Goal: Task Accomplishment & Management: Manage account settings

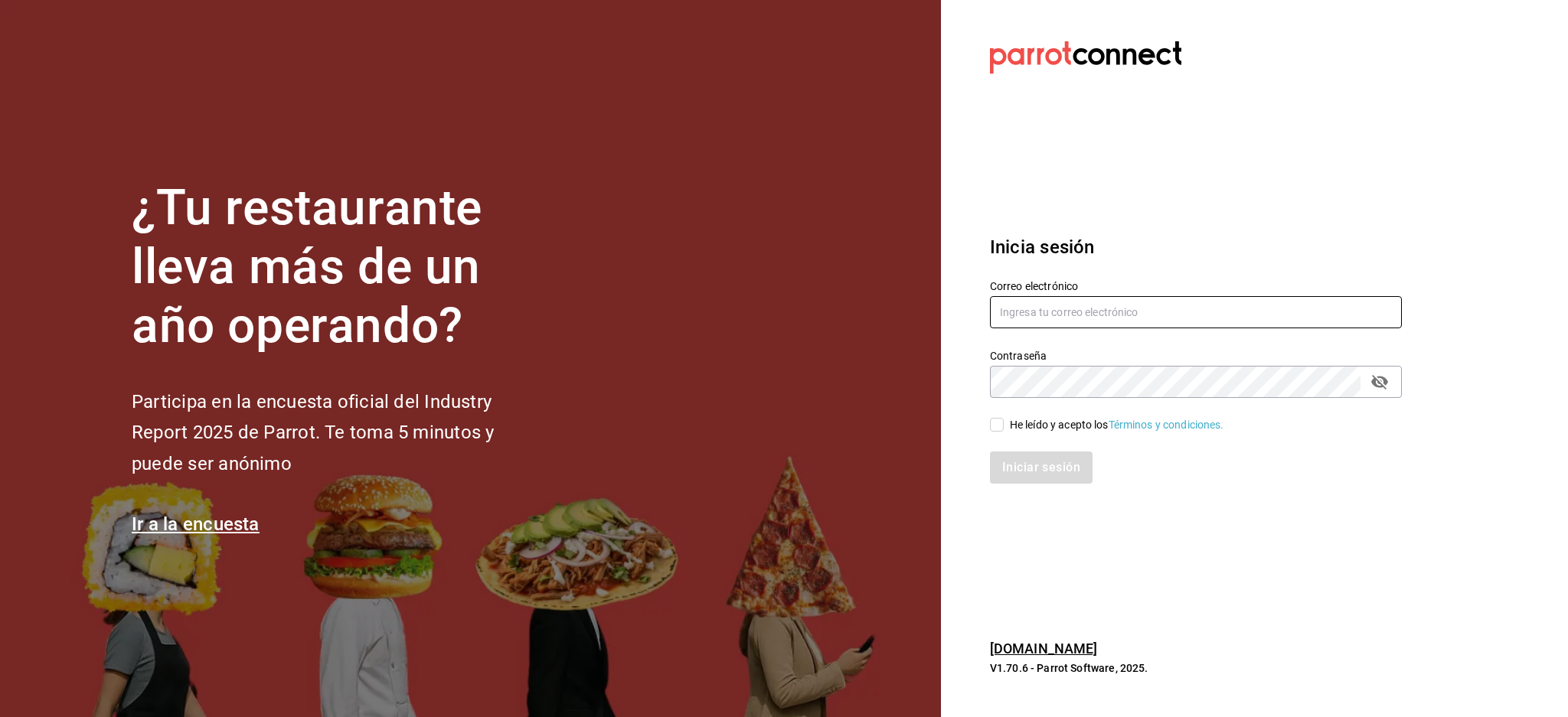
click at [1075, 327] on input "text" at bounding box center [1196, 312] width 412 height 32
paste input "[EMAIL_ADDRESS][DOMAIN_NAME]"
type input "[EMAIL_ADDRESS][DOMAIN_NAME]"
click at [1030, 432] on div "He leído y acepto los Términos y condiciones." at bounding box center [1116, 425] width 214 height 16
click at [1004, 432] on input "He leído y acepto los Términos y condiciones." at bounding box center [997, 425] width 14 height 14
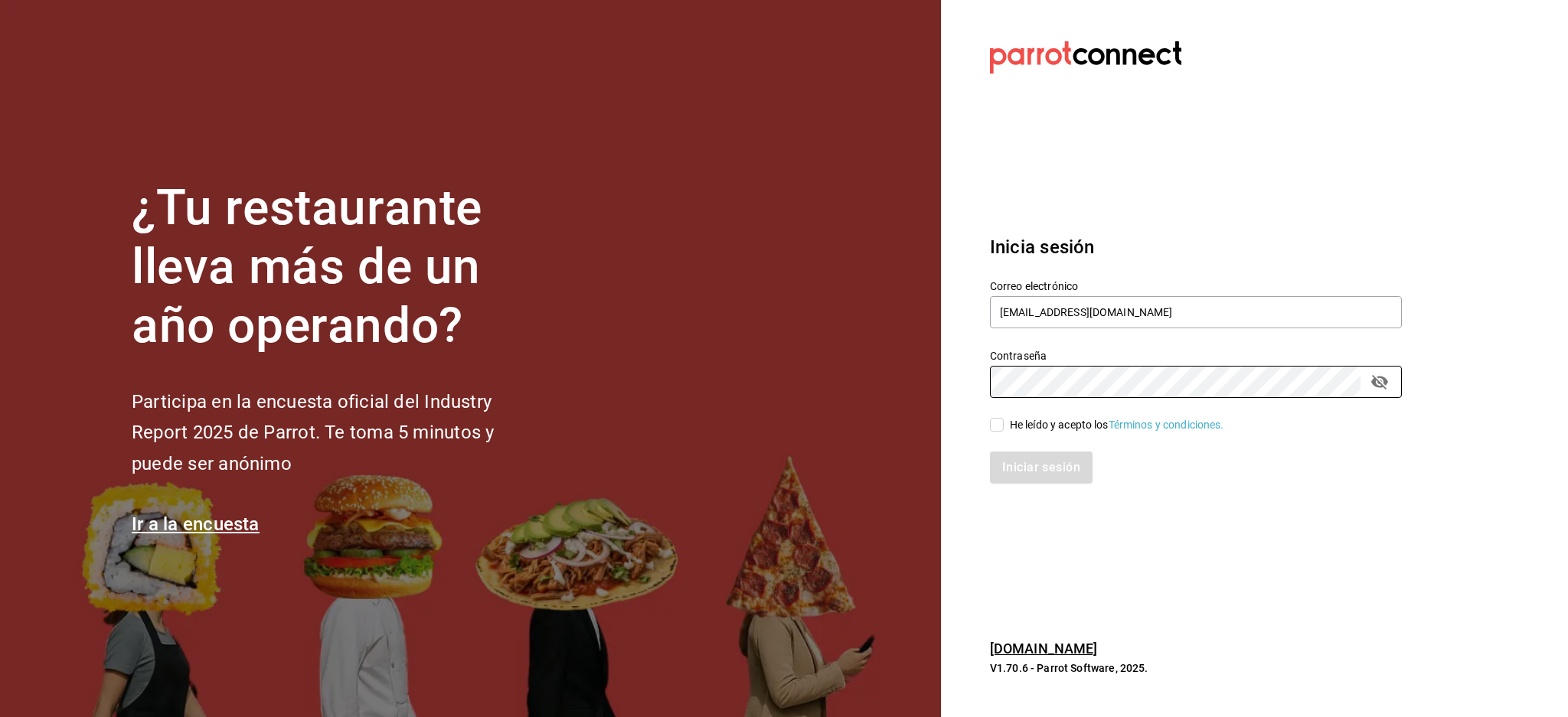
checkbox input "true"
click at [1036, 470] on button "Iniciar sesión" at bounding box center [1042, 467] width 104 height 32
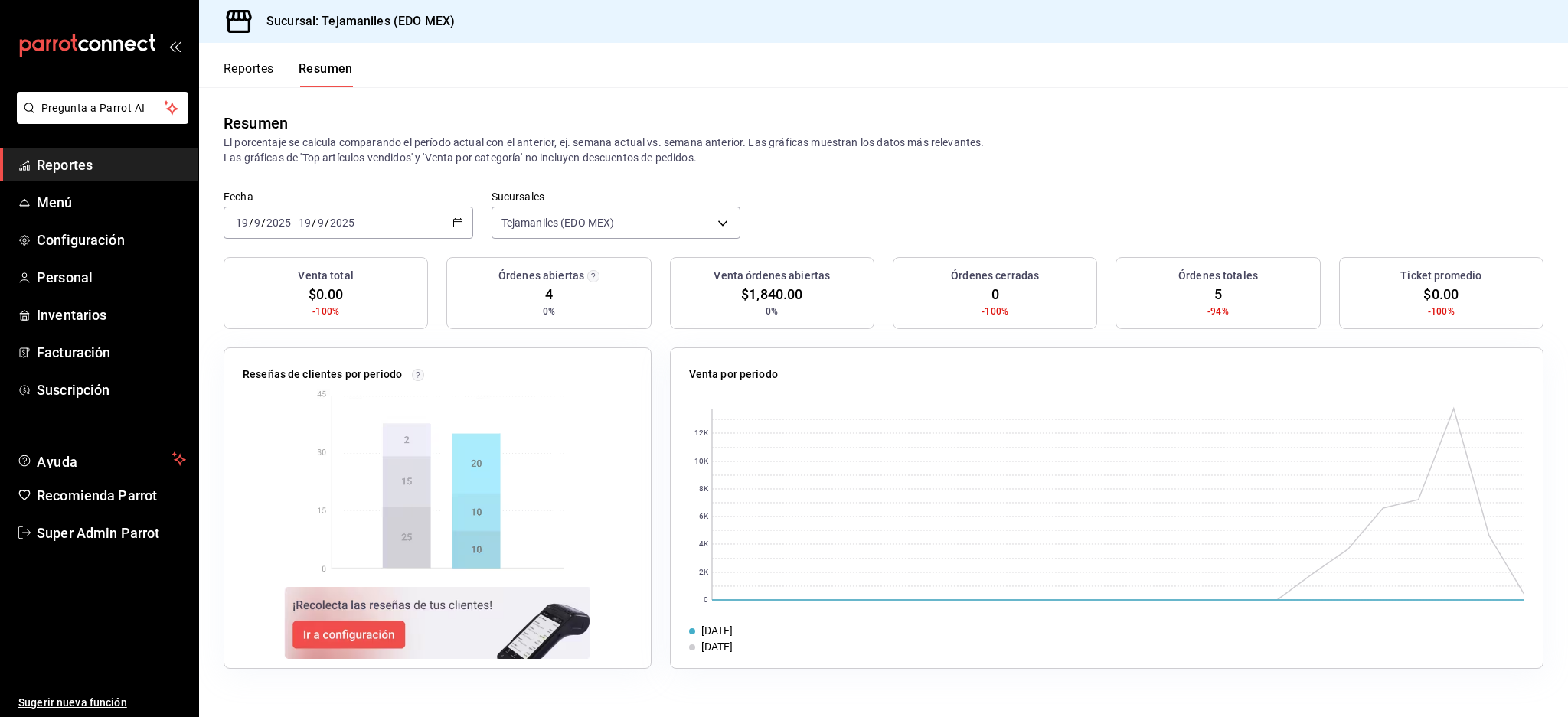
click at [98, 219] on ul "Reportes Menú Configuración Personal Inventarios Facturación Suscripción" at bounding box center [99, 277] width 198 height 258
click at [64, 206] on span "Menú" at bounding box center [112, 203] width 149 height 20
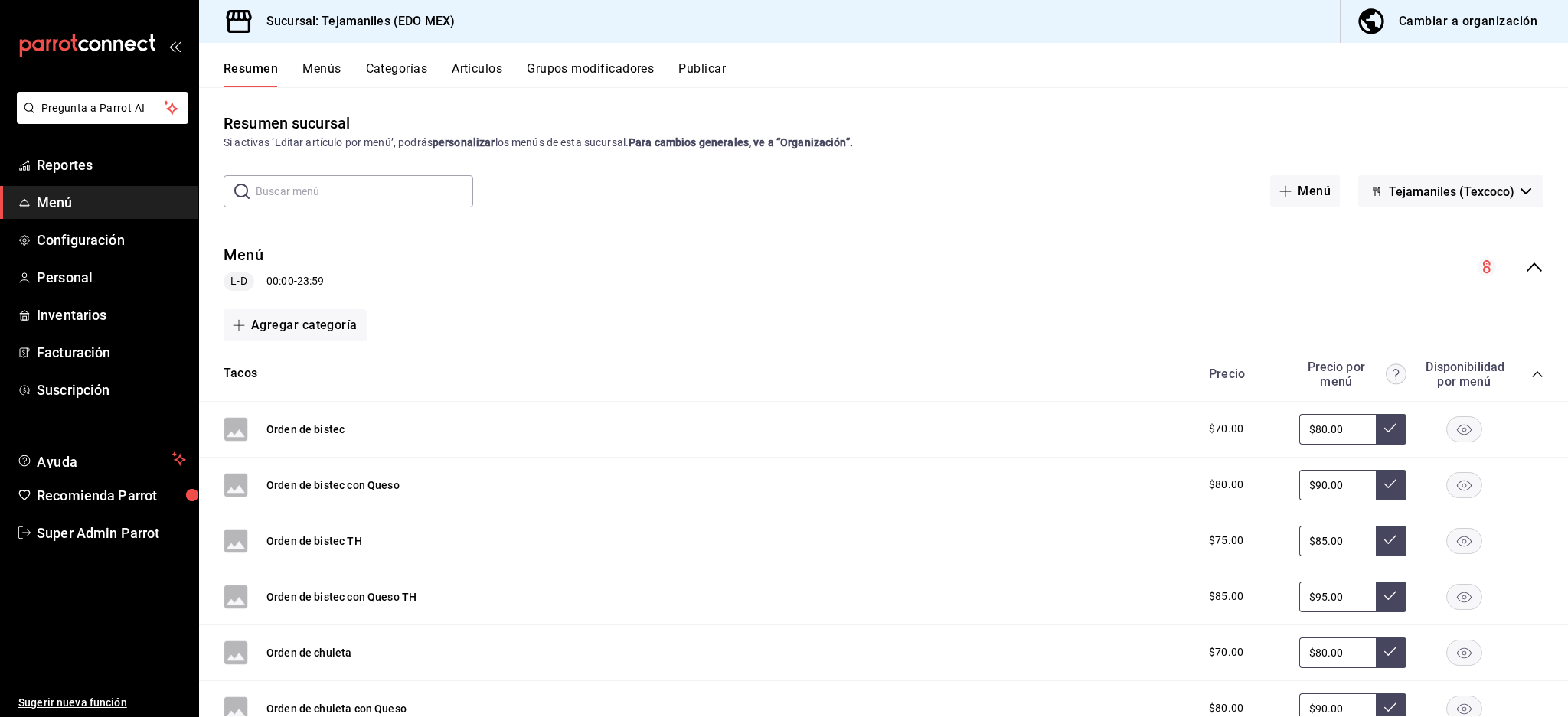
click at [474, 61] on button "Artículos" at bounding box center [477, 74] width 50 height 26
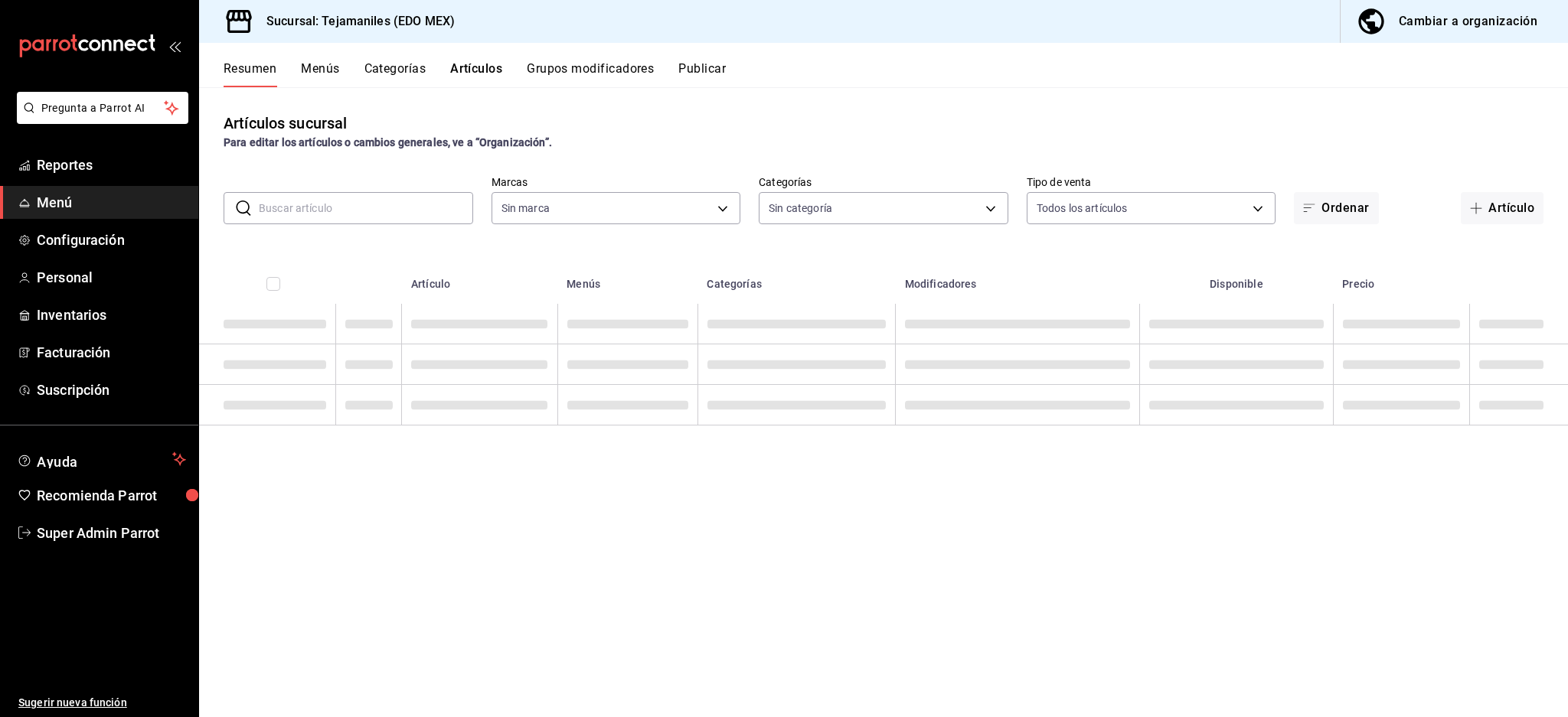
type input "b6d95df6-1f89-4812-8286-d298742ea2cc"
type input "dc152119-3d98-4644-b714-0bf709a32f9c,cc1062b4-930a-479e-bc49-62771057f2ed,ea985…"
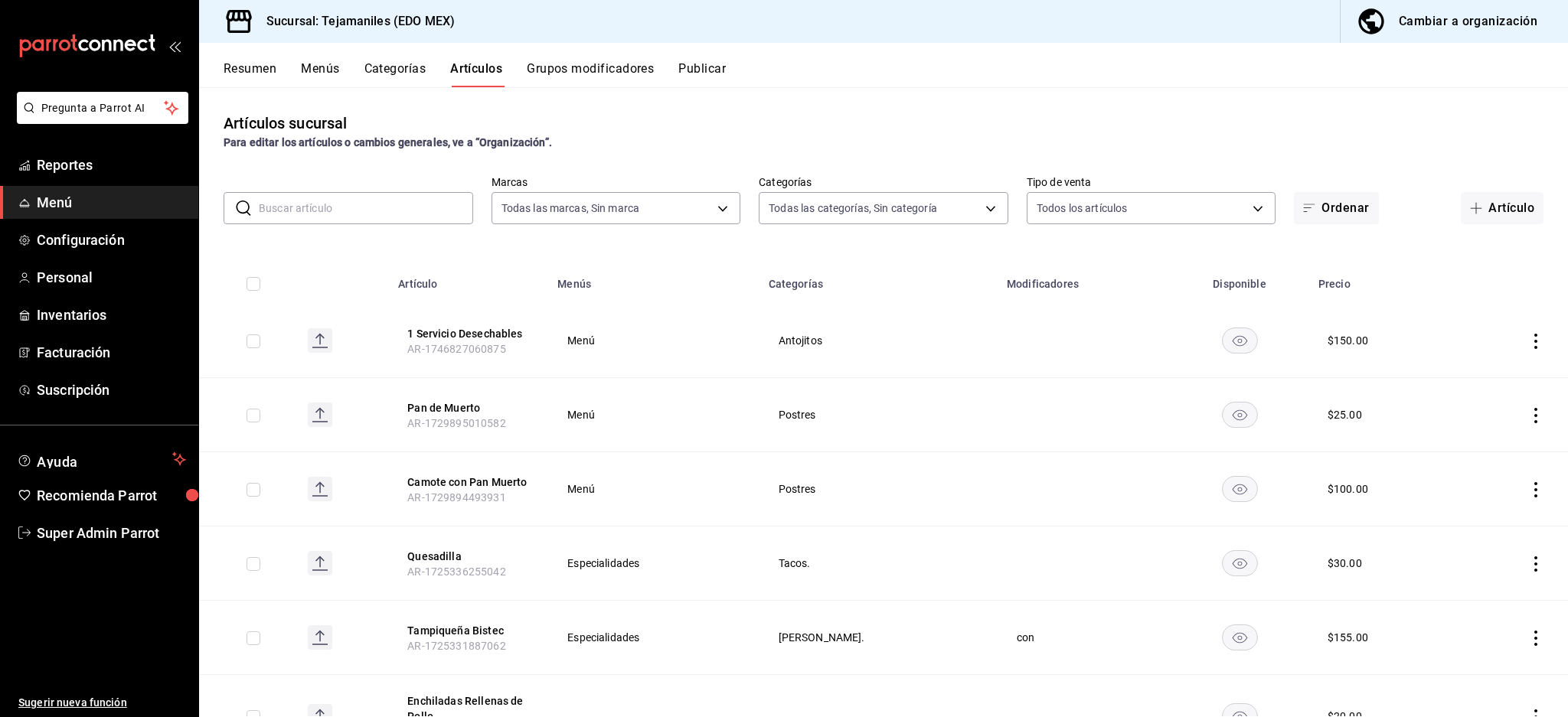
click at [341, 201] on input "text" at bounding box center [365, 208] width 214 height 31
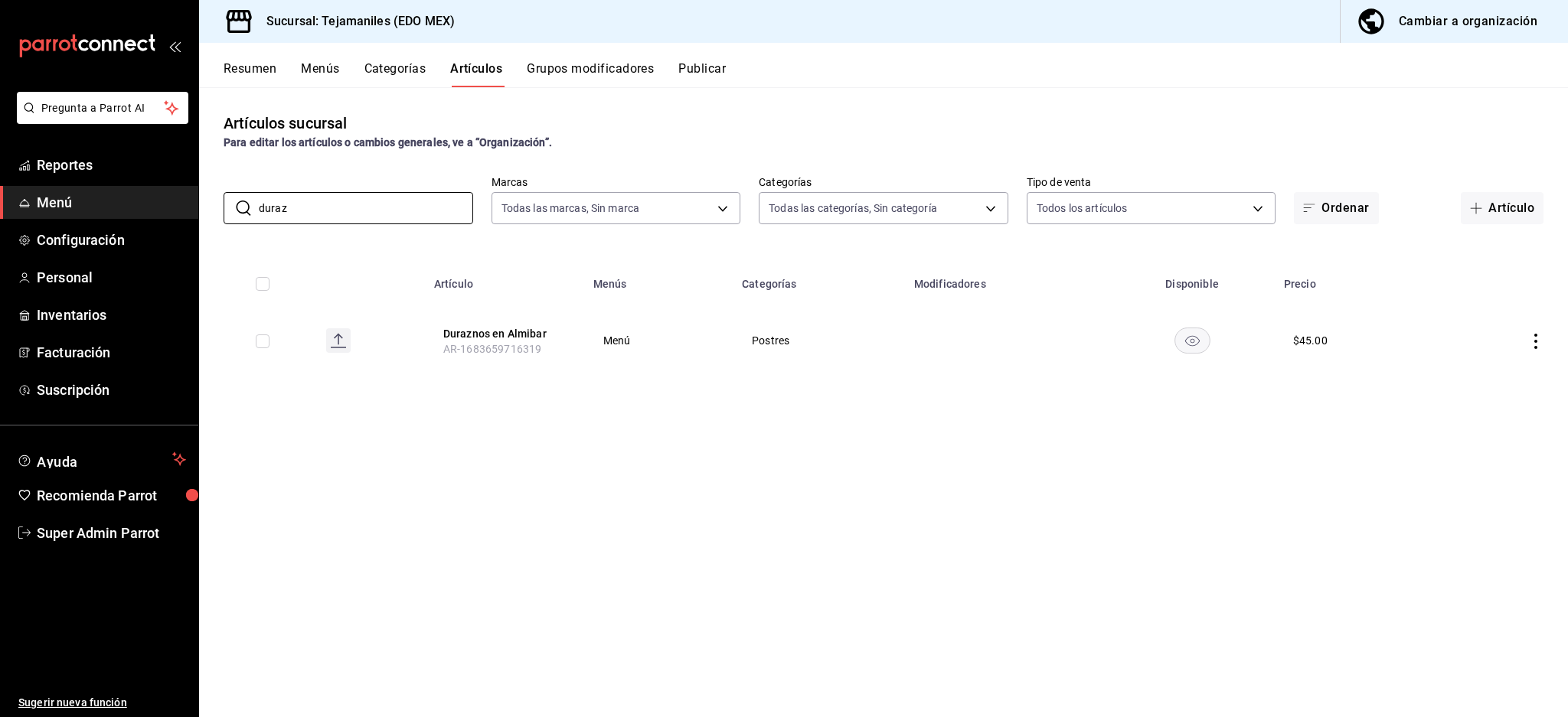
type input "duraz"
click at [569, 507] on div "Artículos sucursal Para editar los artículos o cambios generales, ve a “Organiz…" at bounding box center [883, 401] width 1368 height 629
drag, startPoint x: 750, startPoint y: 338, endPoint x: 896, endPoint y: 338, distance: 146.0
click at [896, 338] on td "Postres" at bounding box center [819, 341] width 172 height 74
click at [789, 448] on div "Artículos sucursal Para editar los artículos o cambios generales, ve a “Organiz…" at bounding box center [883, 401] width 1368 height 629
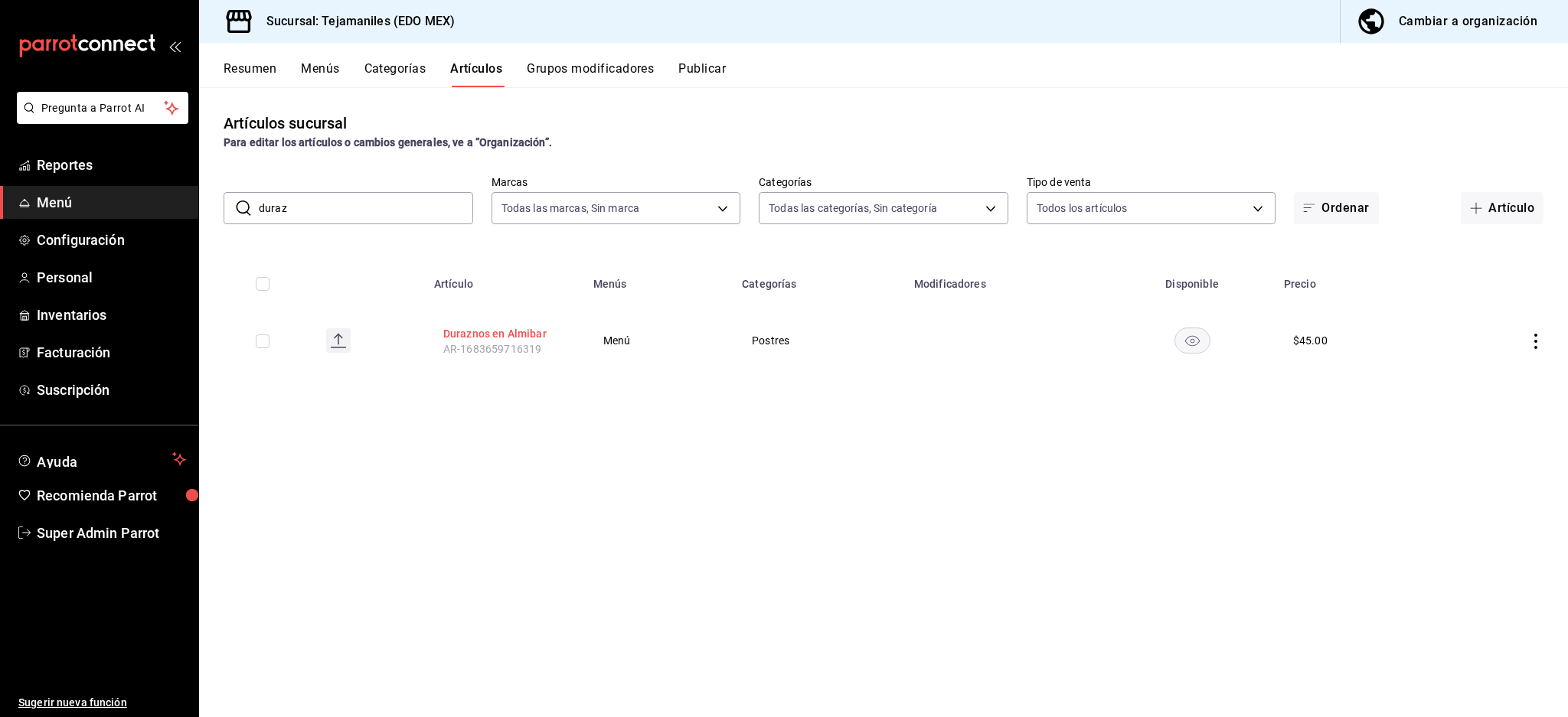
click at [505, 329] on button "Duraznos en Almibar" at bounding box center [504, 333] width 123 height 15
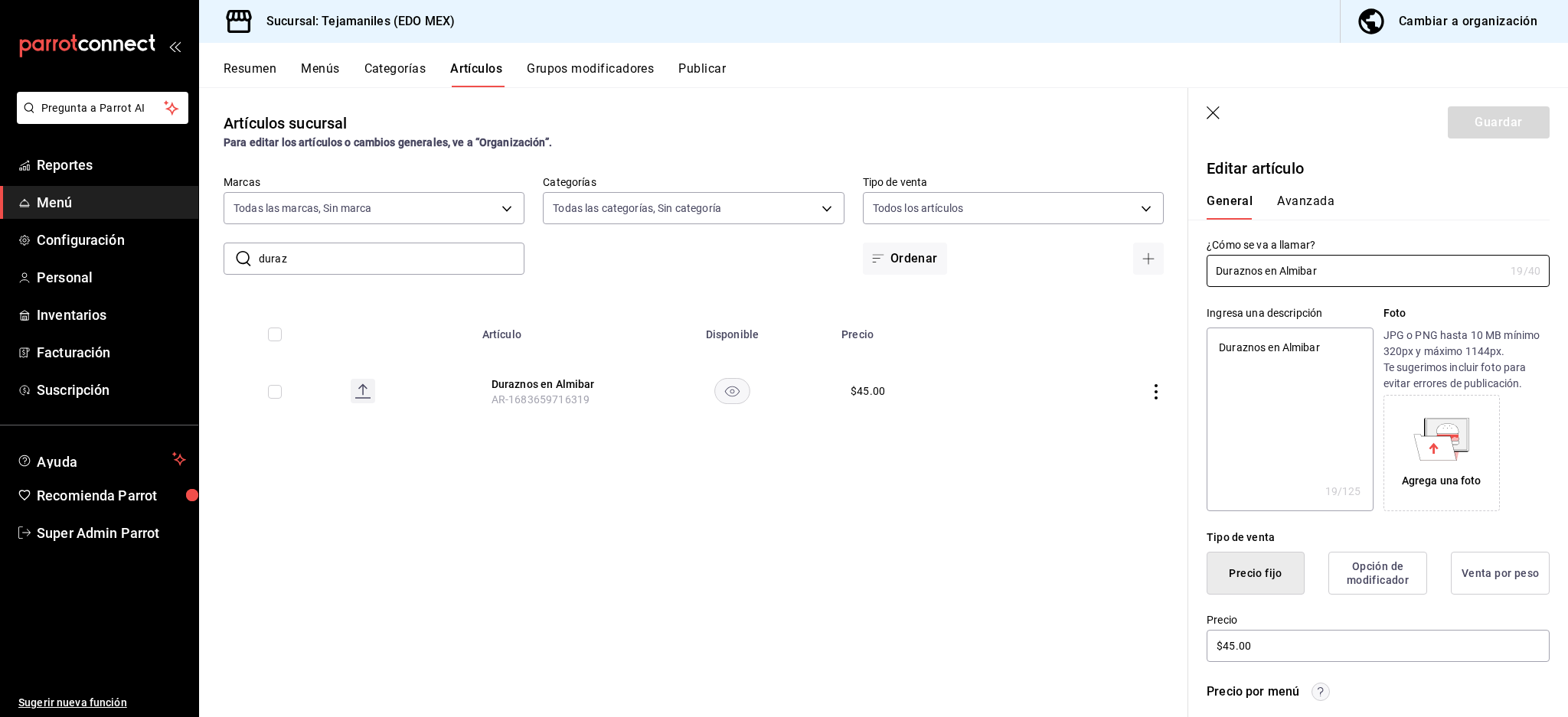
click at [1313, 195] on button "Avanzada" at bounding box center [1305, 207] width 57 height 26
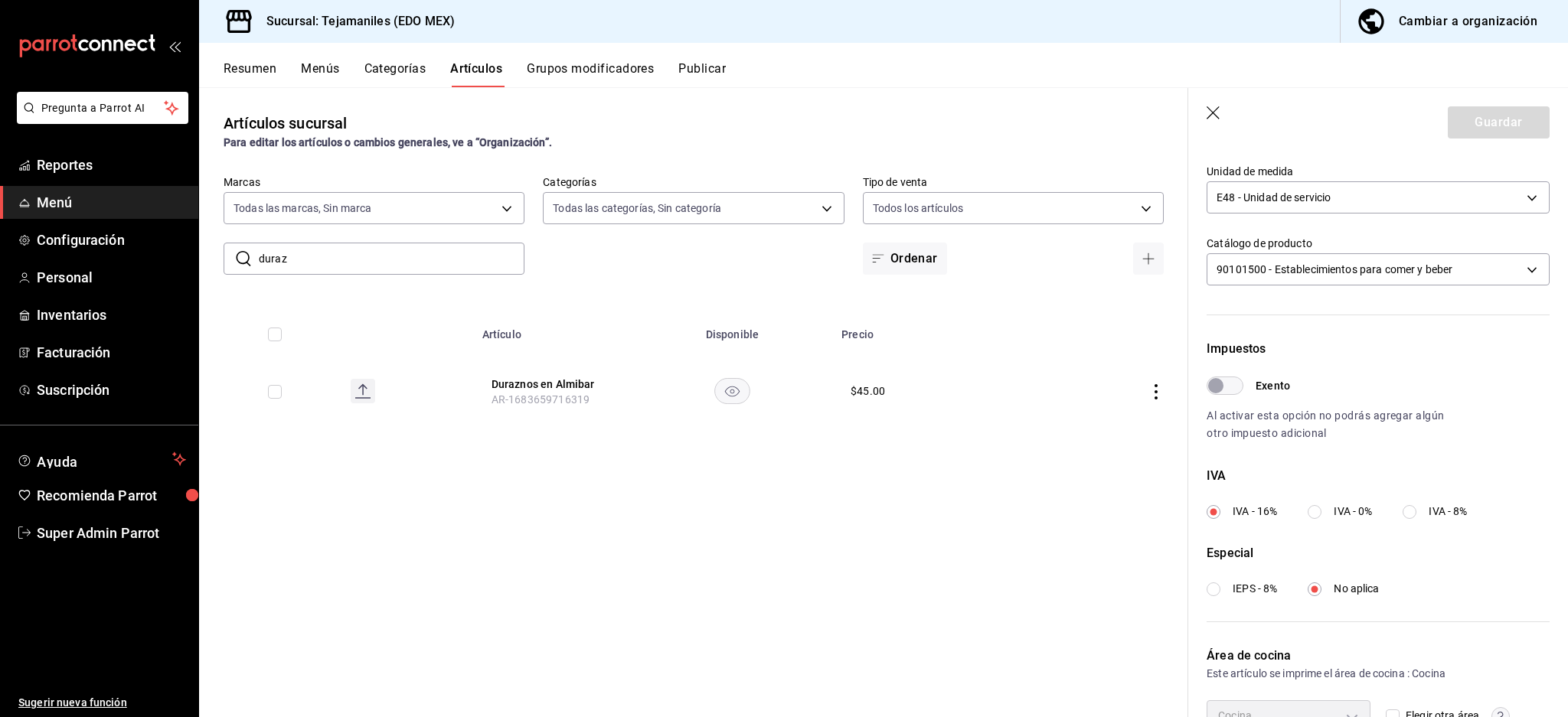
scroll to position [364, 0]
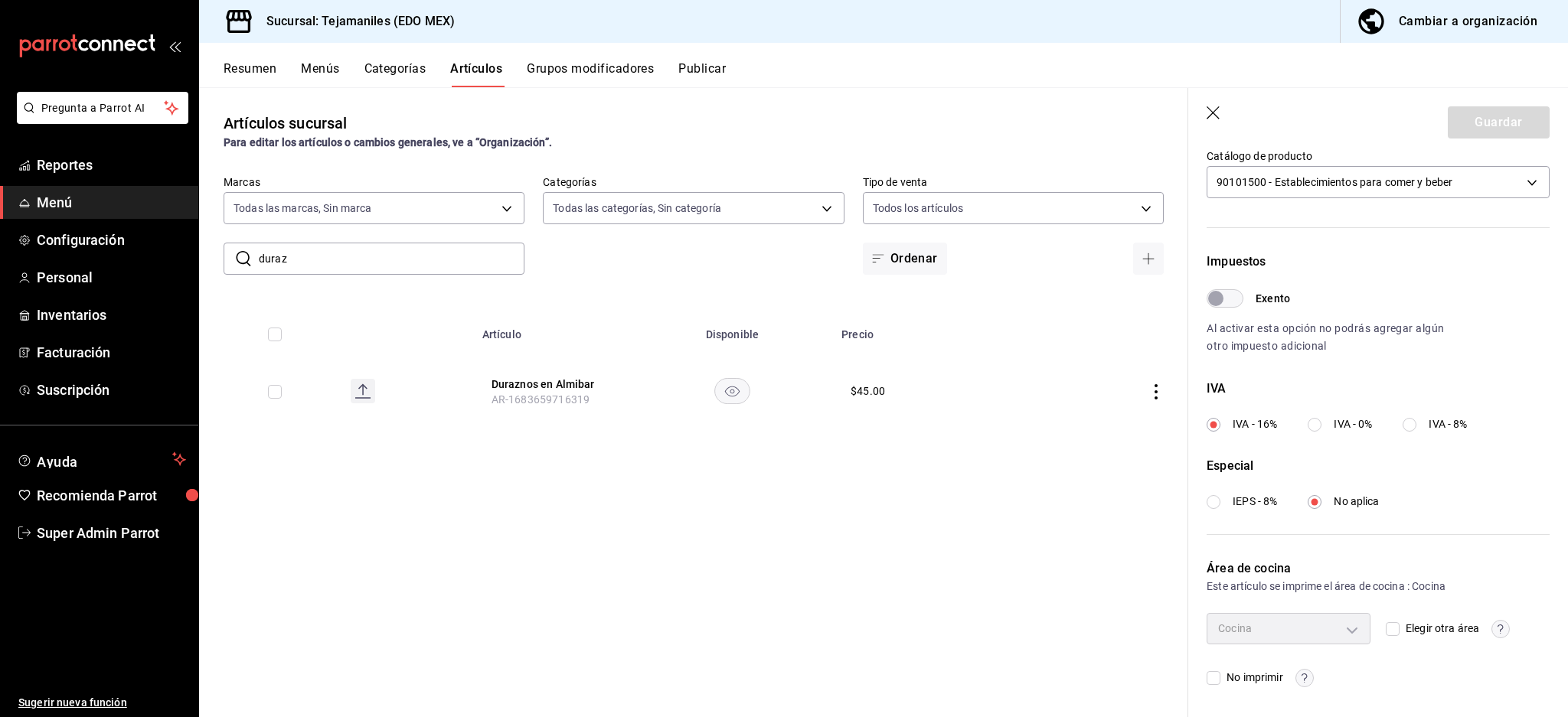
click at [1220, 679] on span "No imprimir" at bounding box center [1251, 678] width 62 height 16
click at [1220, 679] on input "No imprimir" at bounding box center [1214, 679] width 14 height 14
click at [1214, 680] on input "No imprimir" at bounding box center [1214, 679] width 14 height 14
click at [1210, 679] on input "No imprimir" at bounding box center [1214, 679] width 14 height 14
checkbox input "true"
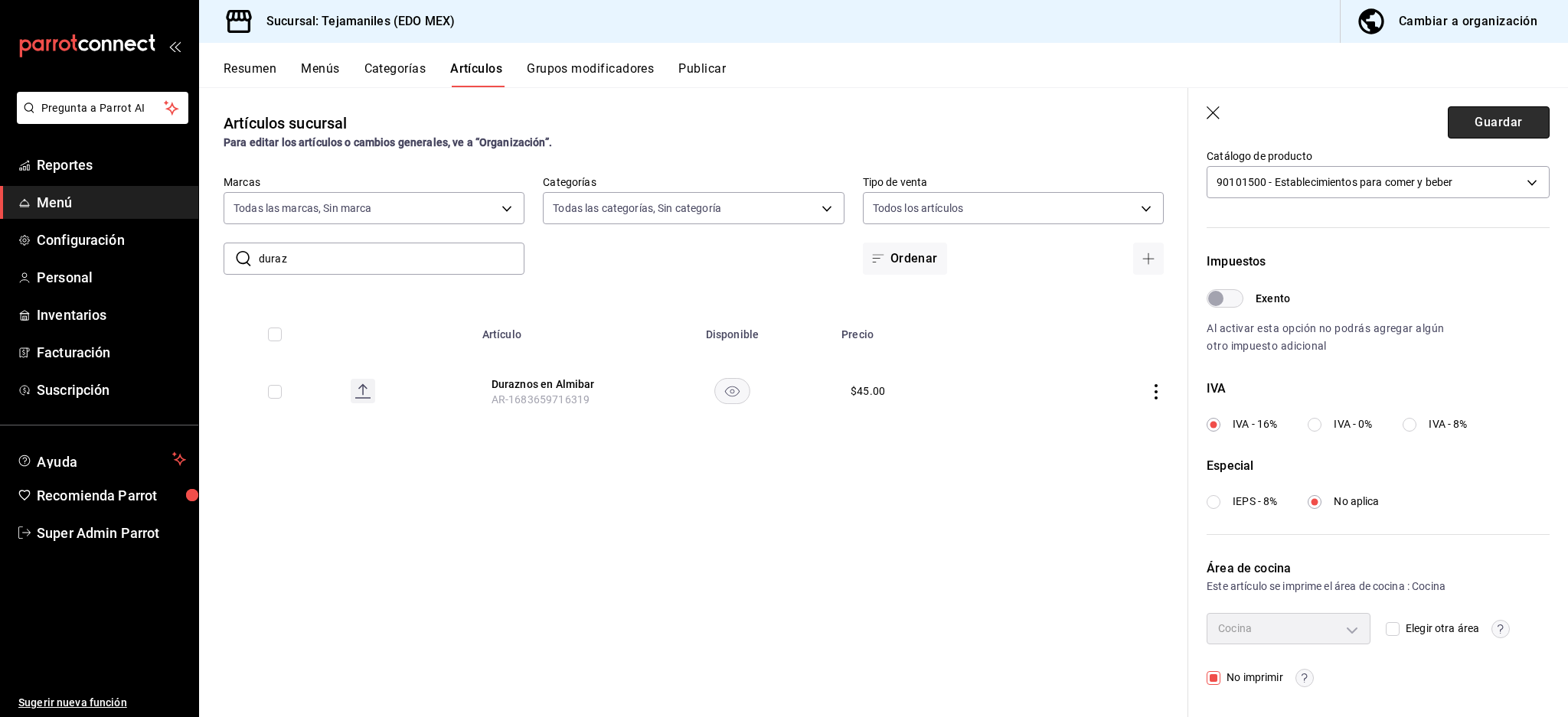
click at [1477, 123] on button "Guardar" at bounding box center [1499, 122] width 102 height 32
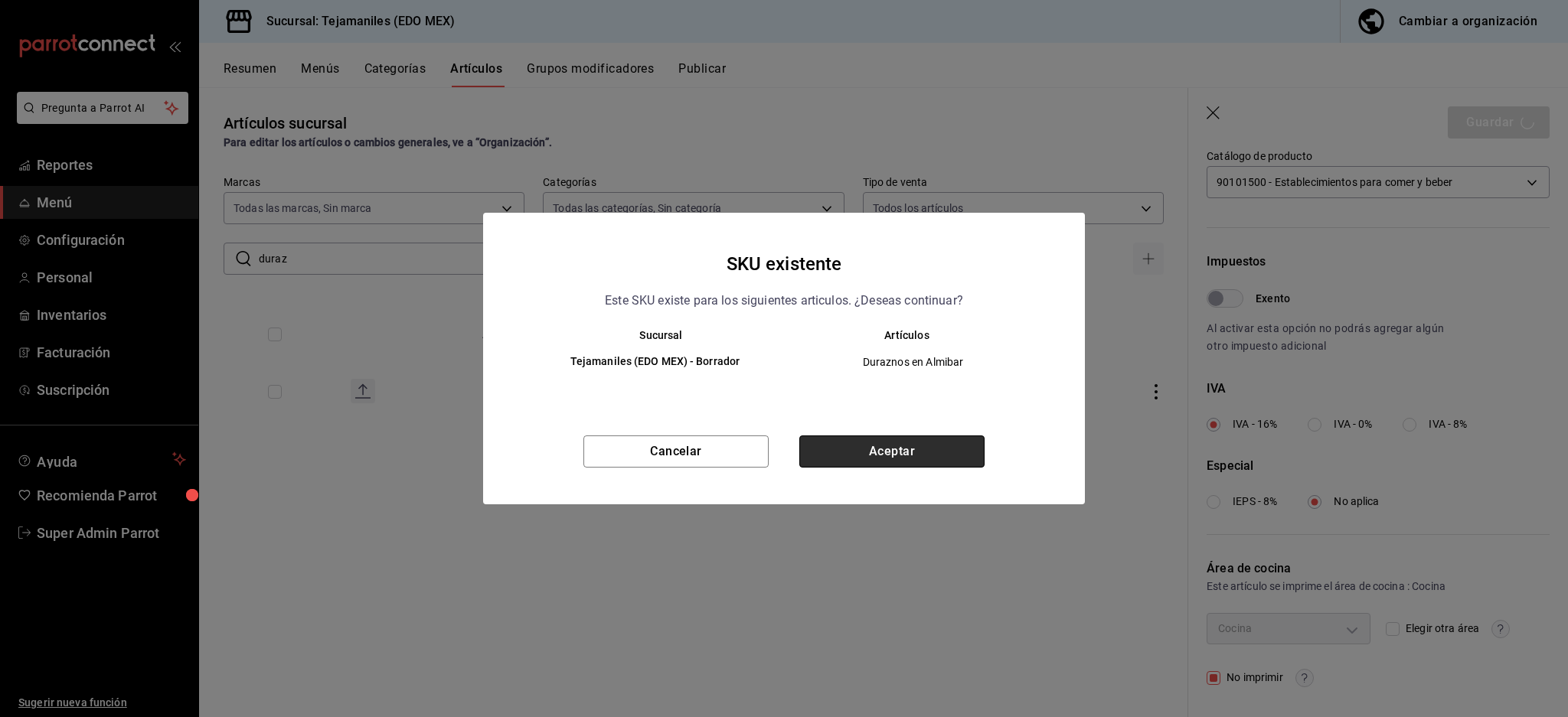
click at [916, 450] on button "Aceptar" at bounding box center [892, 451] width 185 height 32
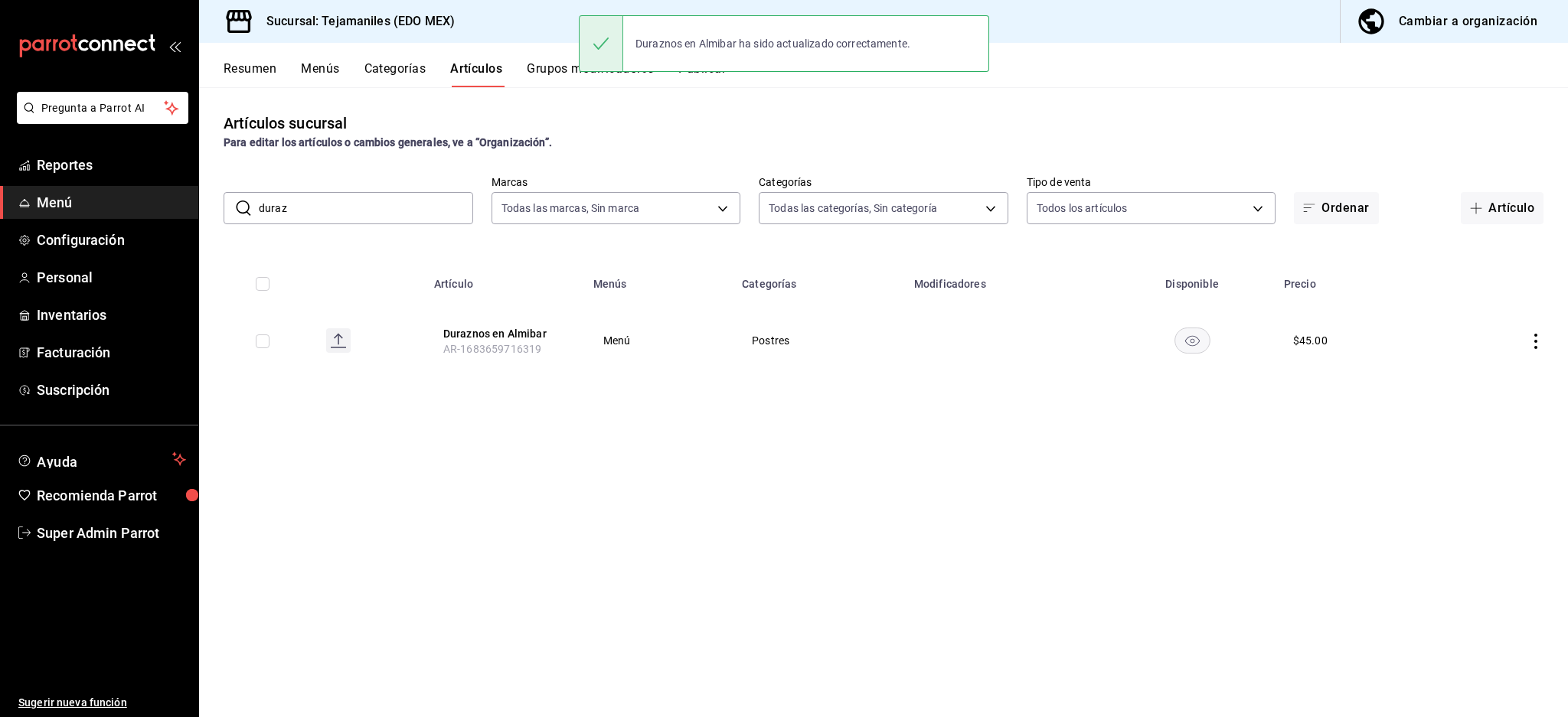
click at [474, 313] on th "Duraznos en Almibar AR-1683659716319" at bounding box center [504, 341] width 159 height 74
click at [493, 335] on button "Duraznos en Almibar" at bounding box center [504, 333] width 123 height 15
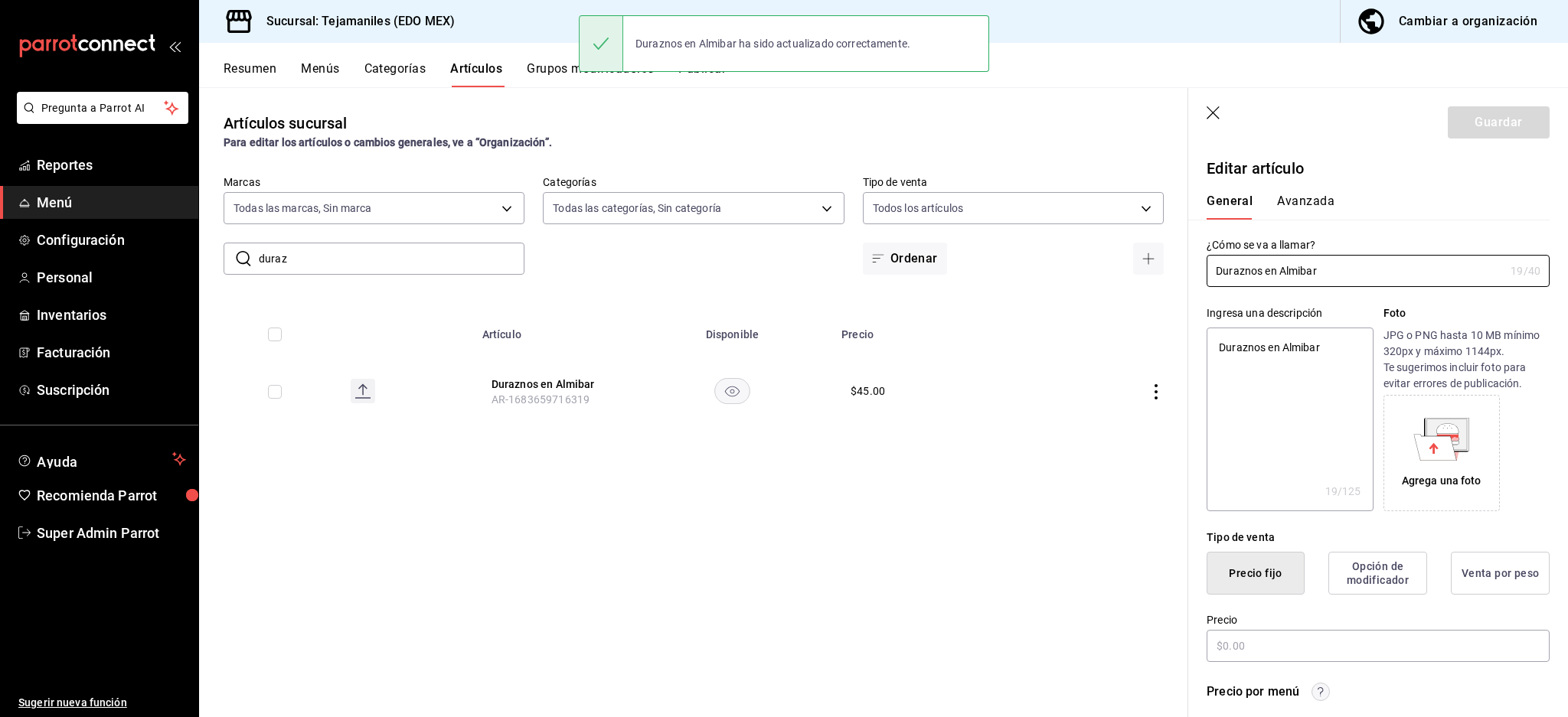
type textarea "x"
type input "$45.00"
type input "E48"
type input "90101500"
radio input "true"
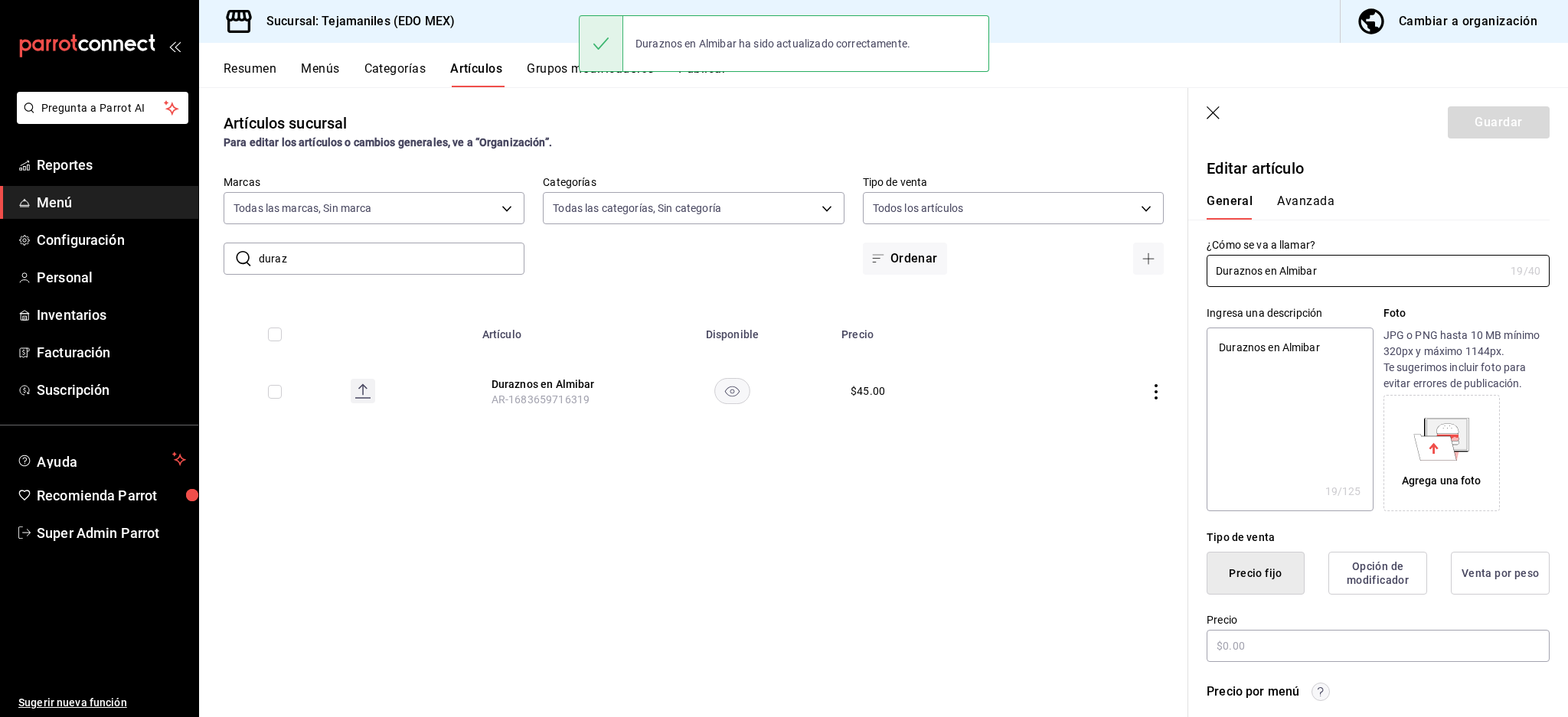
radio input "true"
type input "aabd68cf-8efe-4577-a320-18896dfdb04c"
click at [1296, 208] on button "Avanzada" at bounding box center [1305, 207] width 57 height 26
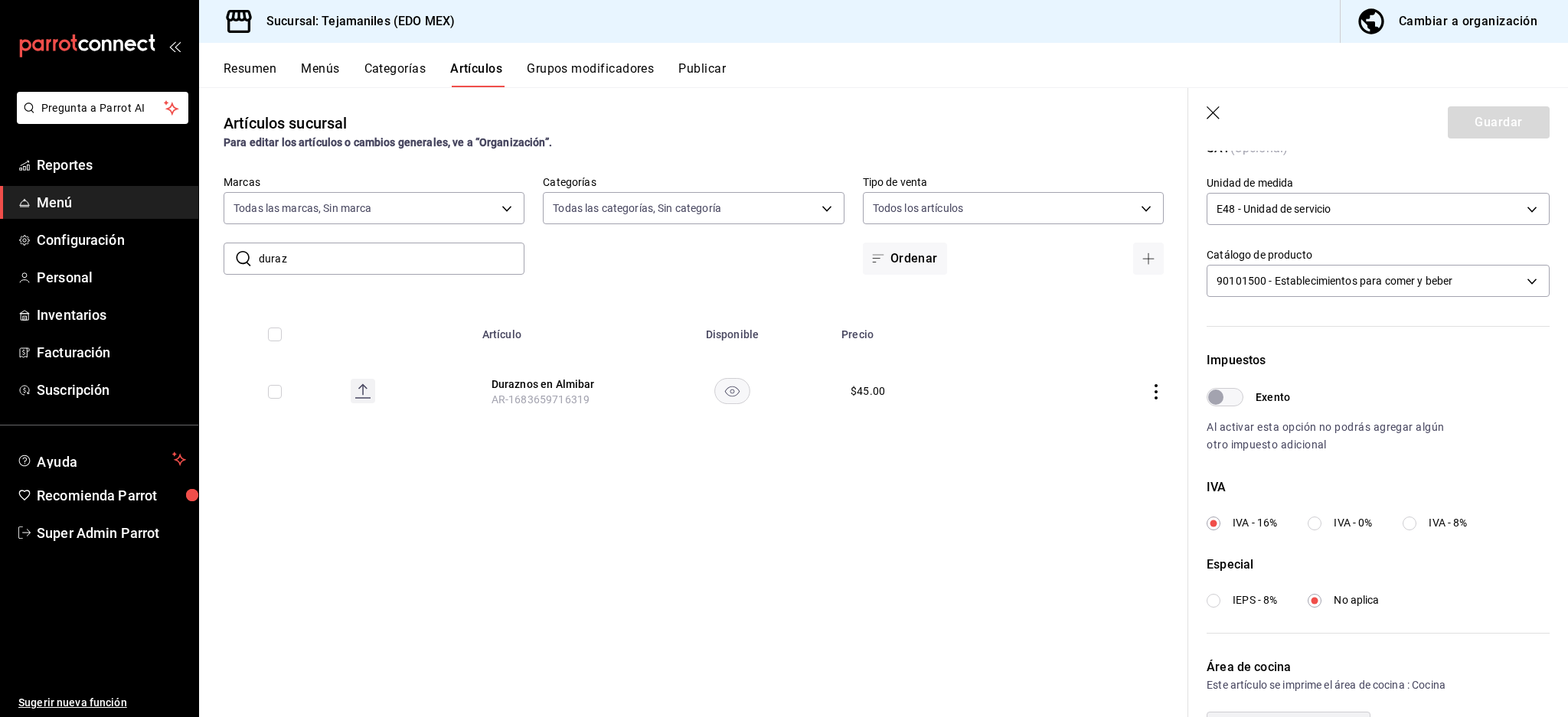
scroll to position [364, 0]
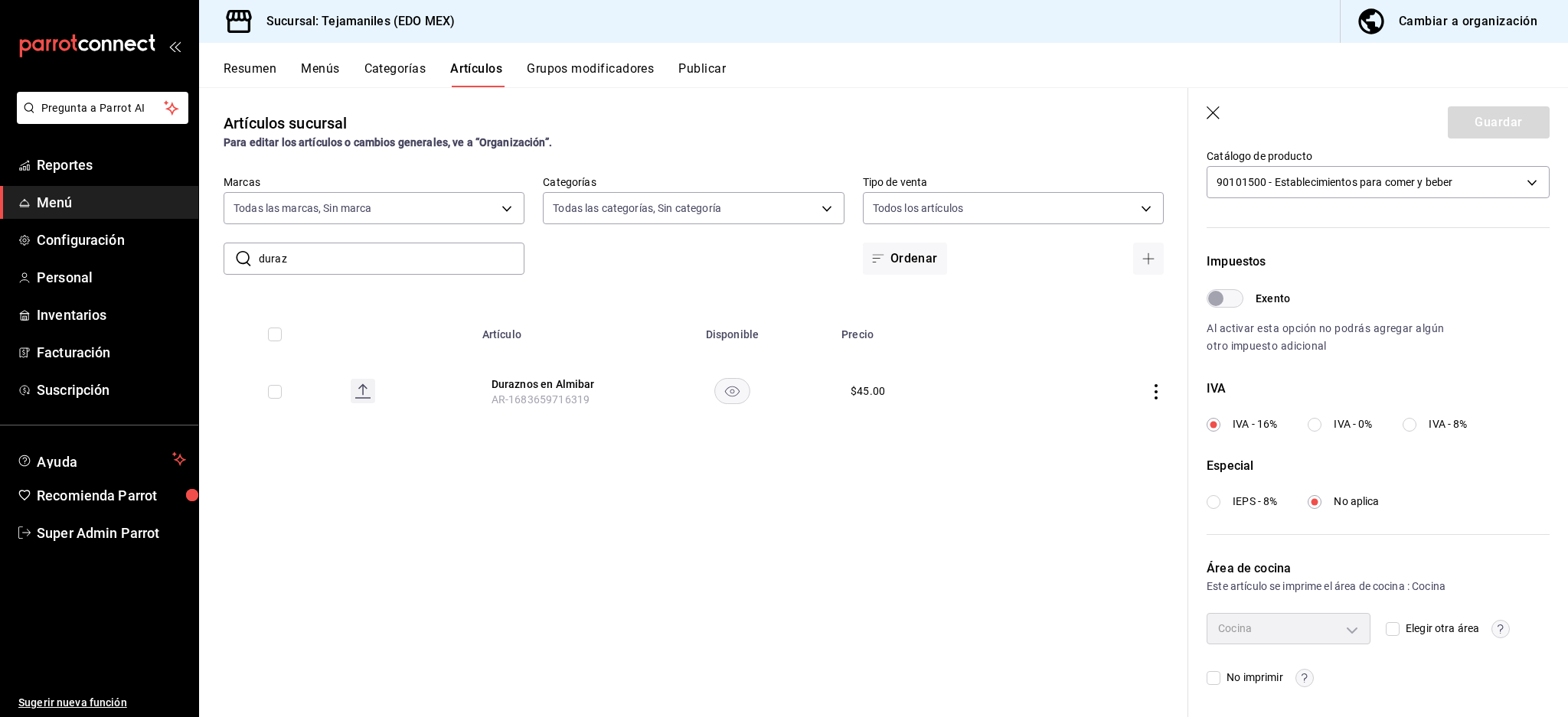
click at [1234, 678] on span "No imprimir" at bounding box center [1251, 678] width 62 height 16
click at [1220, 678] on input "No imprimir" at bounding box center [1214, 679] width 14 height 14
checkbox input "true"
click at [1304, 672] on circle "button" at bounding box center [1304, 678] width 17 height 17
click at [1303, 673] on div at bounding box center [784, 358] width 1568 height 717
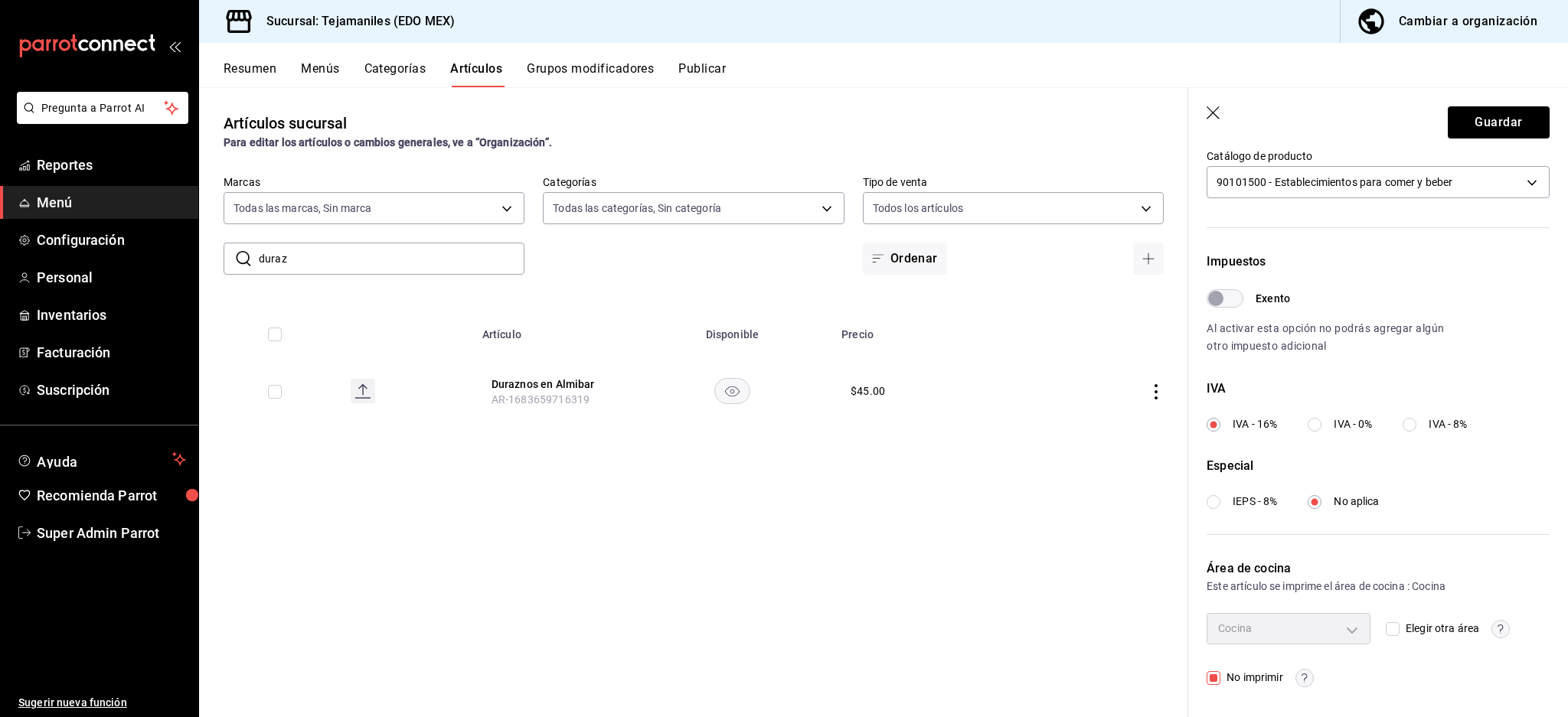
click at [1339, 675] on div "No imprimir" at bounding box center [1288, 678] width 164 height 18
click at [1386, 628] on input "Elegir otra área" at bounding box center [1393, 629] width 14 height 14
checkbox input "true"
click at [1386, 622] on input "Elegir otra área" at bounding box center [1393, 629] width 14 height 14
checkbox input "false"
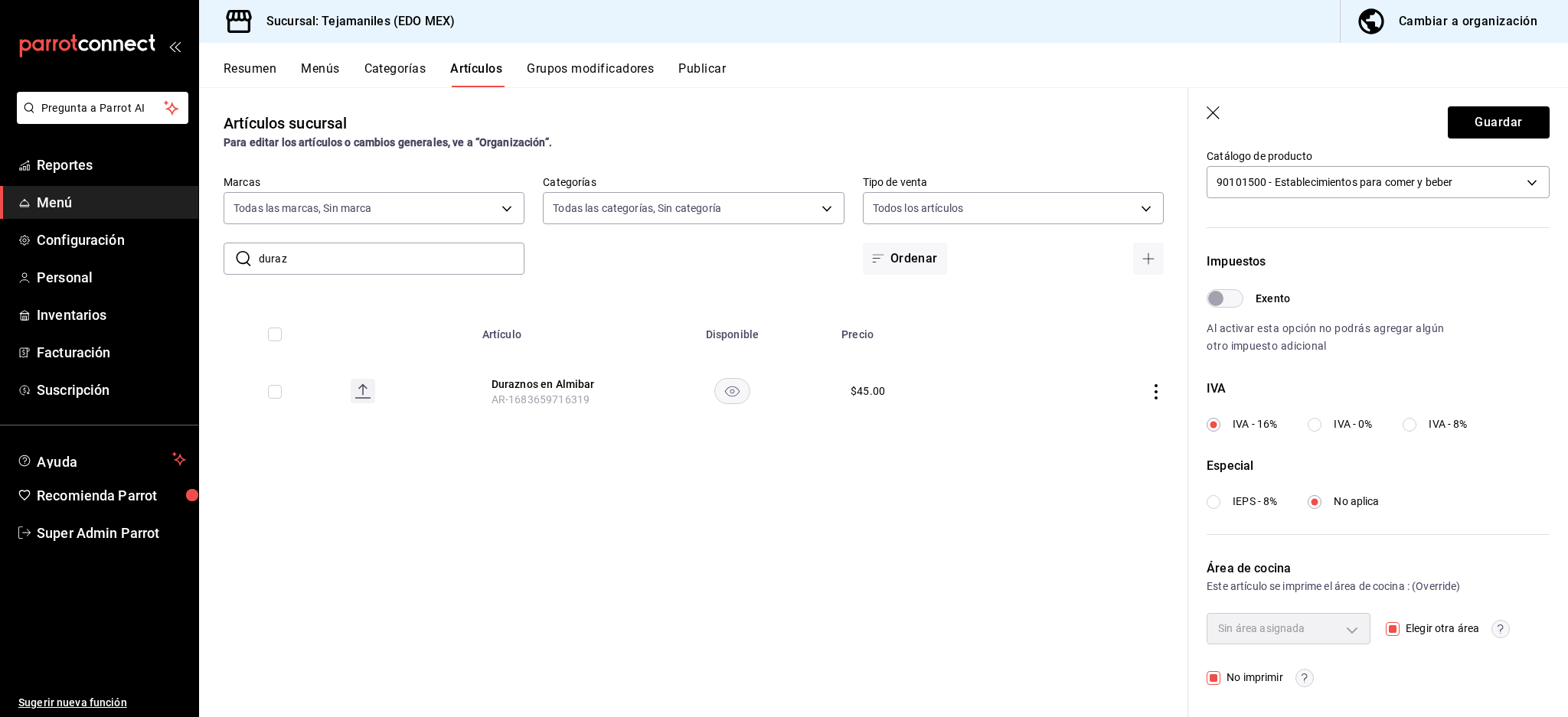
type input "aabd68cf-8efe-4577-a320-18896dfdb04c"
click at [1386, 624] on input "Elegir otra área" at bounding box center [1393, 629] width 14 height 14
checkbox input "true"
click at [1468, 113] on button "Guardar" at bounding box center [1499, 122] width 102 height 32
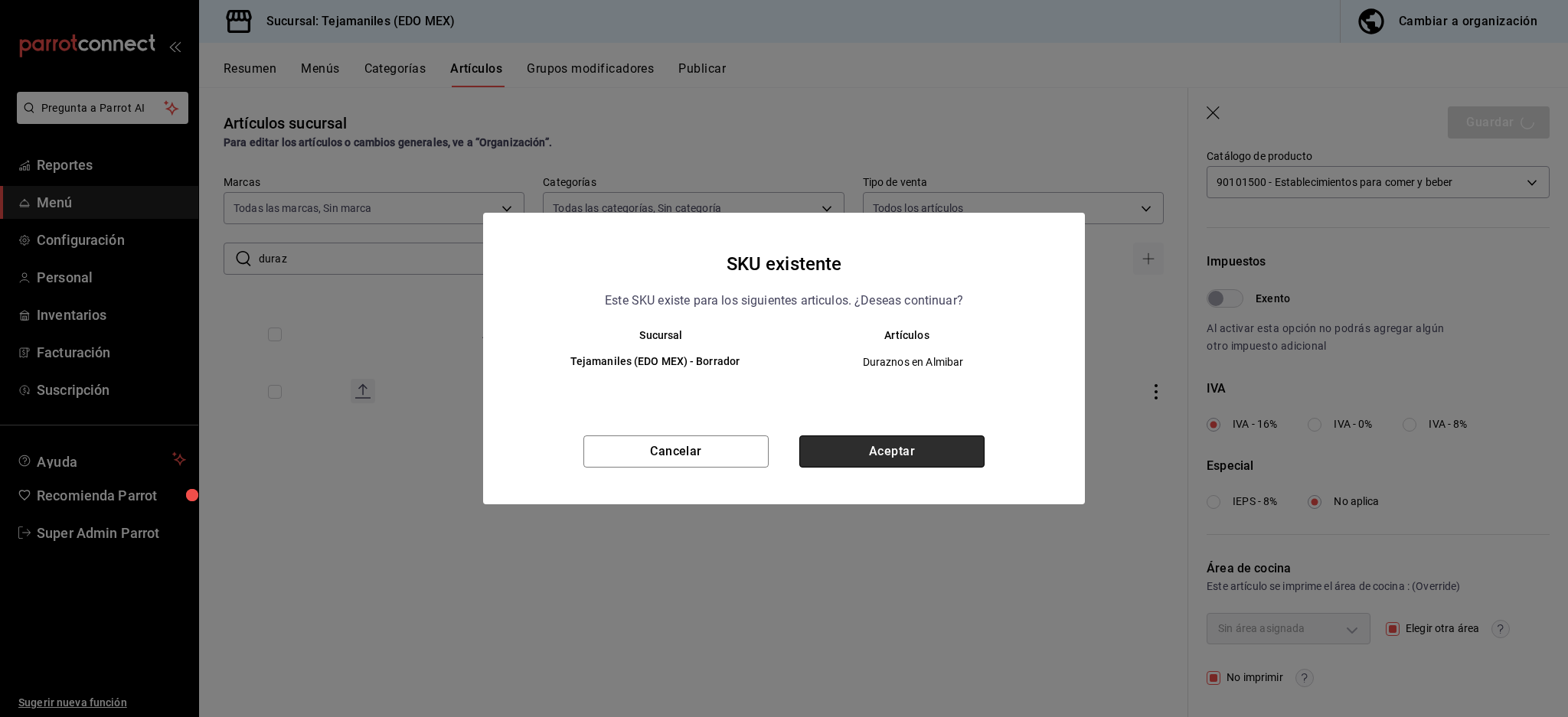
click at [931, 465] on button "Aceptar" at bounding box center [892, 451] width 185 height 32
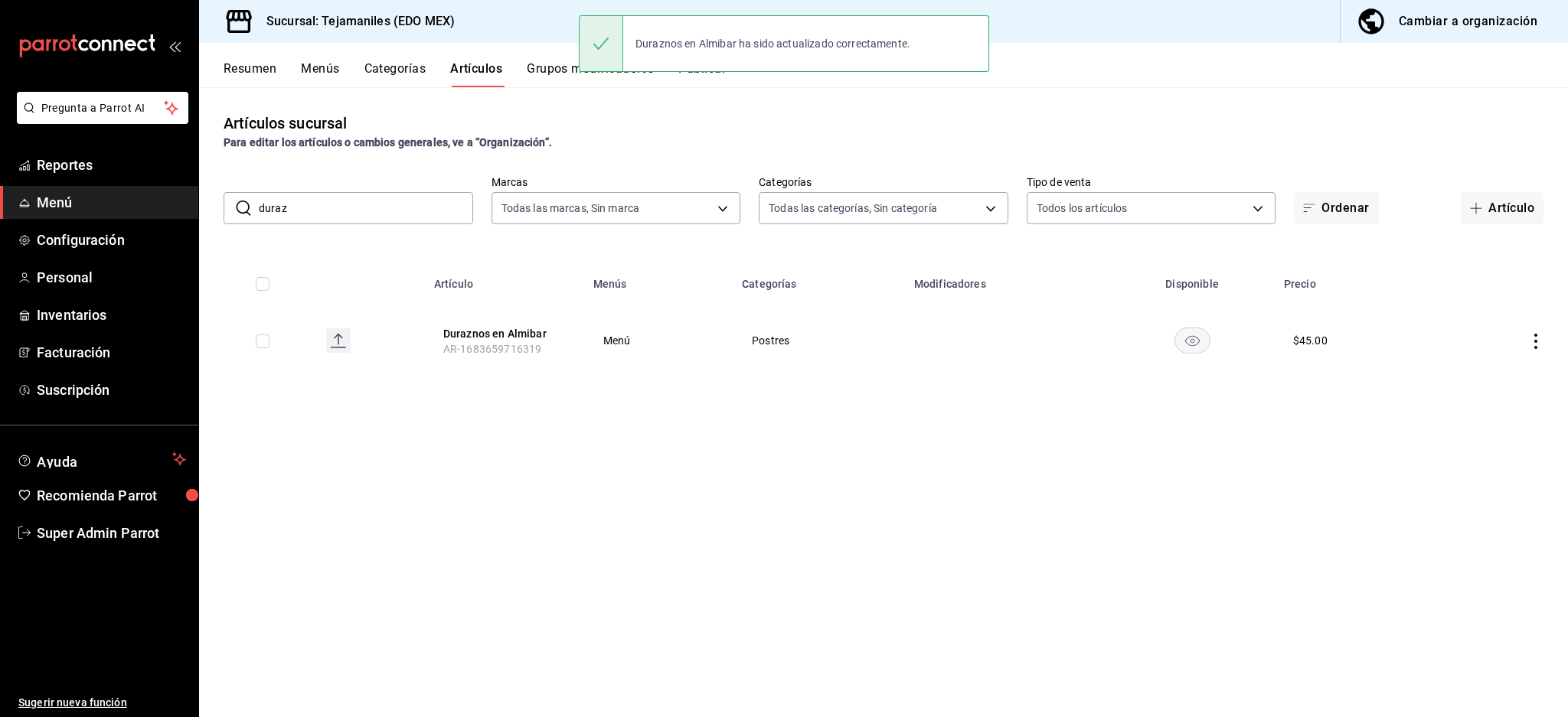
click at [497, 318] on th "Duraznos en Almibar AR-1683659716319" at bounding box center [504, 341] width 159 height 74
click at [498, 326] on button "Duraznos en Almibar" at bounding box center [504, 333] width 123 height 15
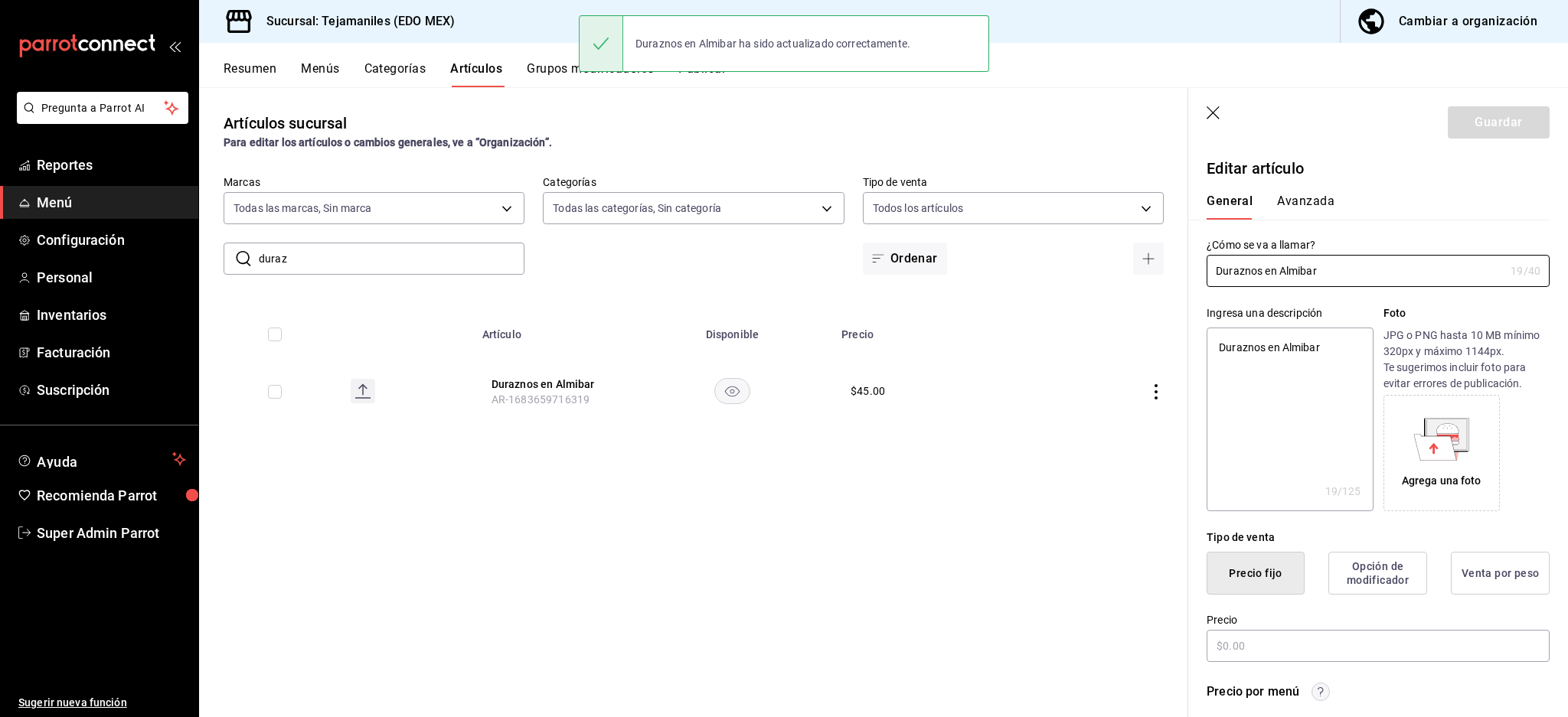
type textarea "x"
type input "$45.00"
type input "E48"
type input "90101500"
radio input "true"
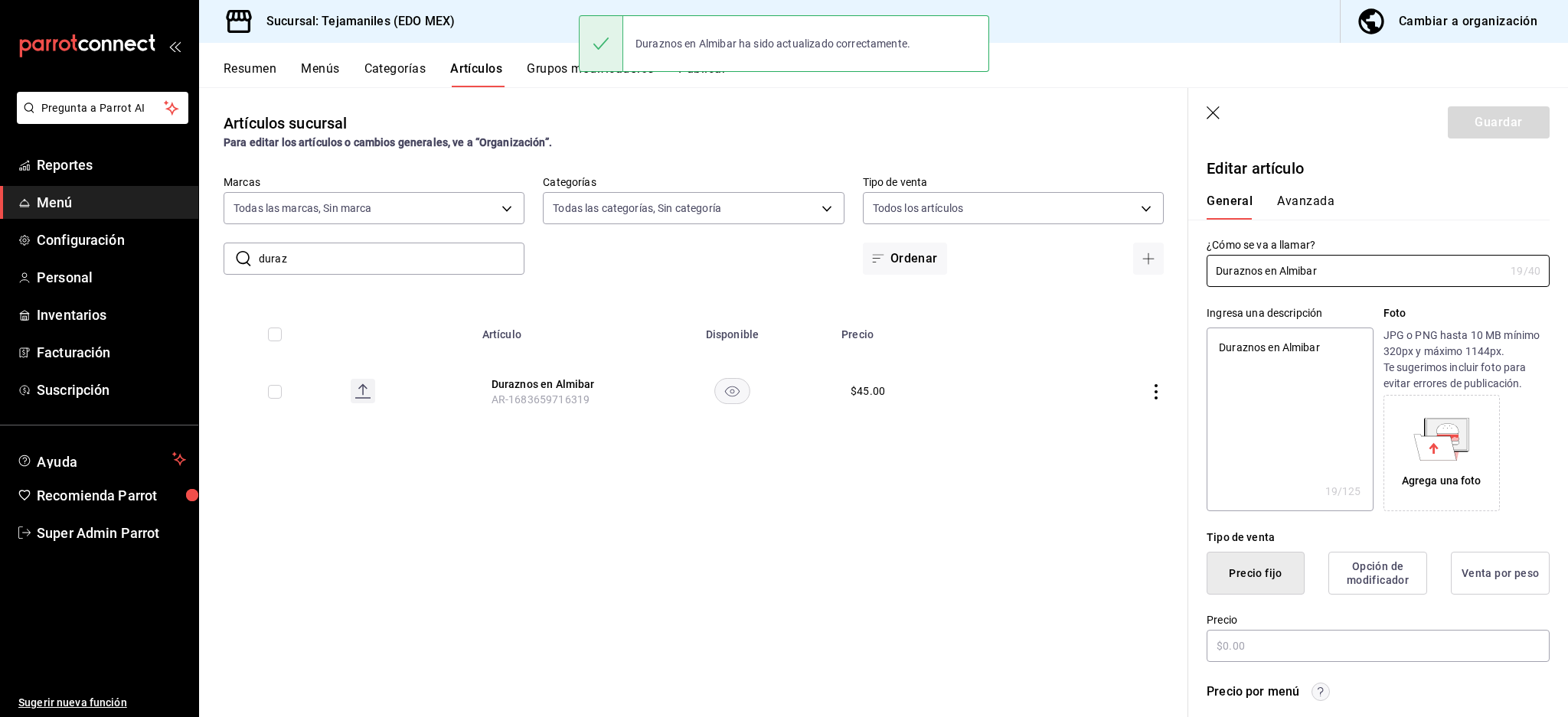
radio input "true"
type input "aabd68cf-8efe-4577-a320-18896dfdb04c"
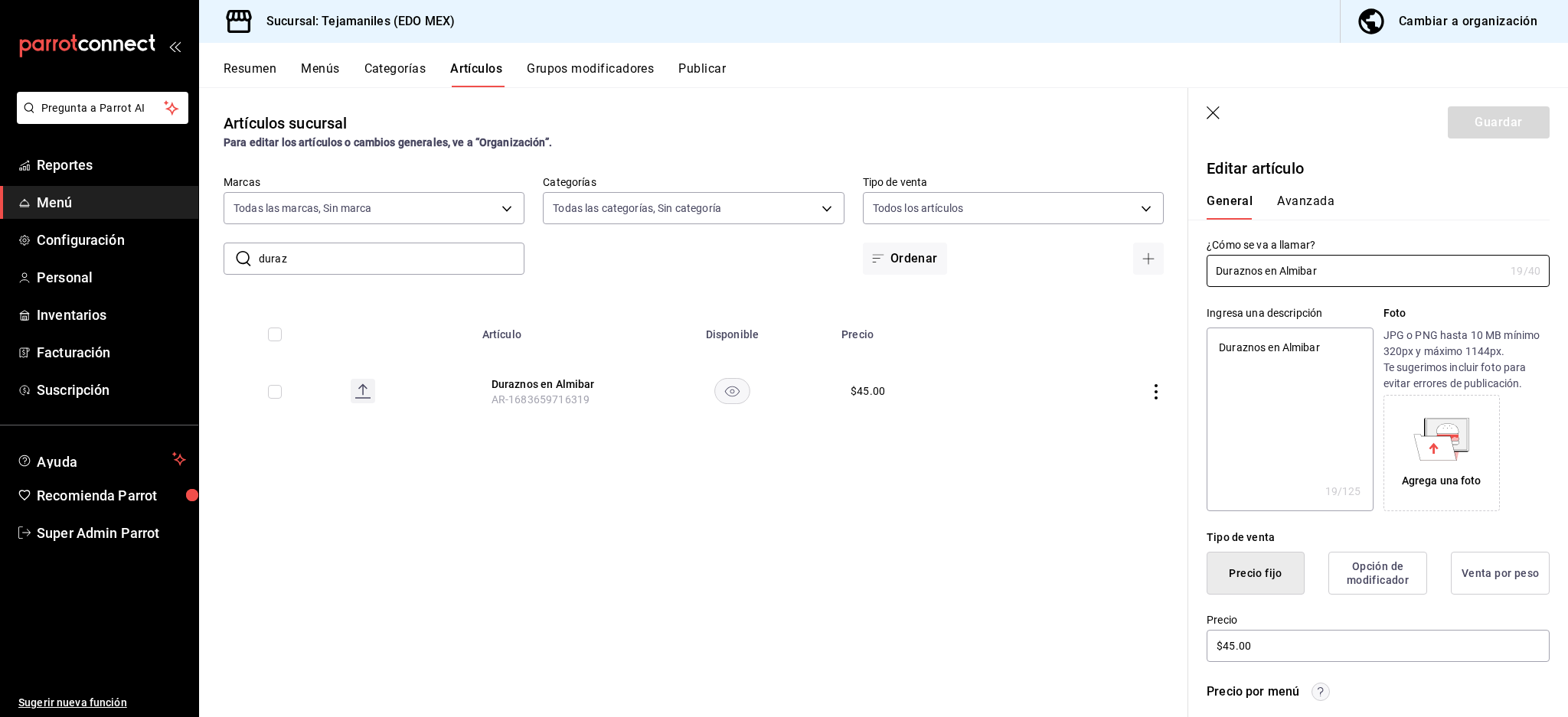
click at [1313, 189] on div "General Avanzada" at bounding box center [1368, 199] width 361 height 40
click at [1316, 195] on button "Avanzada" at bounding box center [1305, 207] width 57 height 26
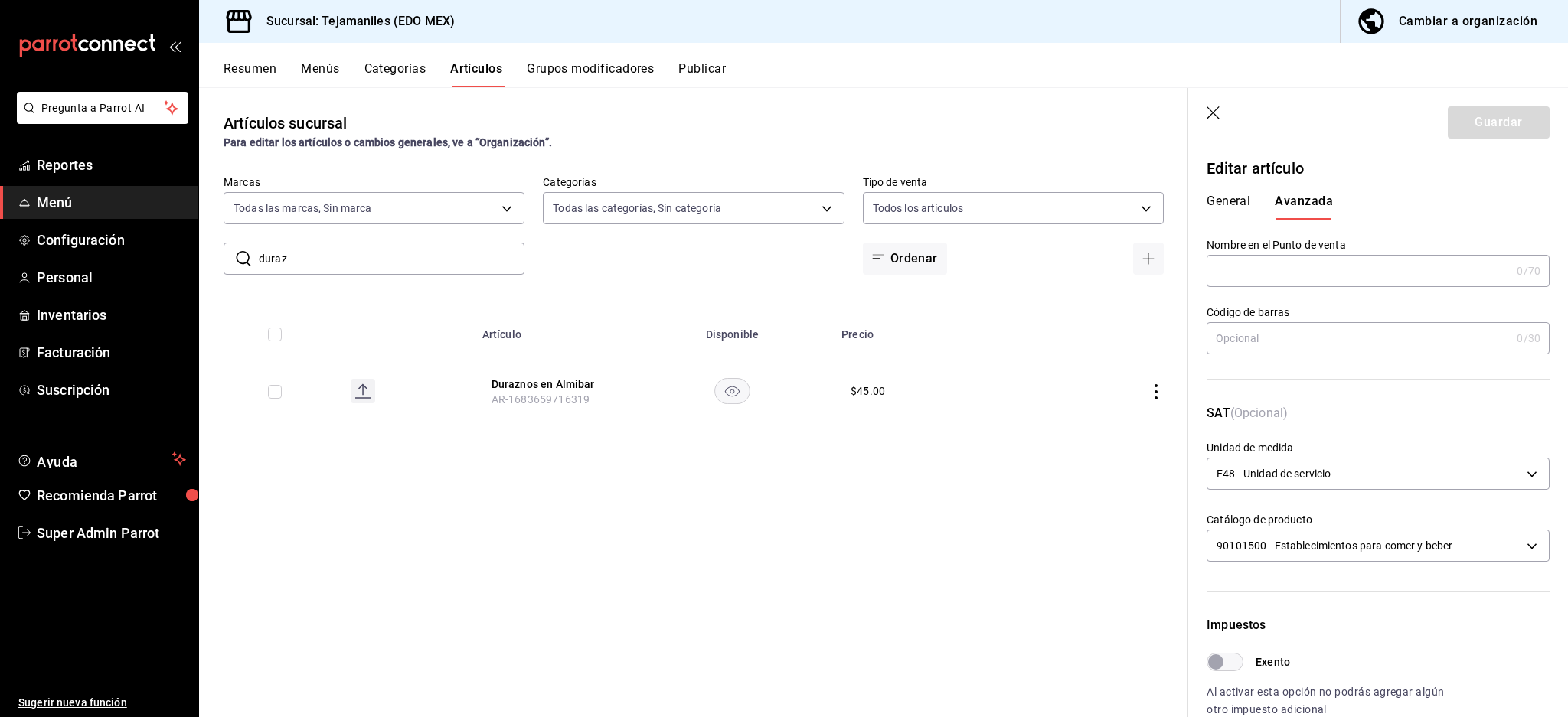
scroll to position [364, 0]
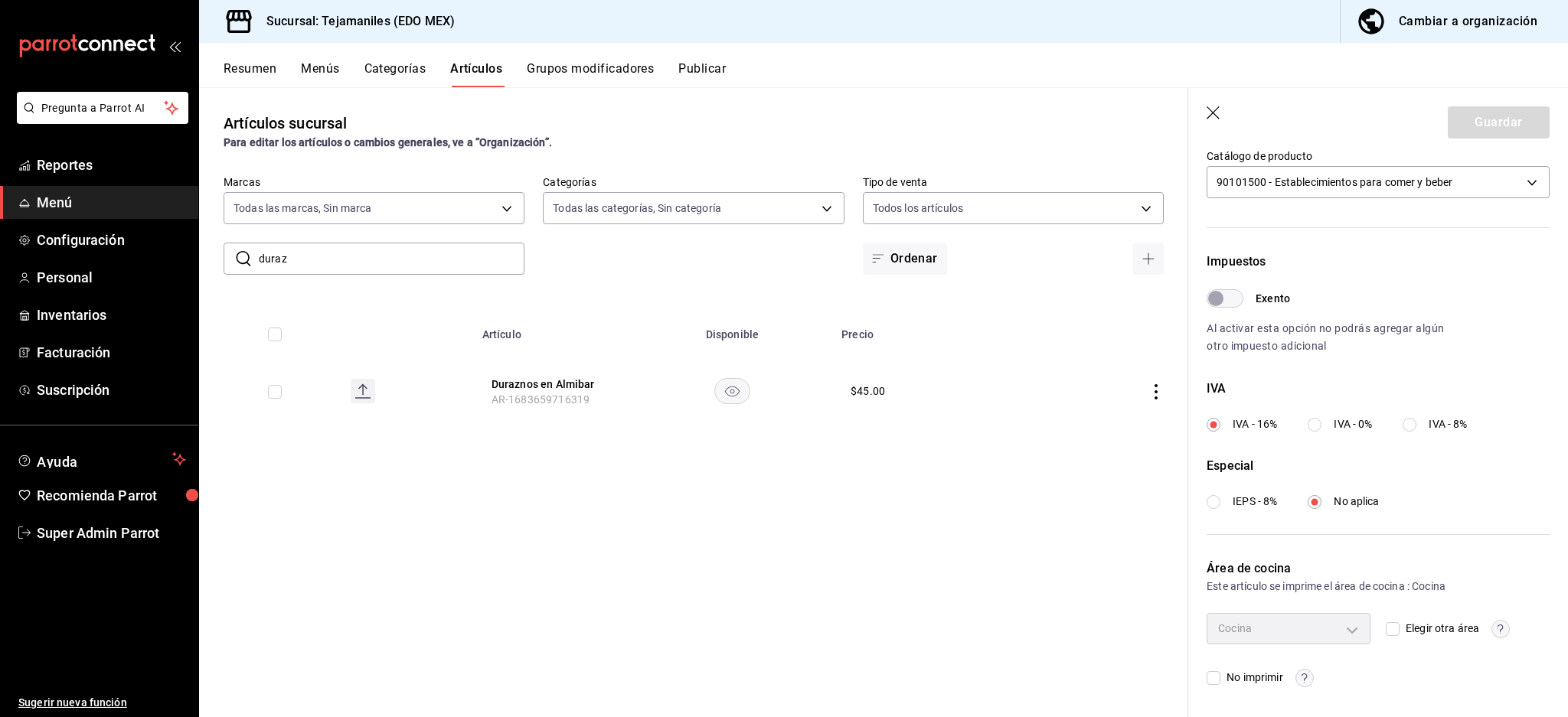
click at [1242, 679] on span "No imprimir" at bounding box center [1251, 678] width 62 height 16
click at [1220, 679] on input "No imprimir" at bounding box center [1214, 679] width 14 height 14
checkbox input "true"
click at [1422, 26] on div "Cambiar a organización" at bounding box center [1467, 21] width 138 height 21
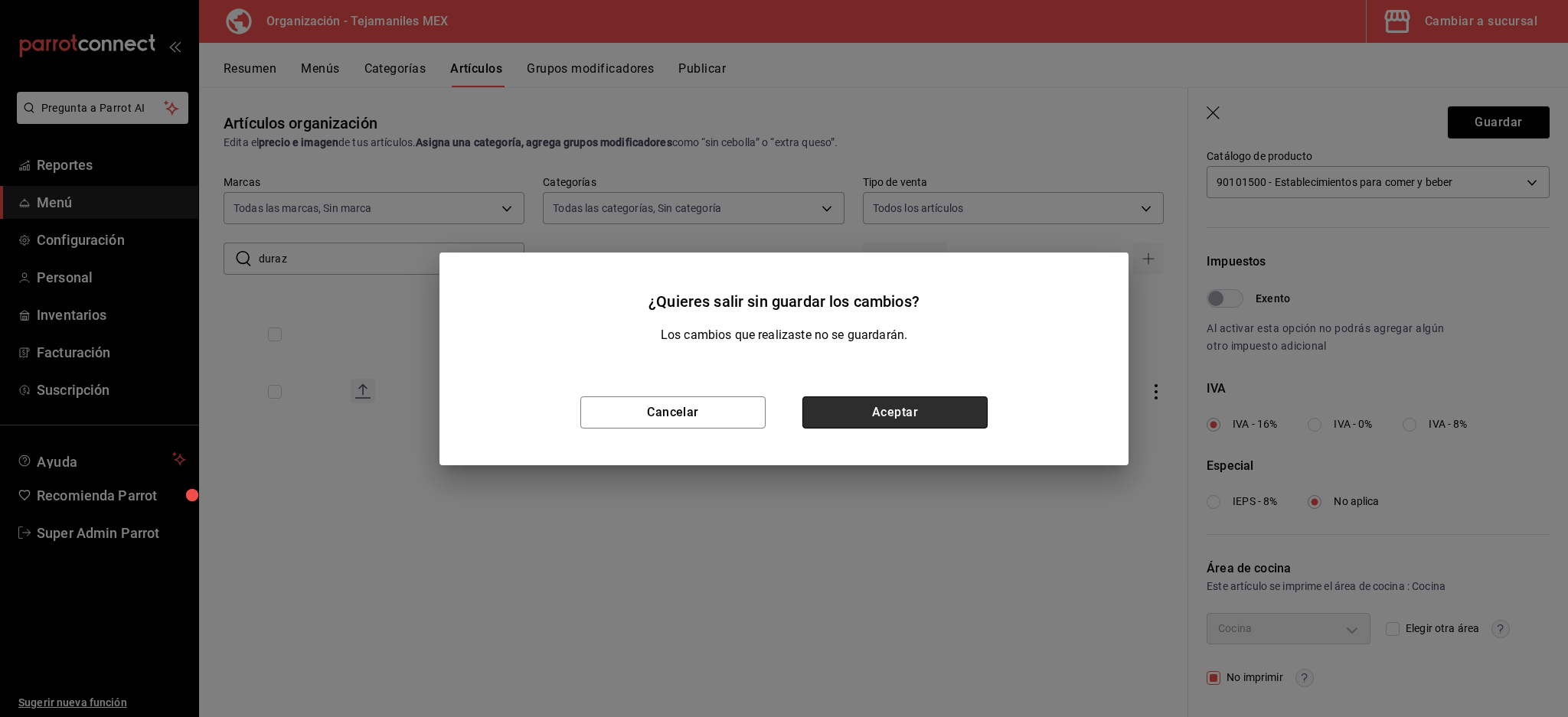
click at [932, 414] on button "Aceptar" at bounding box center [895, 412] width 185 height 32
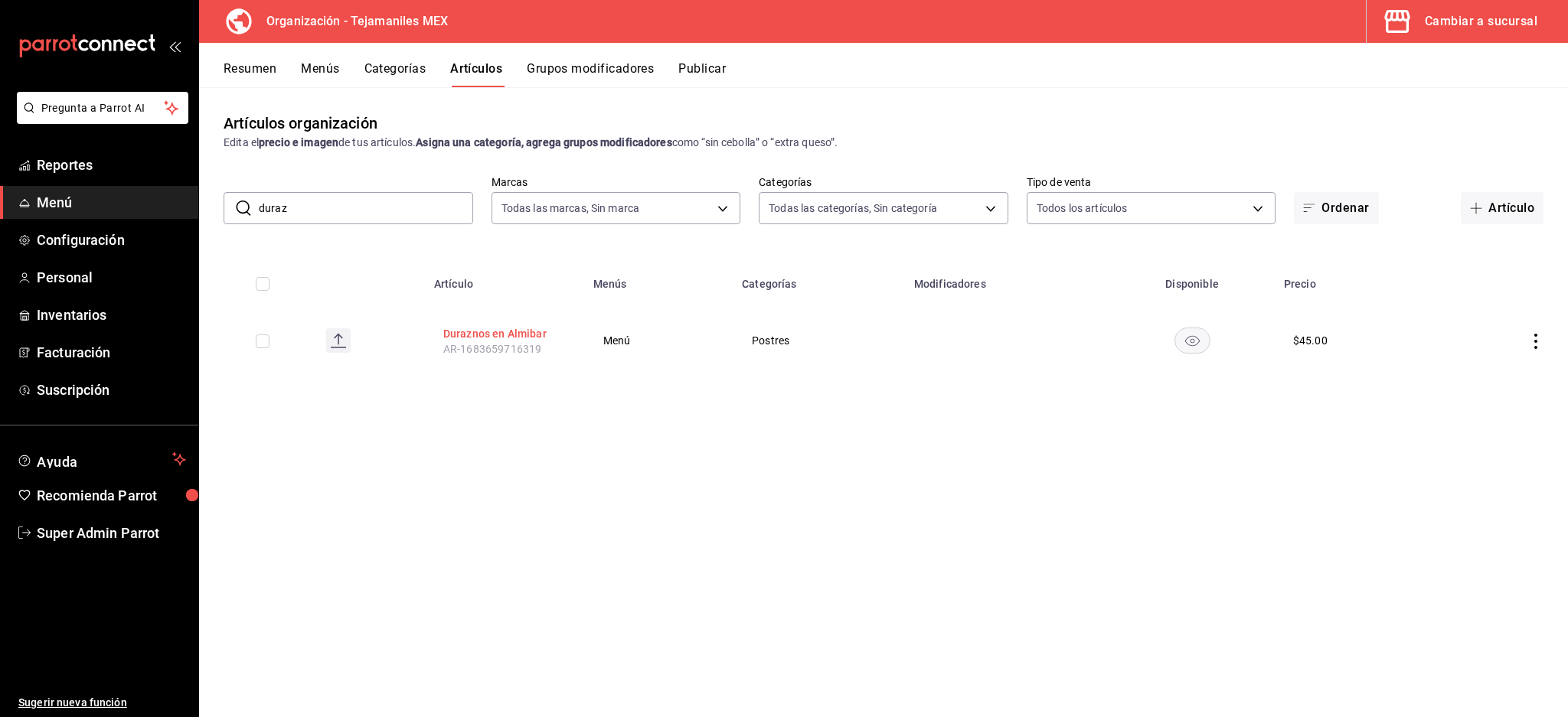
click at [494, 328] on button "Duraznos en Almibar" at bounding box center [504, 333] width 123 height 15
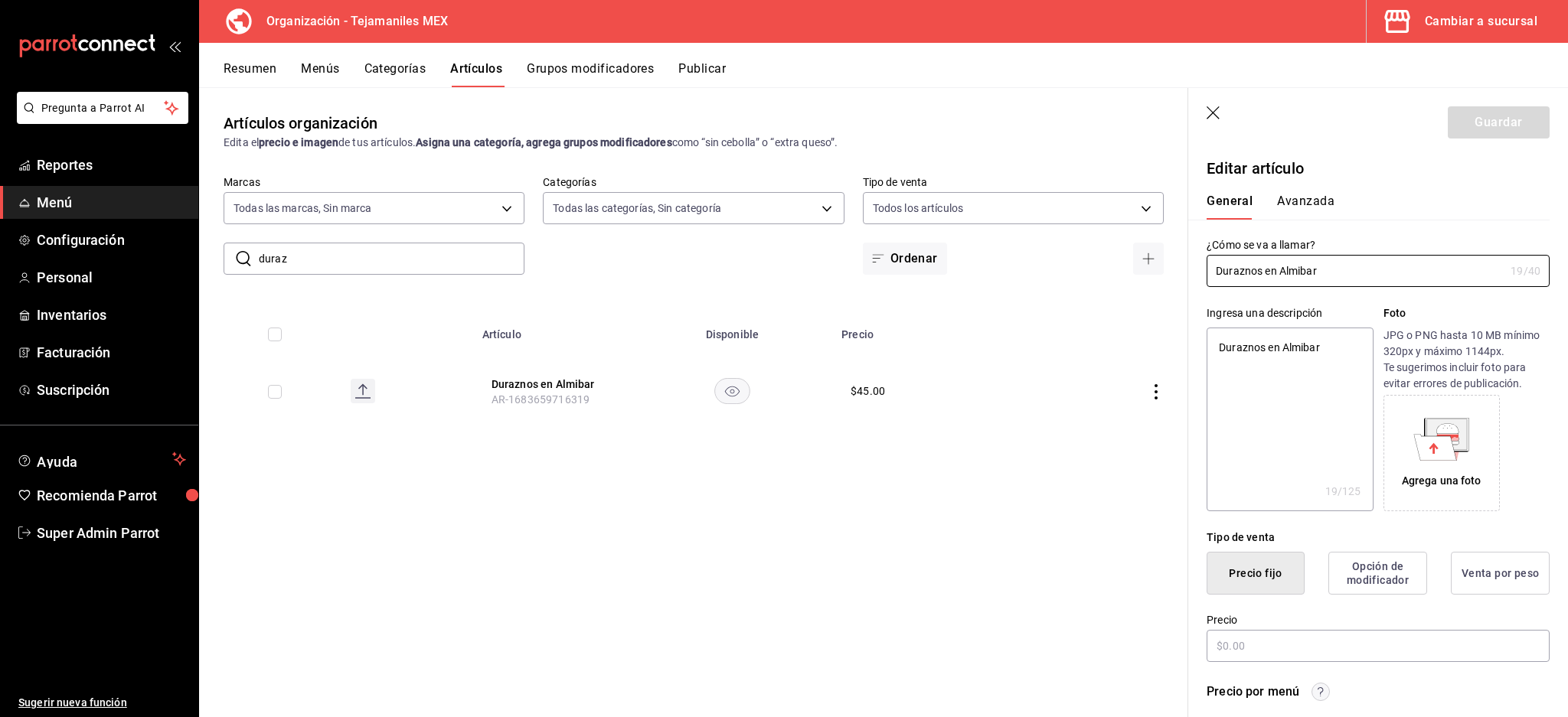
type textarea "x"
type input "$45.00"
type input "E48"
type input "90101500"
radio input "true"
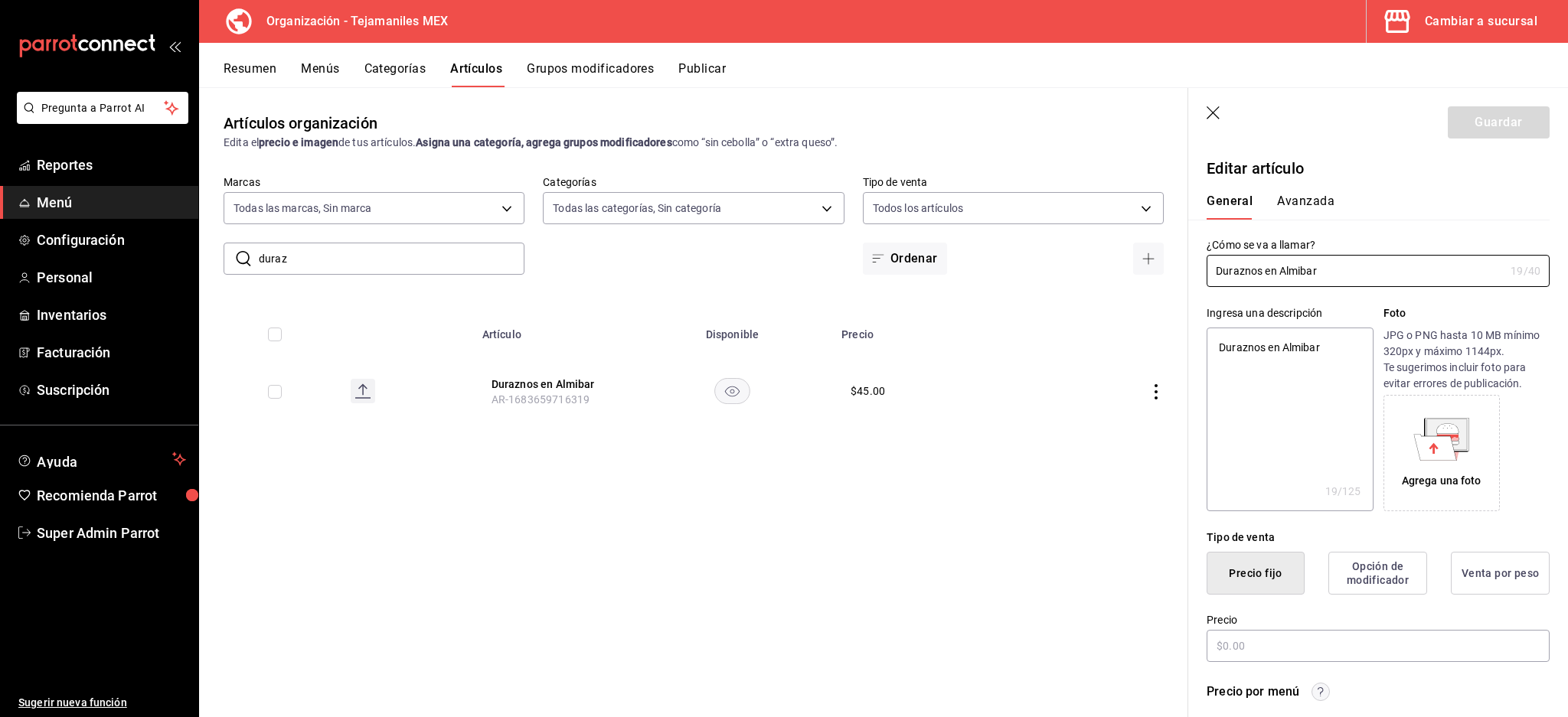
radio input "true"
type input "aabd68cf-8efe-4577-a320-18896dfdb04c"
click at [1260, 175] on p "Editar artículo" at bounding box center [1378, 168] width 343 height 23
click at [1305, 195] on button "Avanzada" at bounding box center [1305, 207] width 57 height 26
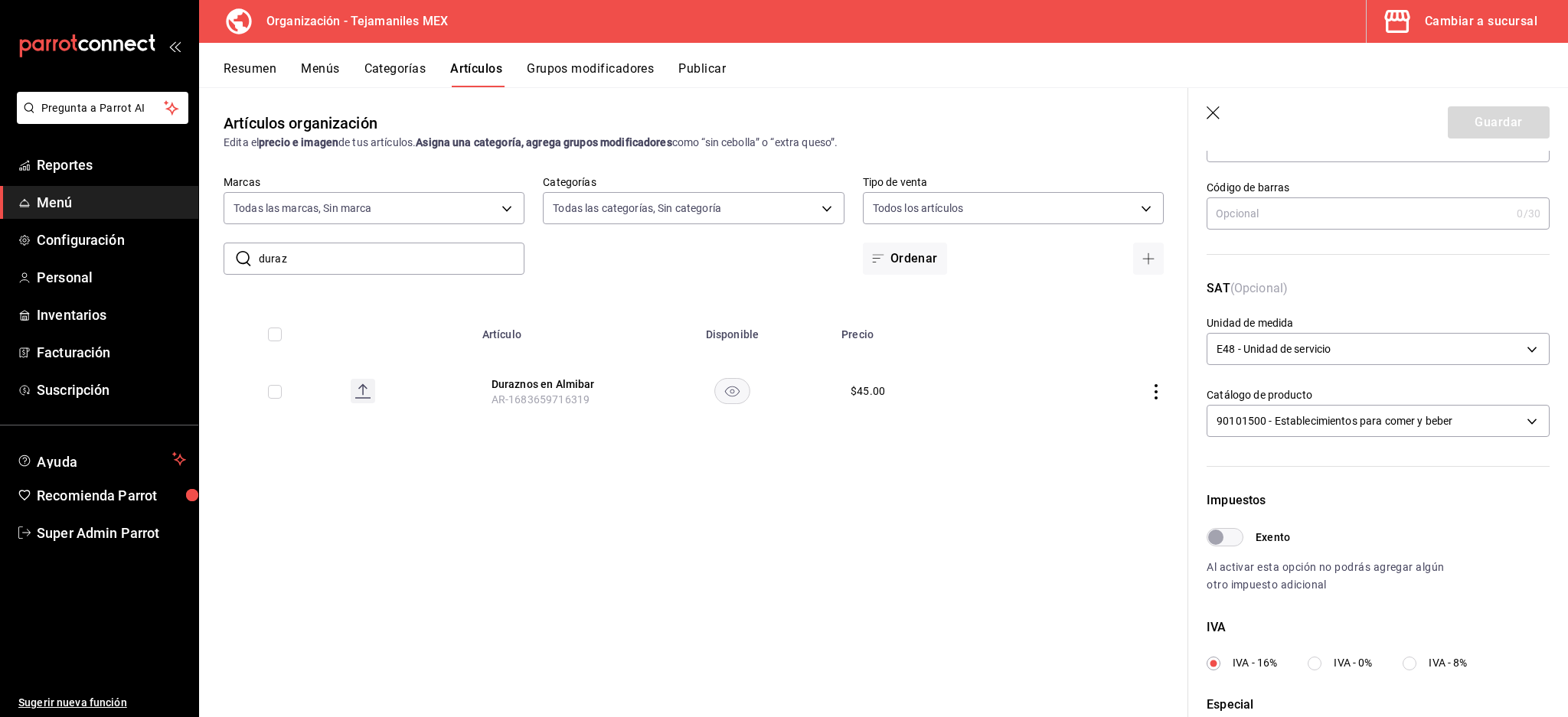
scroll to position [364, 0]
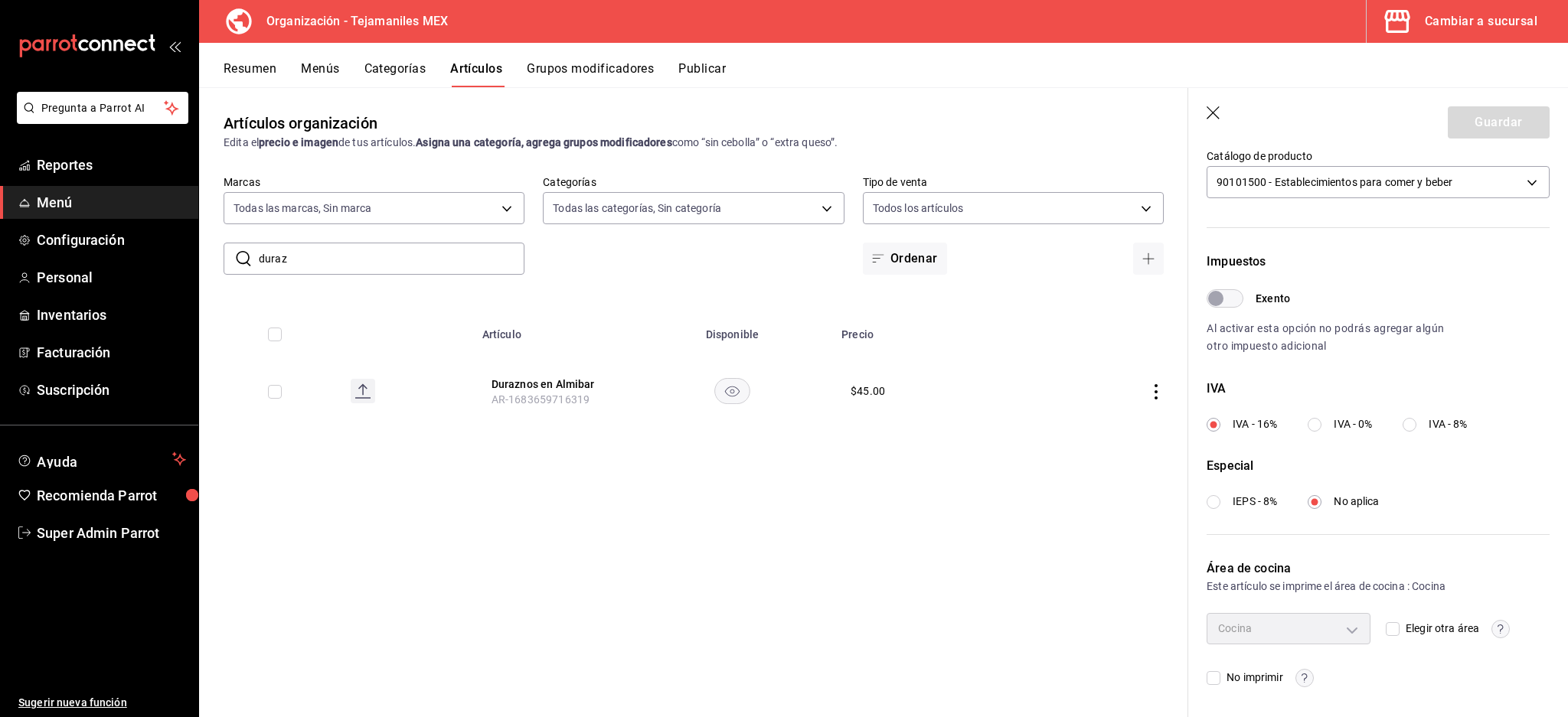
click at [1218, 675] on input "No imprimir" at bounding box center [1214, 679] width 14 height 14
checkbox input "true"
click at [1486, 131] on button "Guardar" at bounding box center [1499, 122] width 102 height 32
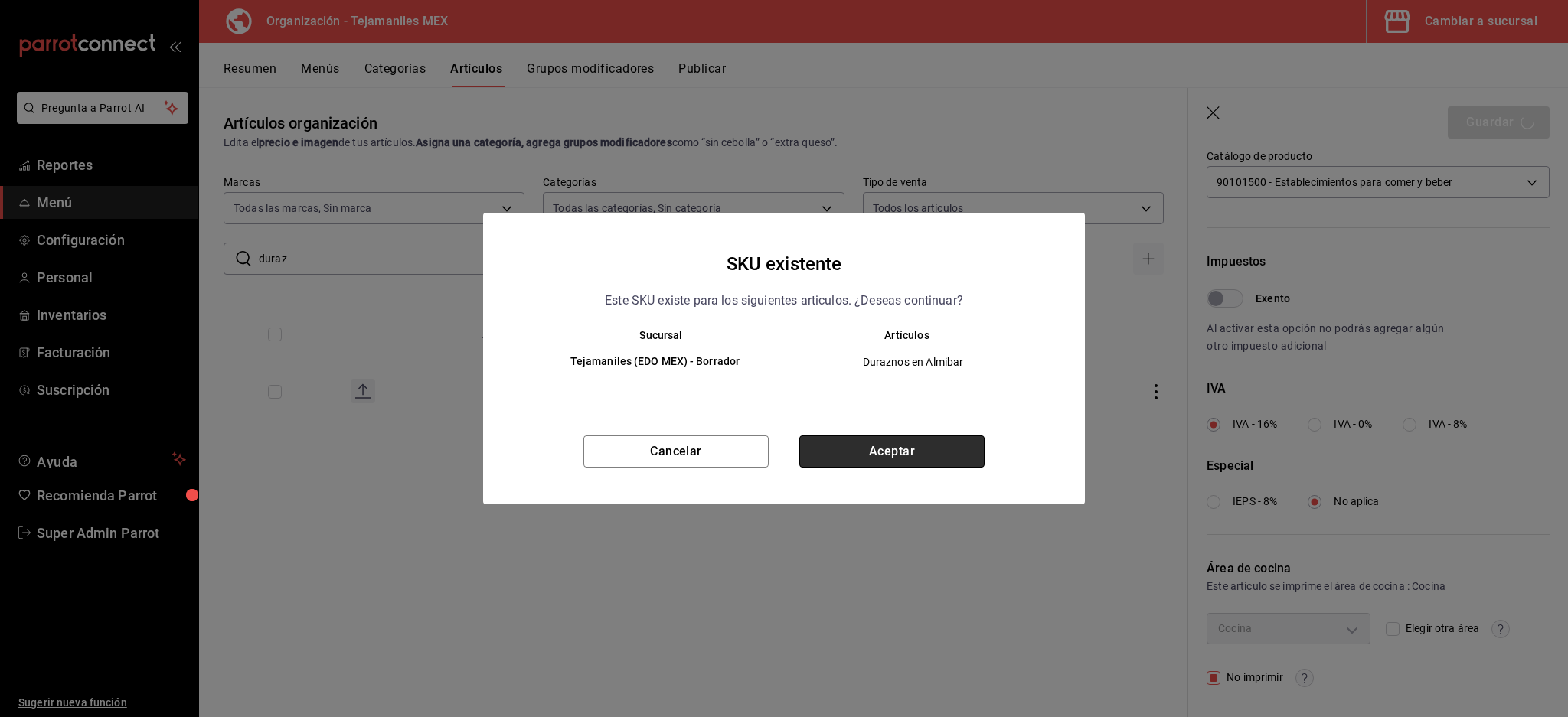
click at [860, 453] on button "Aceptar" at bounding box center [892, 451] width 185 height 32
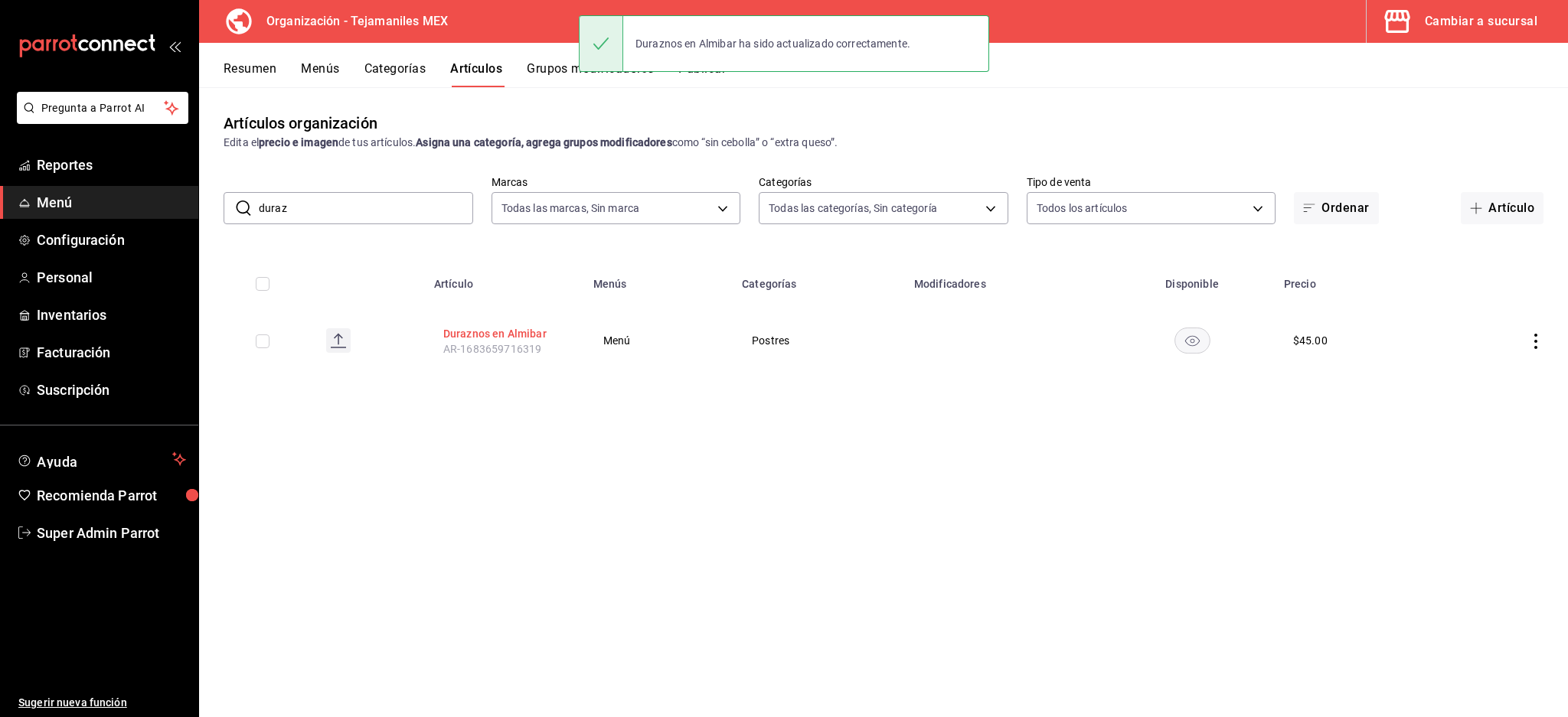
click at [496, 330] on button "Duraznos en Almibar" at bounding box center [504, 333] width 123 height 15
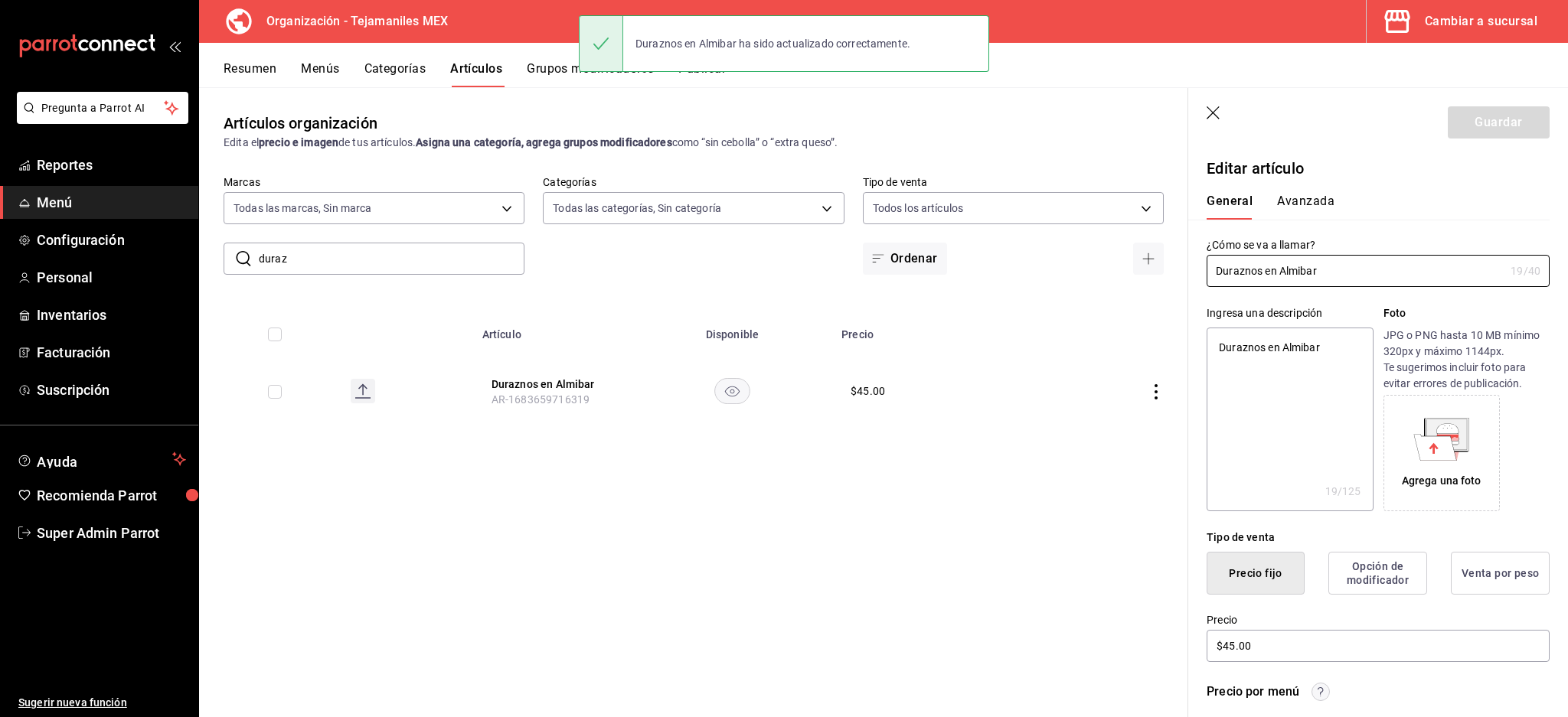
click at [1305, 192] on div "General Avanzada" at bounding box center [1368, 199] width 361 height 40
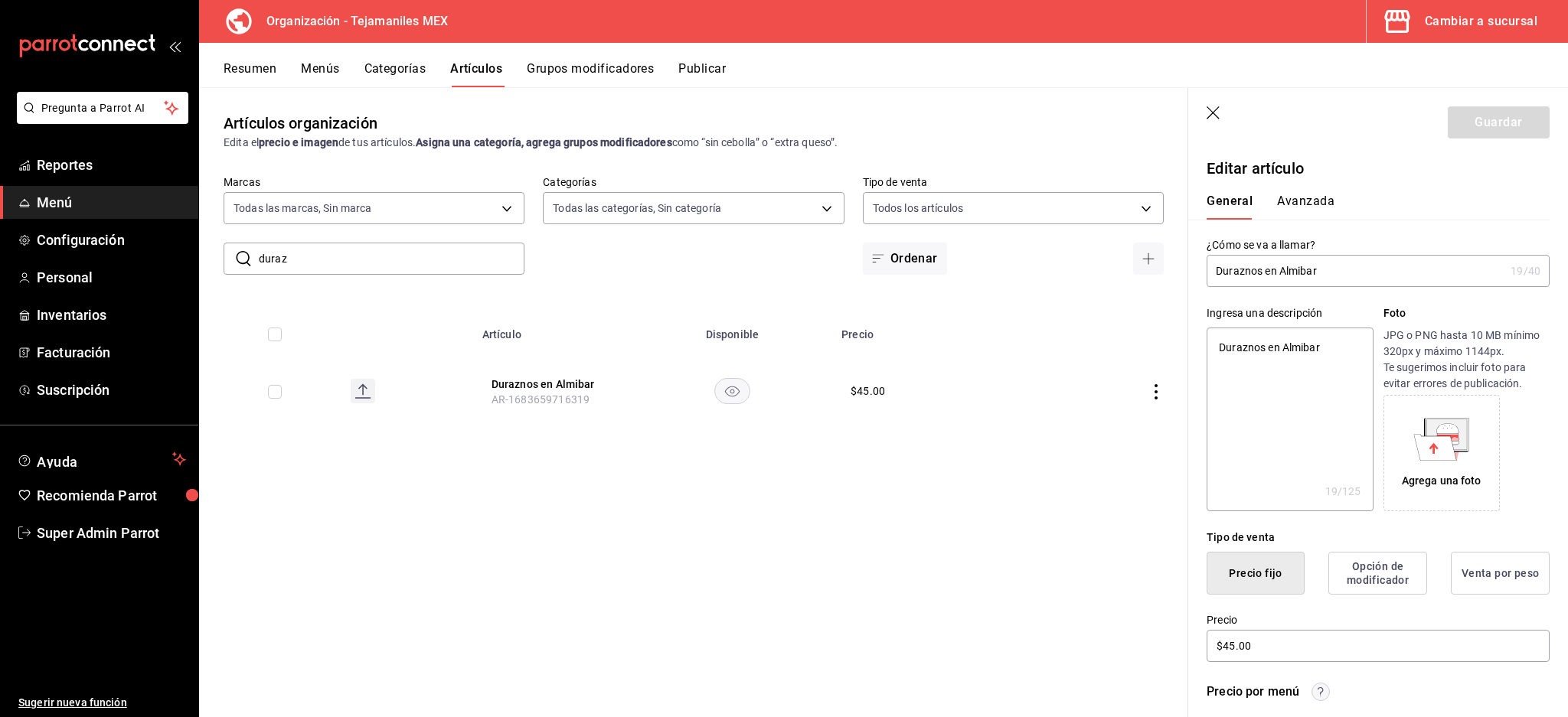
click at [1303, 204] on button "Avanzada" at bounding box center [1305, 207] width 57 height 26
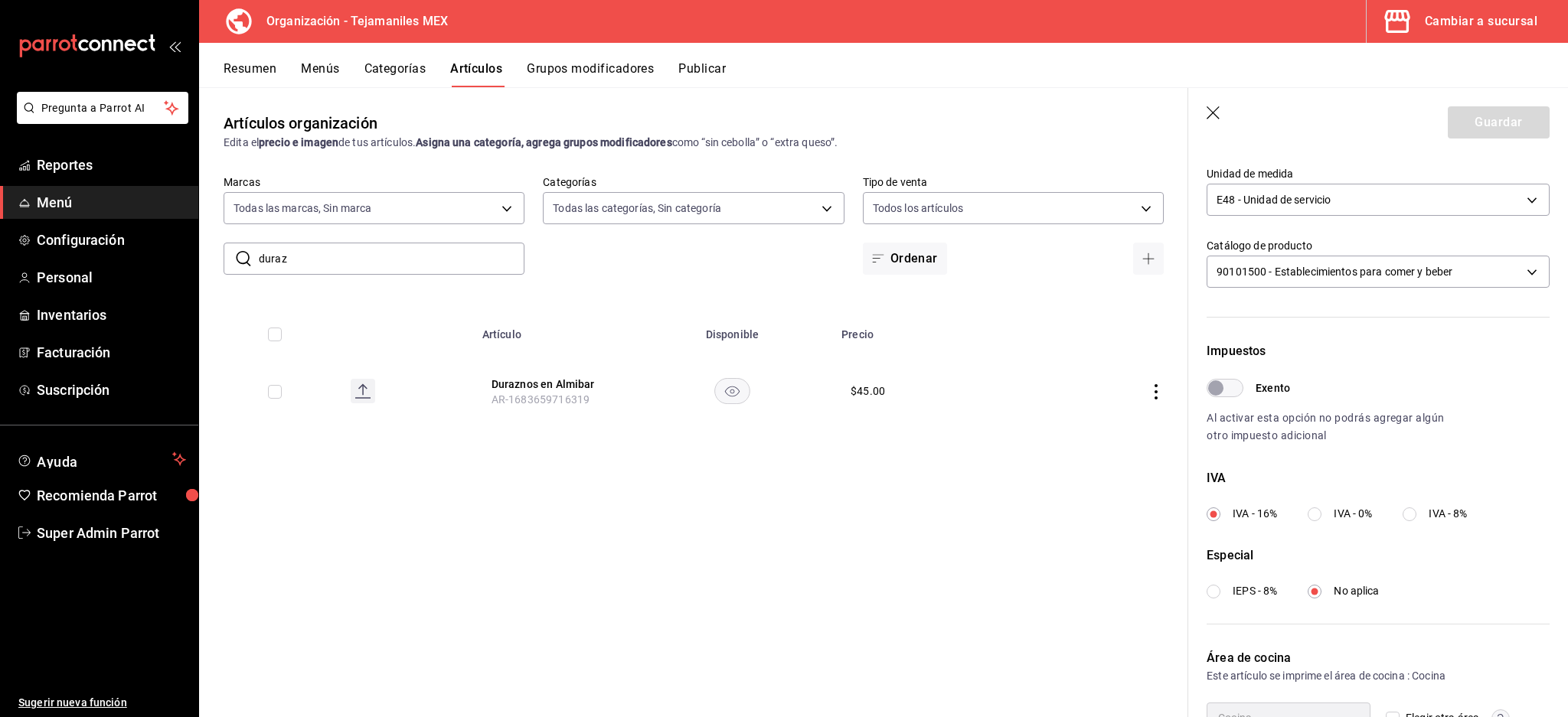
scroll to position [364, 0]
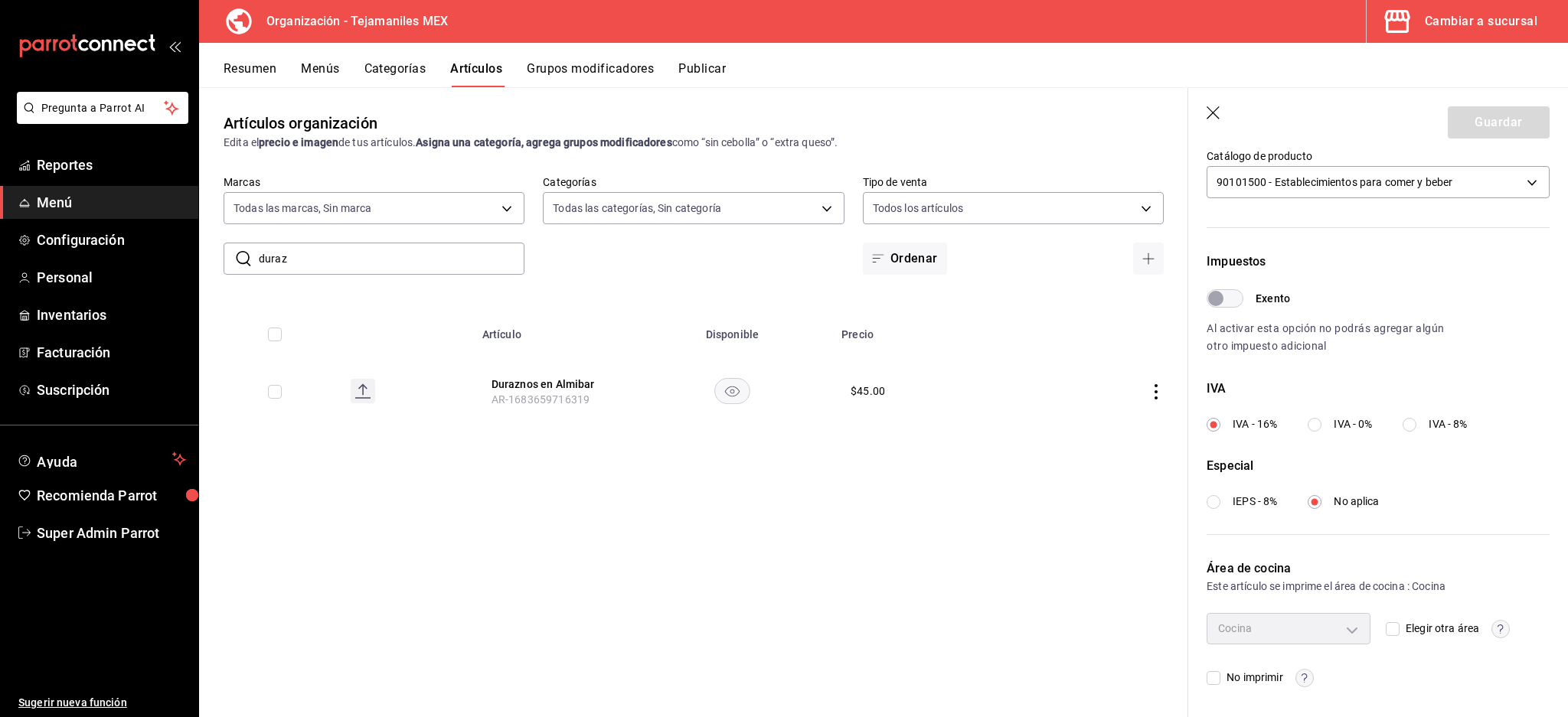
click at [1238, 671] on span "No imprimir" at bounding box center [1251, 678] width 62 height 16
click at [1220, 671] on input "No imprimir" at bounding box center [1214, 679] width 14 height 14
checkbox input "true"
click at [1303, 675] on circle "button" at bounding box center [1304, 678] width 17 height 17
click at [1519, 577] on div at bounding box center [784, 358] width 1568 height 717
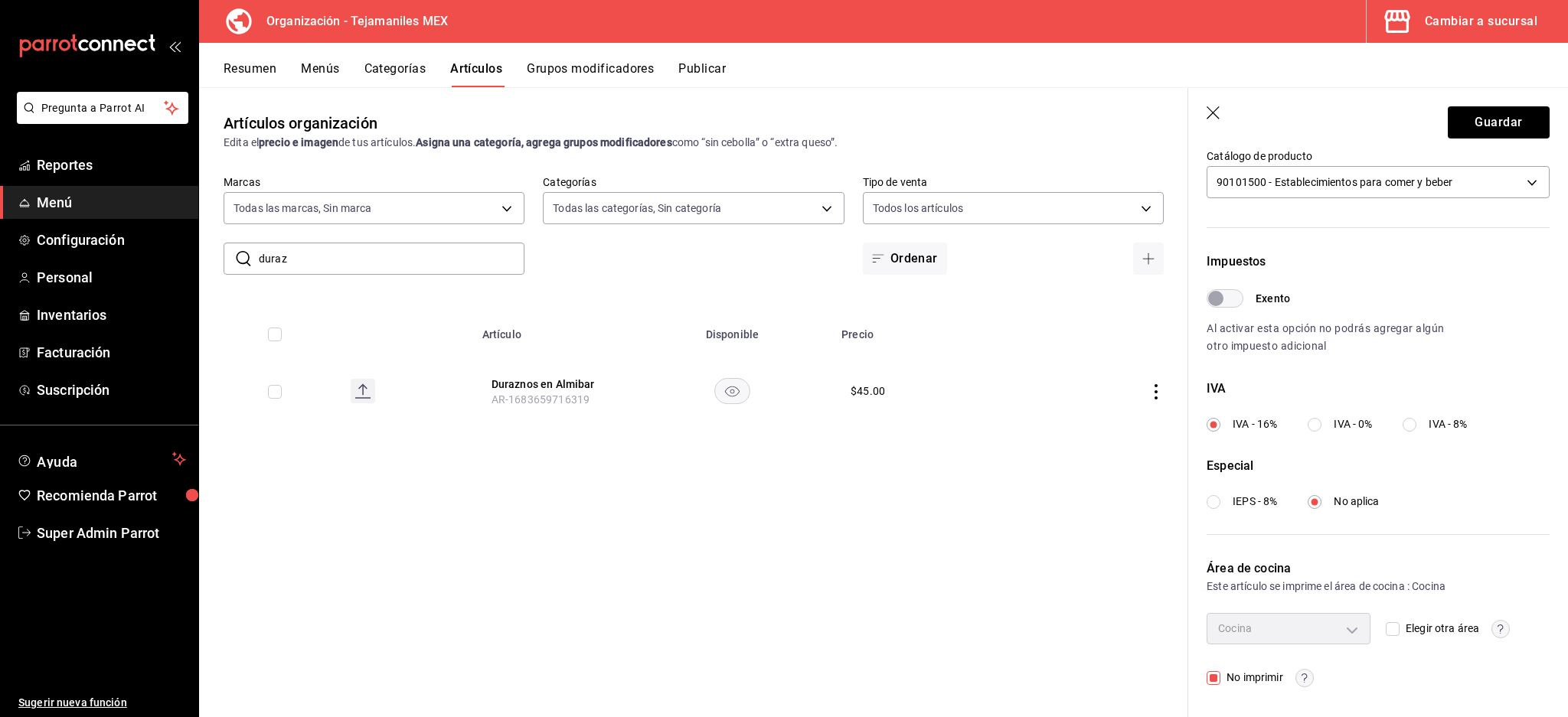
click at [1492, 625] on circle "button" at bounding box center [1500, 628] width 17 height 17
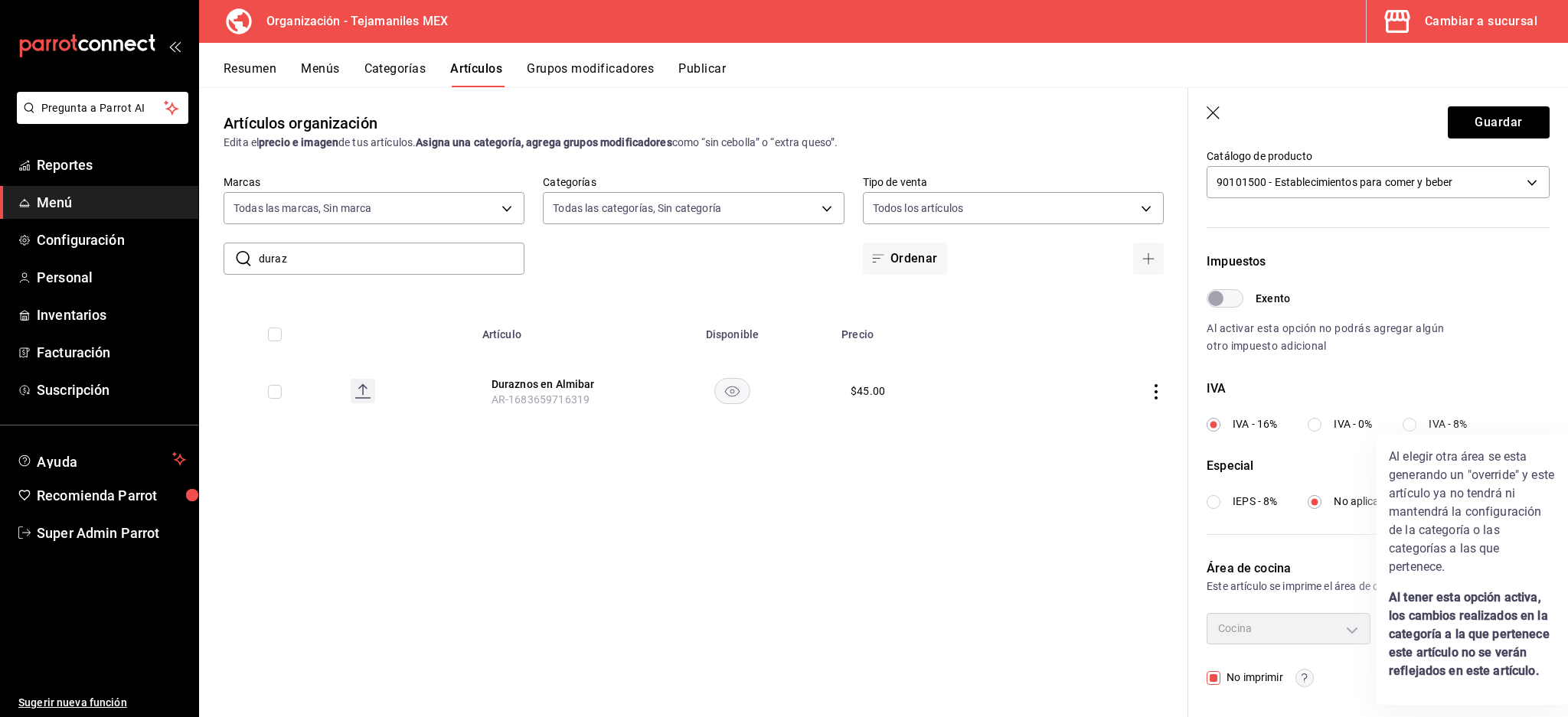
click at [1397, 696] on div "Al elegir otra área se esta generando un "override" y este artículo ya no tendr…" at bounding box center [1472, 569] width 192 height 269
click at [1552, 664] on p "Al tener esta opción activa, los cambios realizados en la categoría a la que pe…" at bounding box center [1472, 634] width 167 height 92
click at [1545, 433] on div at bounding box center [784, 358] width 1568 height 717
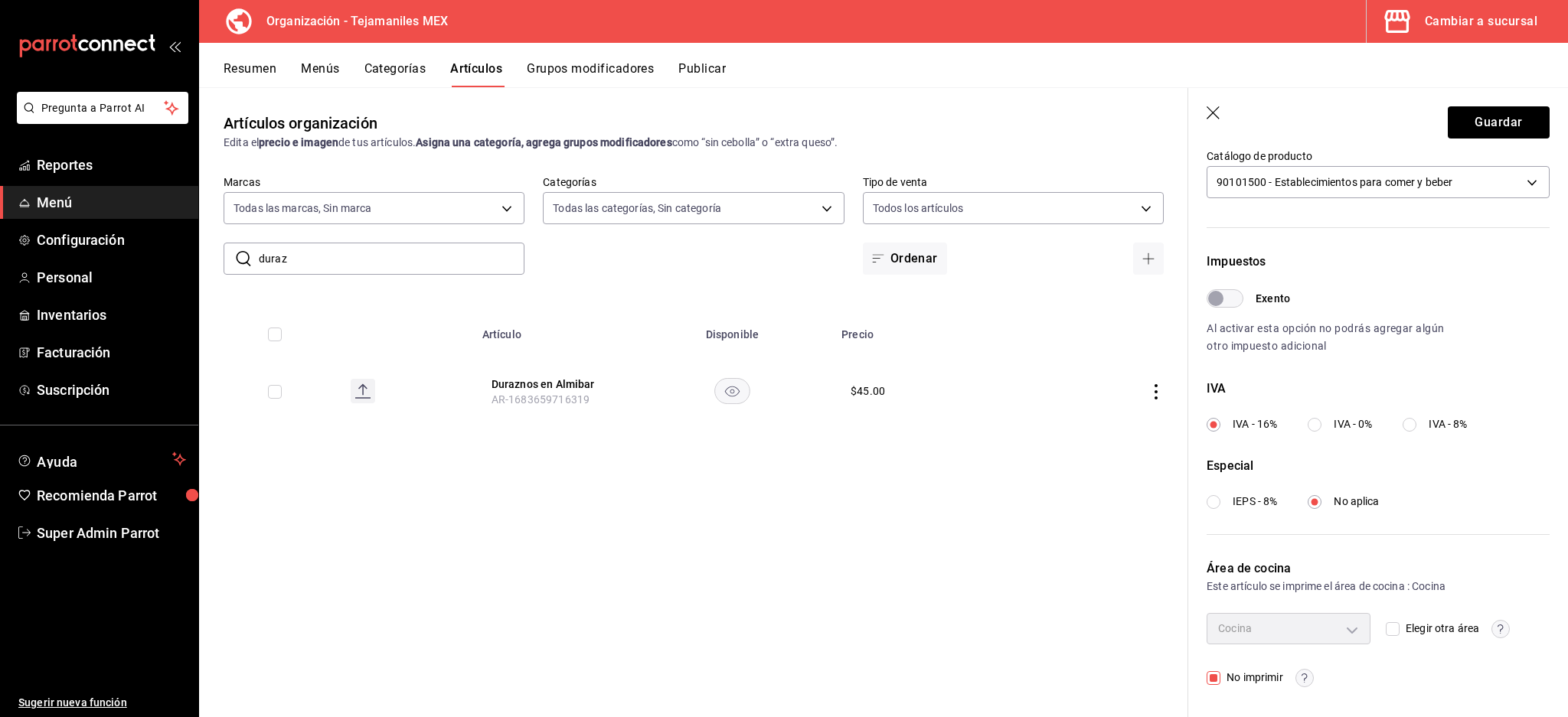
click at [1514, 277] on div "Al elegir otra área se esta generando un "override" y este artículo ya no tendr…" at bounding box center [784, 358] width 1568 height 717
click at [1386, 625] on input "Elegir otra área" at bounding box center [1393, 629] width 14 height 14
checkbox input "true"
click at [1281, 616] on div "Sin área asignada" at bounding box center [1288, 628] width 164 height 31
click at [1209, 672] on input "No imprimir" at bounding box center [1214, 679] width 14 height 14
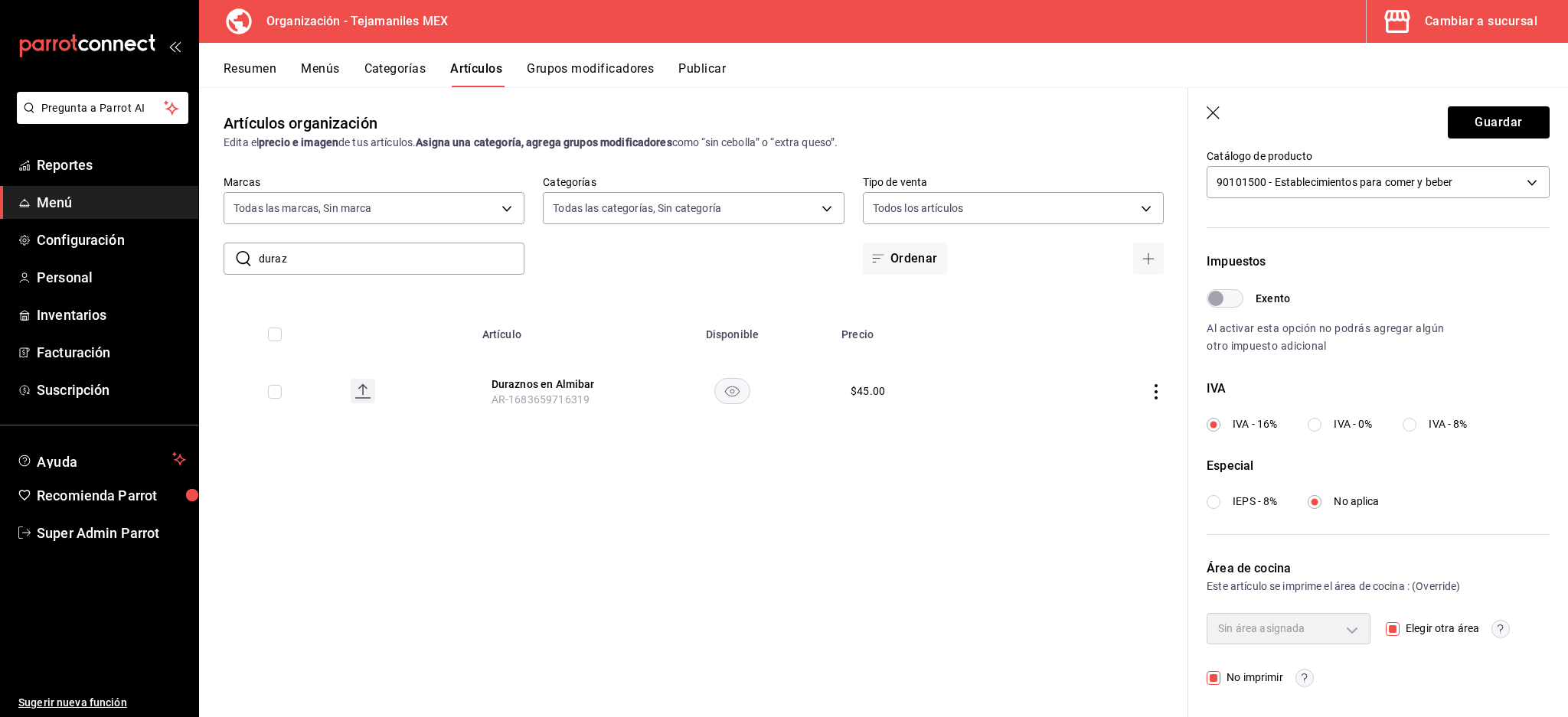
checkbox input "false"
click at [1320, 618] on body "Pregunta a Parrot AI Reportes Menú Configuración Personal Inventarios Facturaci…" at bounding box center [784, 358] width 1568 height 717
click at [1421, 704] on div at bounding box center [784, 358] width 1568 height 717
click at [1484, 126] on button "Guardar" at bounding box center [1499, 122] width 102 height 32
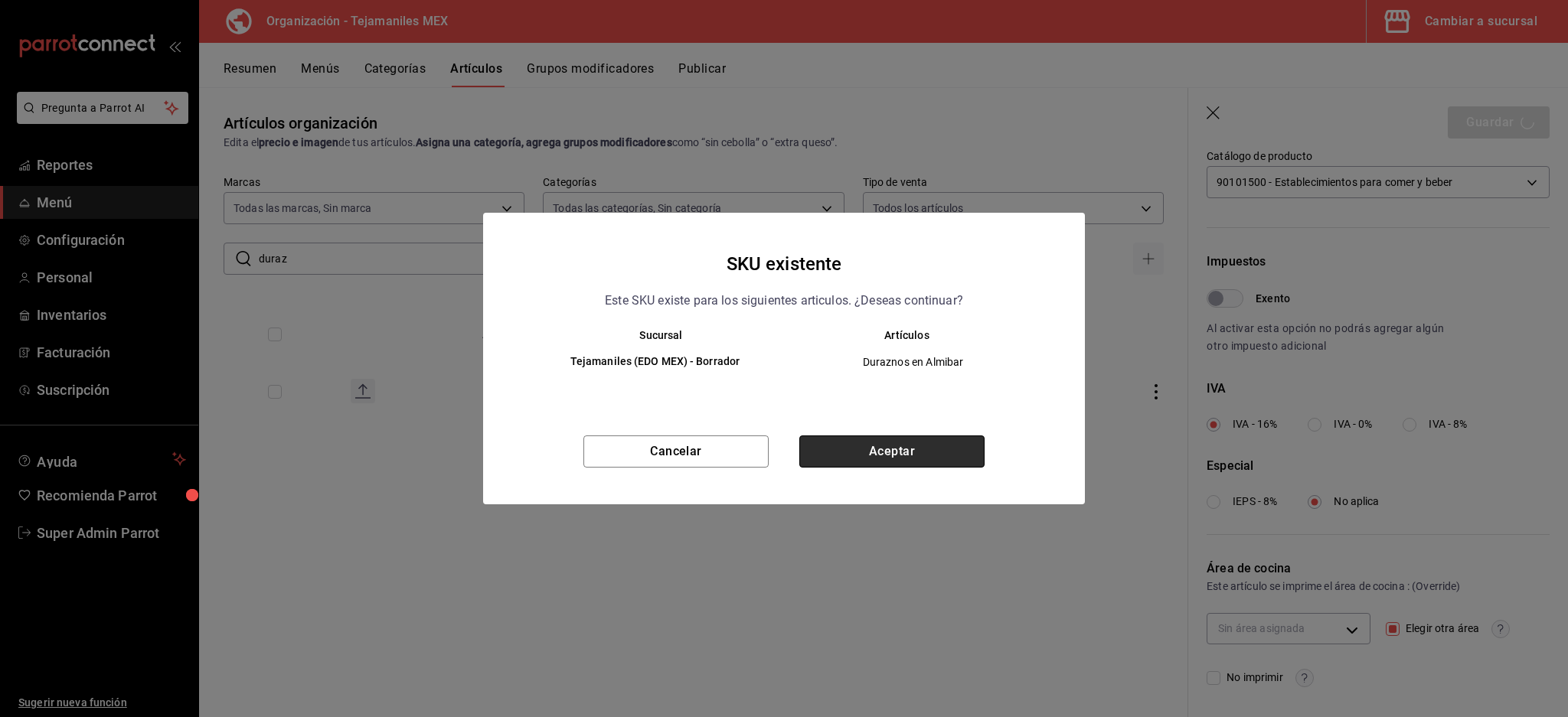
click at [896, 441] on button "Aceptar" at bounding box center [892, 451] width 185 height 32
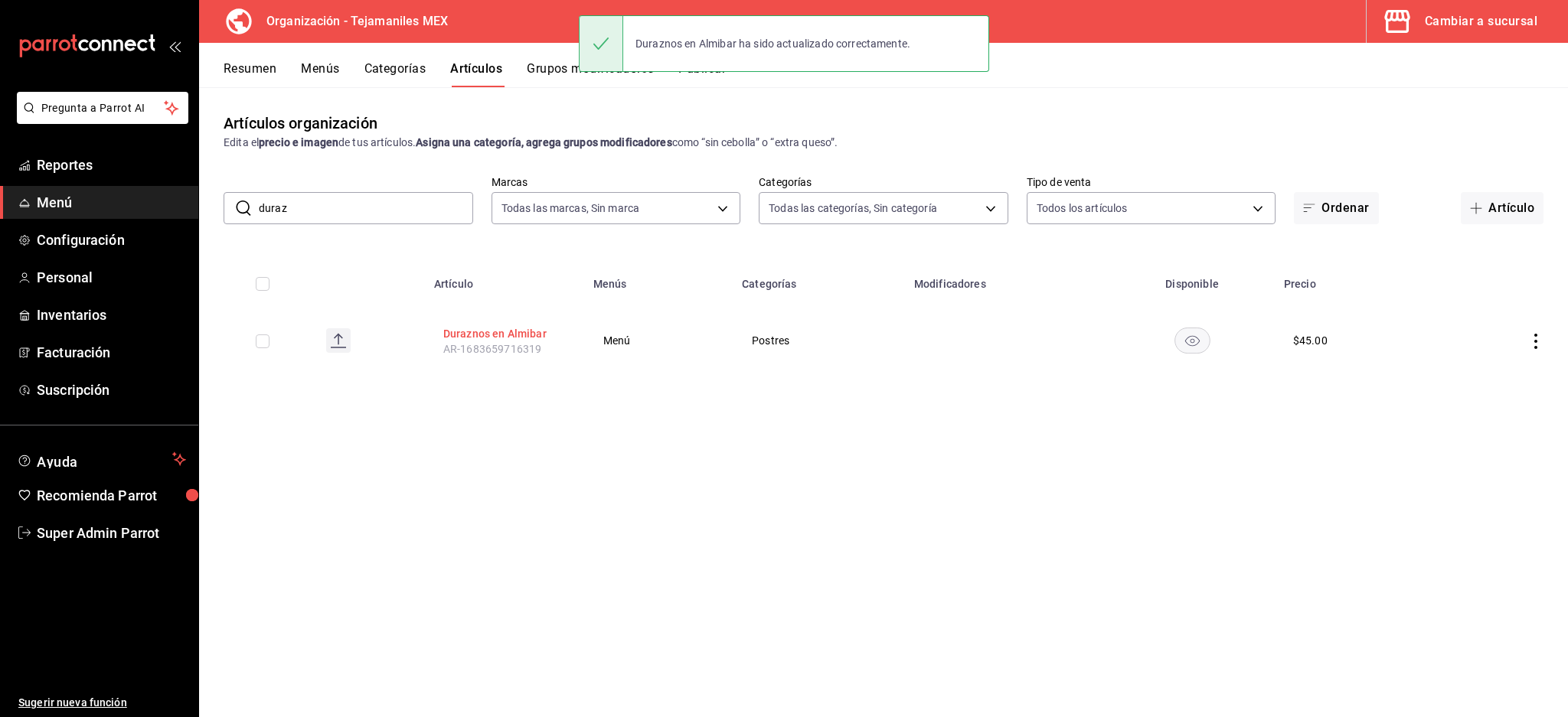
click at [462, 327] on button "Duraznos en Almibar" at bounding box center [504, 333] width 123 height 15
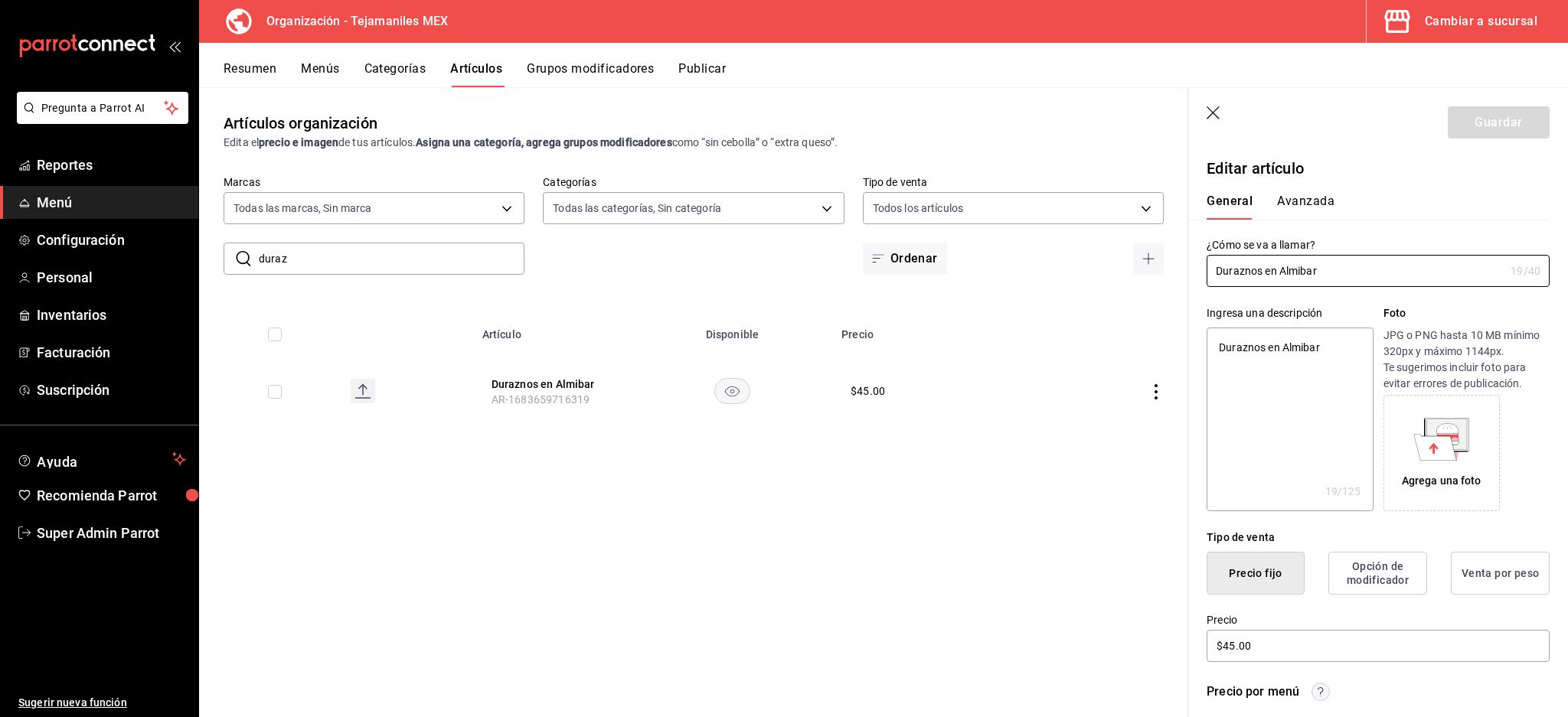
click at [1319, 200] on button "Avanzada" at bounding box center [1305, 207] width 57 height 26
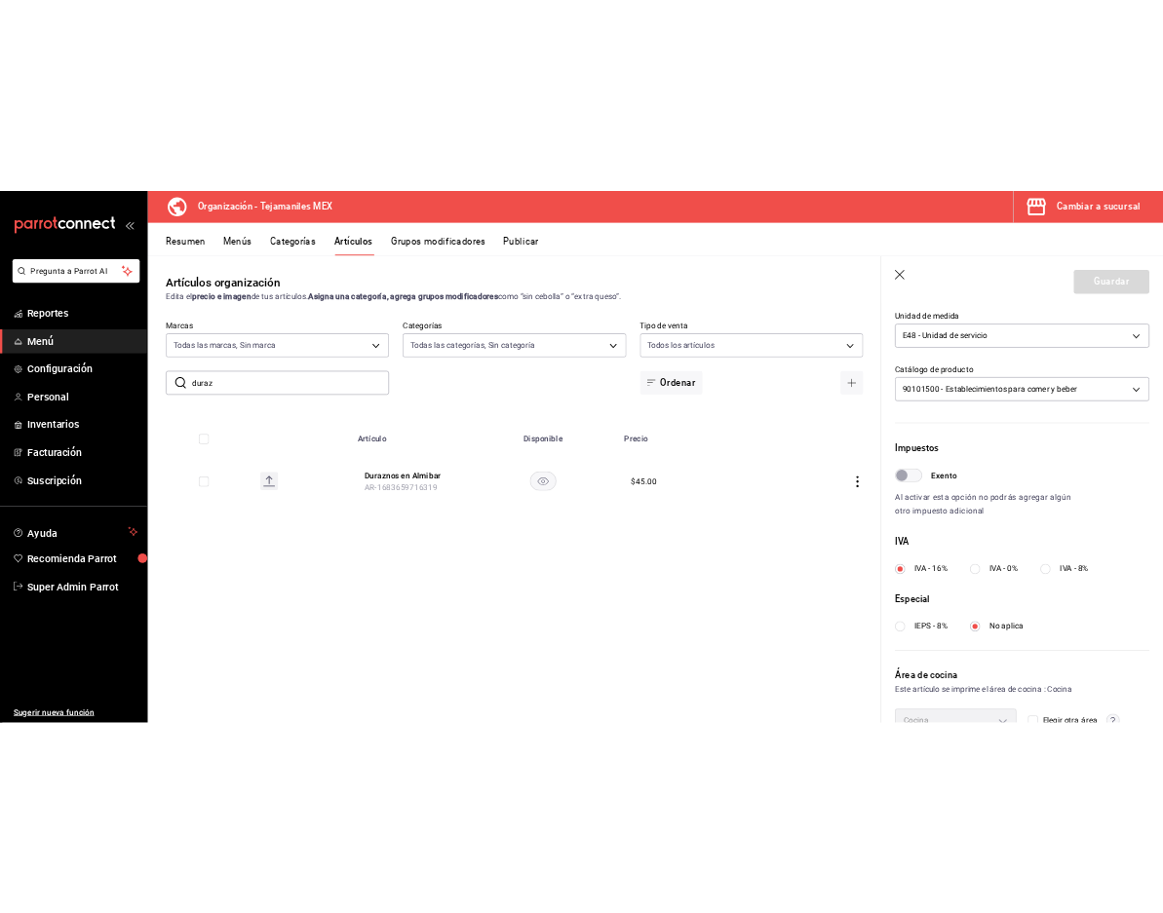
scroll to position [463, 0]
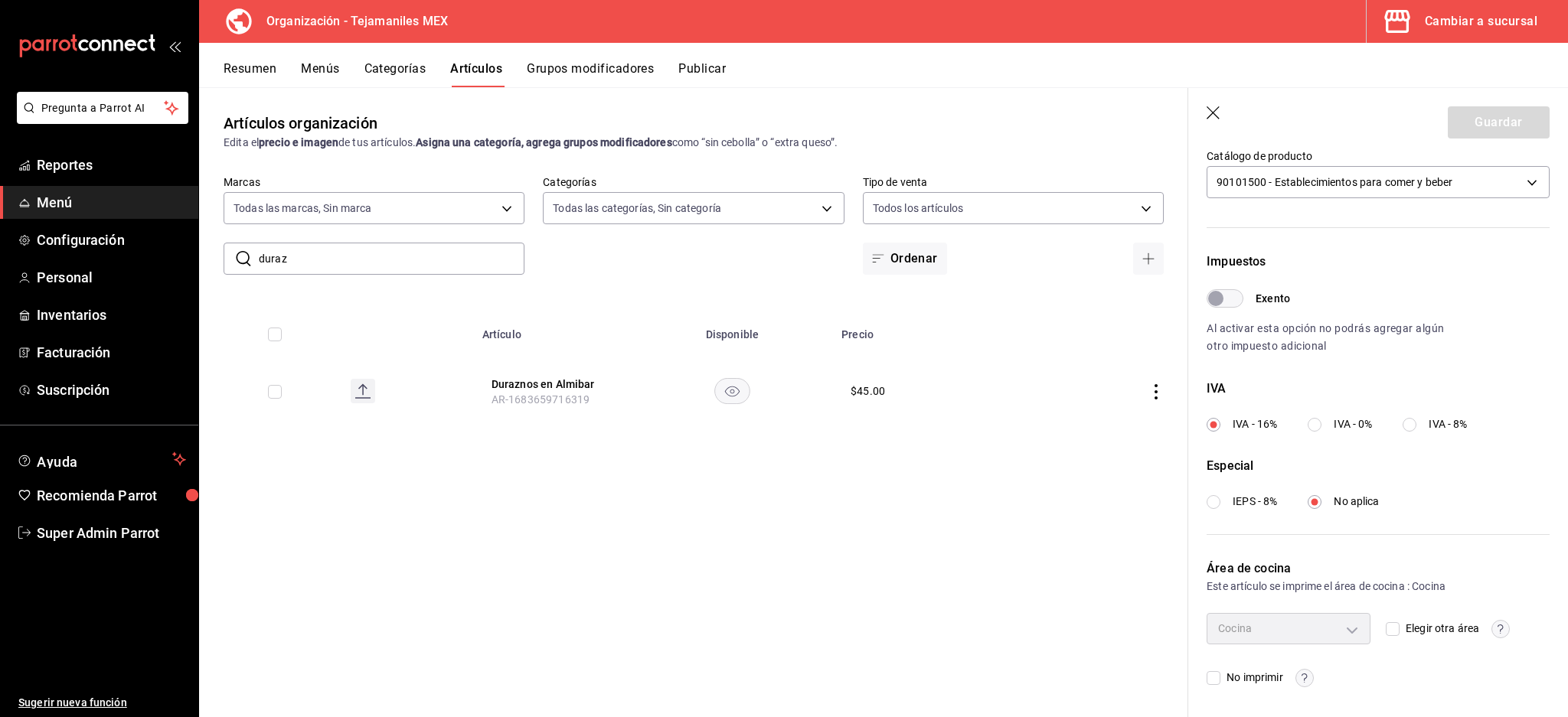
click at [1227, 677] on span "No imprimir" at bounding box center [1251, 678] width 62 height 16
click at [1220, 677] on input "No imprimir" at bounding box center [1214, 679] width 14 height 14
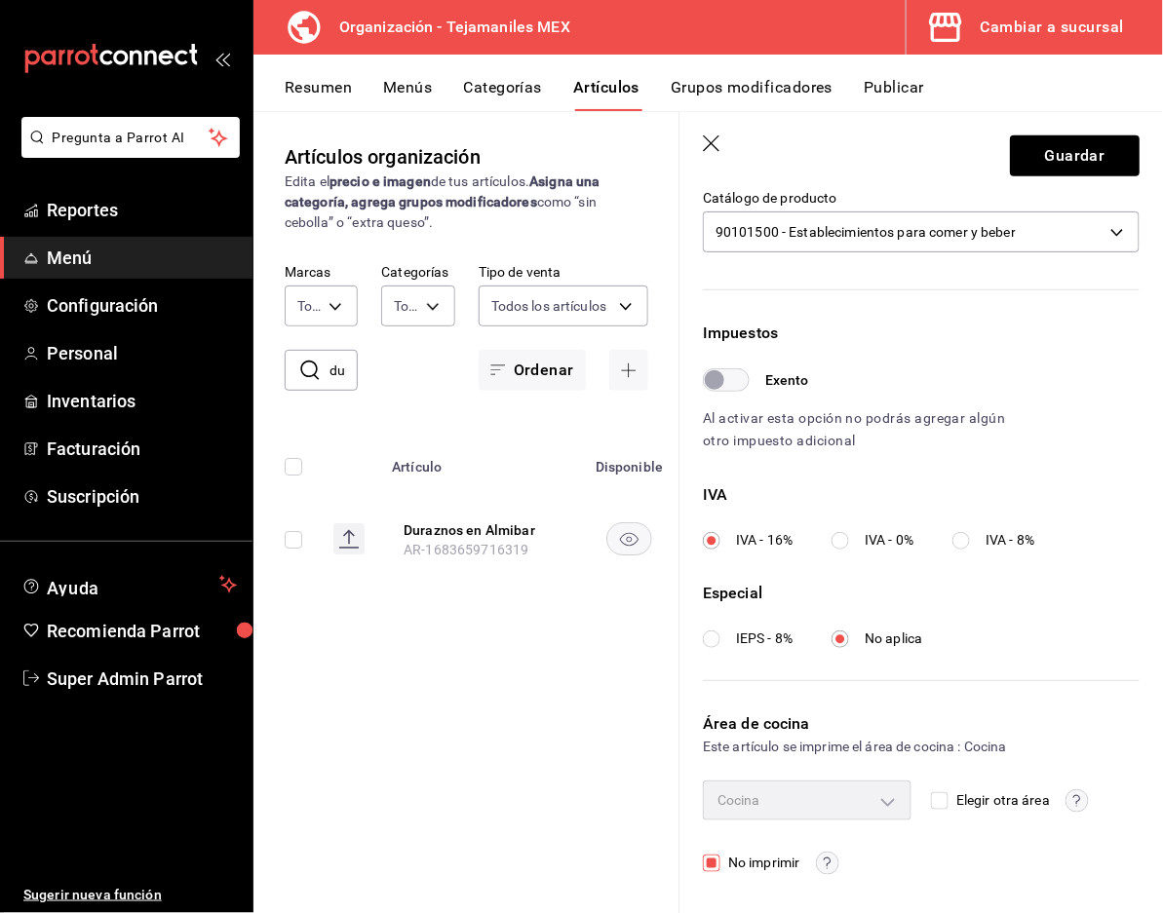
click at [743, 853] on span "No imprimir" at bounding box center [759, 863] width 79 height 20
click at [720, 855] on input "No imprimir" at bounding box center [712, 864] width 18 height 18
click at [743, 863] on span "No imprimir" at bounding box center [759, 863] width 79 height 20
click at [720, 863] on input "No imprimir" at bounding box center [712, 864] width 18 height 18
click at [743, 863] on span "No imprimir" at bounding box center [759, 863] width 79 height 20
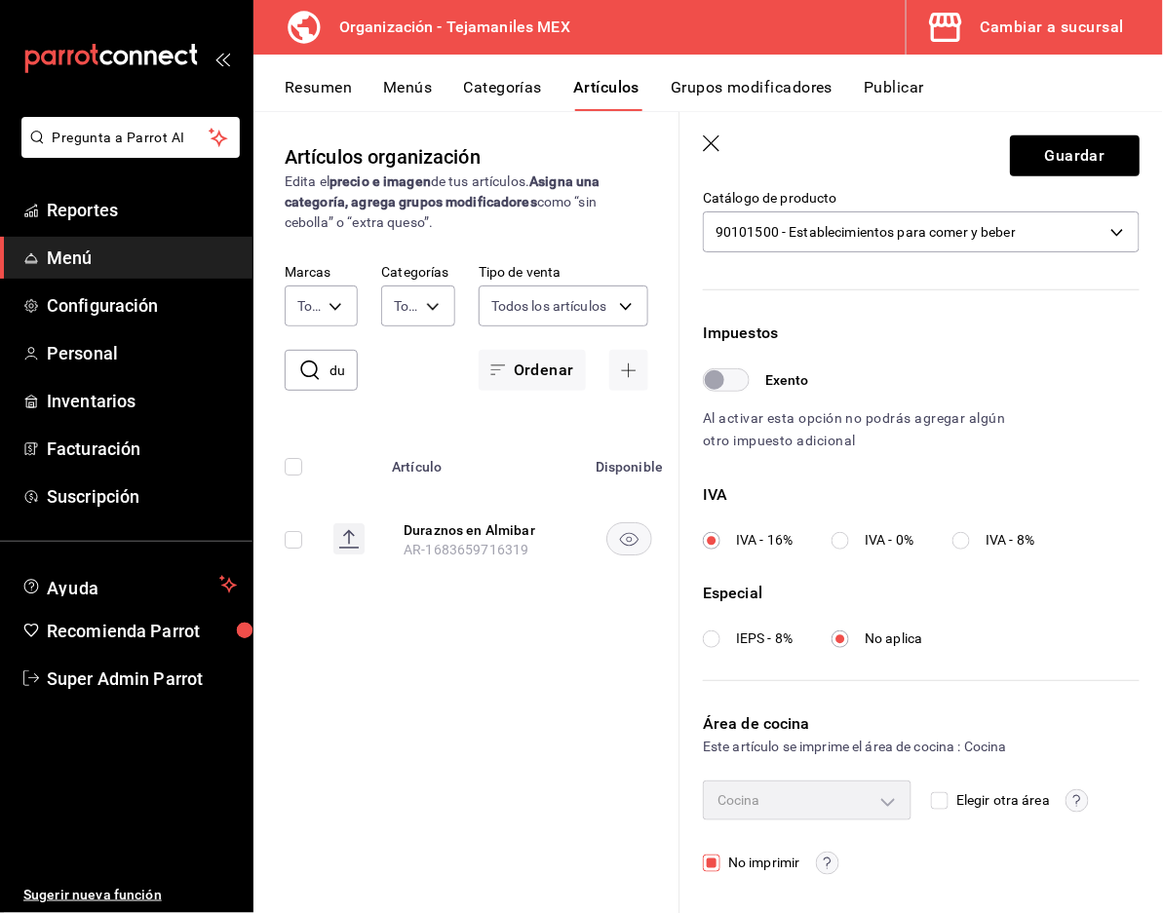
click at [720, 863] on input "No imprimir" at bounding box center [712, 864] width 18 height 18
click at [743, 863] on span "No imprimir" at bounding box center [759, 863] width 79 height 20
click at [720, 863] on input "No imprimir" at bounding box center [712, 864] width 18 height 18
checkbox input "true"
click at [948, 796] on span "Elegir otra área" at bounding box center [998, 800] width 101 height 20
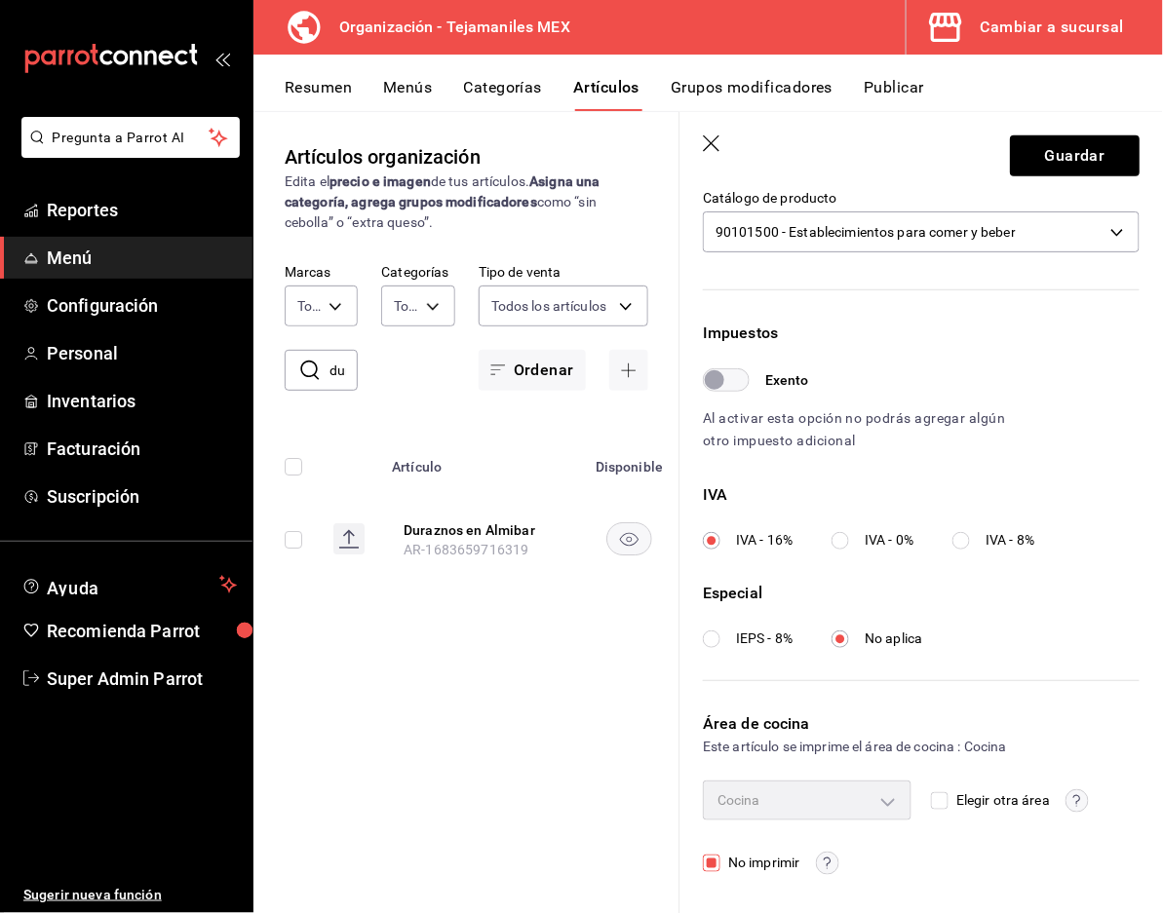
click at [945, 796] on input "Elegir otra área" at bounding box center [940, 801] width 18 height 18
checkbox input "true"
click at [845, 792] on div "Sin área asignada" at bounding box center [807, 800] width 209 height 39
click at [736, 866] on span "No imprimir" at bounding box center [759, 863] width 79 height 20
click at [720, 866] on input "No imprimir" at bounding box center [712, 864] width 18 height 18
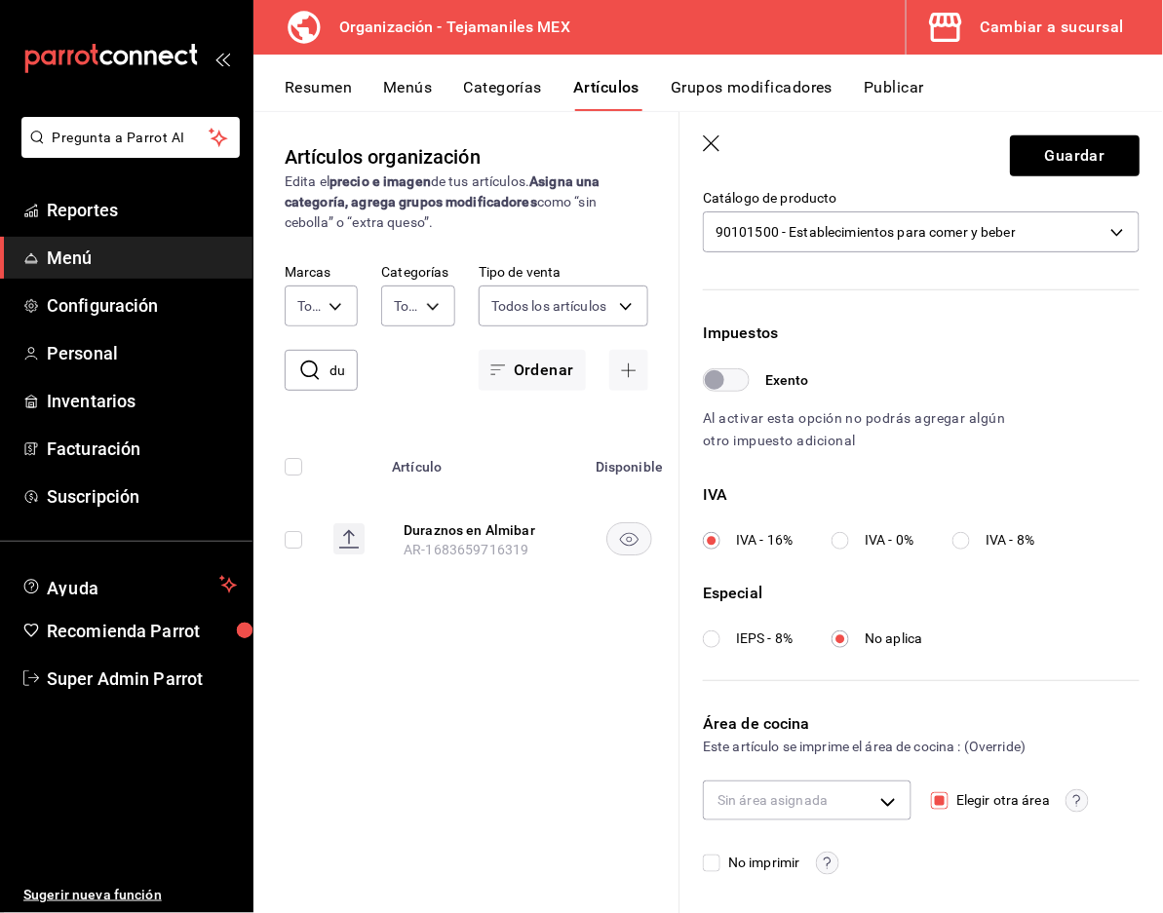
click at [758, 854] on span "No imprimir" at bounding box center [759, 863] width 79 height 20
click at [720, 855] on input "No imprimir" at bounding box center [712, 864] width 18 height 18
click at [774, 859] on span "No imprimir" at bounding box center [759, 863] width 79 height 20
click at [720, 859] on input "No imprimir" at bounding box center [712, 864] width 18 height 18
click at [768, 861] on span "No imprimir" at bounding box center [759, 863] width 79 height 20
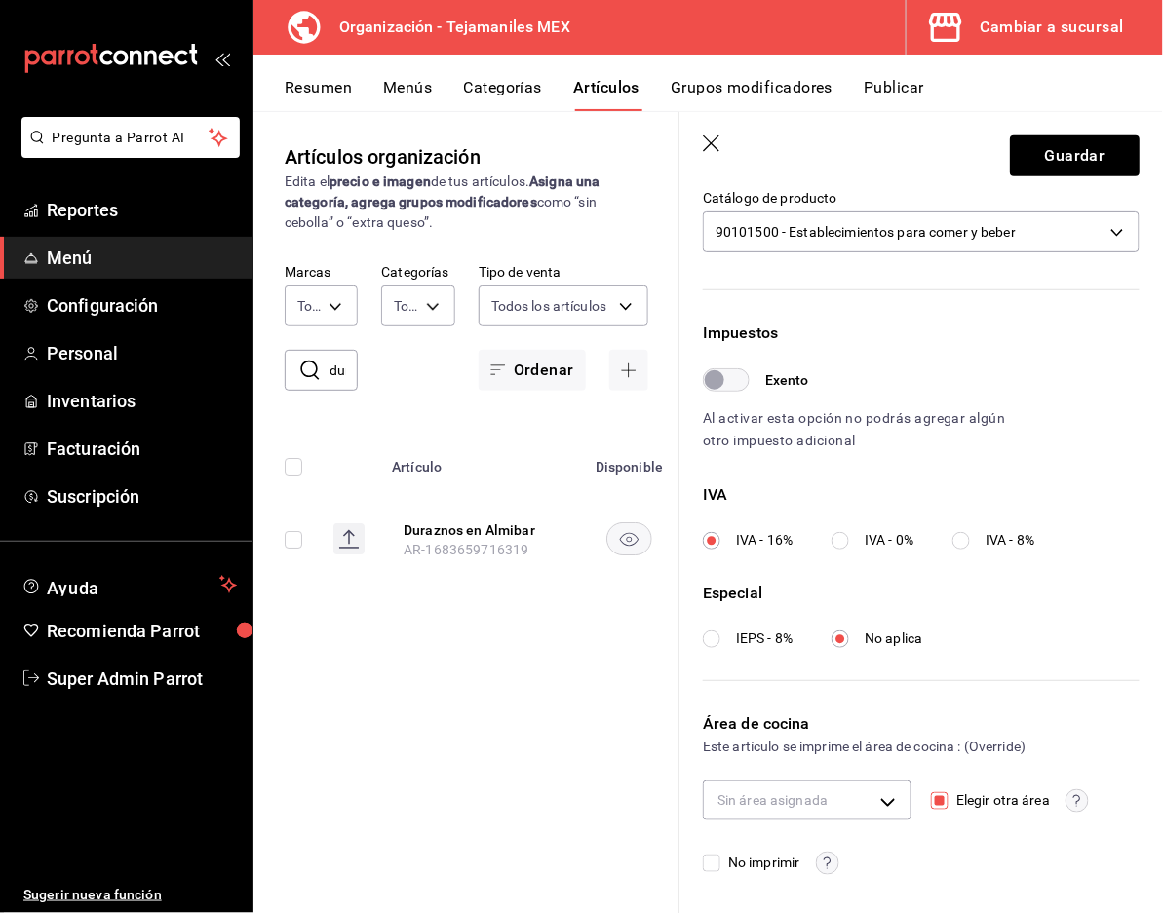
click at [720, 861] on input "No imprimir" at bounding box center [712, 864] width 18 height 18
checkbox input "true"
click at [975, 791] on span "Elegir otra área" at bounding box center [998, 800] width 101 height 20
click at [948, 792] on input "Elegir otra área" at bounding box center [940, 801] width 18 height 18
checkbox input "false"
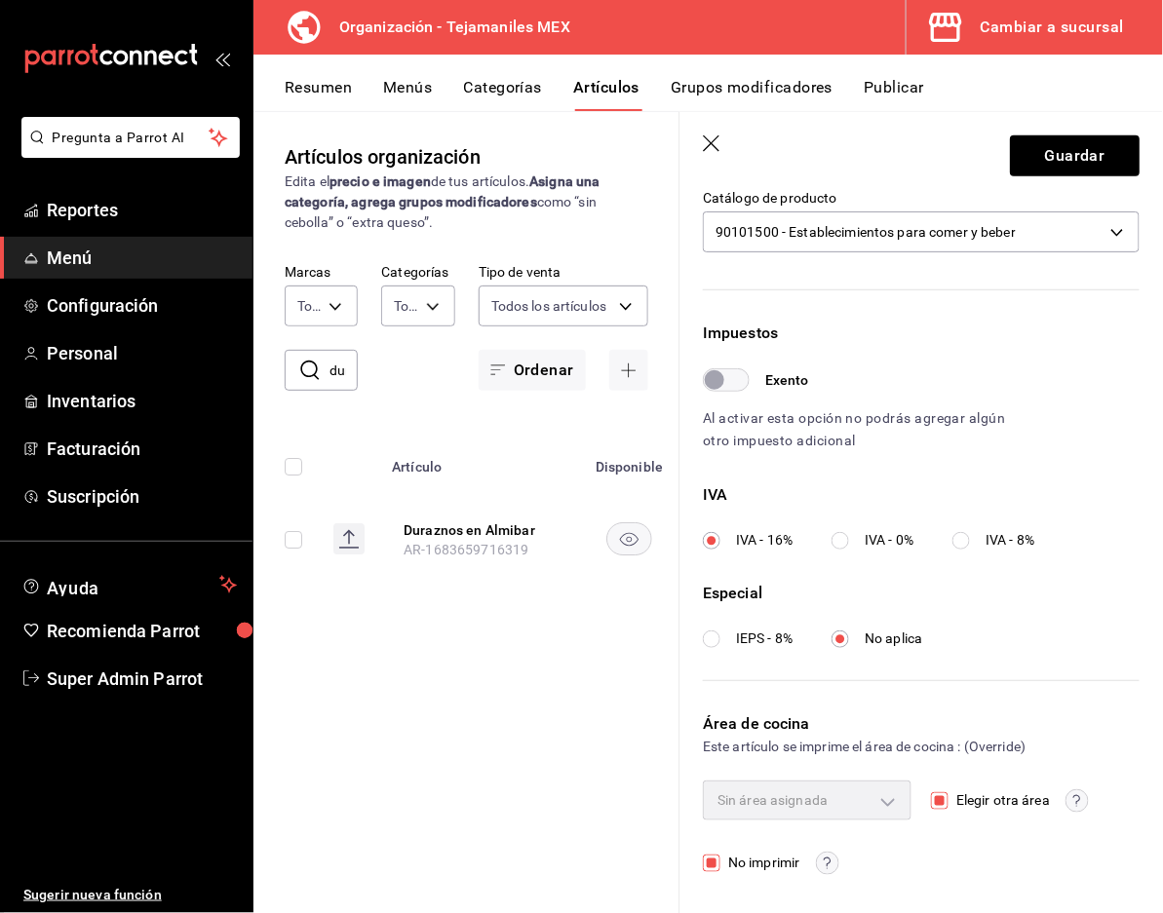
type input "aabd68cf-8efe-4577-a320-18896dfdb04c"
click at [1010, 139] on button "Guardar" at bounding box center [1075, 155] width 130 height 41
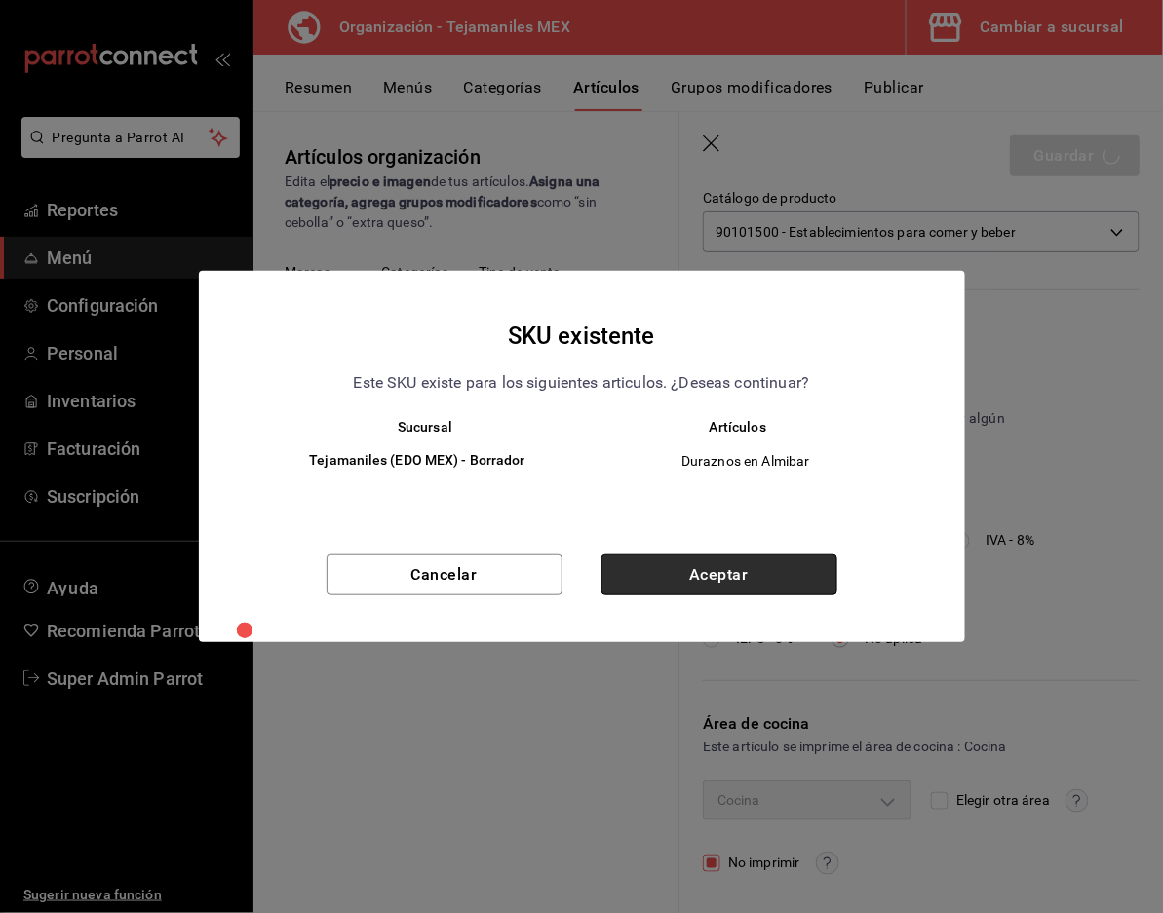
click at [698, 561] on button "Aceptar" at bounding box center [719, 574] width 236 height 41
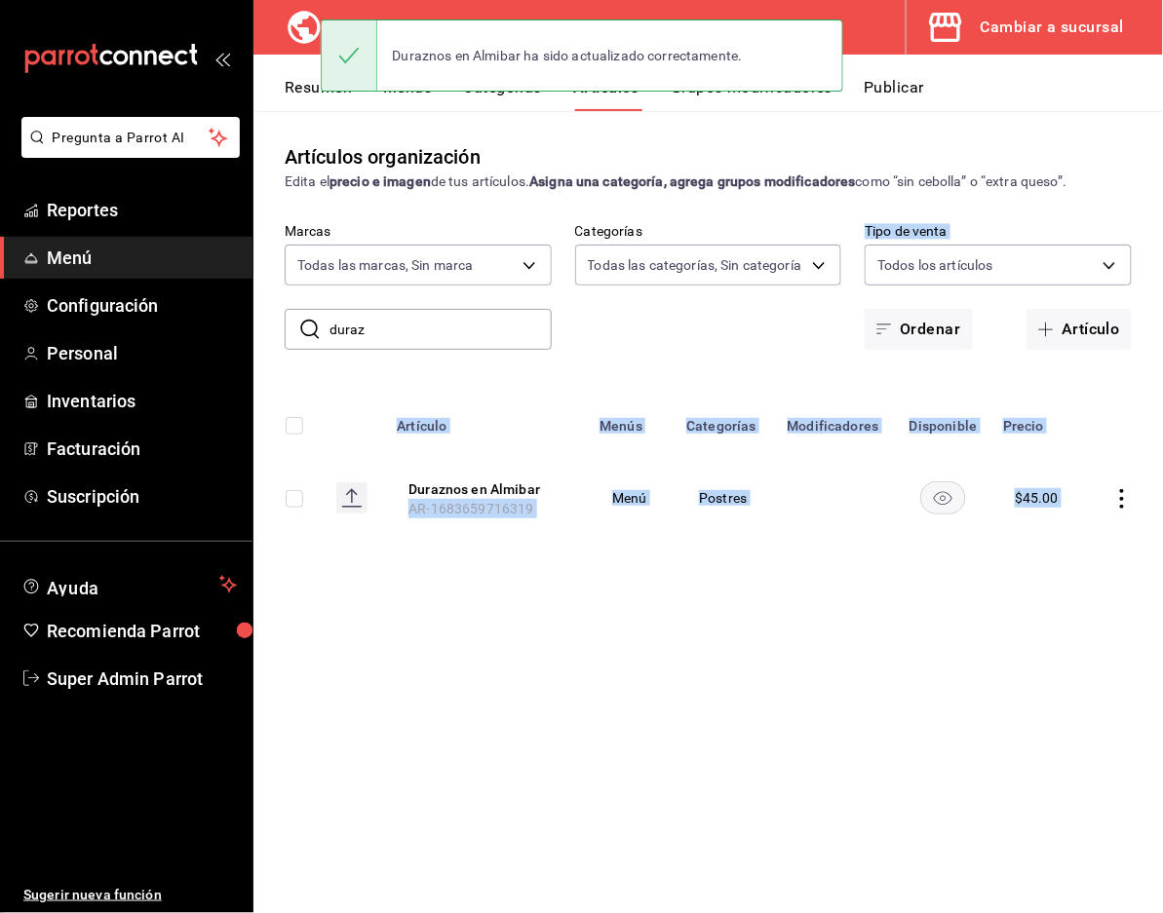
drag, startPoint x: 383, startPoint y: 47, endPoint x: 1005, endPoint y: 195, distance: 639.1
click at [1005, 195] on div "Pregunta a Parrot AI Reportes Menú Configuración Personal Inventarios Facturaci…" at bounding box center [581, 456] width 1163 height 913
click at [649, 648] on div "Artículos organización Edita el precio e imagen de tus artículos. Asigna una ca…" at bounding box center [707, 511] width 909 height 801
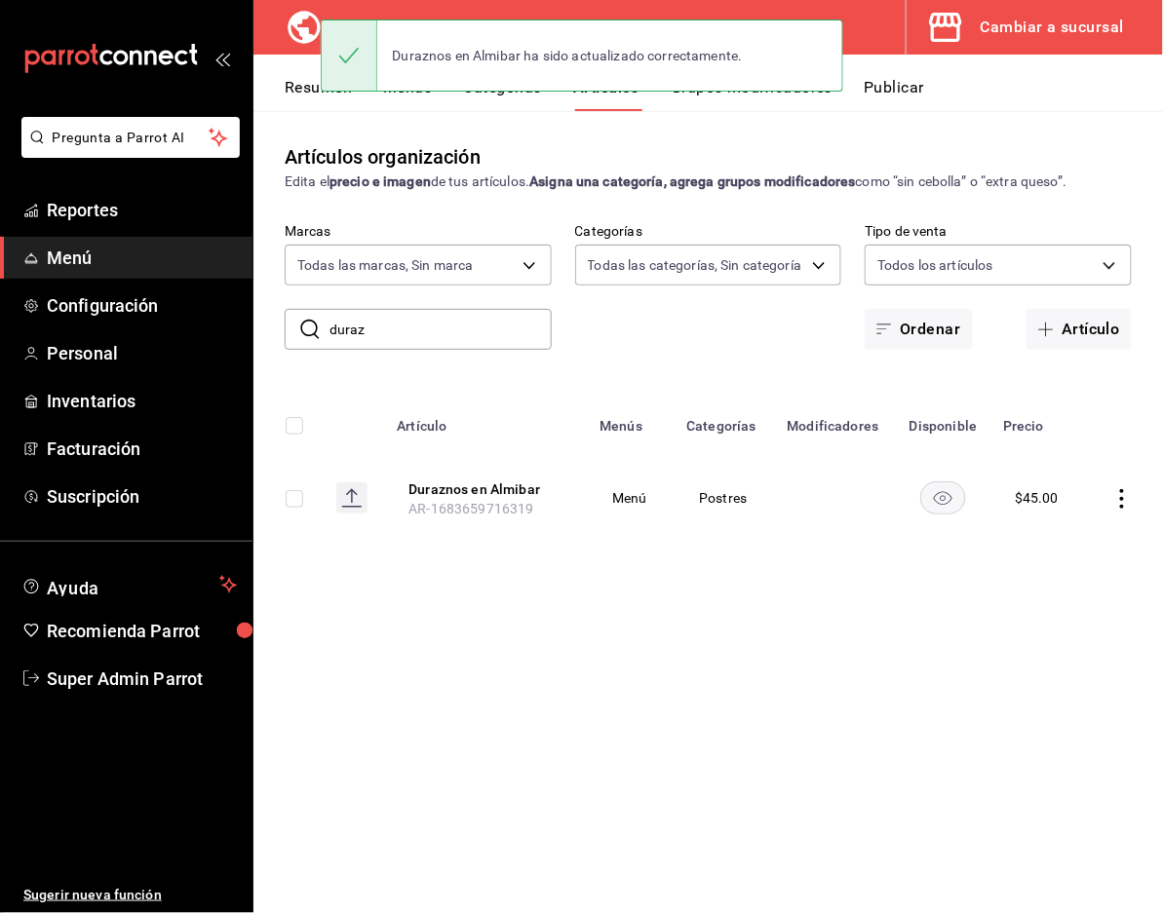
click at [480, 470] on th "Duraznos en Almibar AR-1683659716319" at bounding box center [486, 498] width 203 height 94
click at [480, 484] on button "Duraznos en Almibar" at bounding box center [486, 488] width 156 height 19
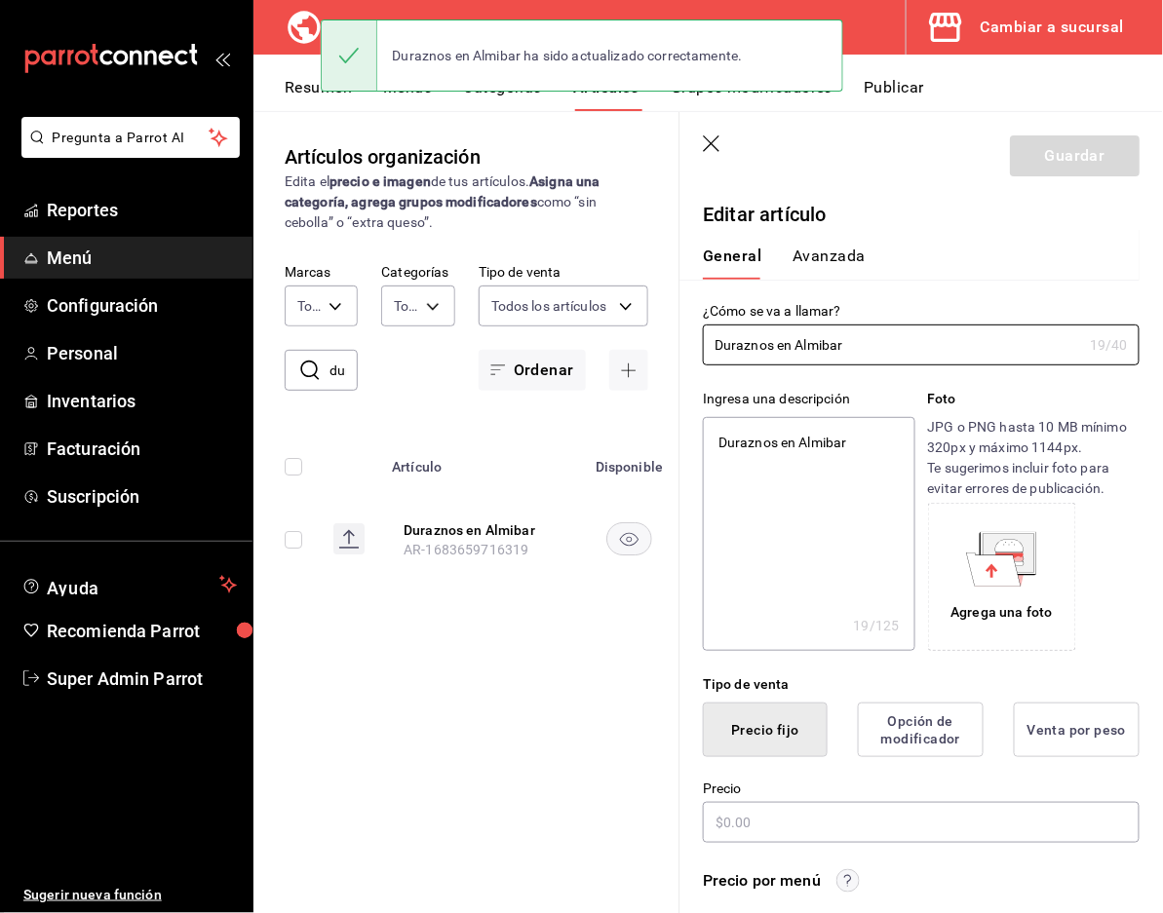
type textarea "x"
type input "$45.00"
type input "E48"
type input "90101500"
radio input "true"
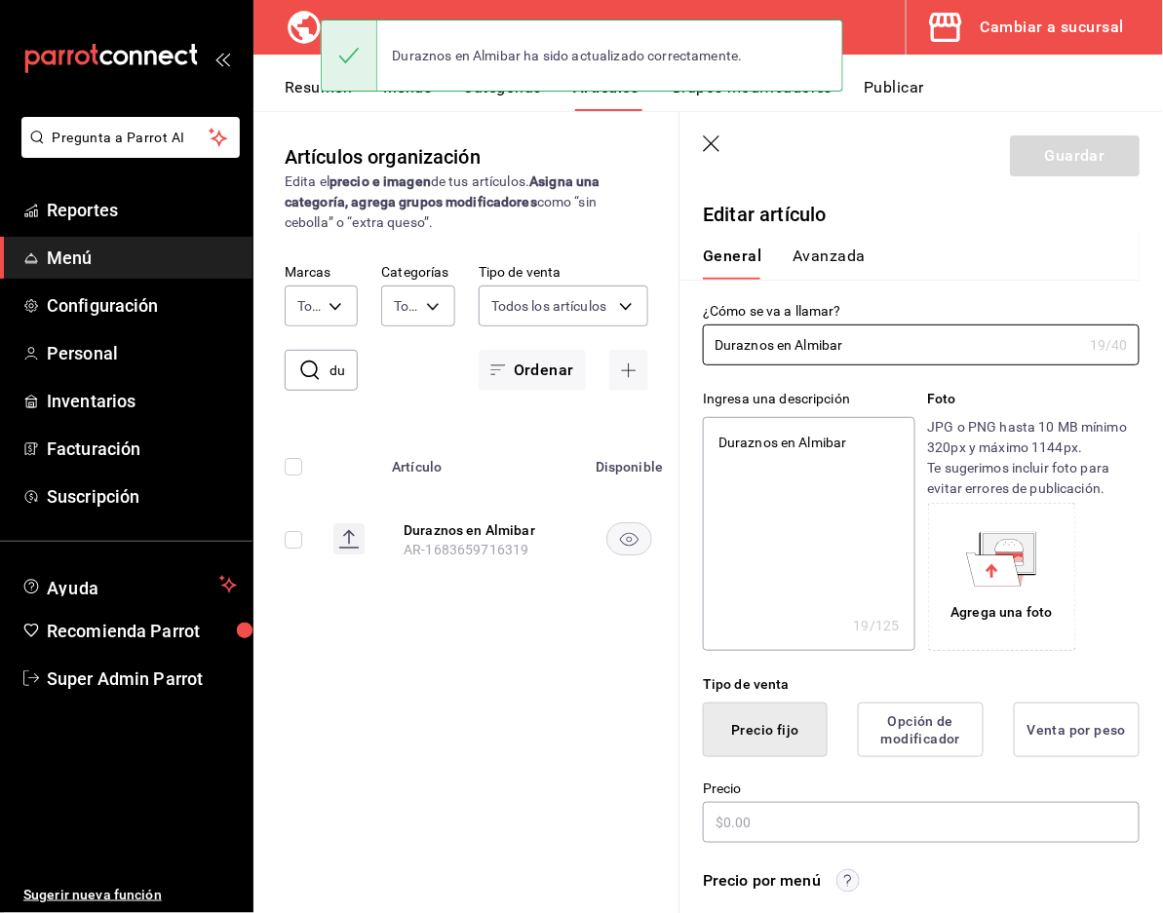
radio input "true"
type input "aabd68cf-8efe-4577-a320-18896dfdb04c"
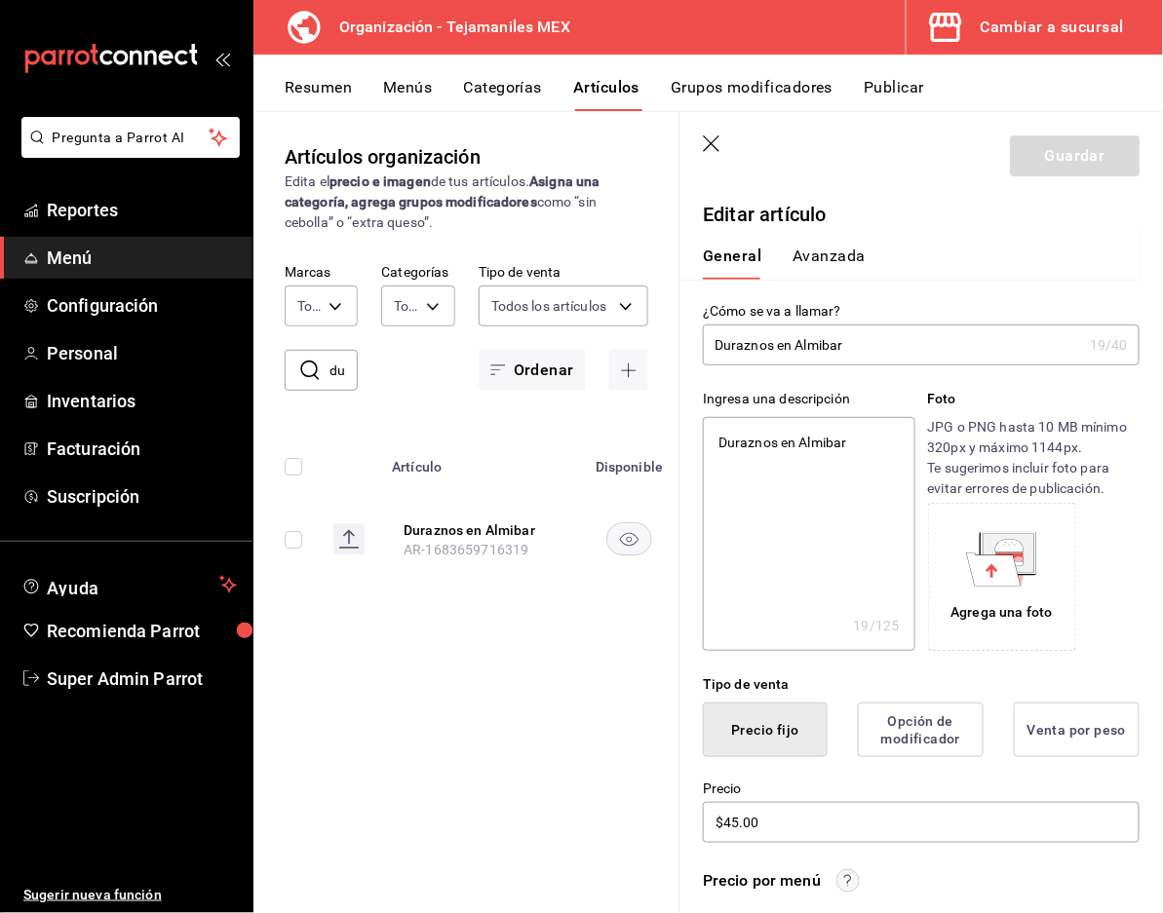
click at [844, 240] on div "General Avanzada" at bounding box center [909, 254] width 460 height 51
click at [837, 256] on button "Avanzada" at bounding box center [828, 263] width 73 height 33
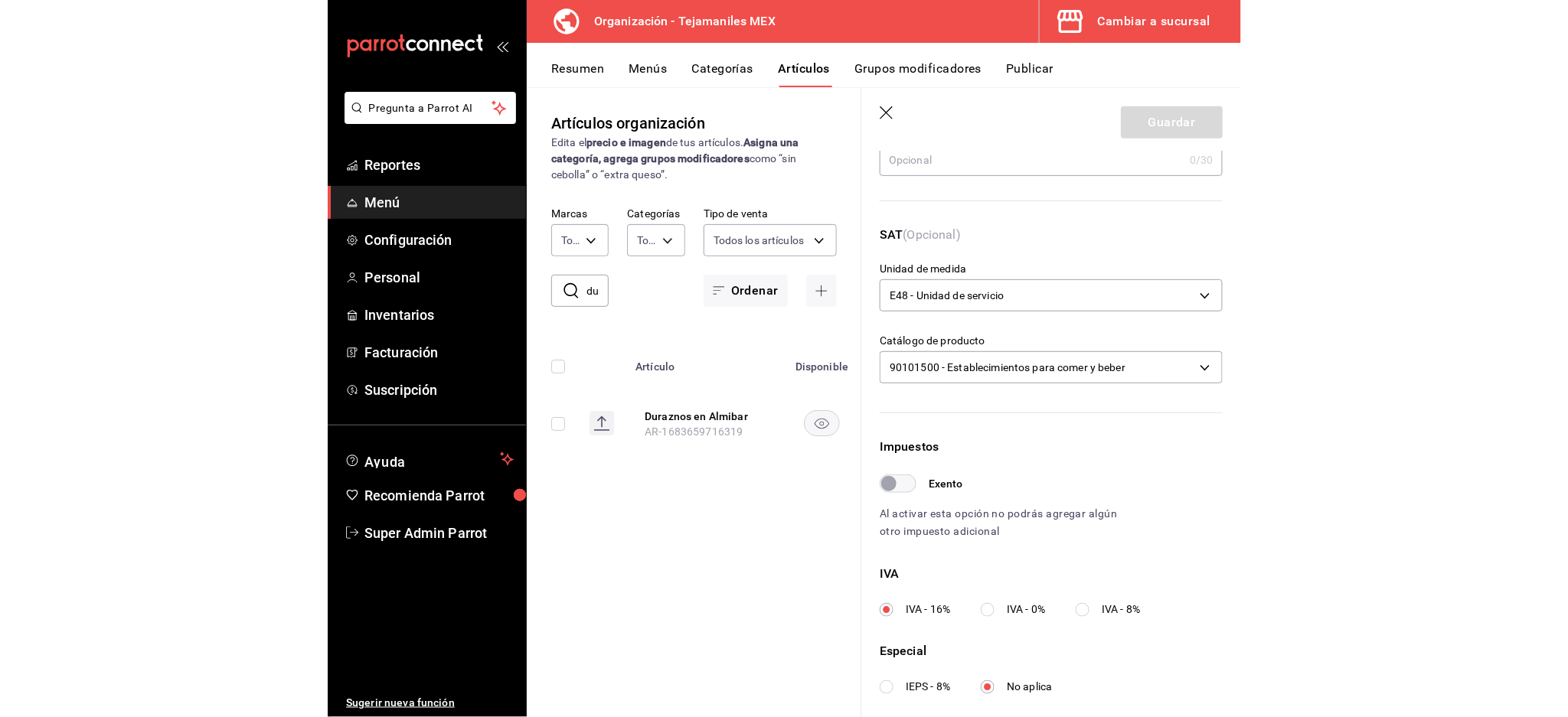
scroll to position [364, 0]
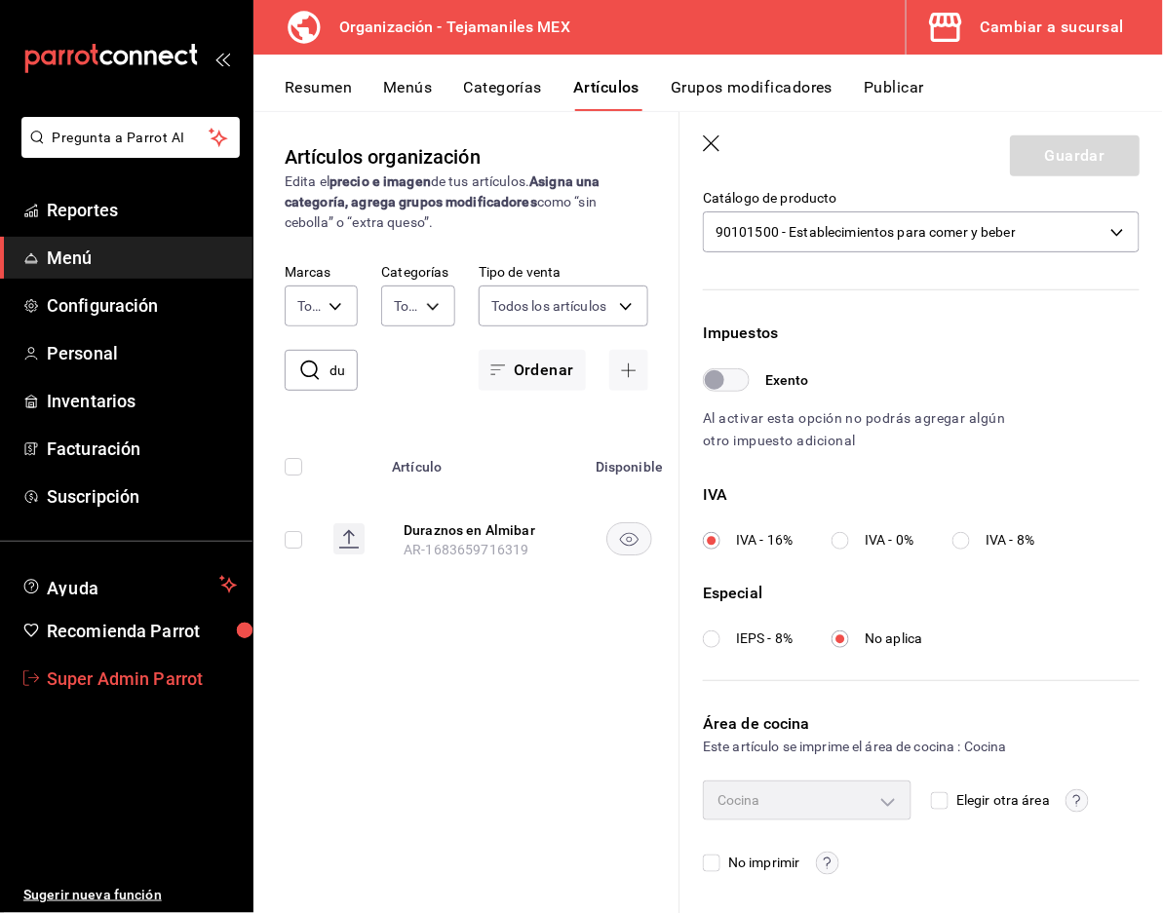
click at [143, 678] on span "Super Admin Parrot" at bounding box center [142, 679] width 190 height 26
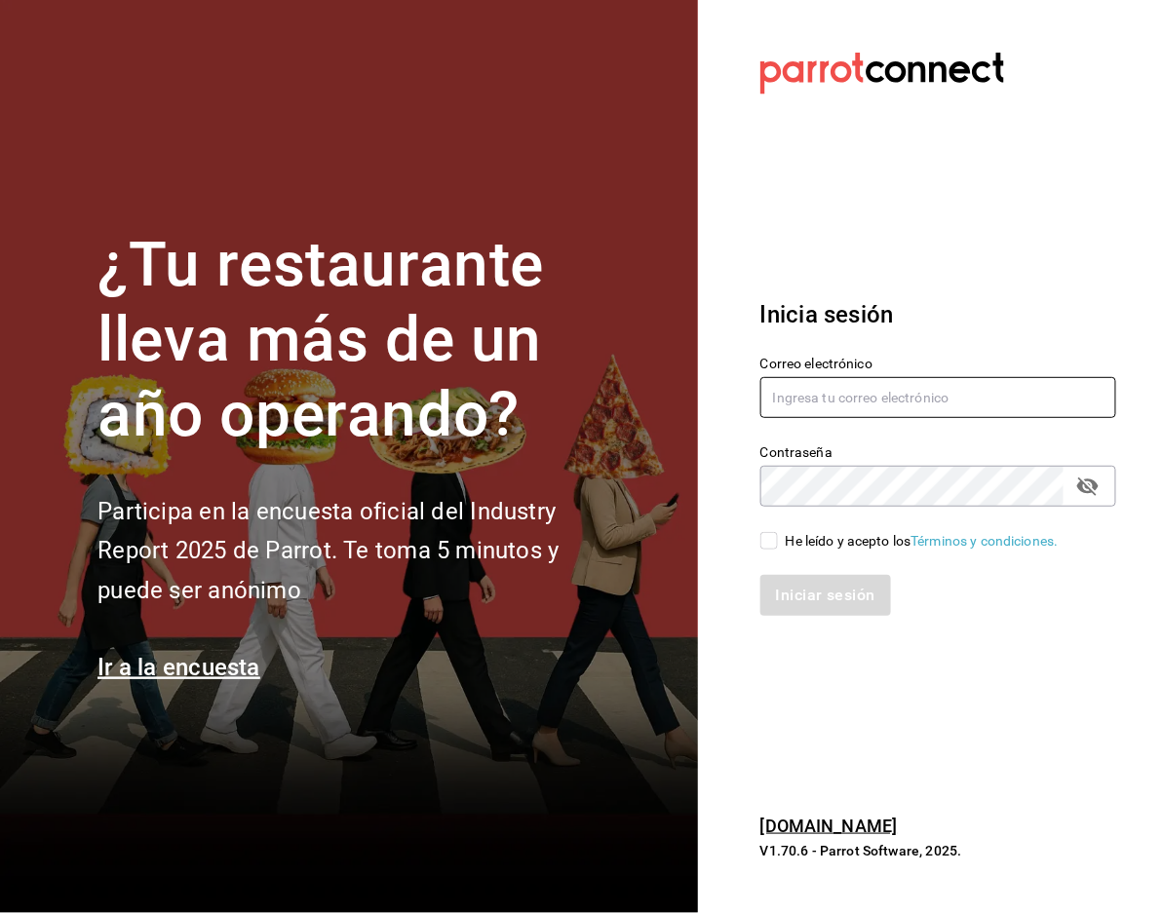
click at [1003, 394] on input "text" at bounding box center [938, 397] width 356 height 41
paste input "taiyakiyco@yucatan.com"
type input "taiyakiyco@yucatan.com"
click at [852, 526] on div "He leído y acepto los Términos y condiciones." at bounding box center [926, 529] width 379 height 45
click at [848, 545] on div "He leído y acepto los Términos y condiciones." at bounding box center [921, 541] width 273 height 20
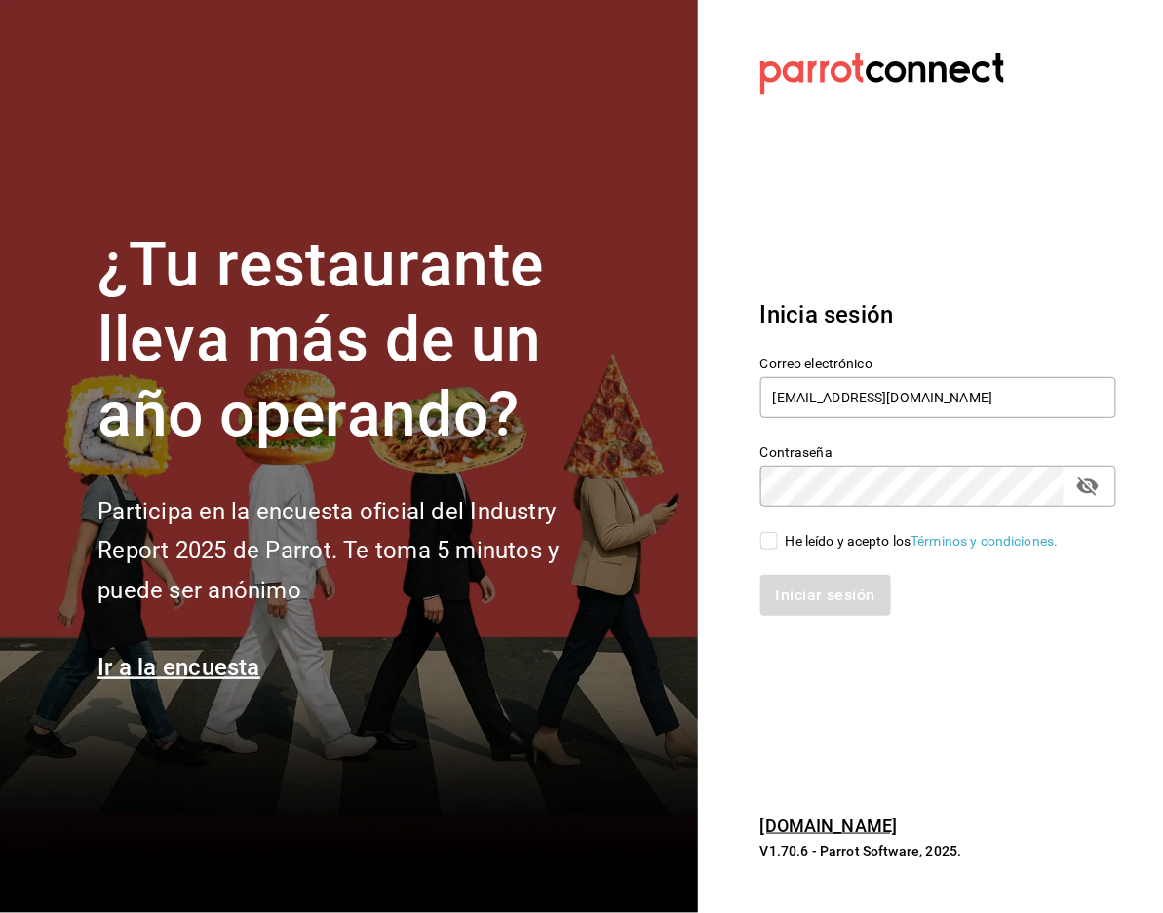
click at [778, 545] on input "He leído y acepto los Términos y condiciones." at bounding box center [769, 541] width 18 height 18
checkbox input "true"
drag, startPoint x: 838, startPoint y: 585, endPoint x: 1157, endPoint y: 506, distance: 328.3
click at [837, 587] on button "Iniciar sesión" at bounding box center [826, 595] width 133 height 41
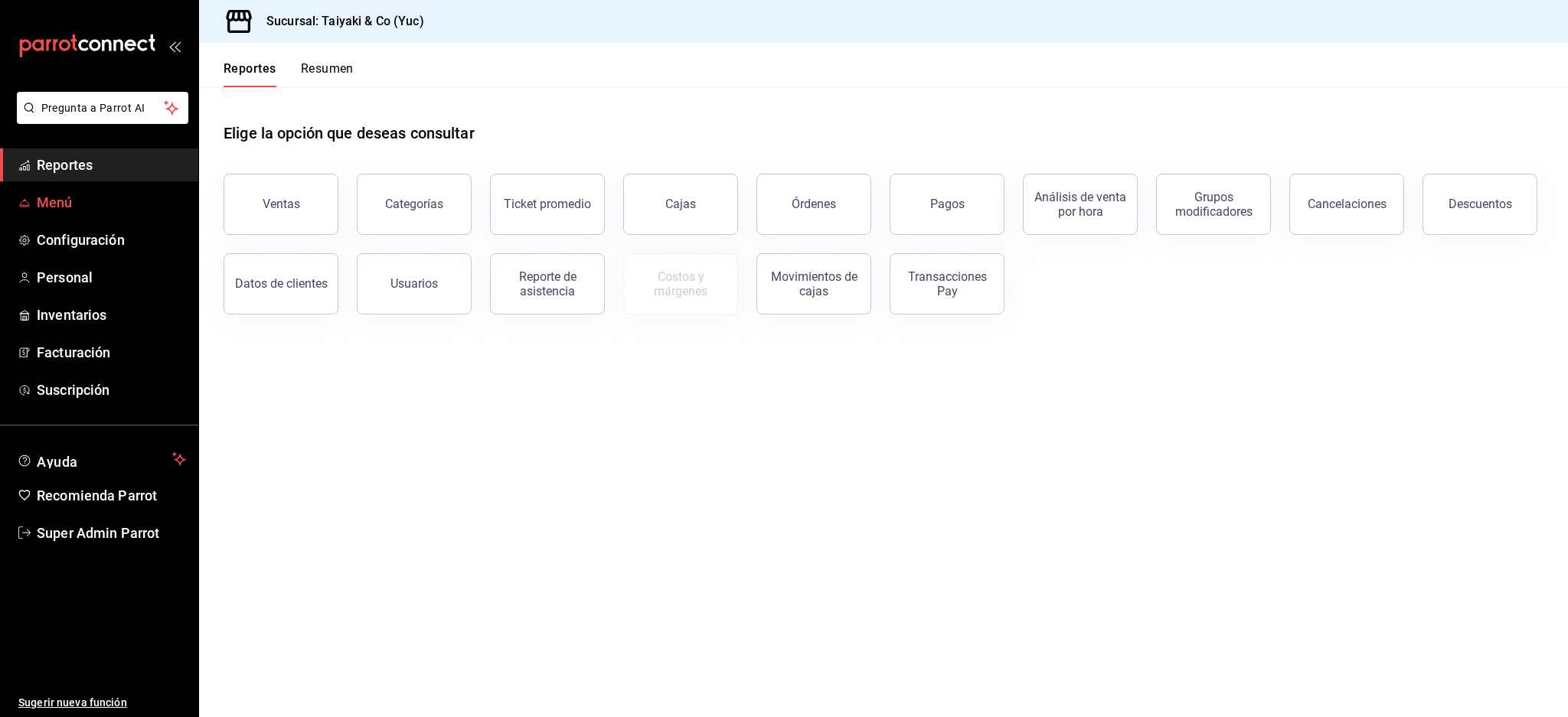
click at [106, 202] on span "Menú" at bounding box center [112, 203] width 149 height 20
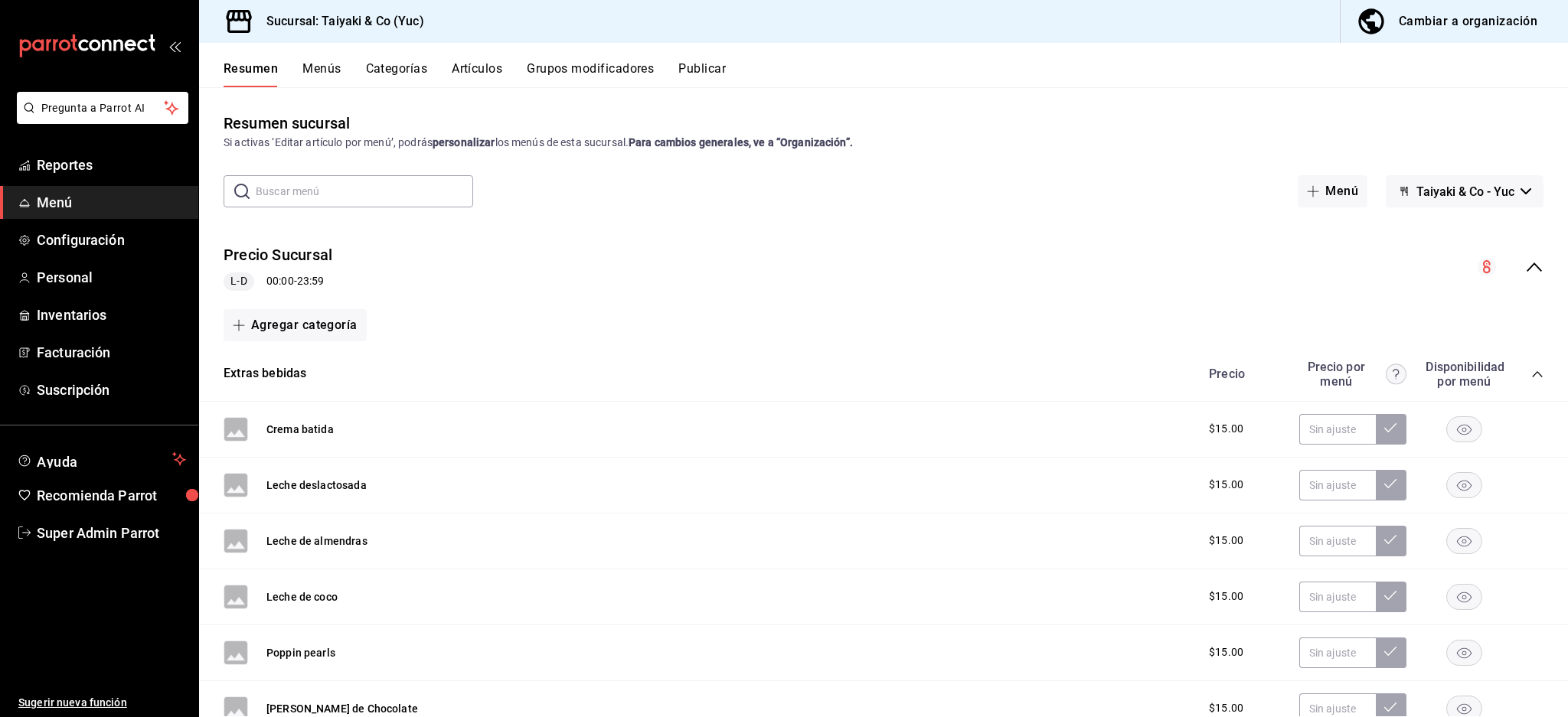
click at [467, 69] on button "Artículos" at bounding box center [477, 74] width 50 height 26
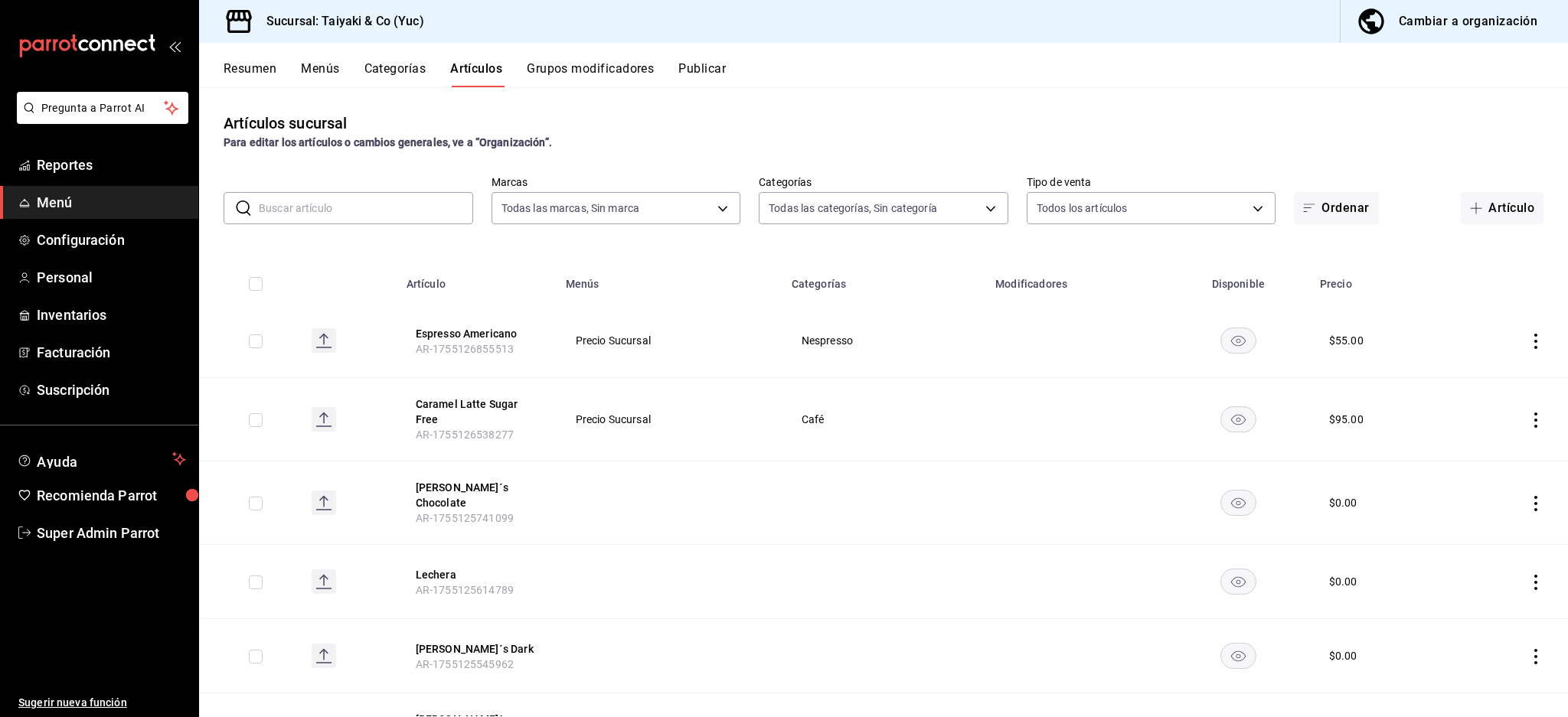
type input "f7bceba2-6006-4e70-b547-692d7ecead2a"
type input "c73b13cb-b3d4-4a3f-9da8-5d9e49d2f2ff,dd9e8193-acc4-4722-bb80-9910ae53fe80,33795…"
click at [472, 331] on button "Espresso Americano" at bounding box center [477, 333] width 123 height 15
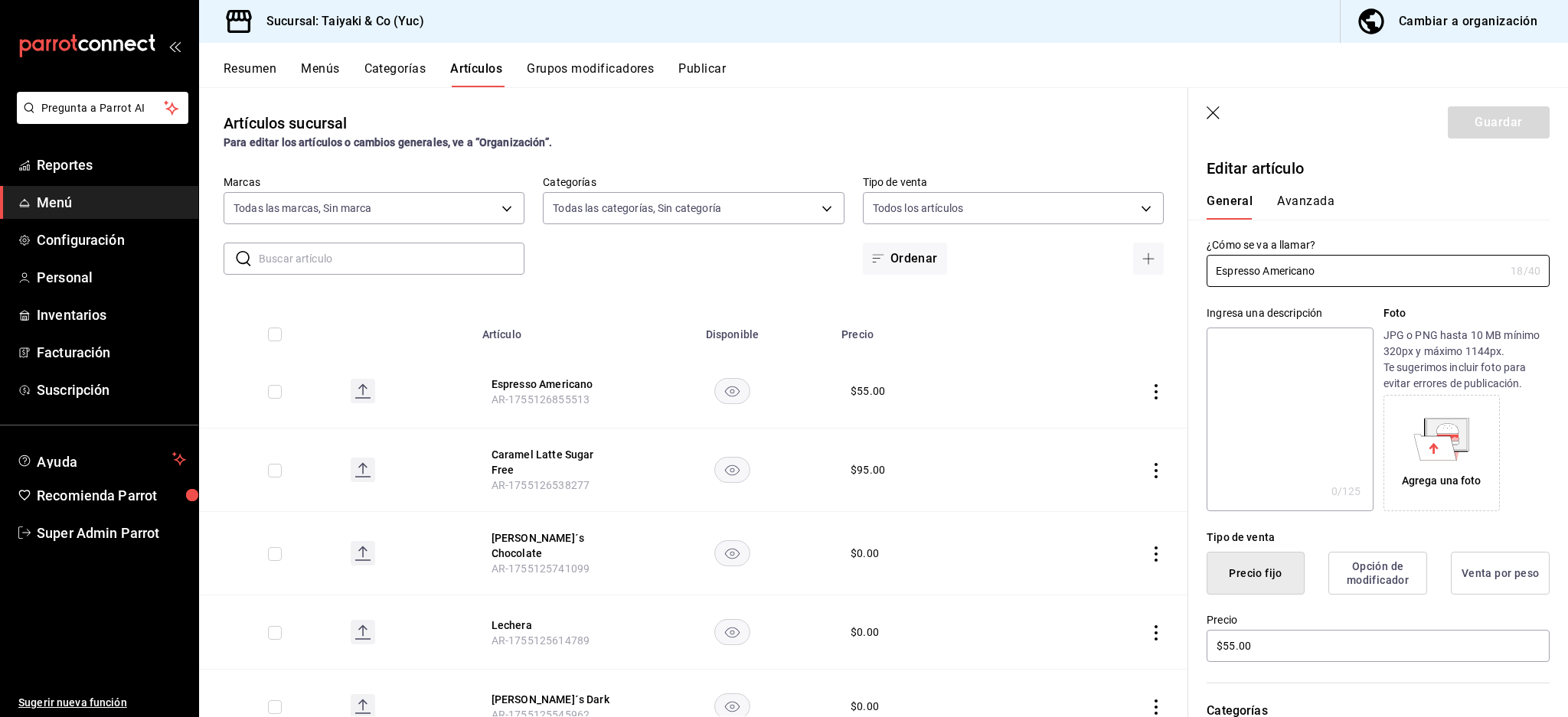
click at [1328, 204] on button "Avanzada" at bounding box center [1305, 207] width 57 height 26
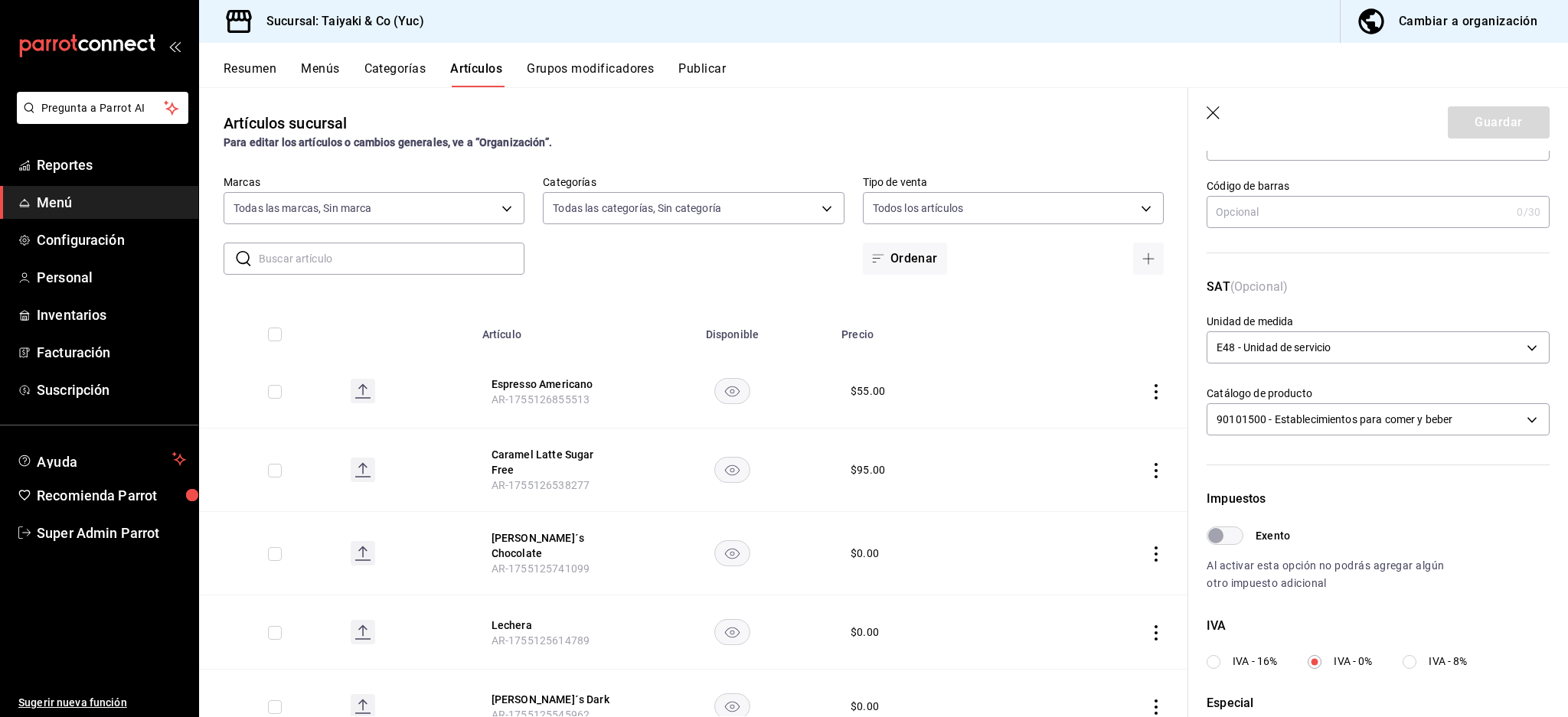
scroll to position [364, 0]
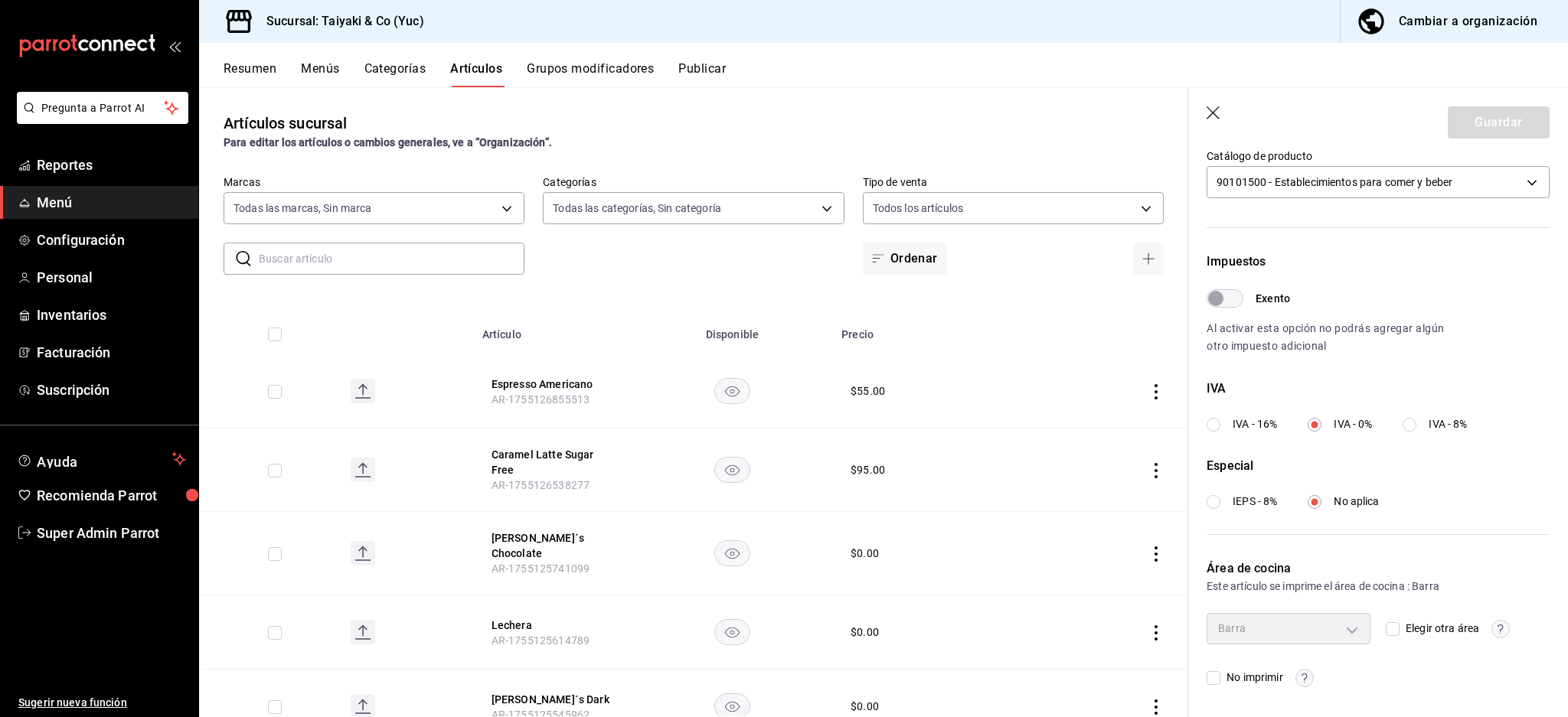
click at [1229, 678] on span "No imprimir" at bounding box center [1251, 678] width 62 height 16
click at [1220, 678] on input "No imprimir" at bounding box center [1214, 679] width 14 height 14
checkbox input "true"
click at [1482, 130] on button "Guardar" at bounding box center [1499, 122] width 102 height 32
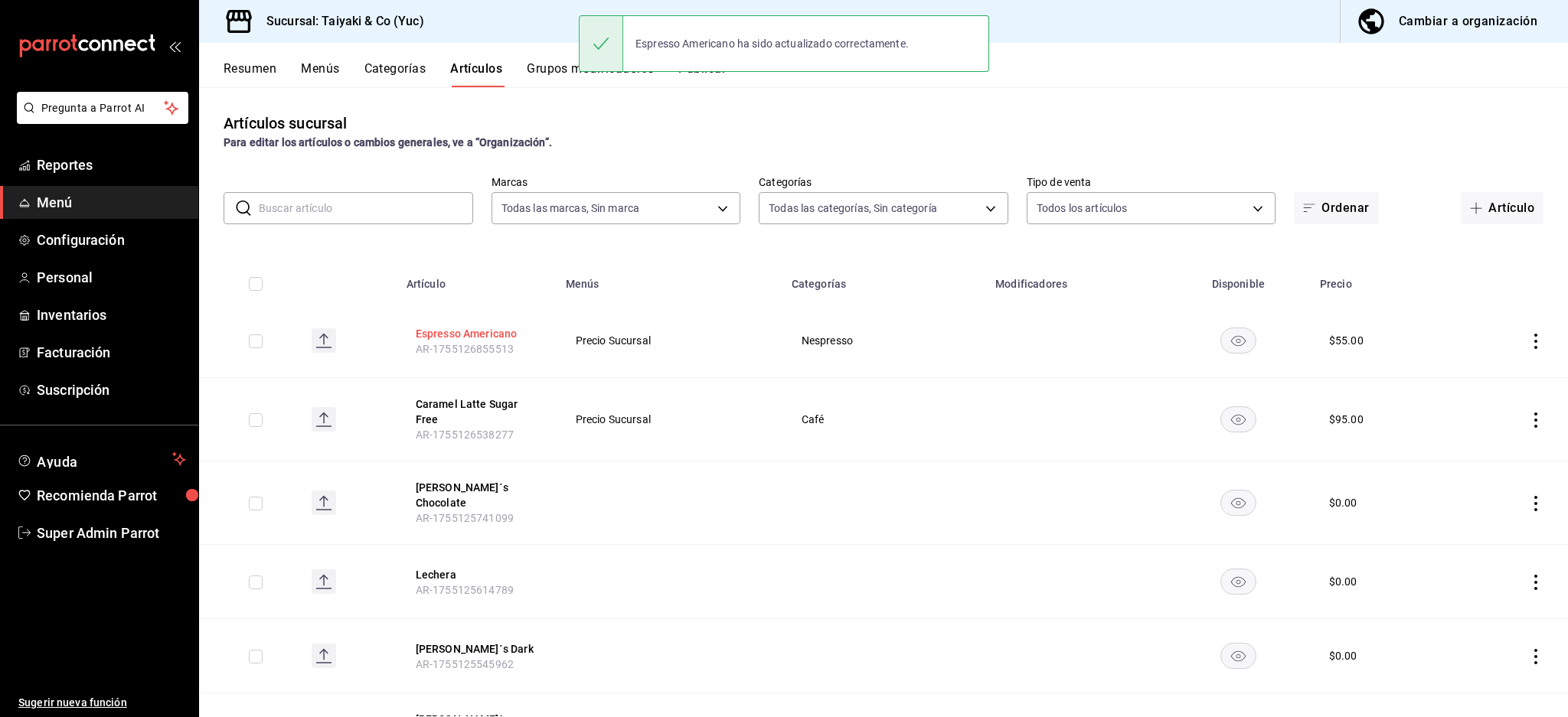
click at [464, 331] on button "Espresso Americano" at bounding box center [477, 333] width 123 height 15
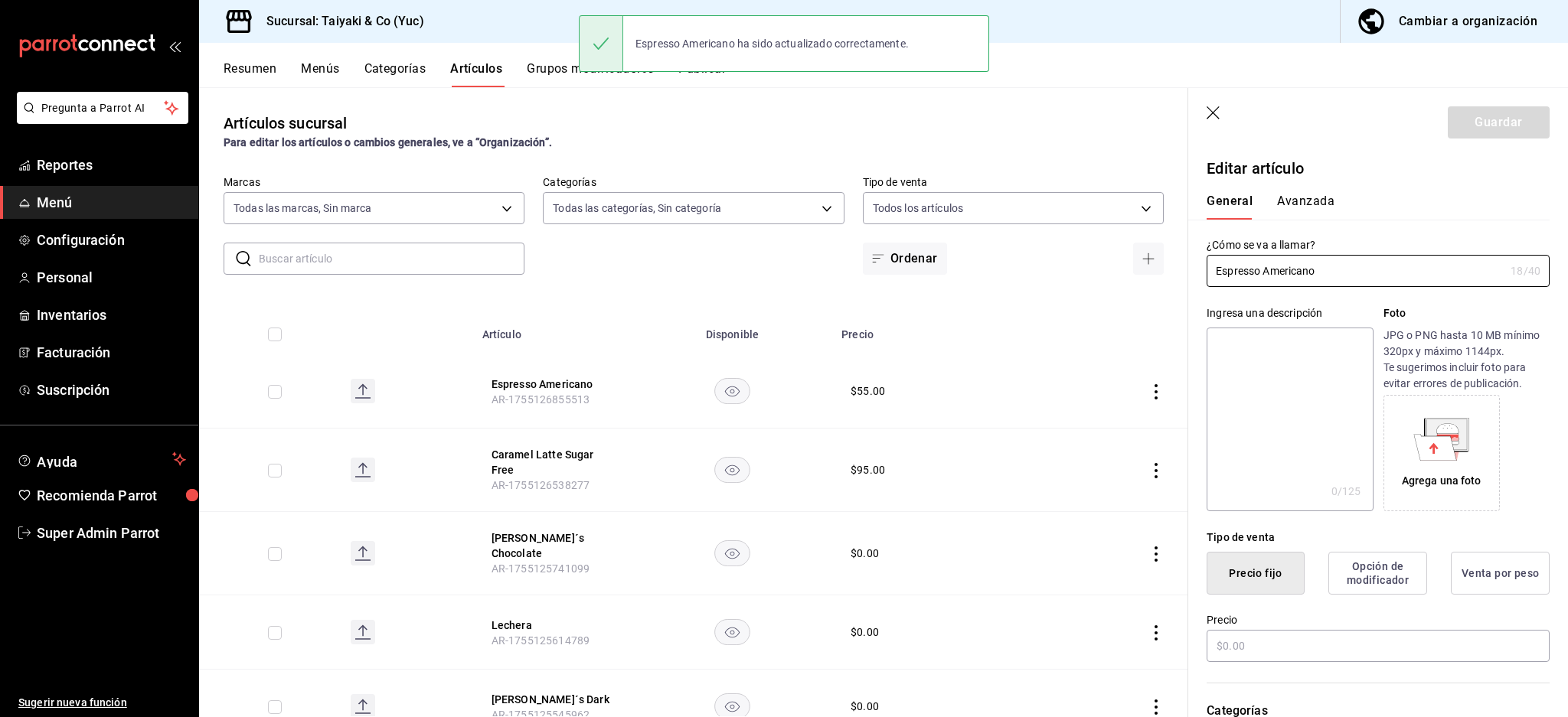
type input "$55.00"
type input "E48"
type input "90101500"
radio input "true"
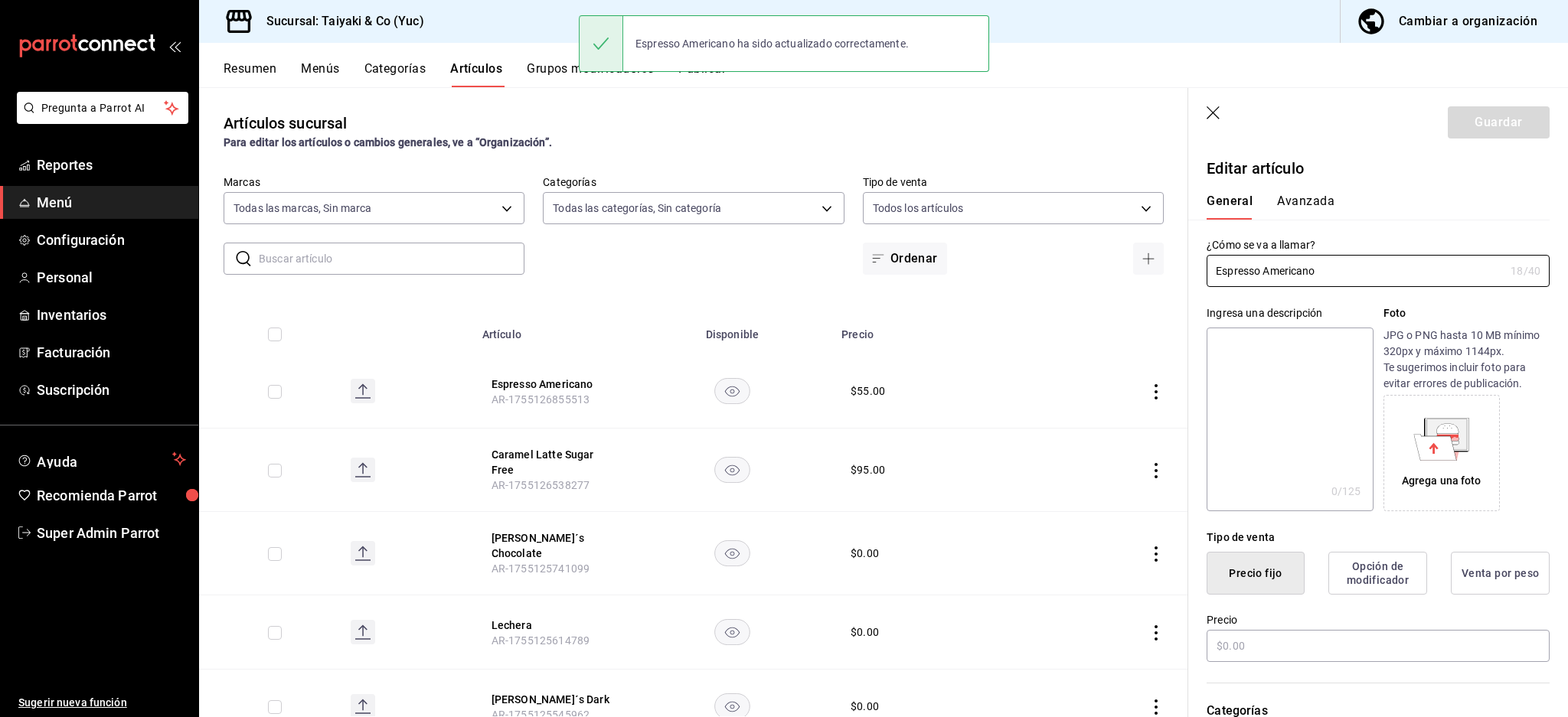
type input "e0aadc5e-a967-47f3-85d2-2a7f01825f00"
click at [1305, 191] on div "General [PERSON_NAME]" at bounding box center [1368, 199] width 361 height 40
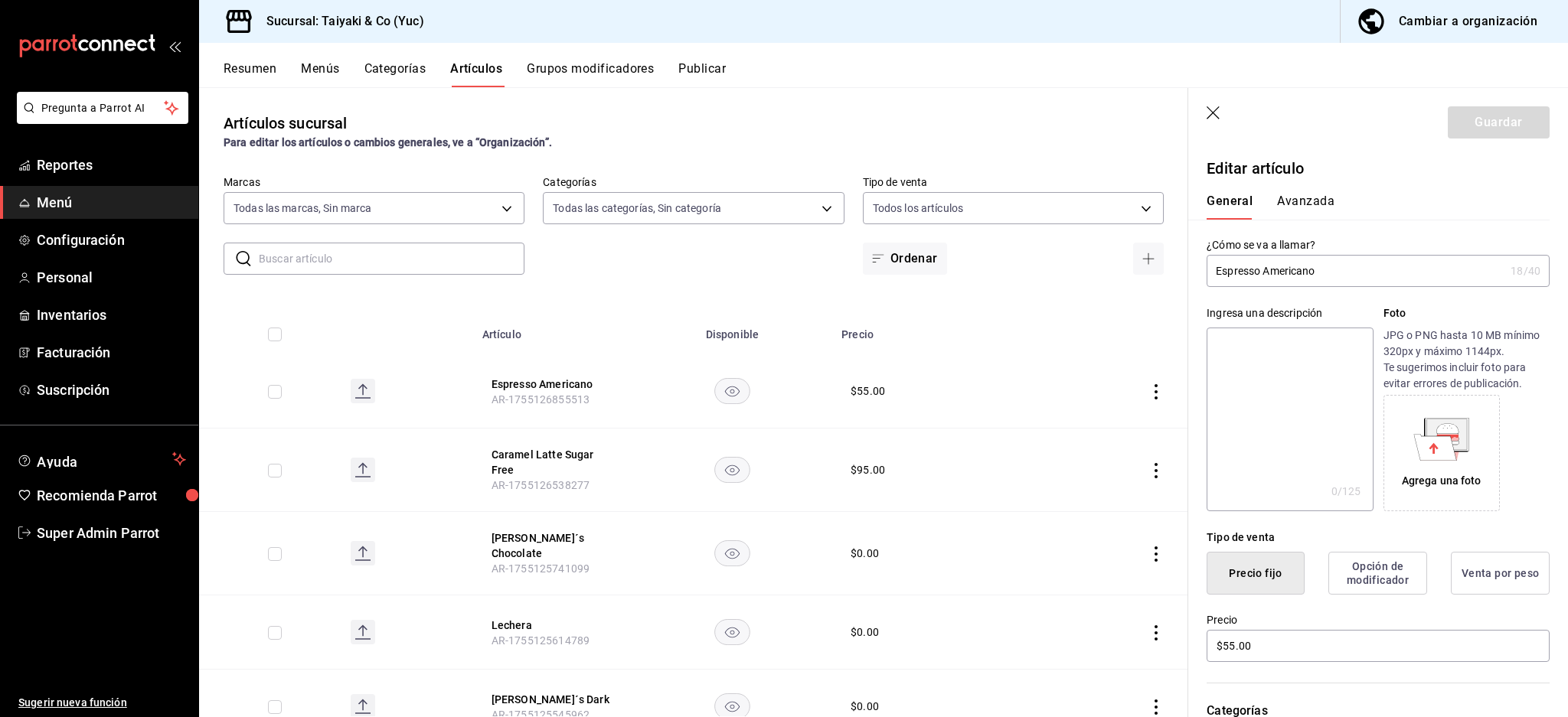
click at [1306, 199] on button "Avanzada" at bounding box center [1305, 207] width 57 height 26
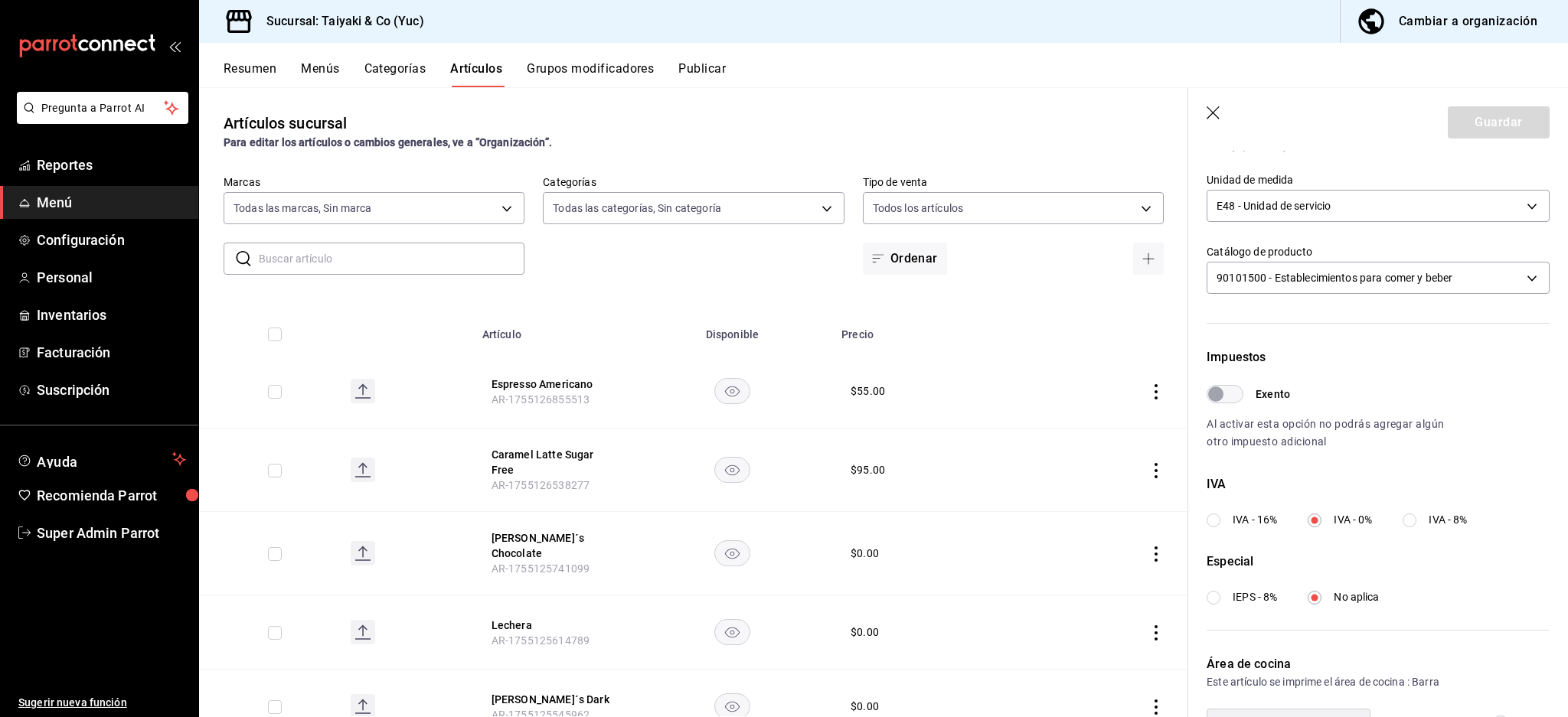
scroll to position [364, 0]
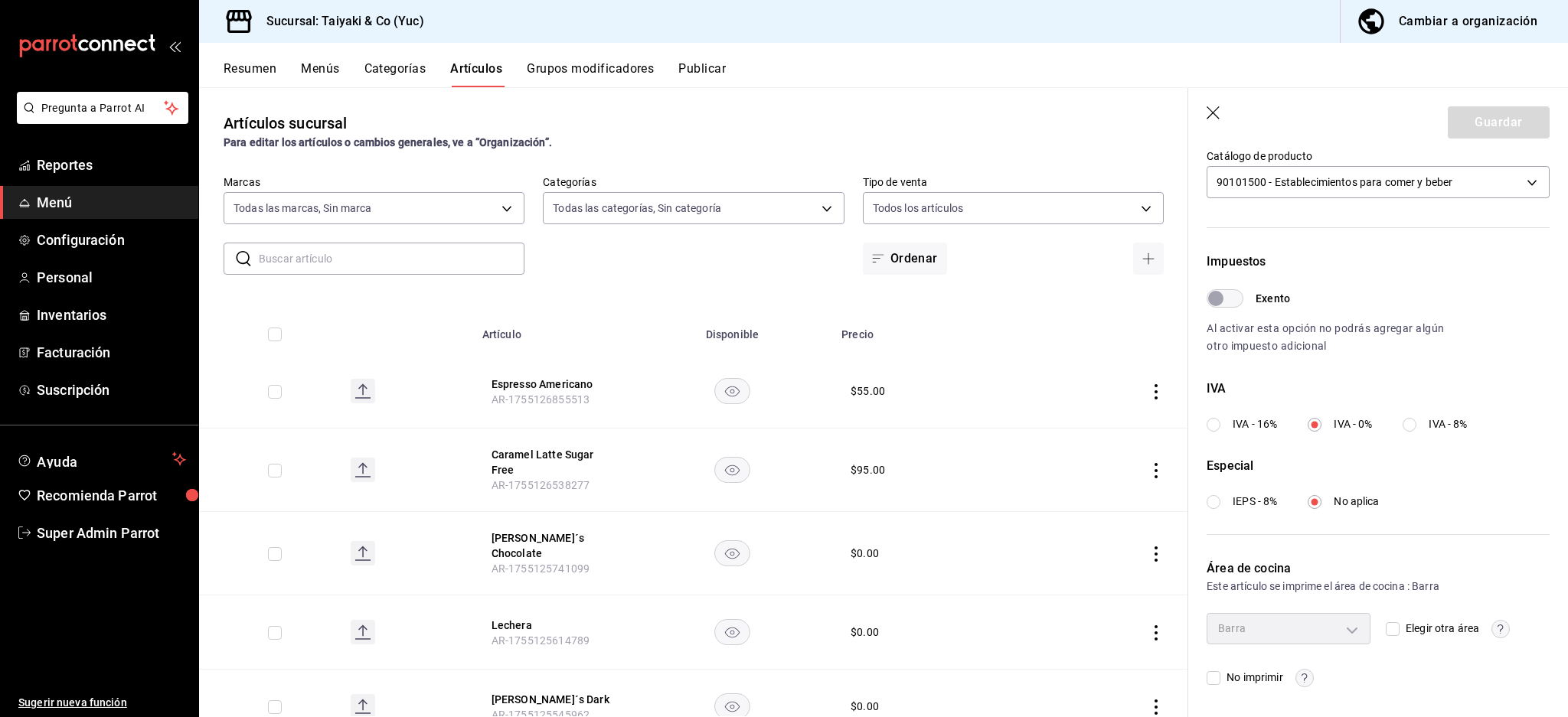
click at [1494, 18] on div "Cambiar a organización" at bounding box center [1467, 21] width 138 height 21
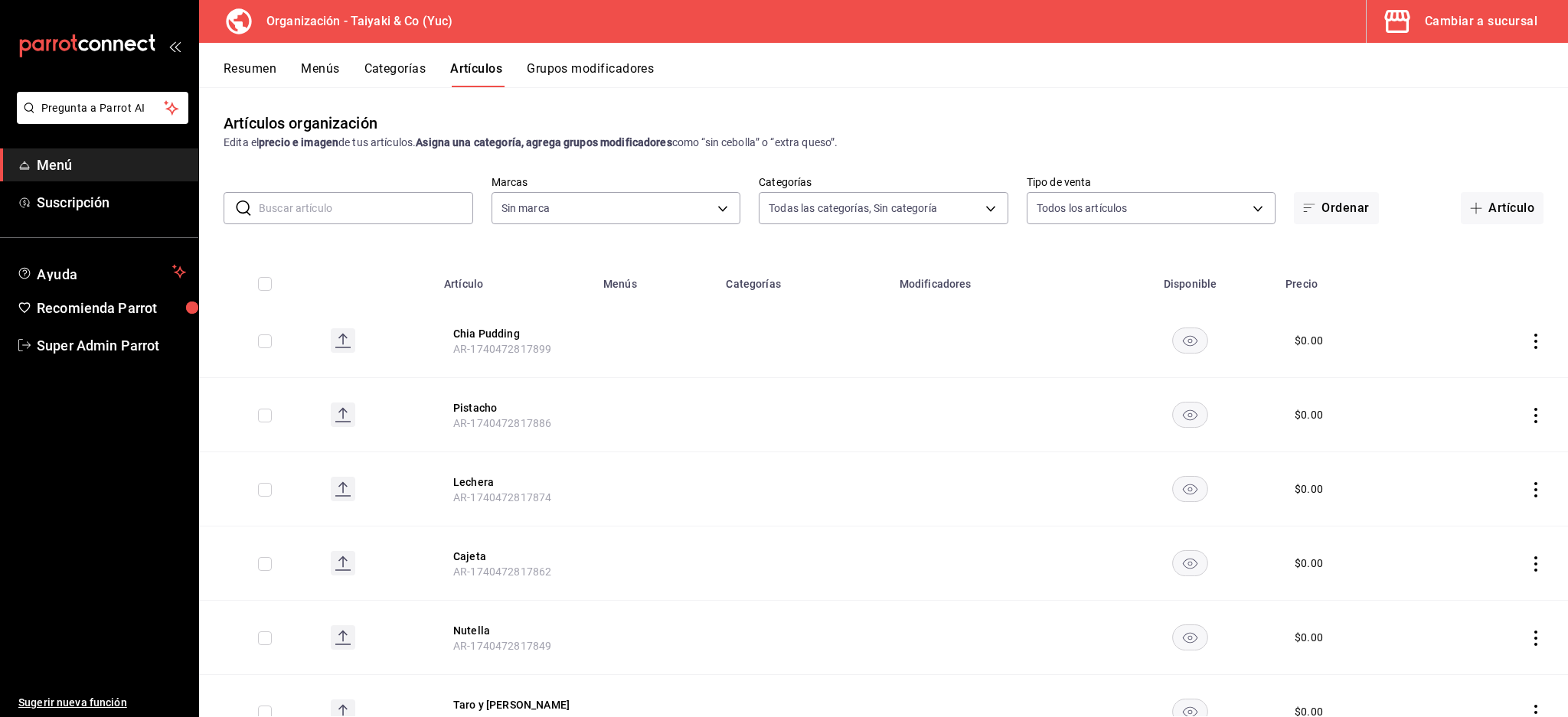
type input "3e4f624f-6cf4-4541-95d0-ccf508cc3483,9ee2a3c1-b9b0-49f5-8641-728e75ef5506,b3046…"
type input "74638ac6-e3bc-4052-914d-f7aab614e30f"
click at [458, 79] on button "Artículos" at bounding box center [476, 74] width 52 height 26
click at [1425, 28] on div "Cambiar a sucursal" at bounding box center [1481, 21] width 112 height 21
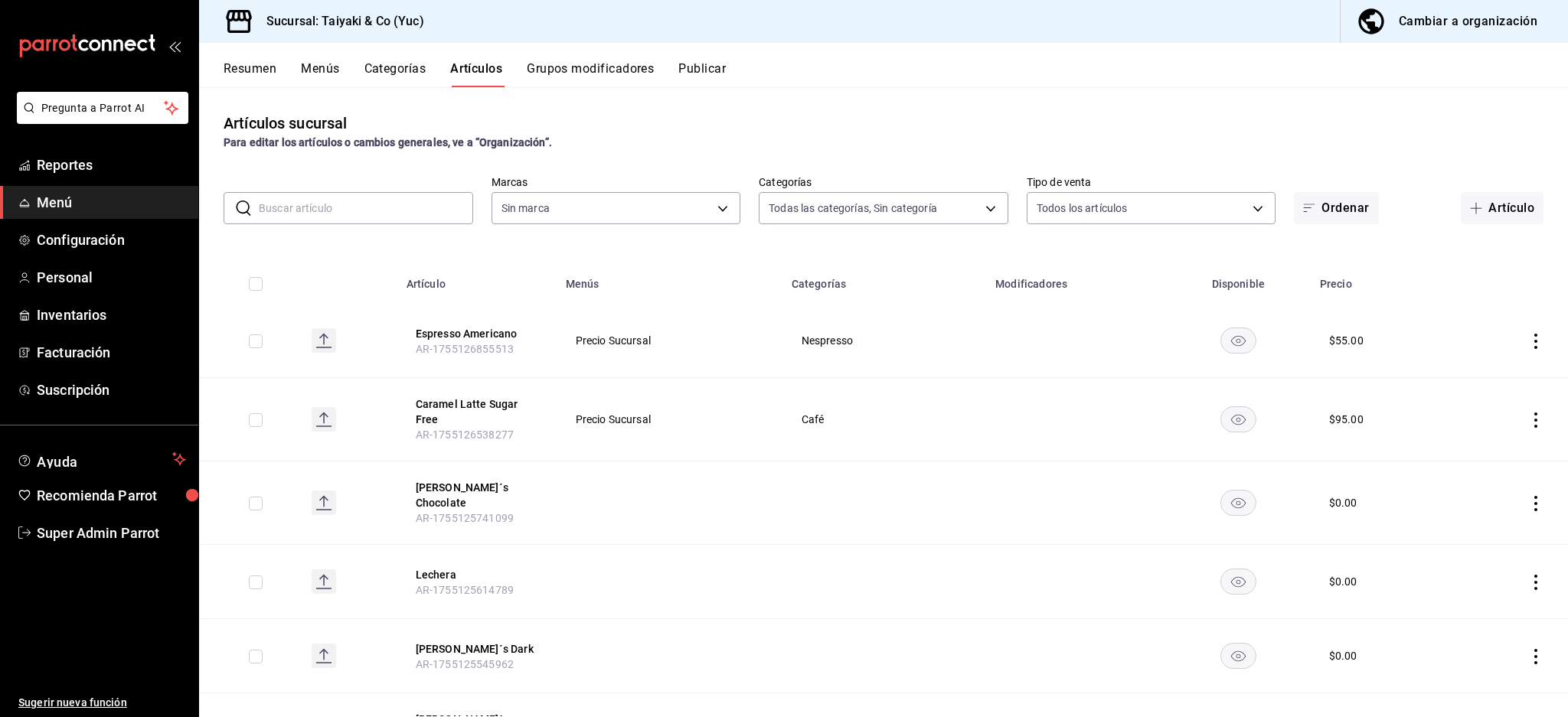
type input "c73b13cb-b3d4-4a3f-9da8-5d9e49d2f2ff,dd9e8193-acc4-4722-bb80-9910ae53fe80,33795…"
type input "f7bceba2-6006-4e70-b547-692d7ecead2a"
click at [483, 322] on th "Espresso Americano AR-1755126855513" at bounding box center [477, 341] width 159 height 75
click at [485, 329] on button "Espresso Americano" at bounding box center [477, 333] width 123 height 15
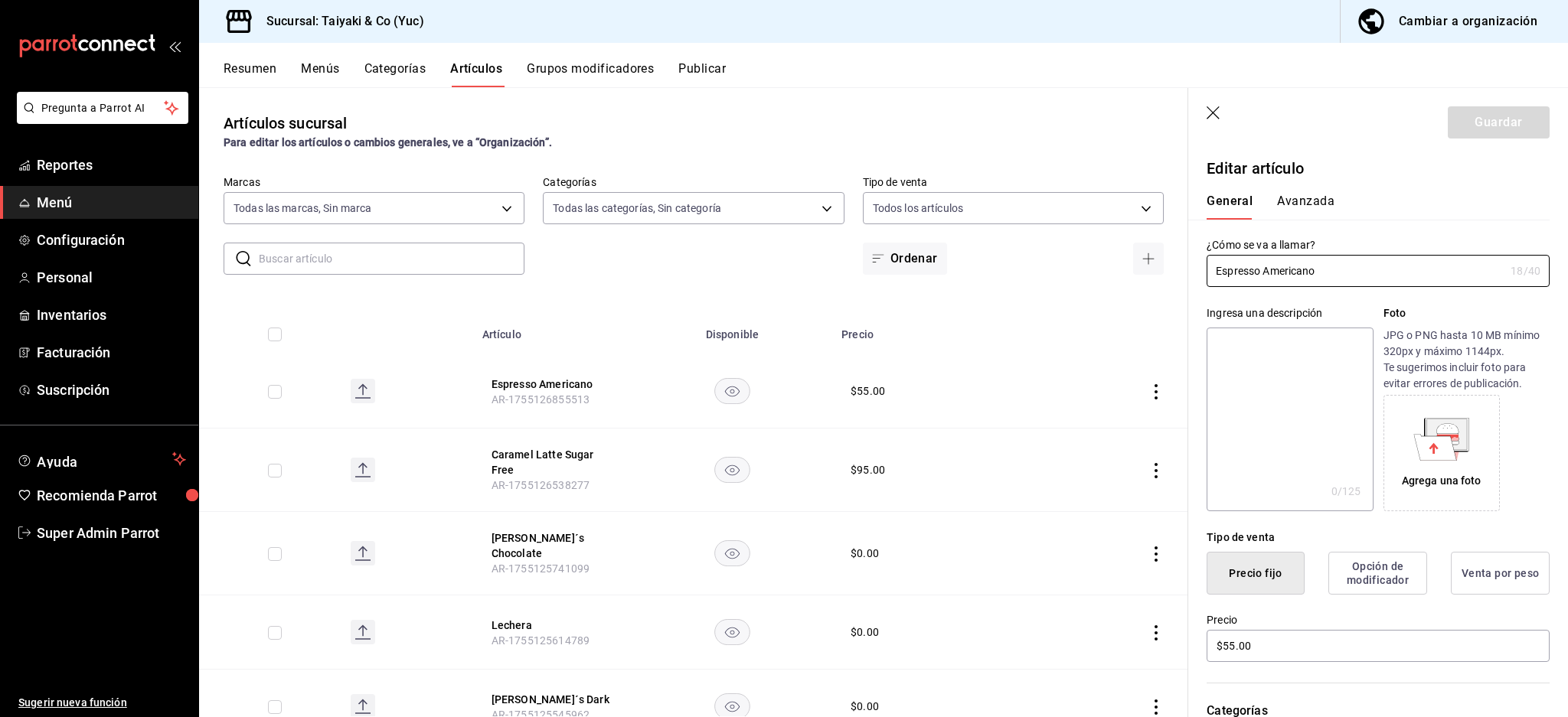
click at [1317, 197] on button "Avanzada" at bounding box center [1305, 207] width 57 height 26
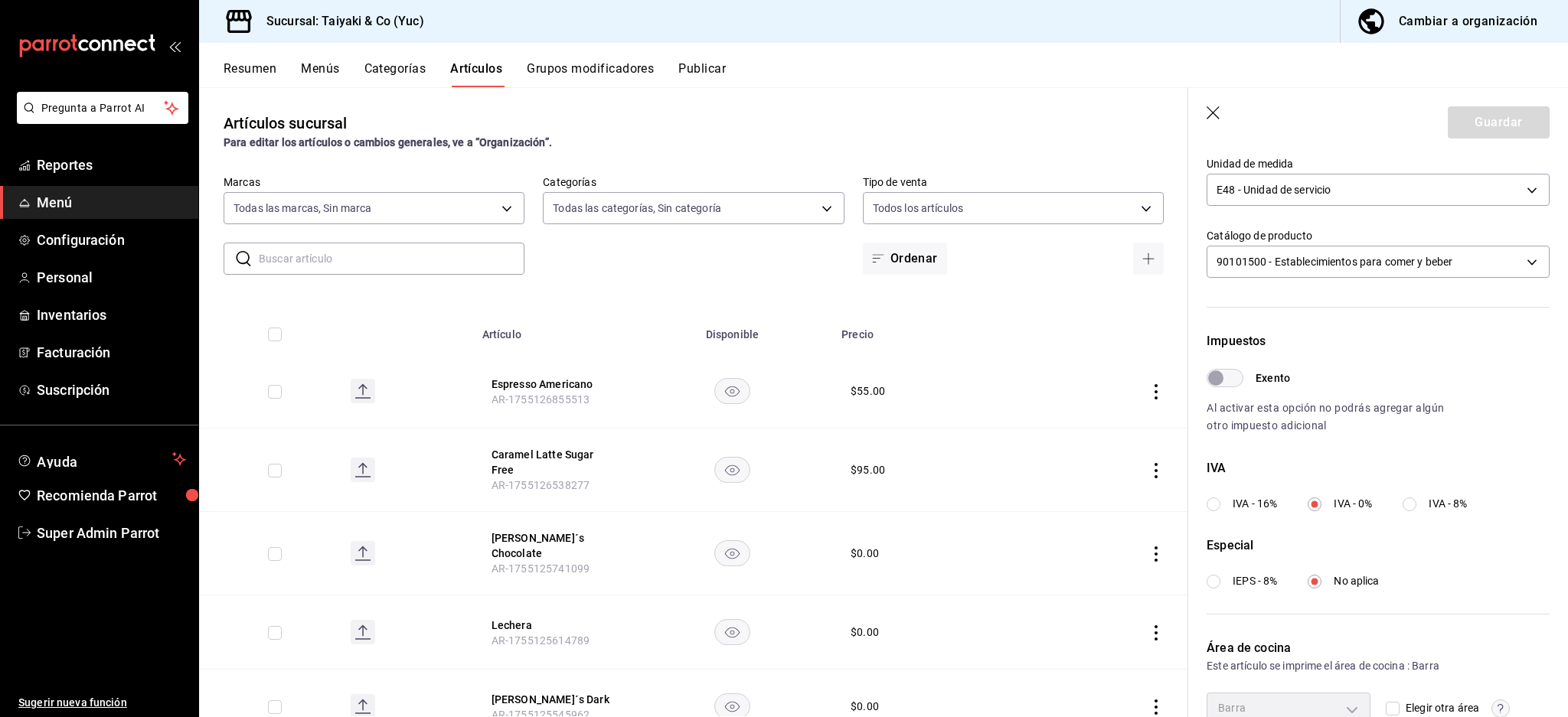
scroll to position [364, 0]
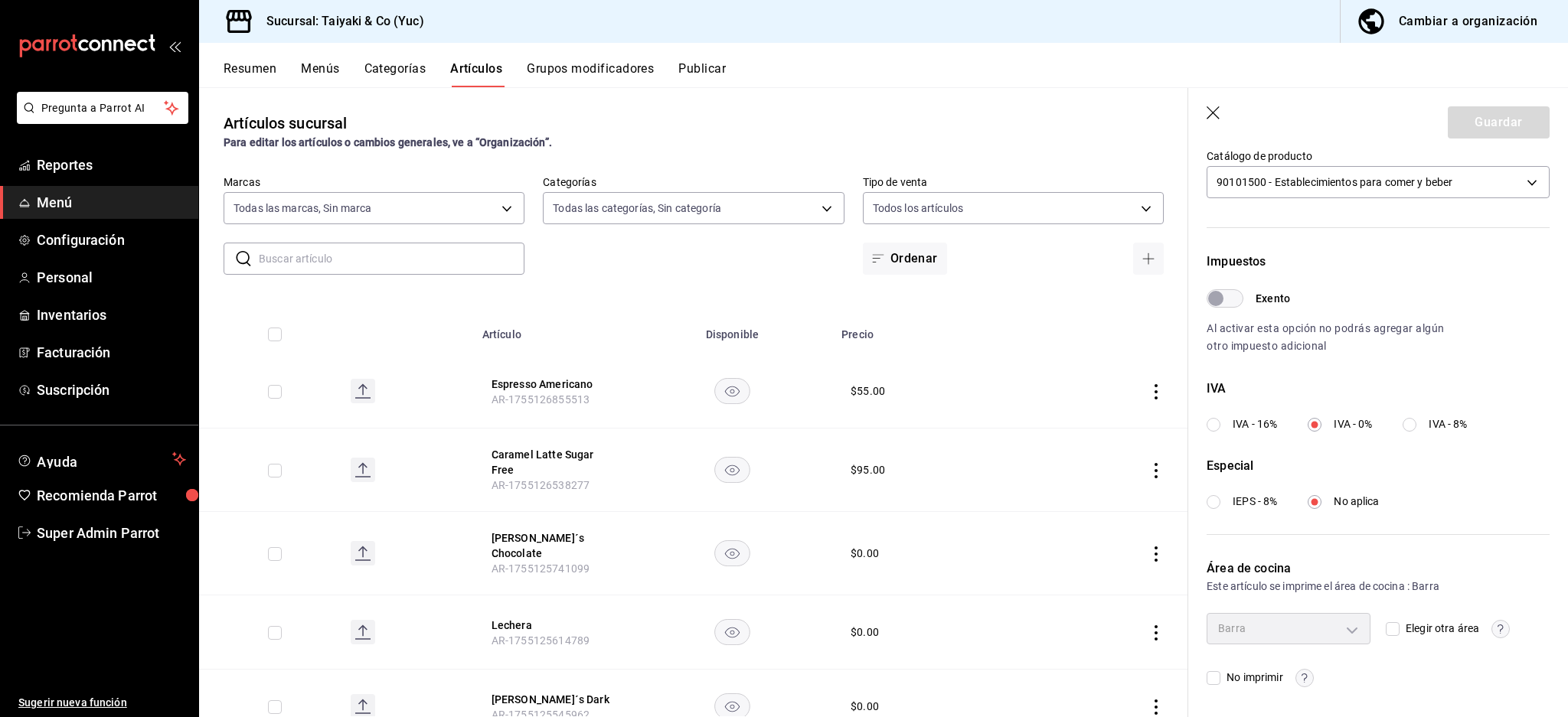
click at [1229, 115] on header "Guardar" at bounding box center [1377, 119] width 379 height 63
click at [1205, 105] on header "Guardar" at bounding box center [1377, 119] width 379 height 63
click at [1218, 107] on icon "button" at bounding box center [1214, 113] width 15 height 15
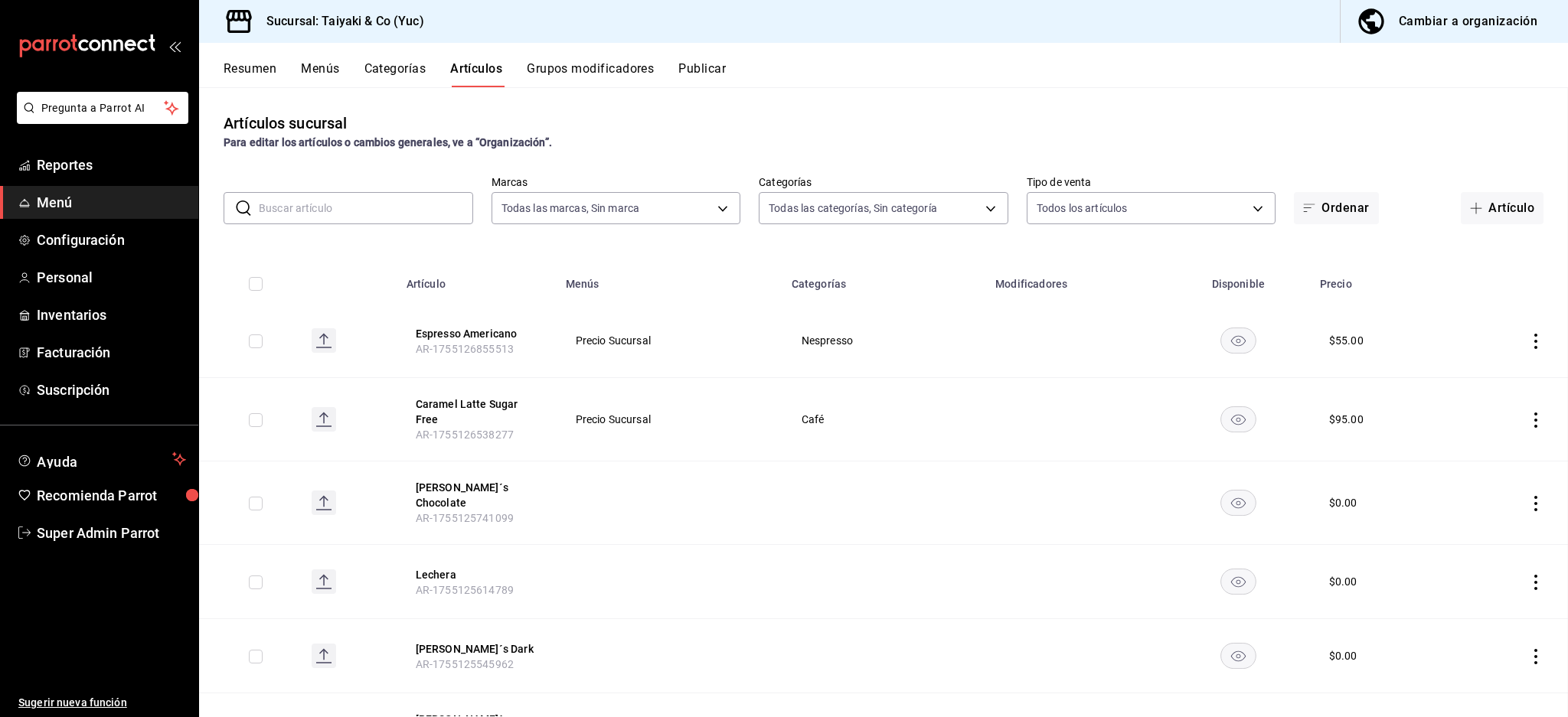
click at [1485, 25] on div "Cambiar a organización" at bounding box center [1467, 21] width 138 height 21
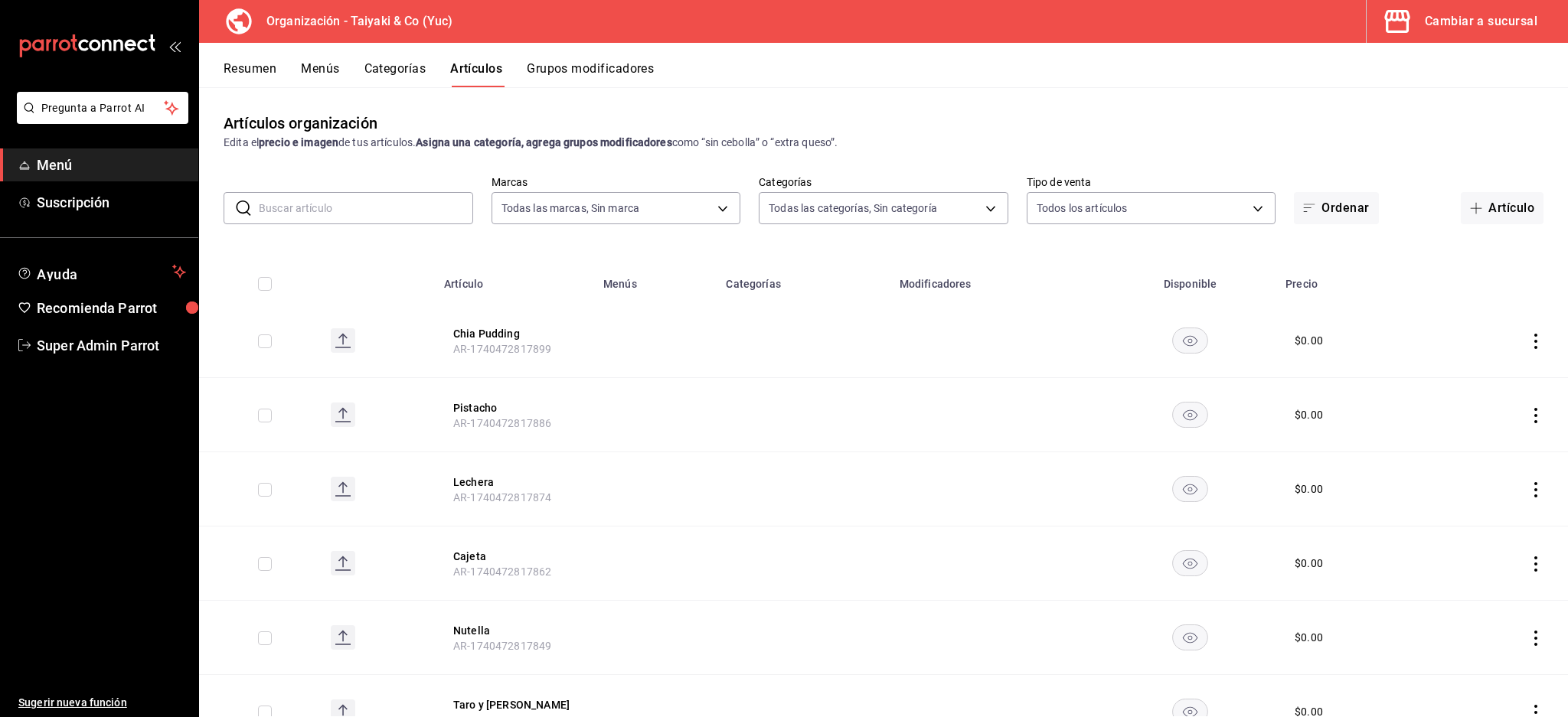
type input "74638ac6-e3bc-4052-914d-f7aab614e30f"
type input "3e4f624f-6cf4-4541-95d0-ccf508cc3483,9ee2a3c1-b9b0-49f5-8641-728e75ef5506,b3046…"
click at [102, 354] on span "Super Admin Parrot" at bounding box center [112, 346] width 149 height 20
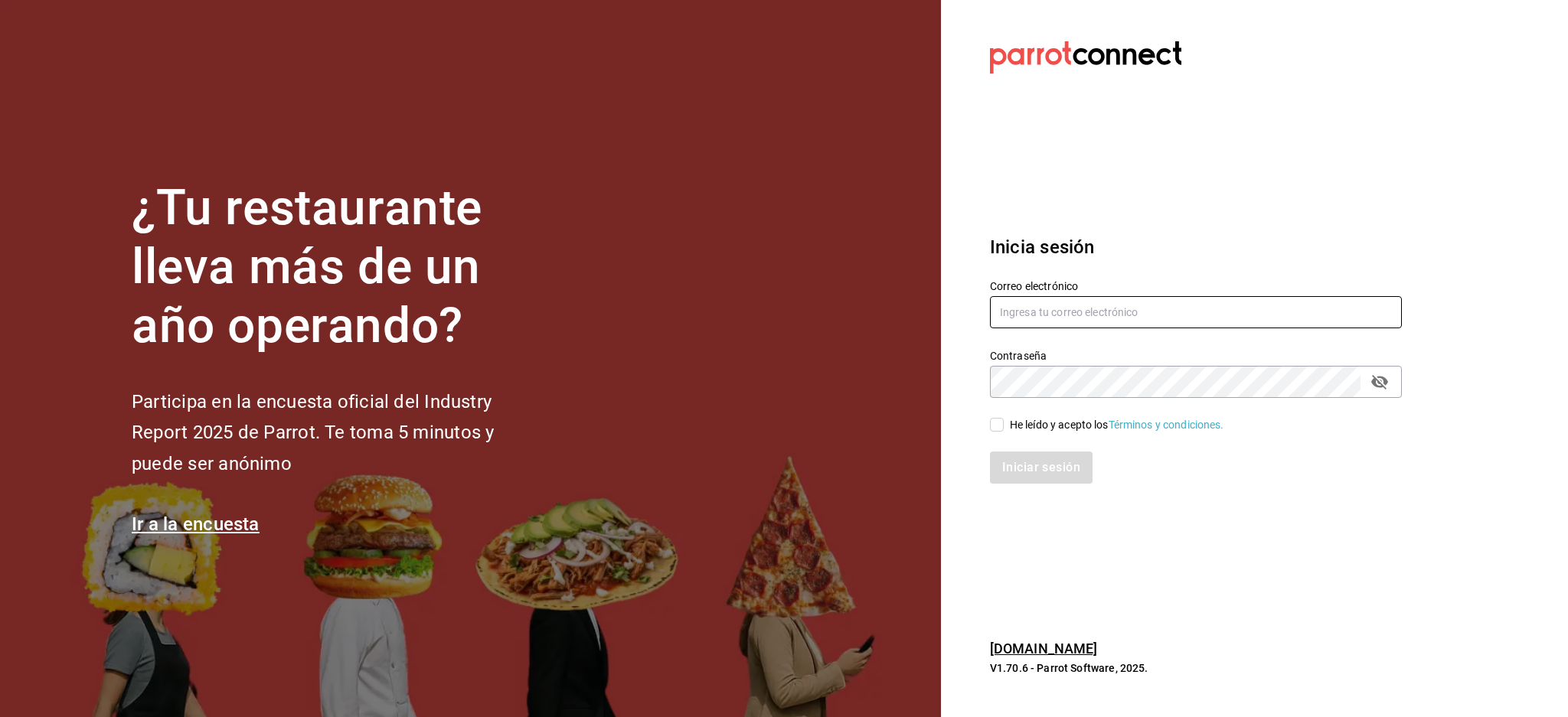
click at [1087, 314] on input "text" at bounding box center [1196, 312] width 412 height 32
paste input "tejamaniles@texcoco.com"
type input "tejamaniles@texcoco.com"
click at [1061, 422] on div "He leído y acepto los Términos y condiciones." at bounding box center [1116, 425] width 214 height 16
click at [1004, 422] on input "He leído y acepto los Términos y condiciones." at bounding box center [997, 425] width 14 height 14
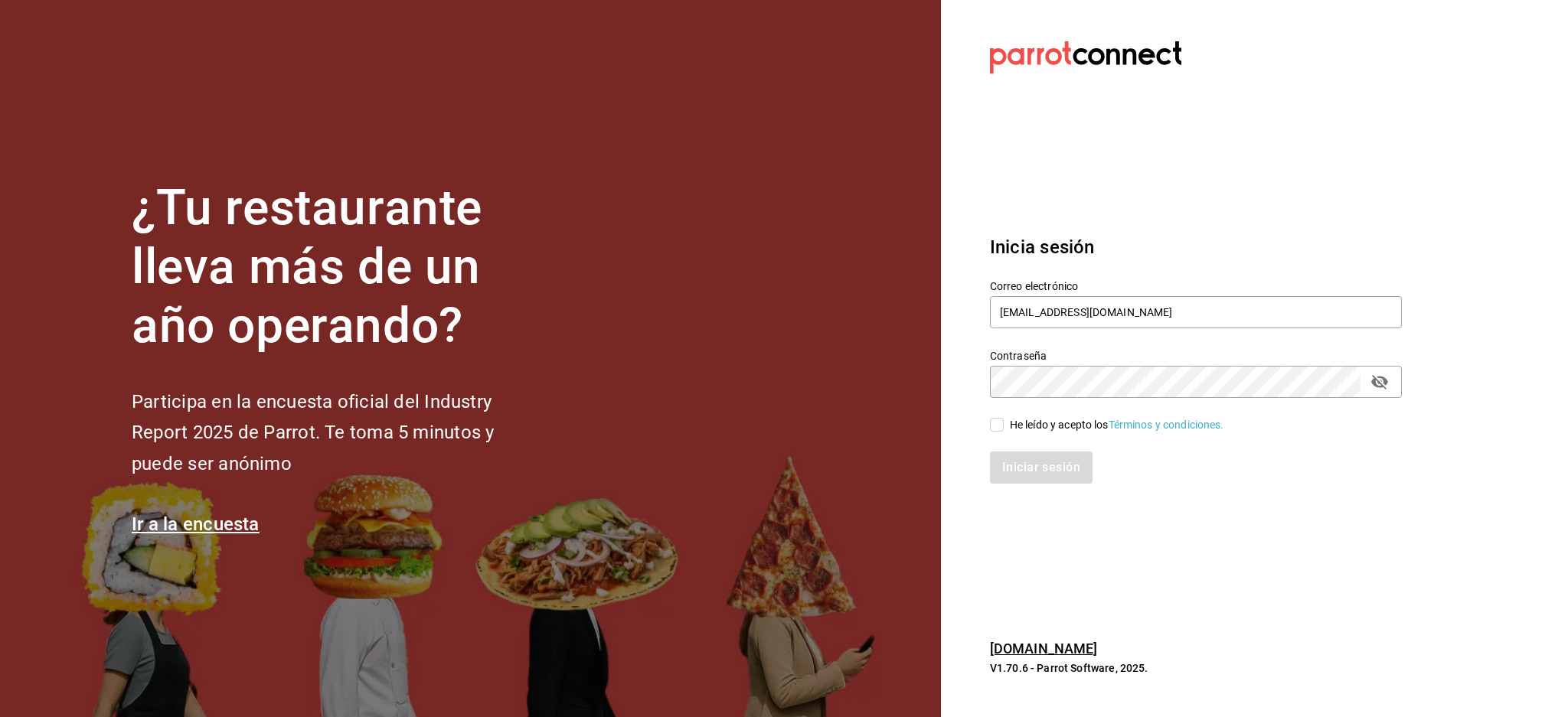
checkbox input "true"
click at [1029, 472] on button "Iniciar sesión" at bounding box center [1042, 467] width 104 height 32
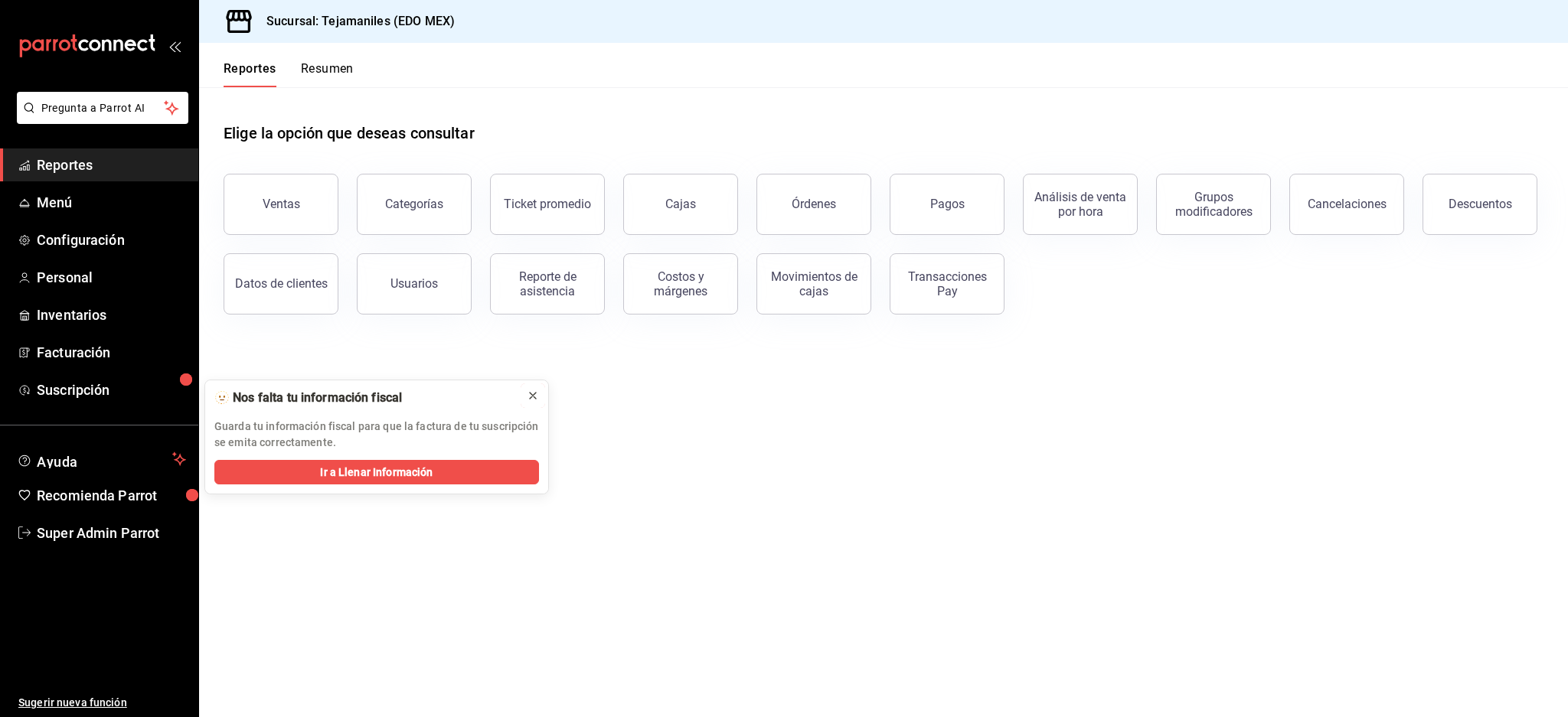
click at [527, 402] on div at bounding box center [533, 395] width 13 height 15
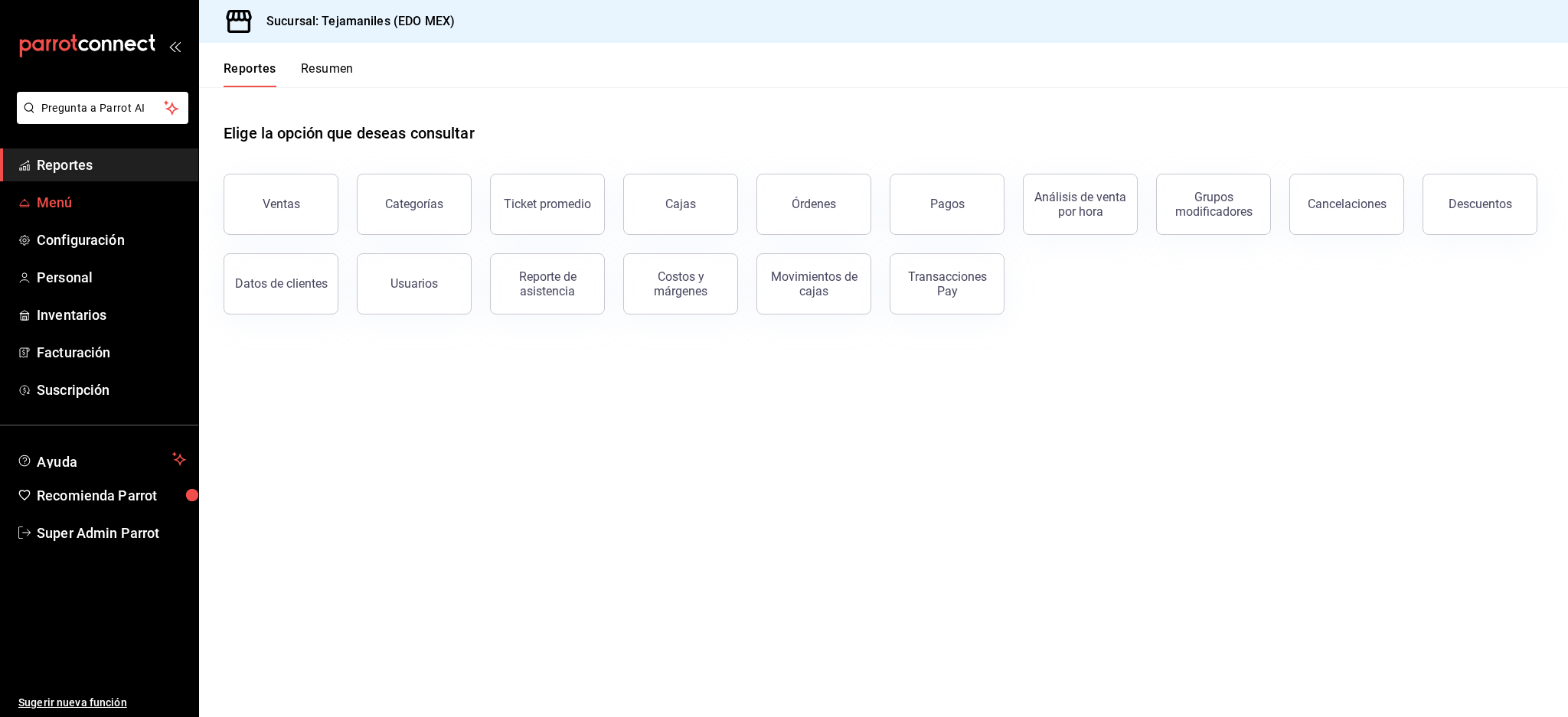
click at [81, 202] on span "Menú" at bounding box center [112, 203] width 149 height 20
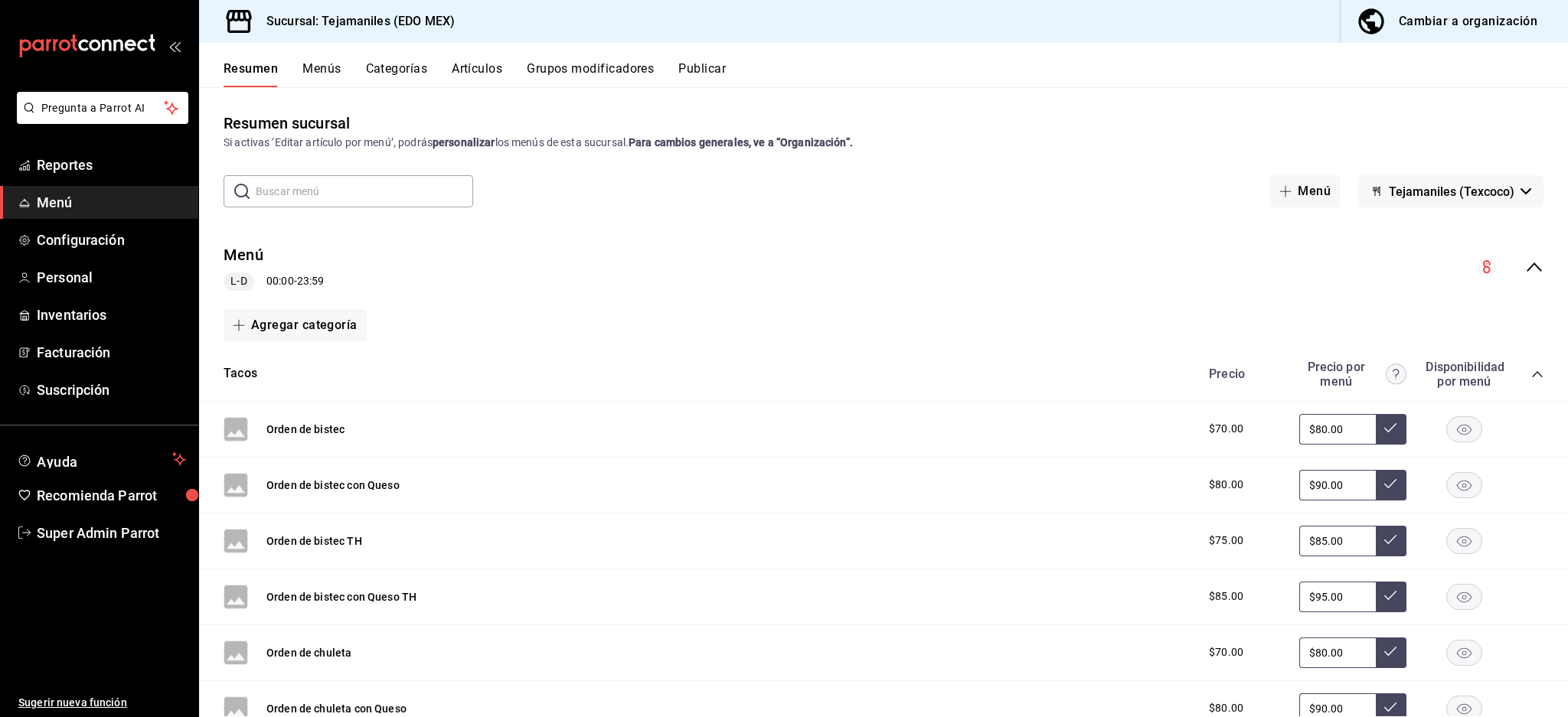
click at [486, 68] on button "Artículos" at bounding box center [477, 74] width 50 height 26
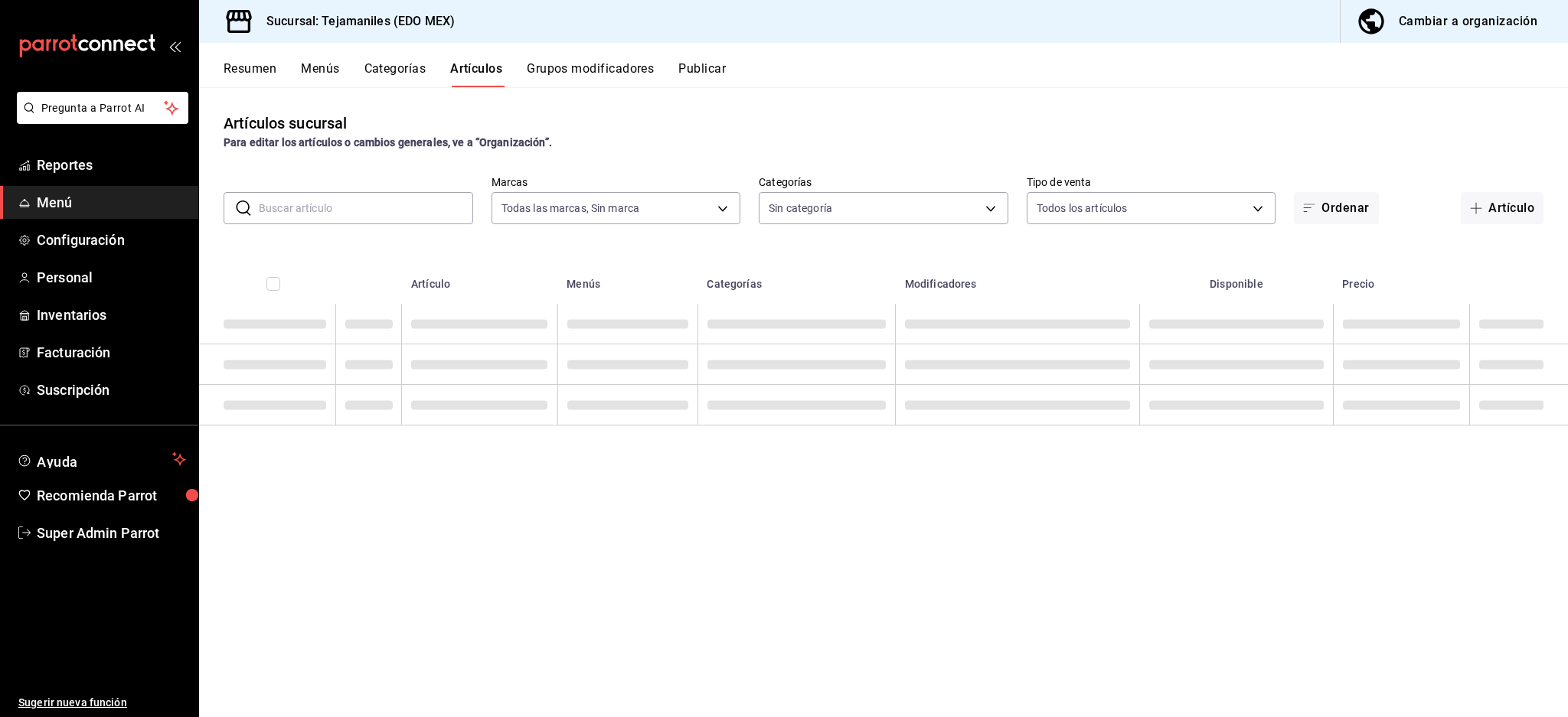
type input "b6d95df6-1f89-4812-8286-d298742ea2cc"
click at [405, 217] on input "text" at bounding box center [365, 208] width 214 height 31
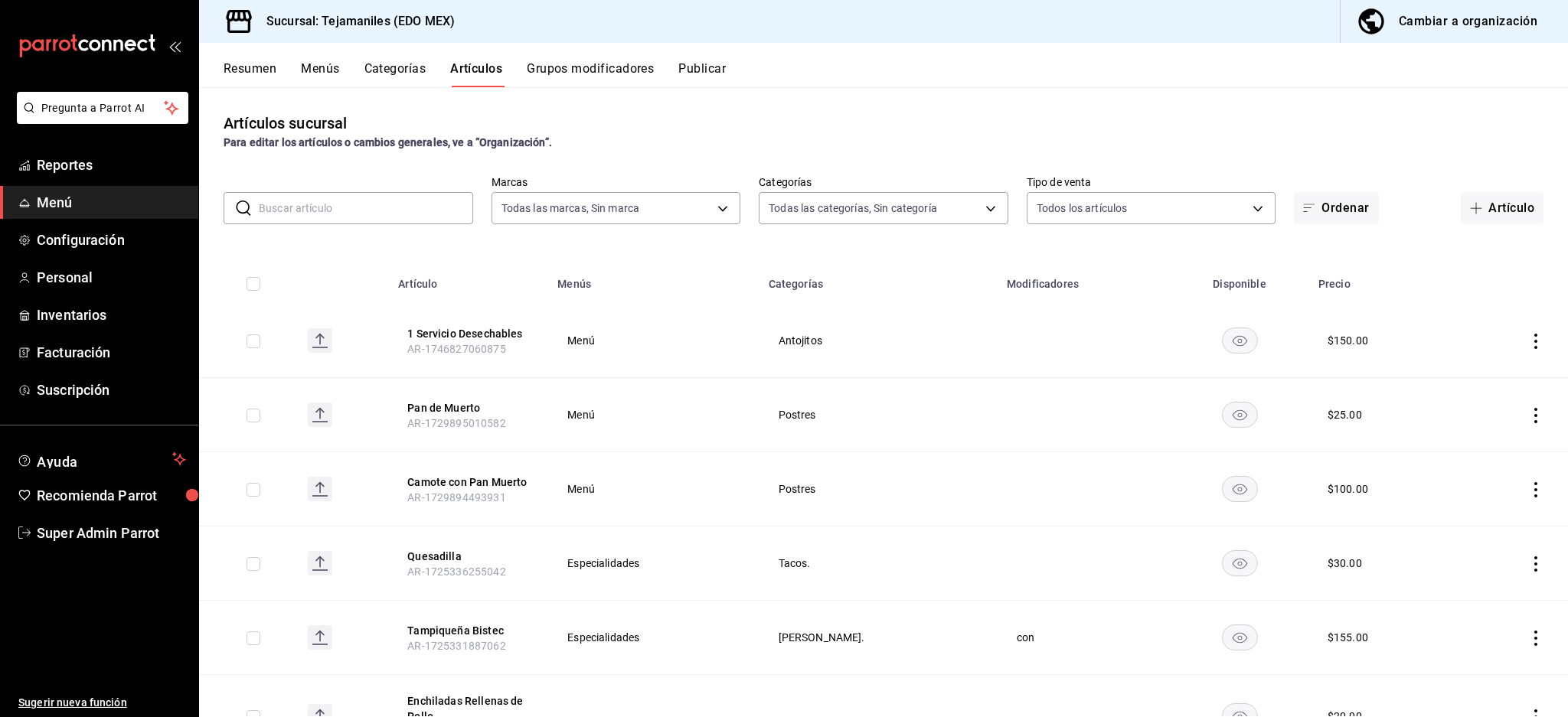
type input "dc152119-3d98-4644-b714-0bf709a32f9c,cc1062b4-930a-479e-bc49-62771057f2ed,ea985…"
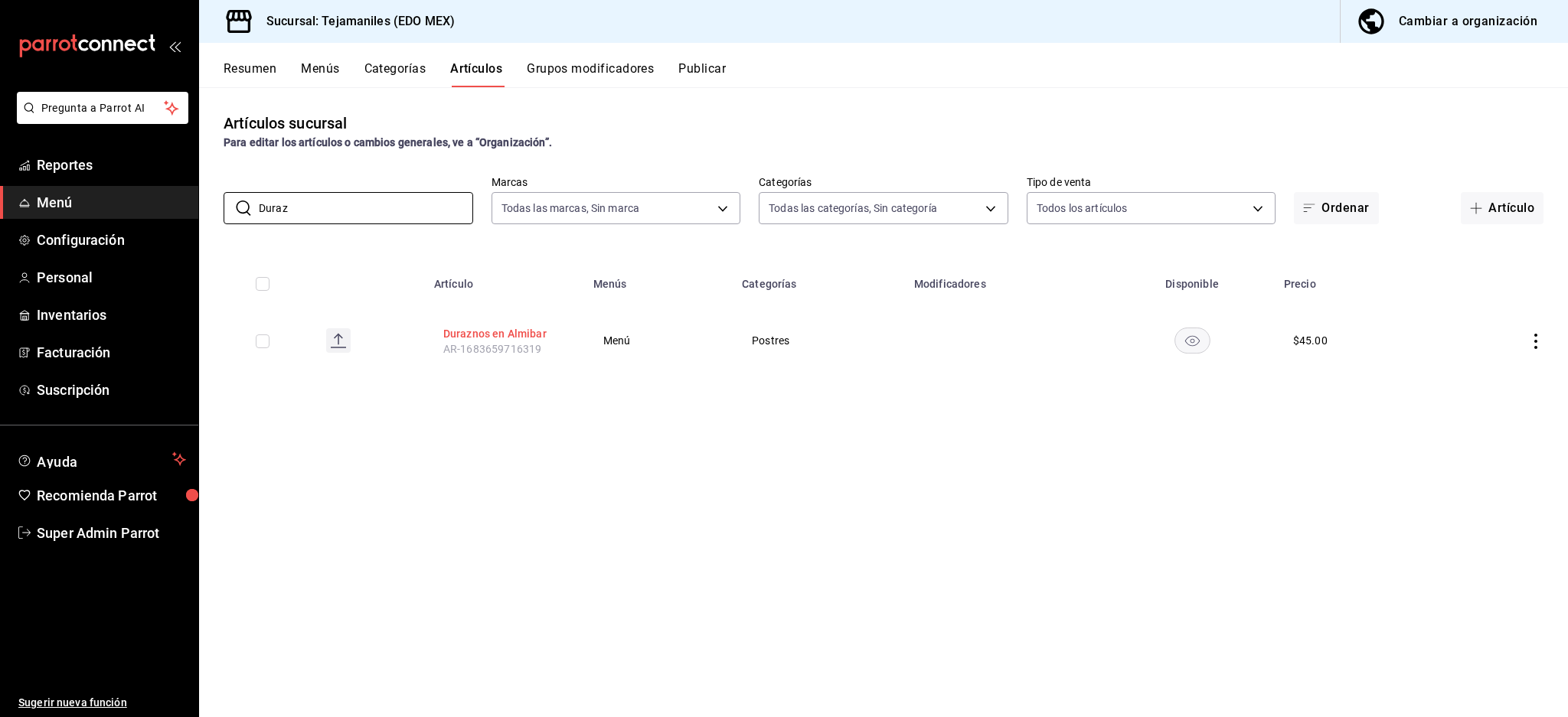
type input "Duraz"
click at [515, 327] on button "Duraznos en Almibar" at bounding box center [504, 333] width 123 height 15
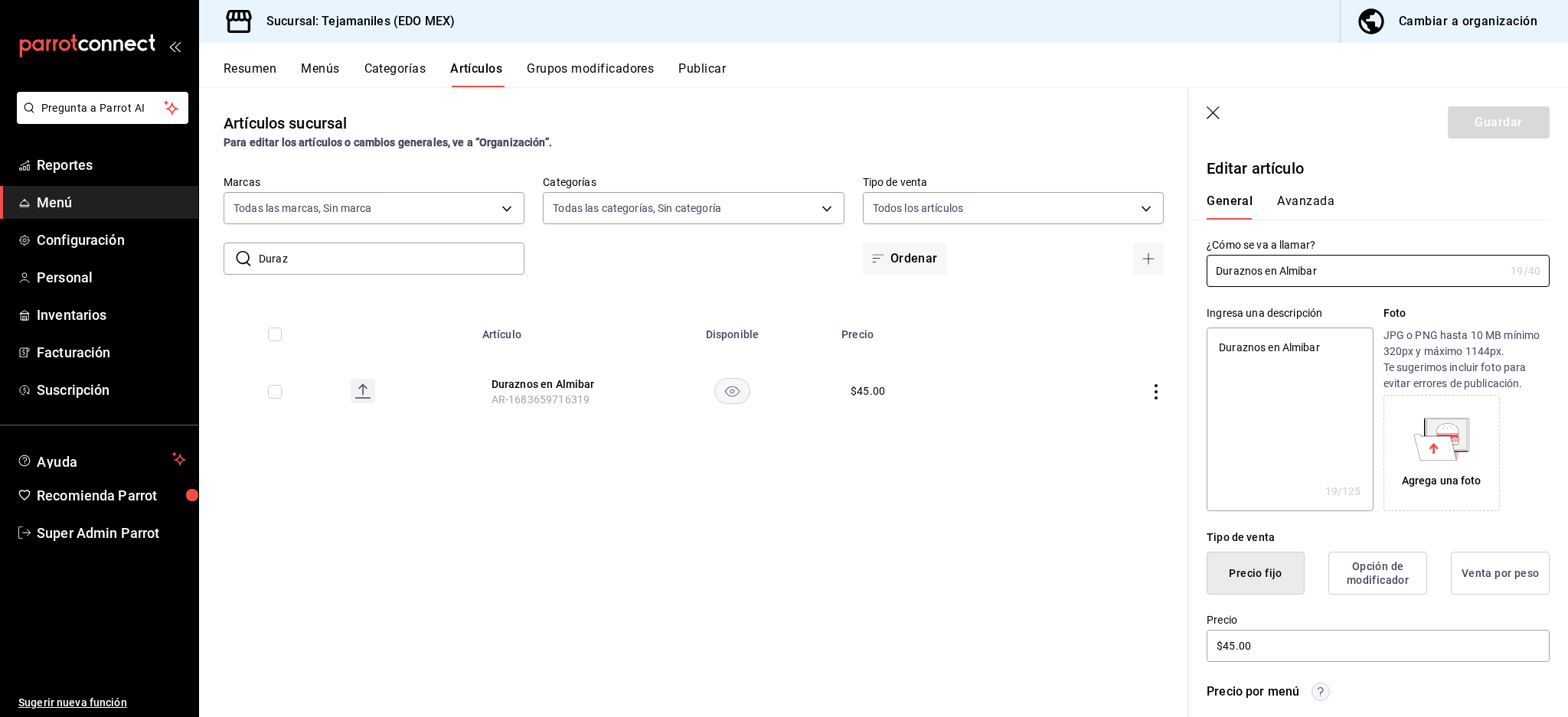
click at [1283, 200] on button "Avanzada" at bounding box center [1305, 207] width 57 height 26
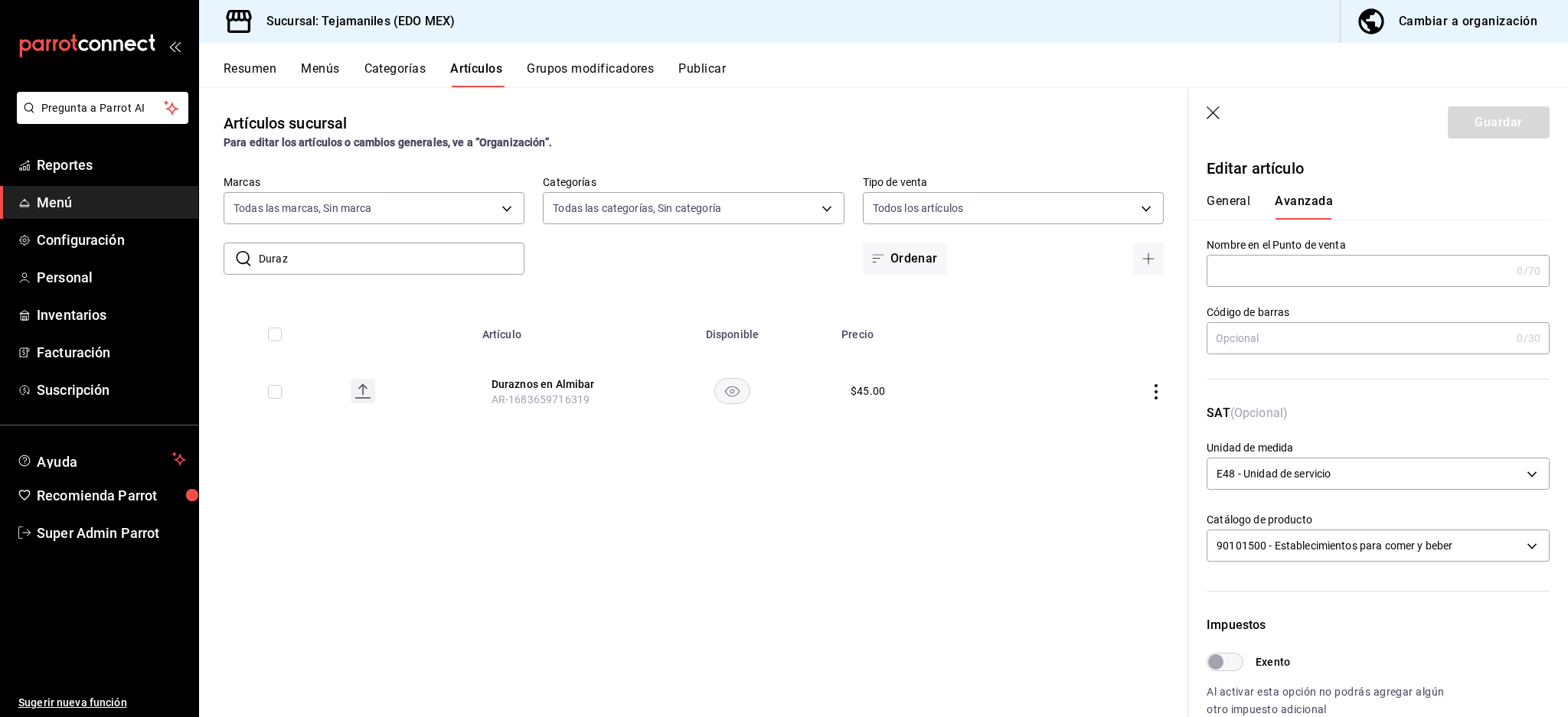
scroll to position [364, 0]
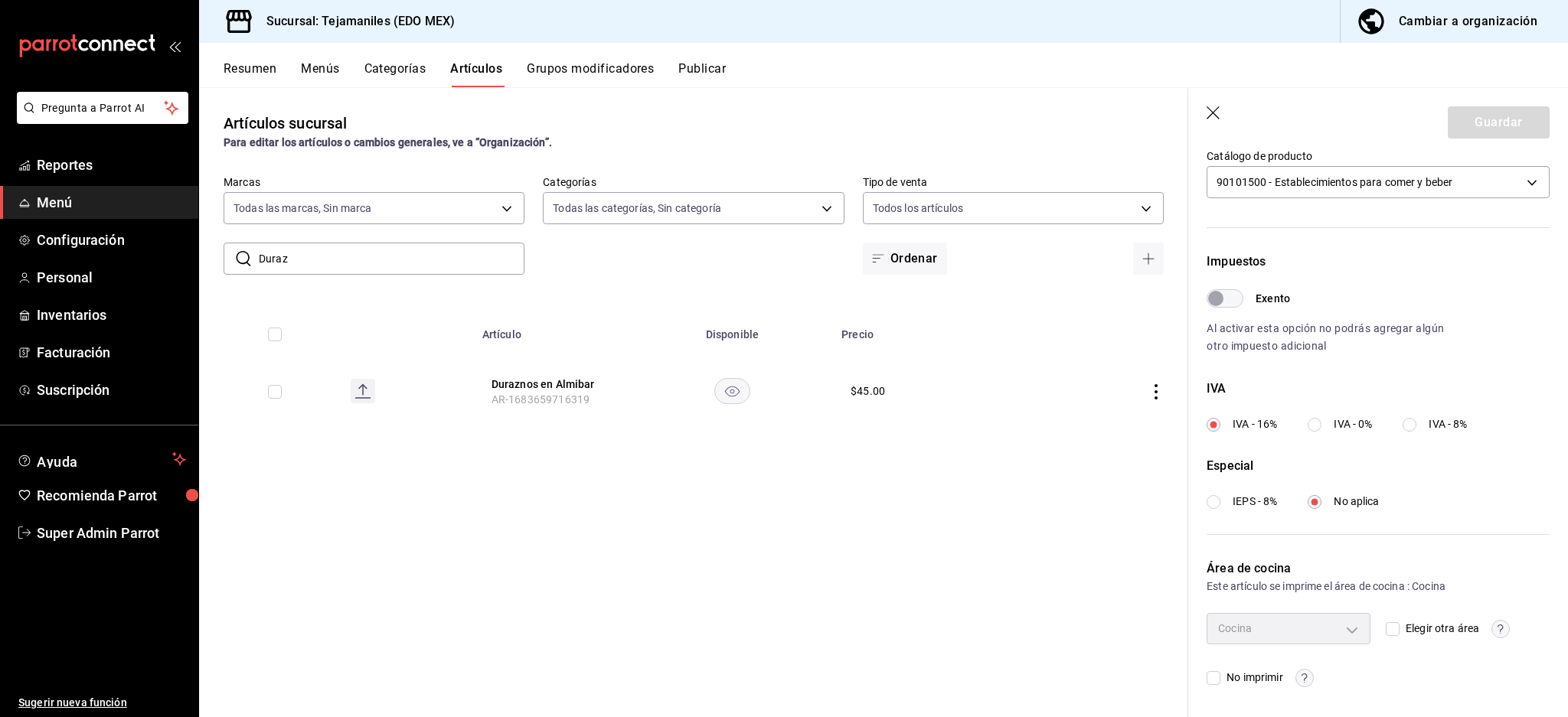
click at [1386, 624] on input "Elegir otra área" at bounding box center [1393, 629] width 14 height 14
checkbox input "true"
click at [1321, 634] on body "Pregunta a Parrot AI Reportes Menú Configuración Personal Inventarios Facturaci…" at bounding box center [784, 358] width 1568 height 717
click at [1244, 660] on li "Parrilla" at bounding box center [1284, 663] width 155 height 31
type input "b3177789-c93d-491e-aac3-e0a42ef0de0c"
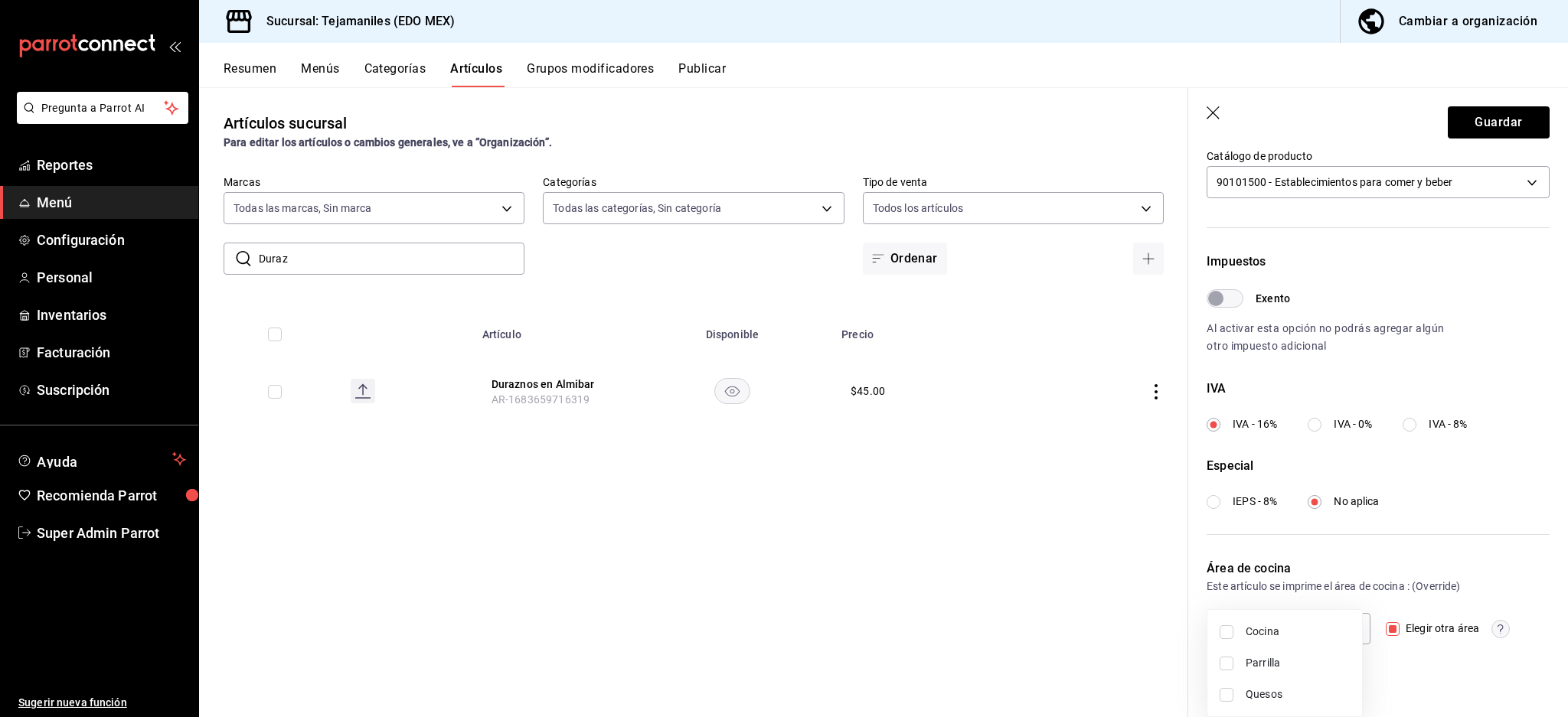
checkbox input "true"
click at [1424, 569] on div at bounding box center [784, 358] width 1568 height 717
click at [1486, 124] on button "Guardar" at bounding box center [1499, 122] width 102 height 32
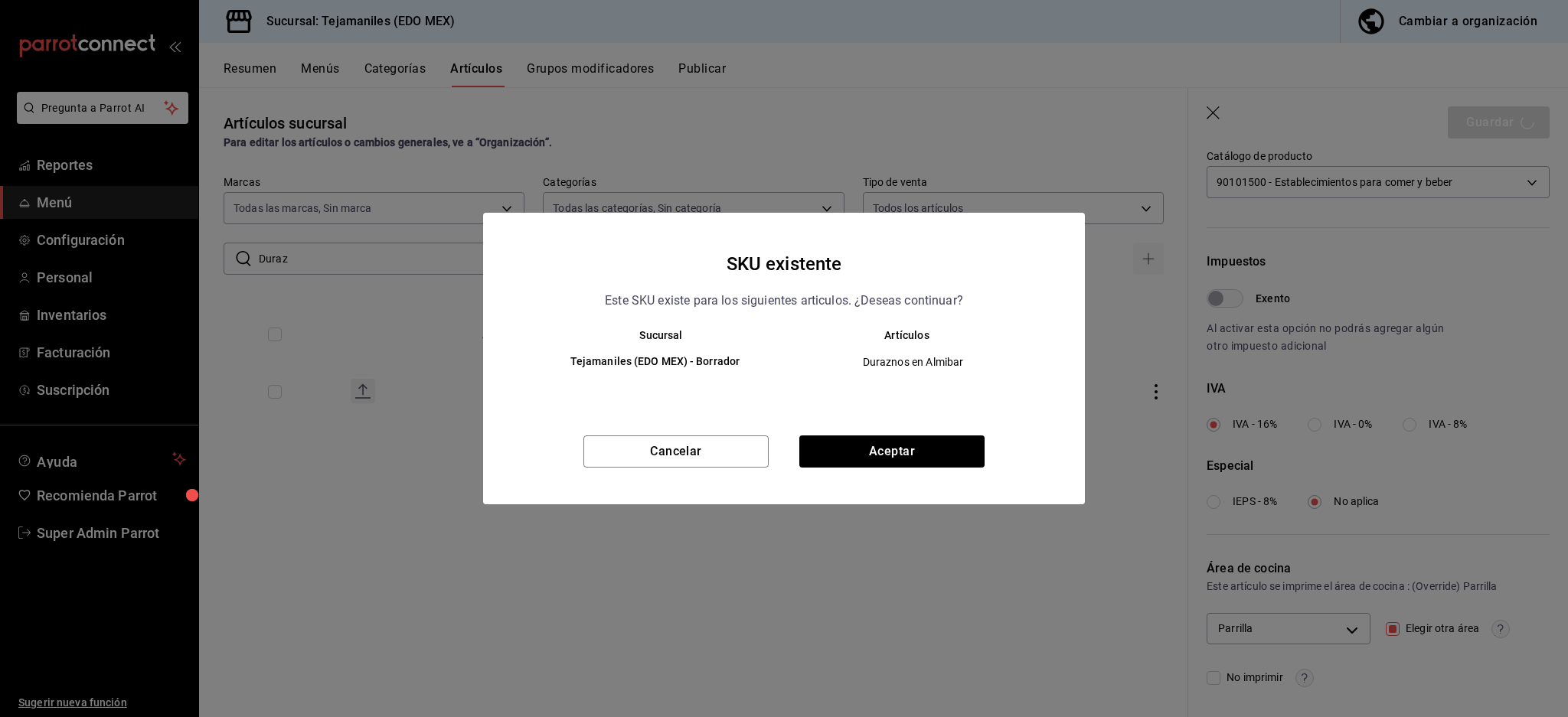
click at [881, 470] on div "Cancelar Aceptar" at bounding box center [784, 470] width 602 height 69
click at [882, 453] on button "Aceptar" at bounding box center [892, 451] width 185 height 32
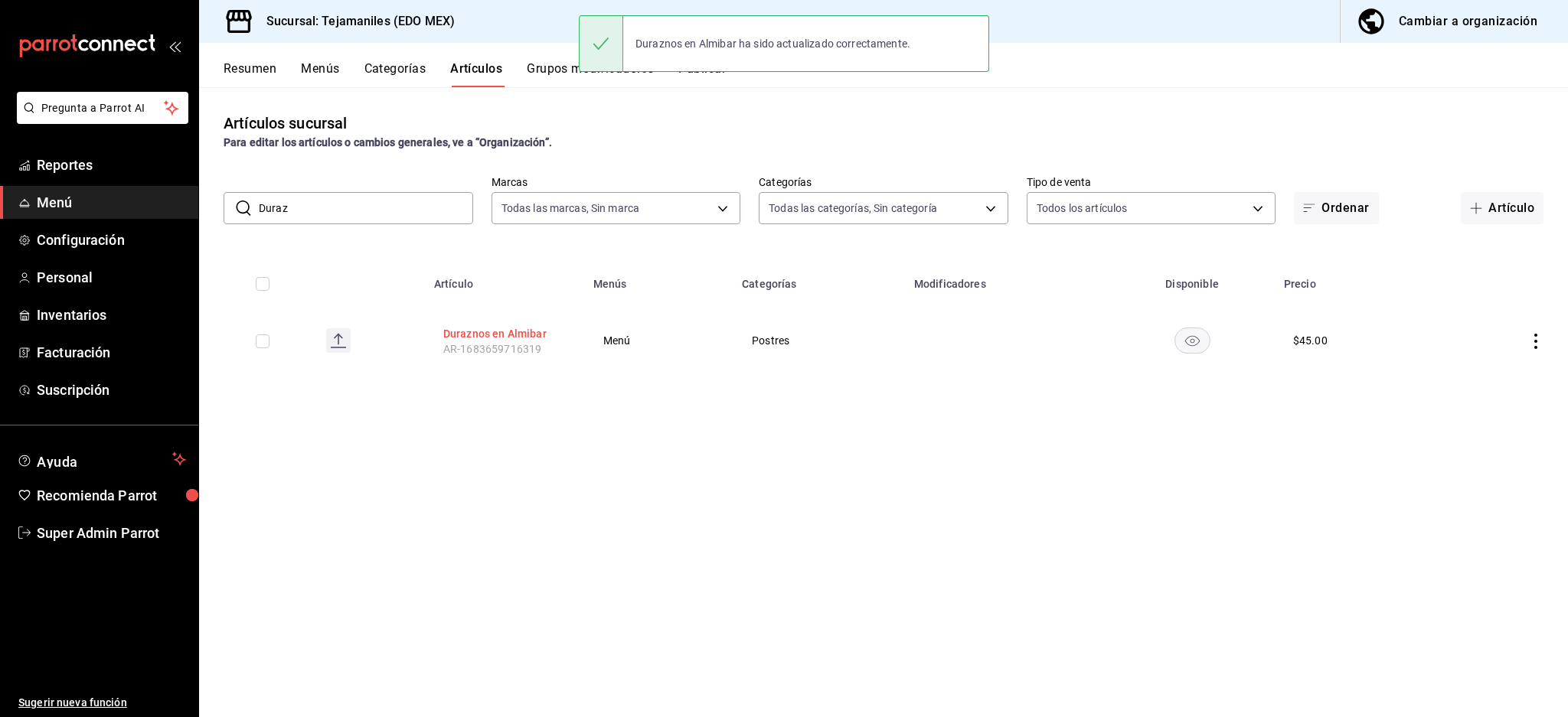
click at [482, 329] on button "Duraznos en Almibar" at bounding box center [504, 333] width 123 height 15
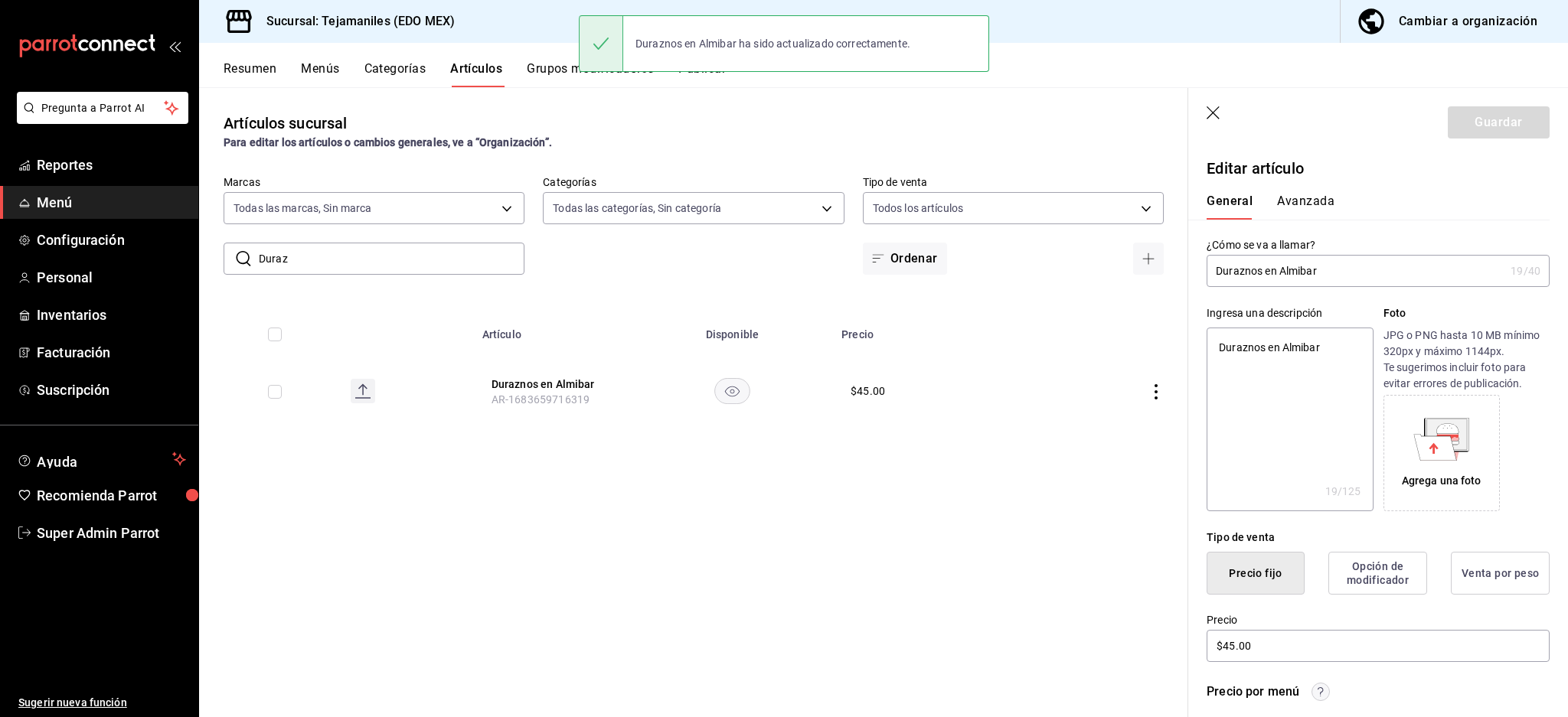
click at [1315, 203] on button "Avanzada" at bounding box center [1305, 207] width 57 height 26
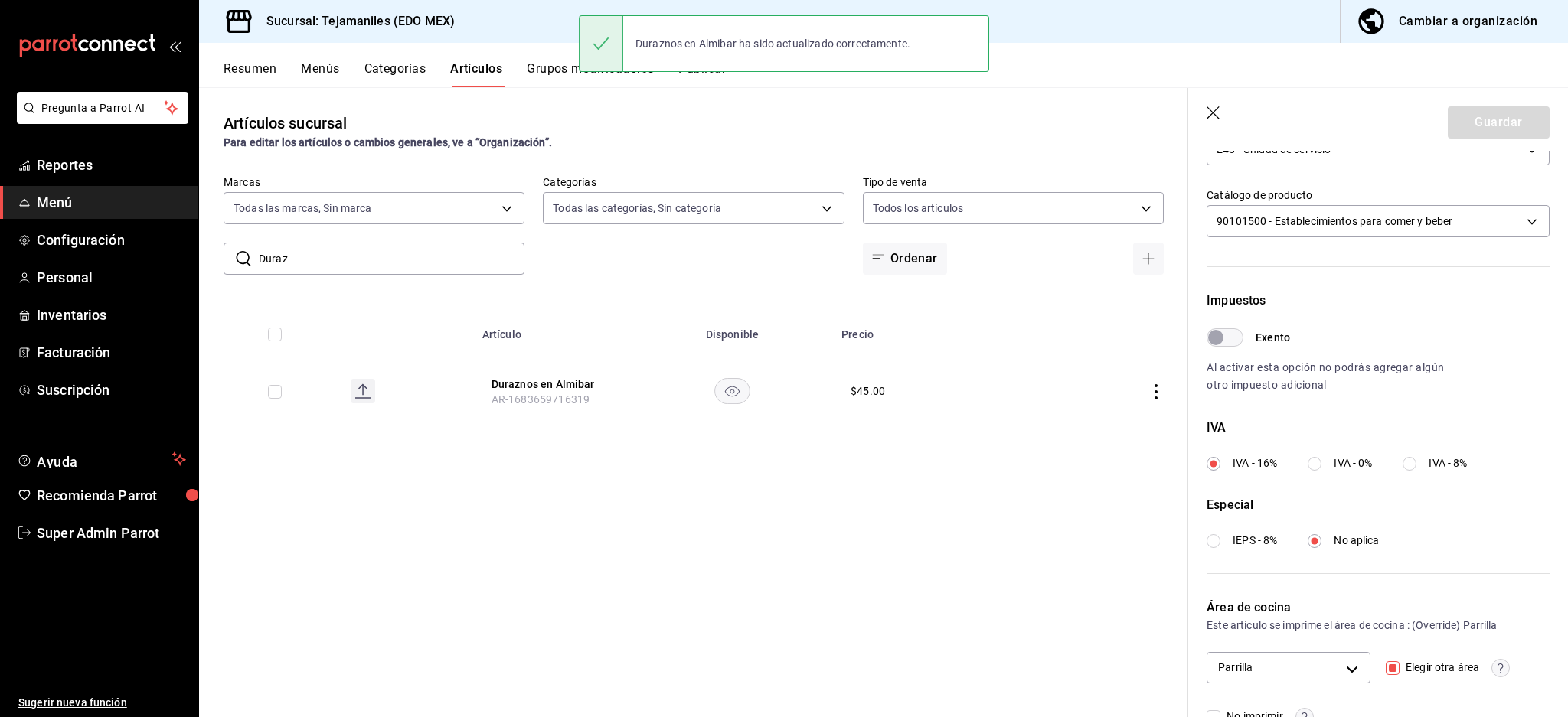
scroll to position [364, 0]
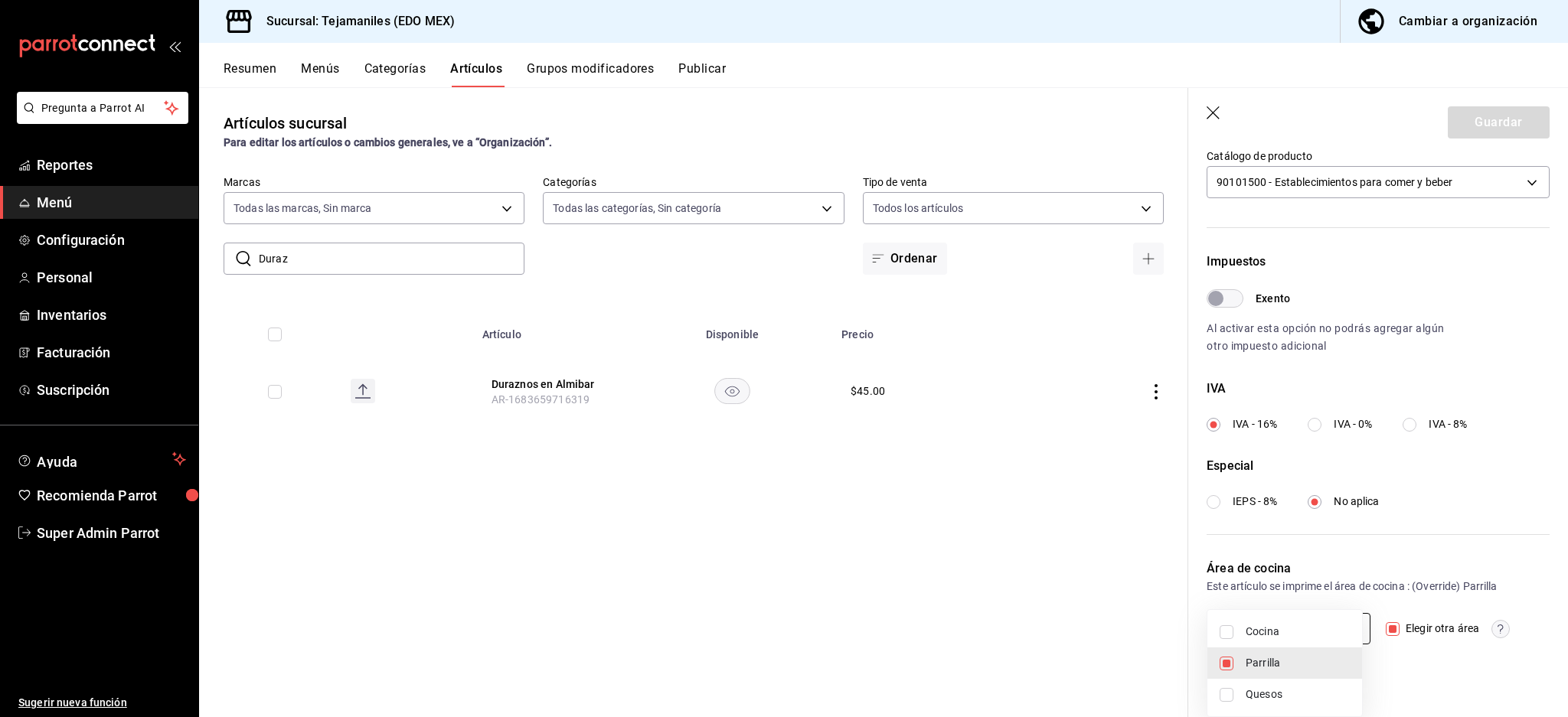
click at [1344, 629] on body "Pregunta a Parrot AI Reportes Menú Configuración Personal Inventarios Facturaci…" at bounding box center [784, 358] width 1568 height 717
click at [1211, 665] on li "Parrilla" at bounding box center [1284, 663] width 155 height 31
checkbox input "false"
click at [1485, 685] on div at bounding box center [784, 358] width 1568 height 717
click at [1475, 127] on button "Guardar" at bounding box center [1499, 122] width 102 height 32
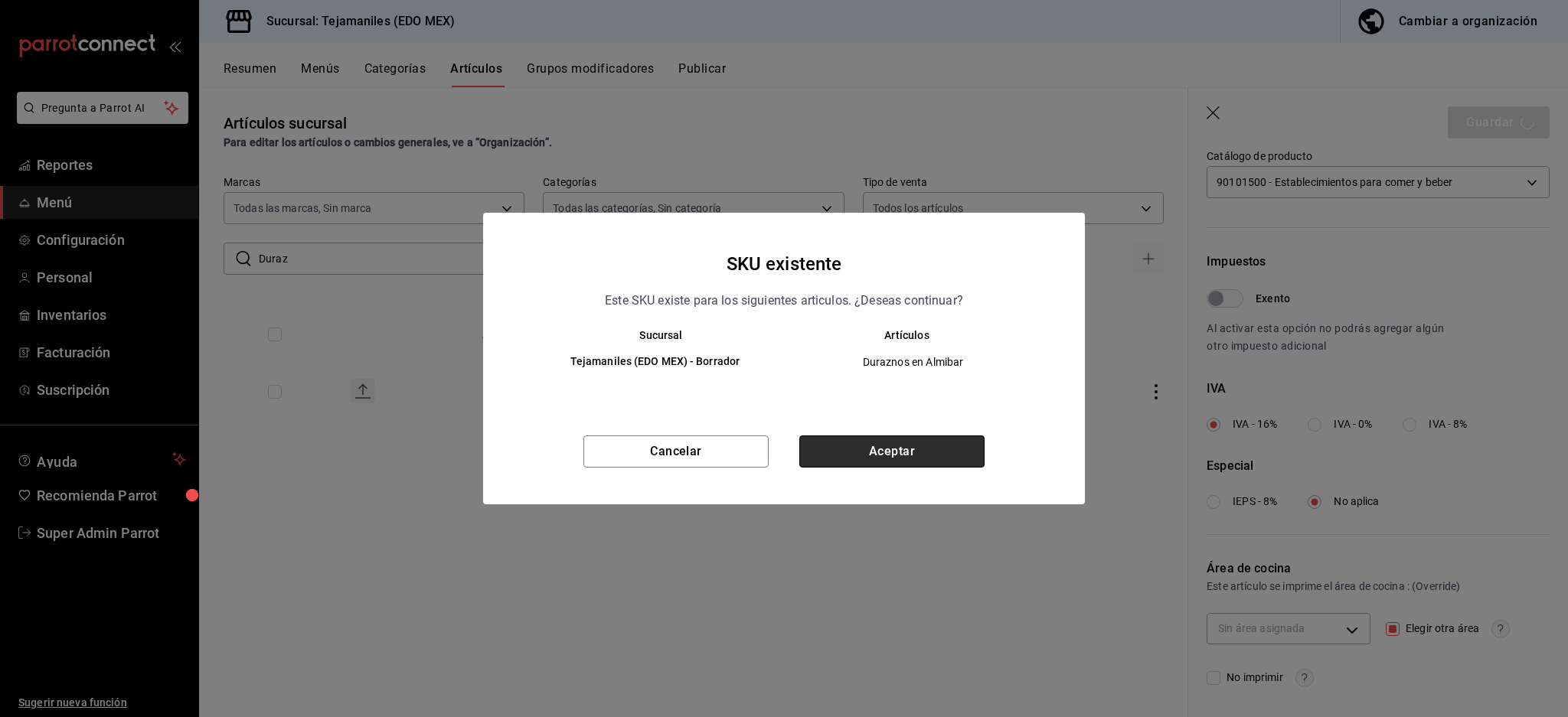
click at [884, 448] on button "Aceptar" at bounding box center [892, 451] width 185 height 32
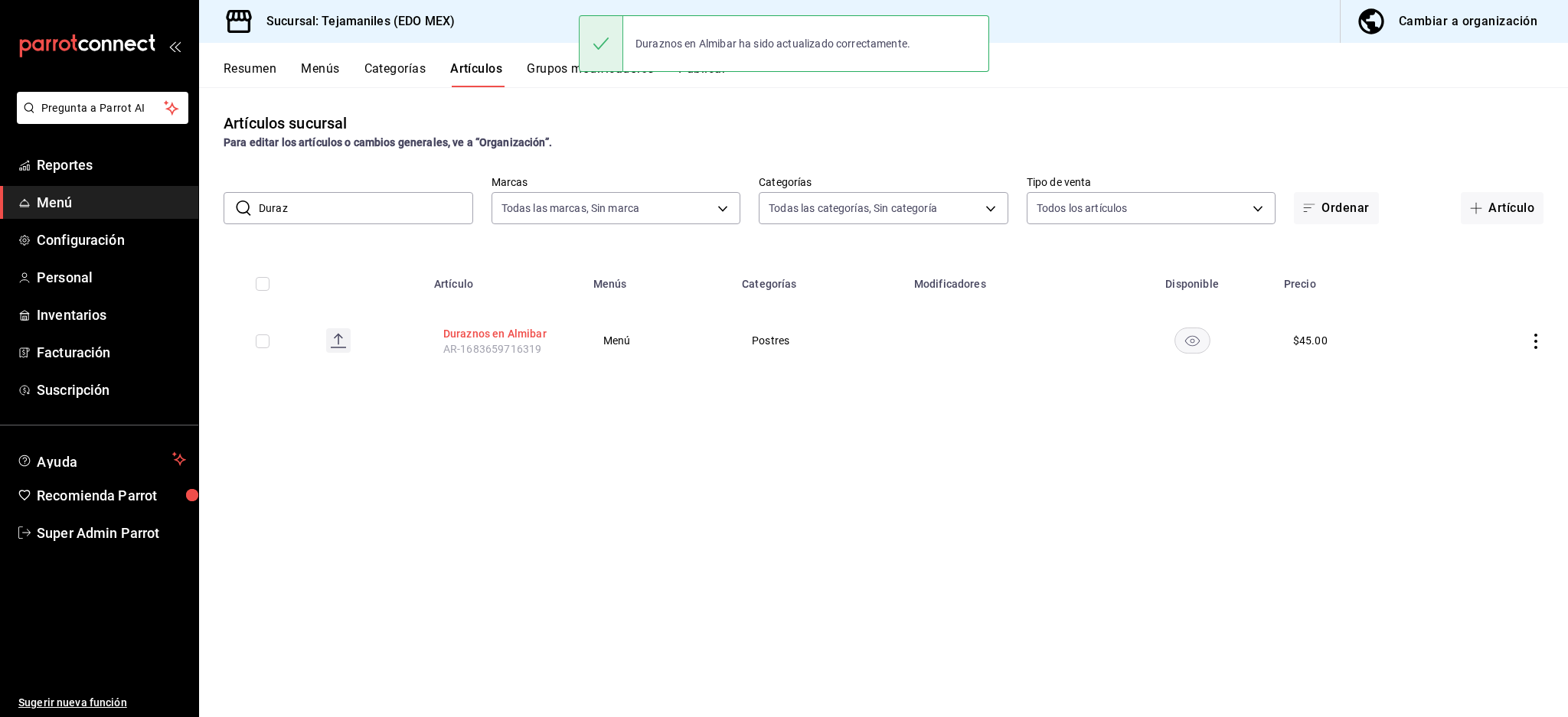
click at [502, 328] on button "Duraznos en Almibar" at bounding box center [504, 333] width 123 height 15
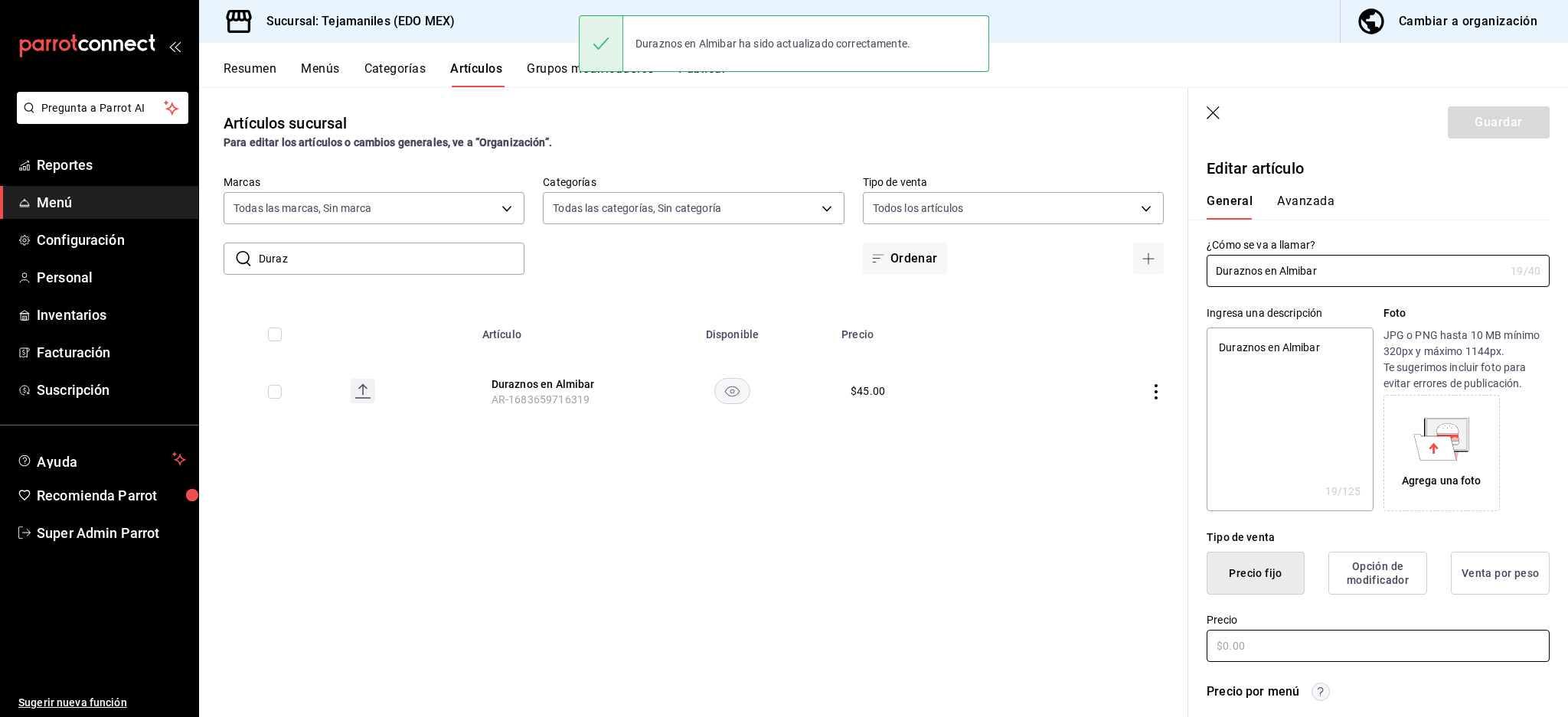
type textarea "x"
type input "$45.00"
type input "E48"
type input "90101500"
radio input "true"
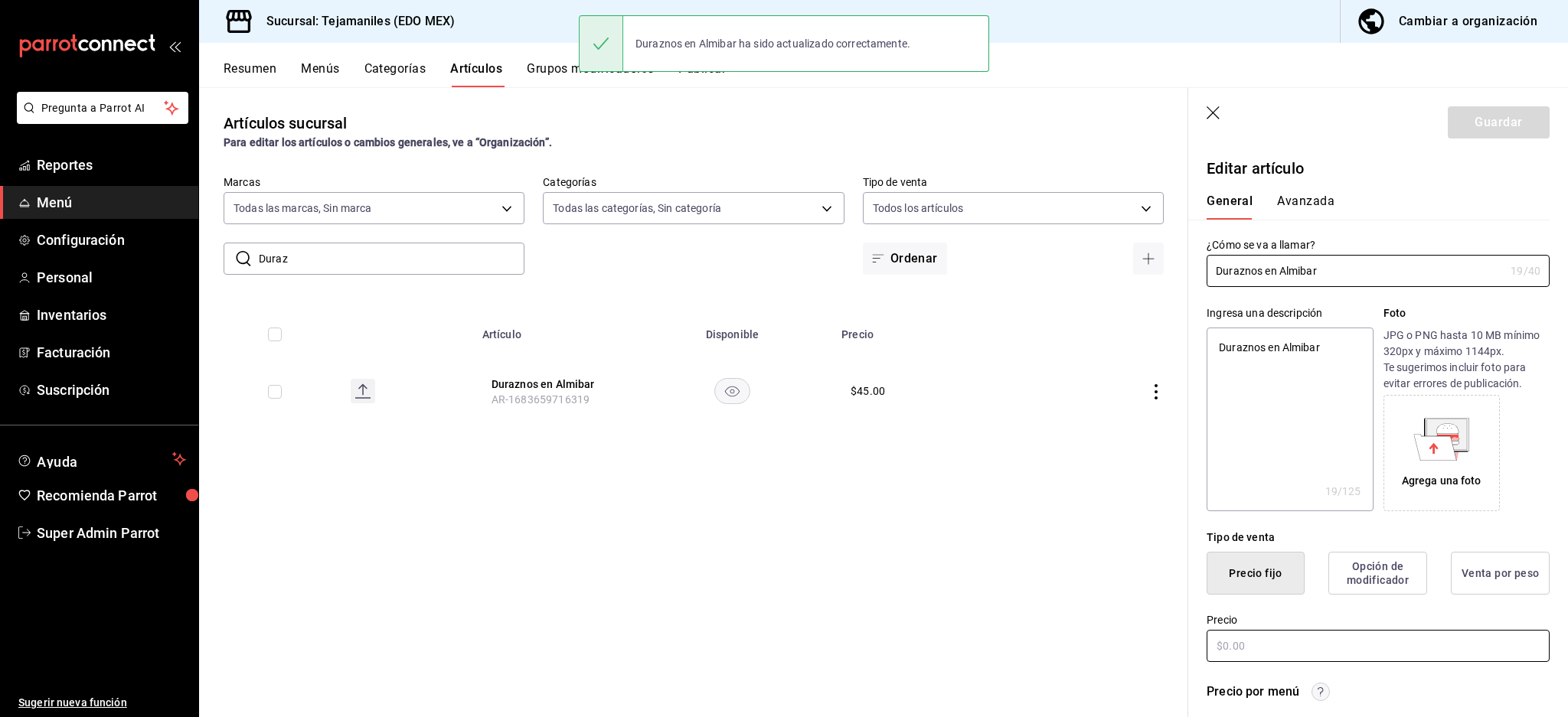
radio input "true"
type input "aabd68cf-8efe-4577-a320-18896dfdb04c"
click at [1324, 218] on button "Avanzada" at bounding box center [1305, 207] width 57 height 26
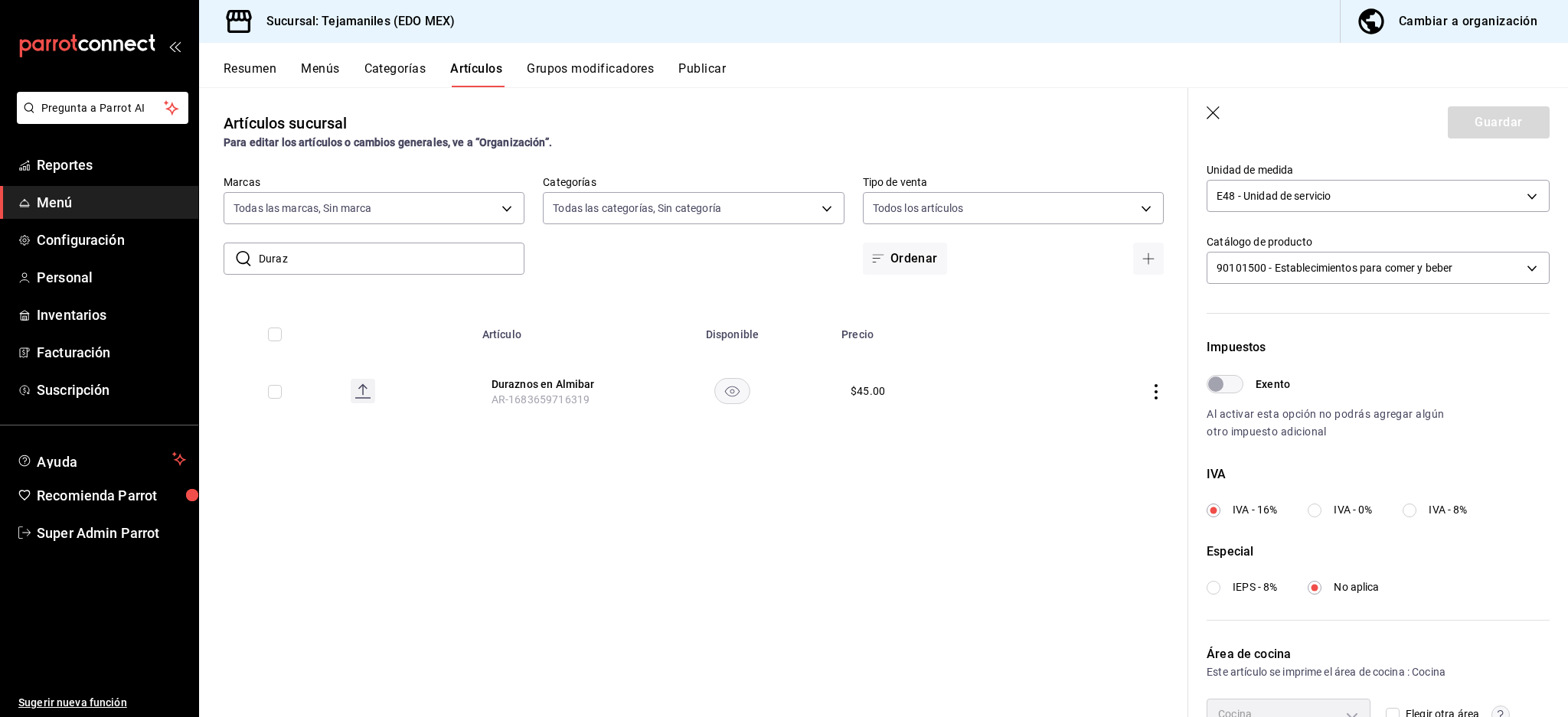
scroll to position [364, 0]
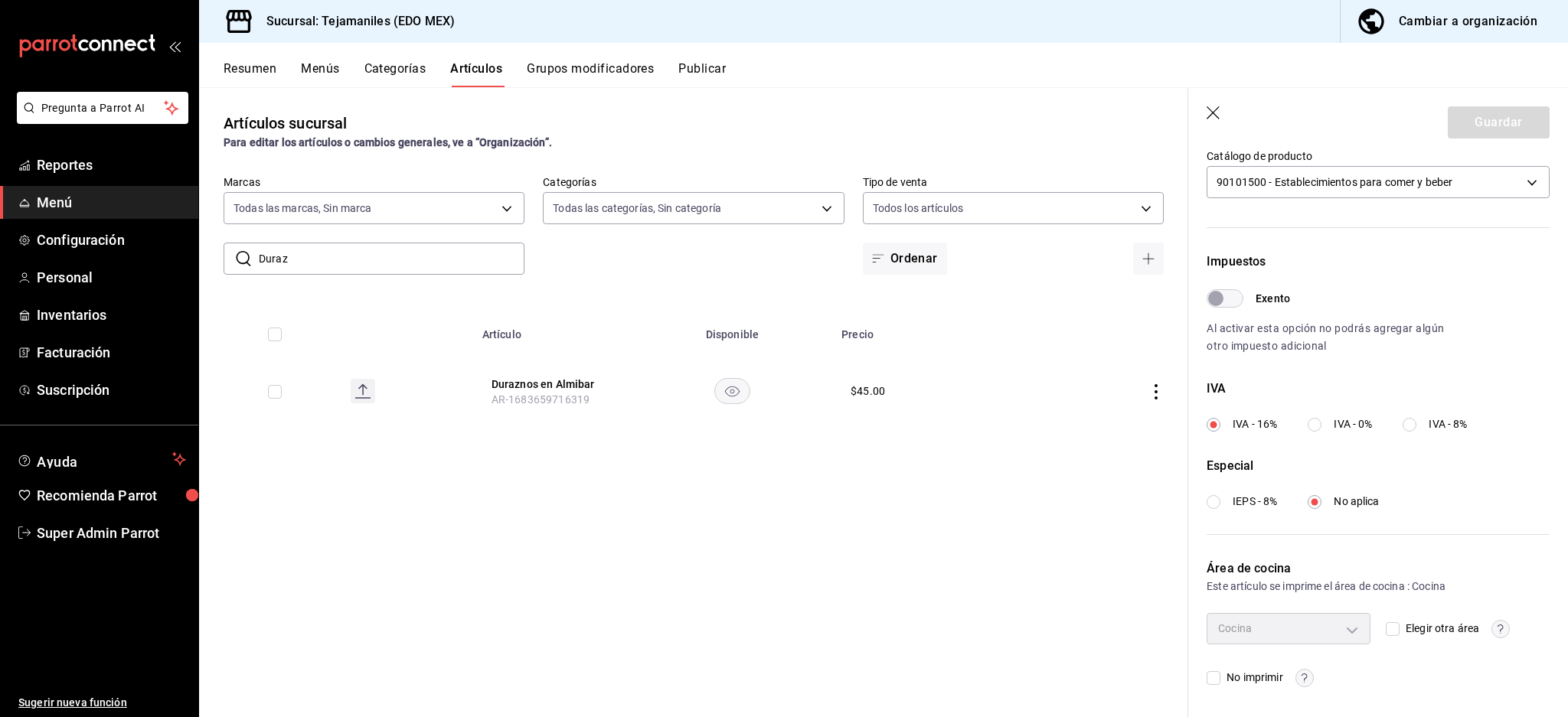
click at [1232, 673] on span "No imprimir" at bounding box center [1251, 678] width 62 height 16
click at [1220, 673] on input "No imprimir" at bounding box center [1214, 679] width 14 height 14
checkbox input "true"
click at [1485, 124] on button "Guardar" at bounding box center [1499, 122] width 102 height 32
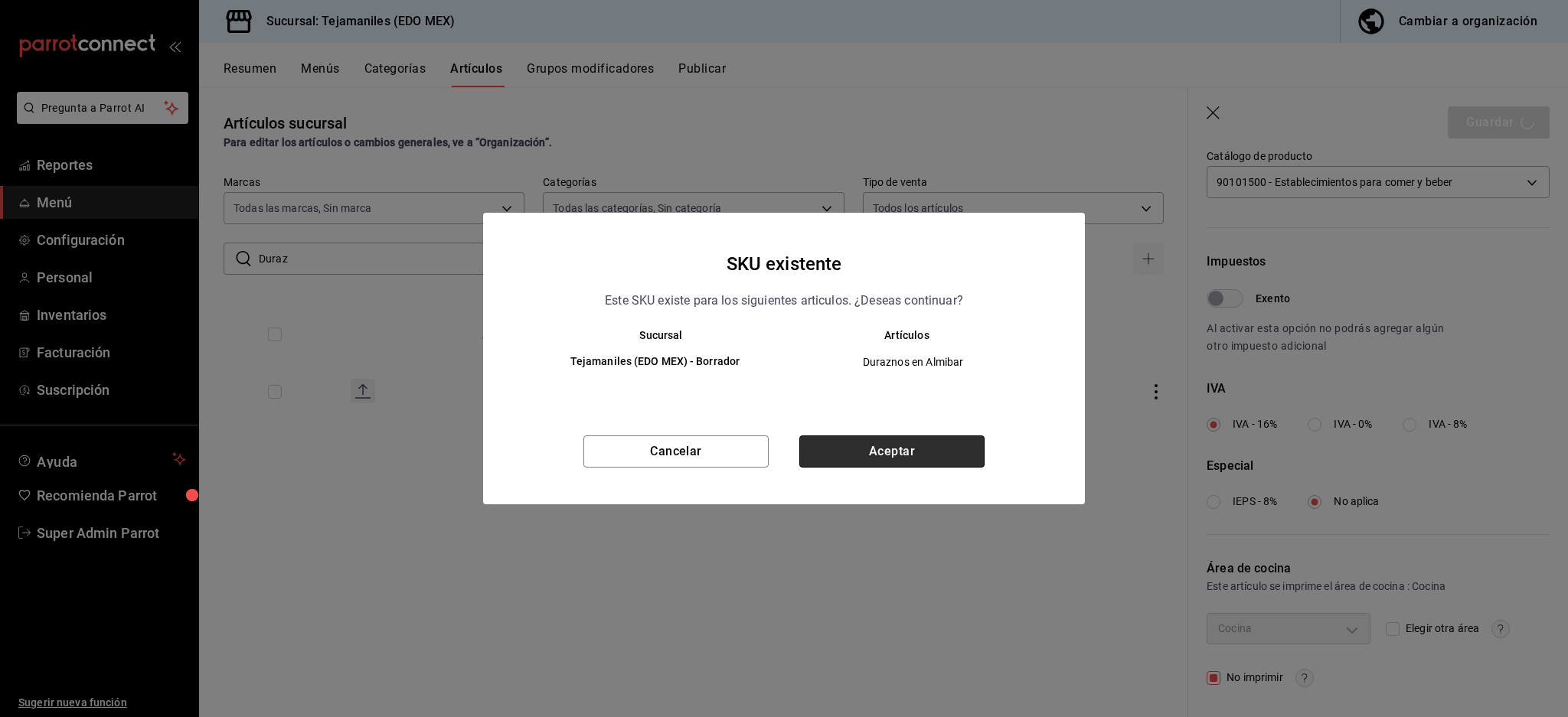
click at [885, 449] on button "Aceptar" at bounding box center [892, 451] width 185 height 32
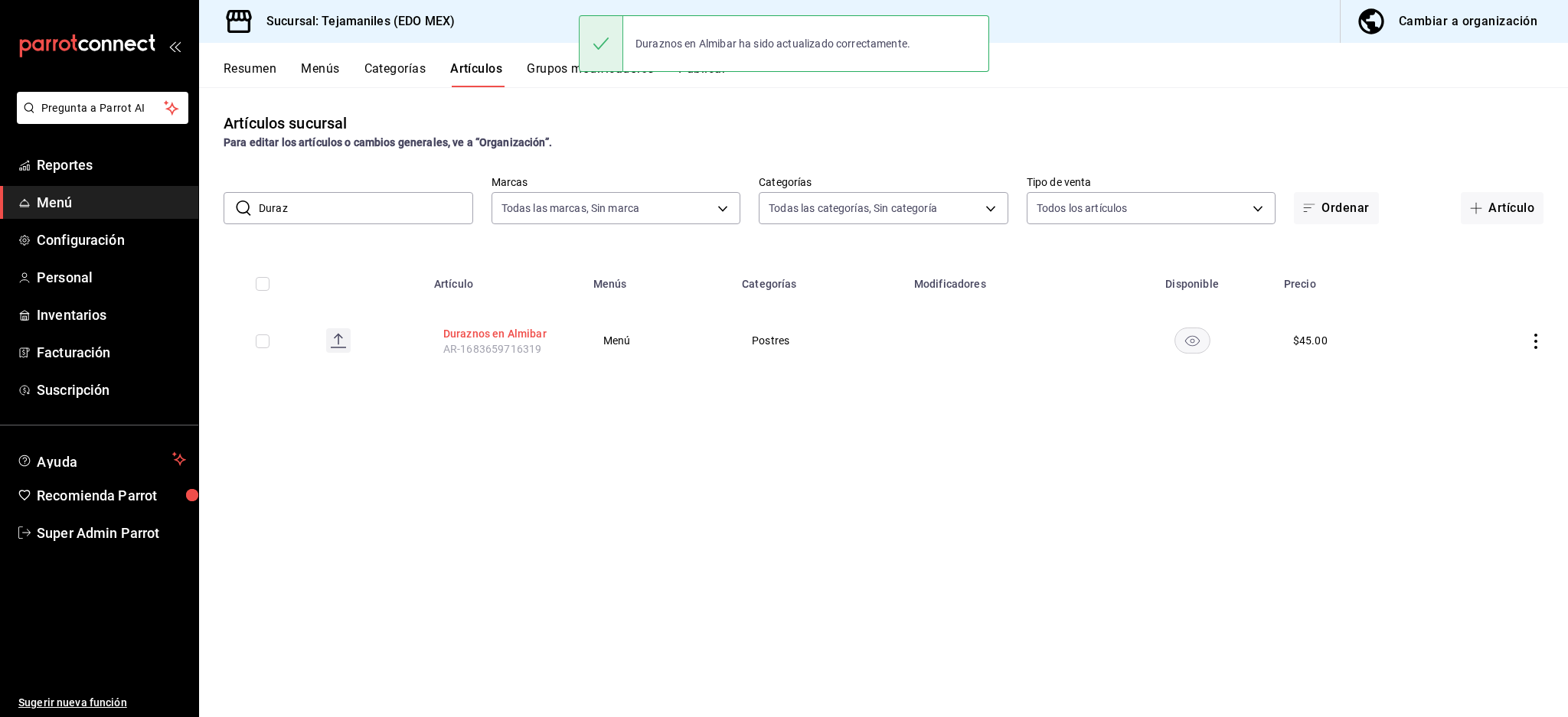
click at [524, 334] on button "Duraznos en Almibar" at bounding box center [504, 333] width 123 height 15
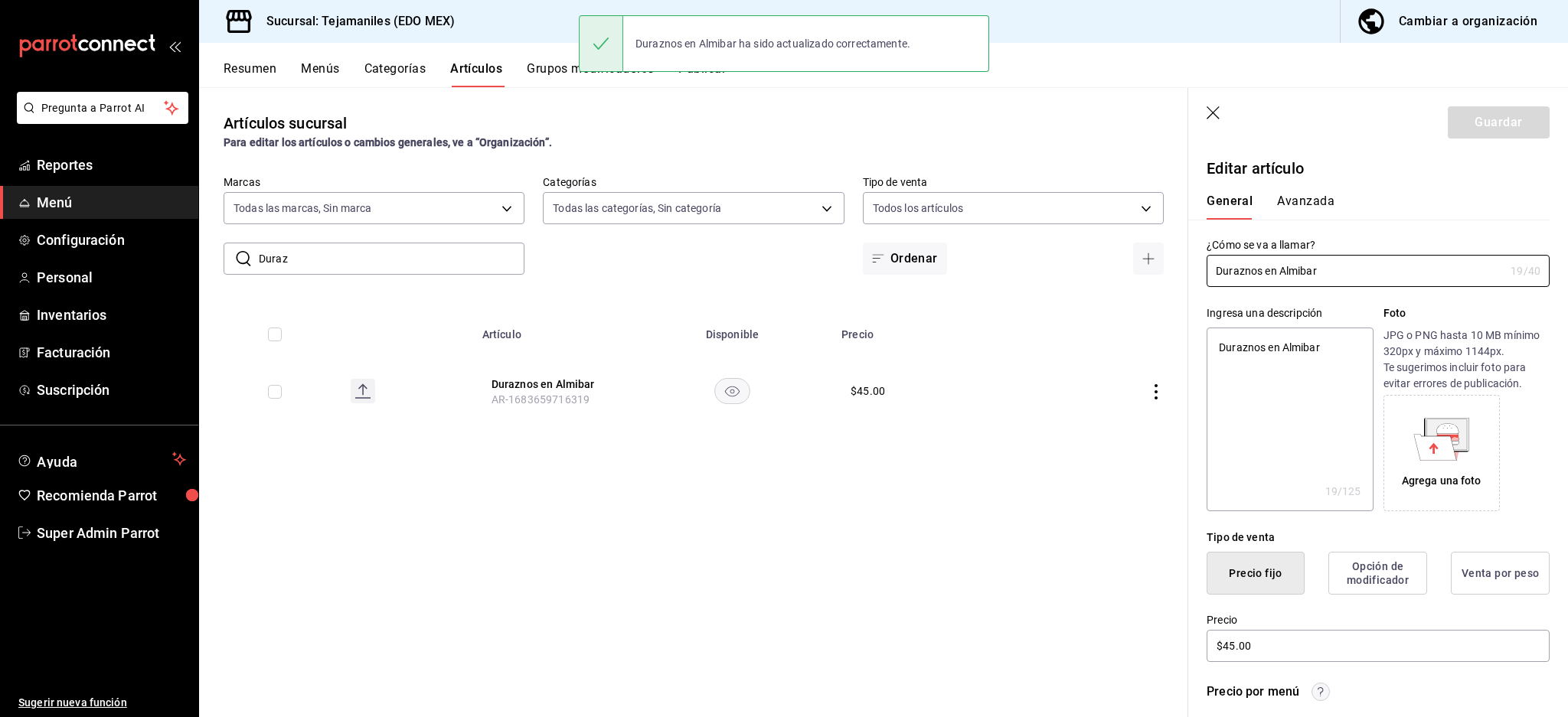
click at [1306, 199] on button "Avanzada" at bounding box center [1305, 207] width 57 height 26
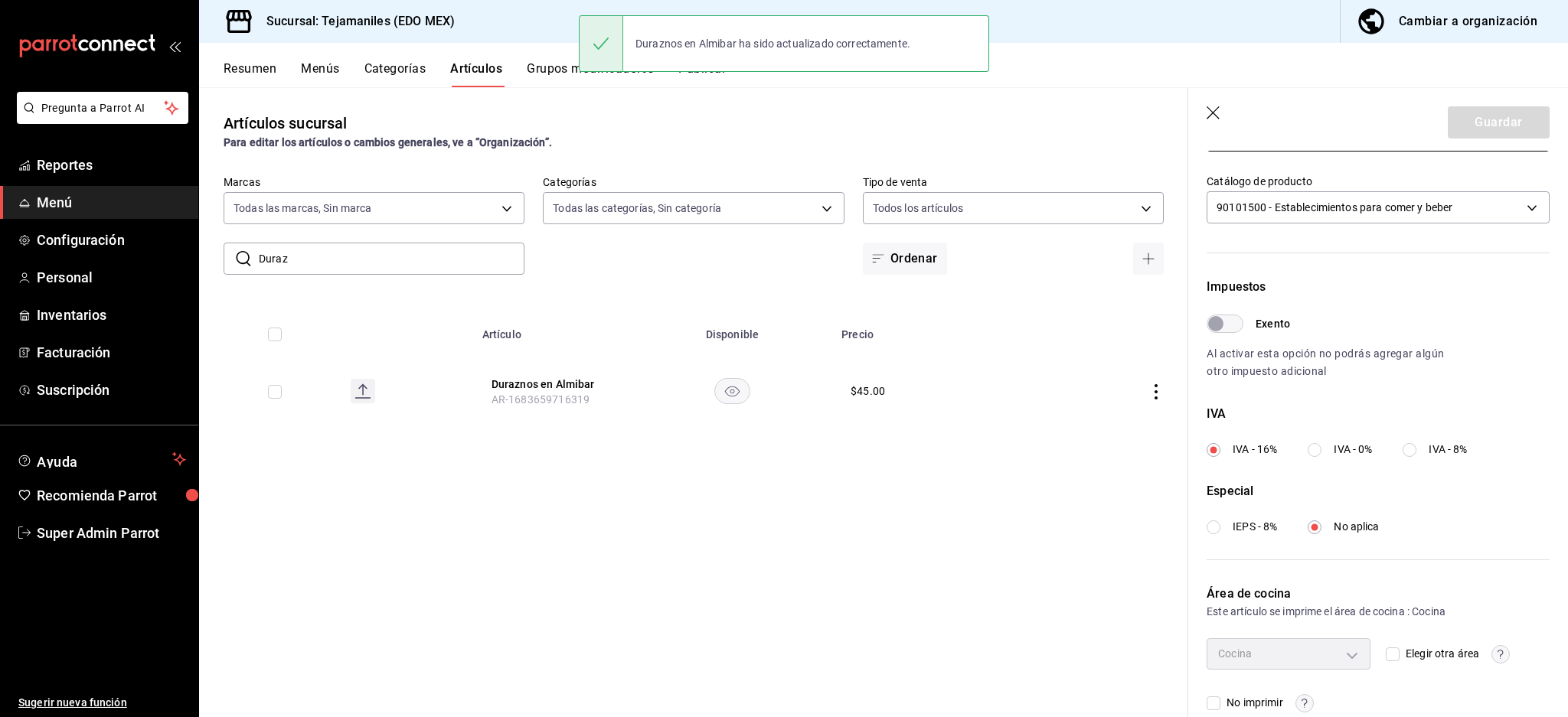
scroll to position [364, 0]
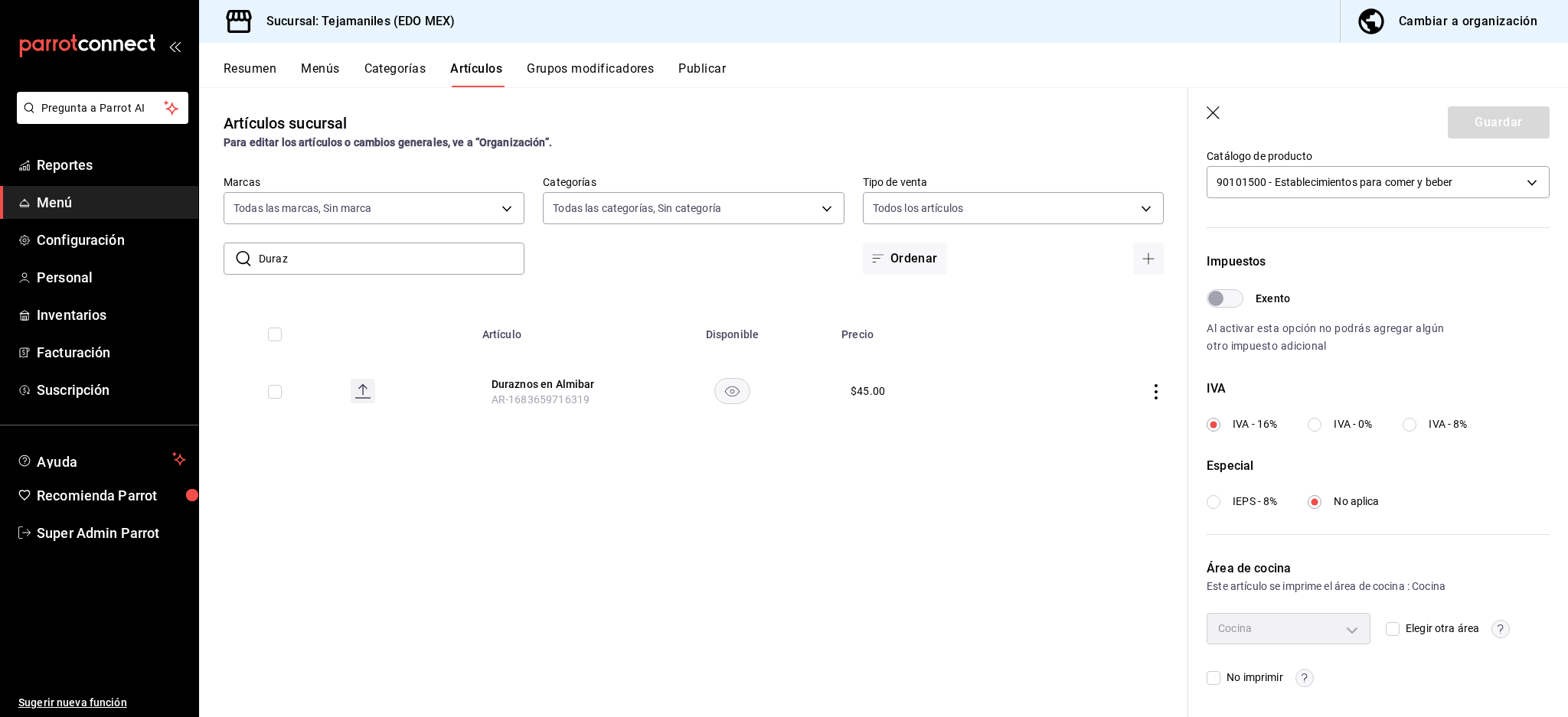
click at [364, 268] on input "Duraz" at bounding box center [391, 258] width 266 height 31
type input "Helados"
drag, startPoint x: 605, startPoint y: 397, endPoint x: 483, endPoint y: 375, distance: 124.0
click at [483, 375] on th "Helados AR-1683659716324" at bounding box center [552, 391] width 159 height 74
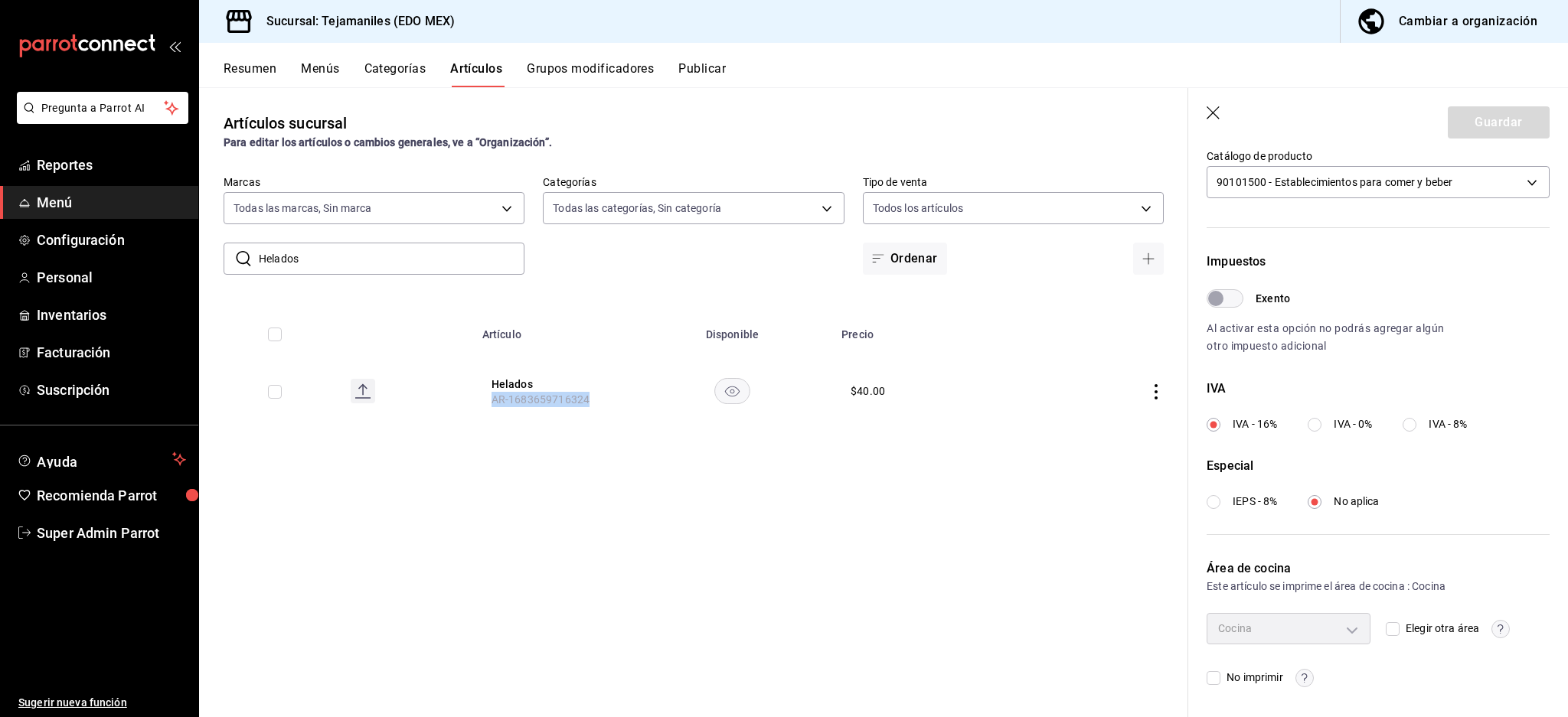
copy span "AR-1683659716324"
click at [507, 381] on button "Helados" at bounding box center [553, 383] width 123 height 15
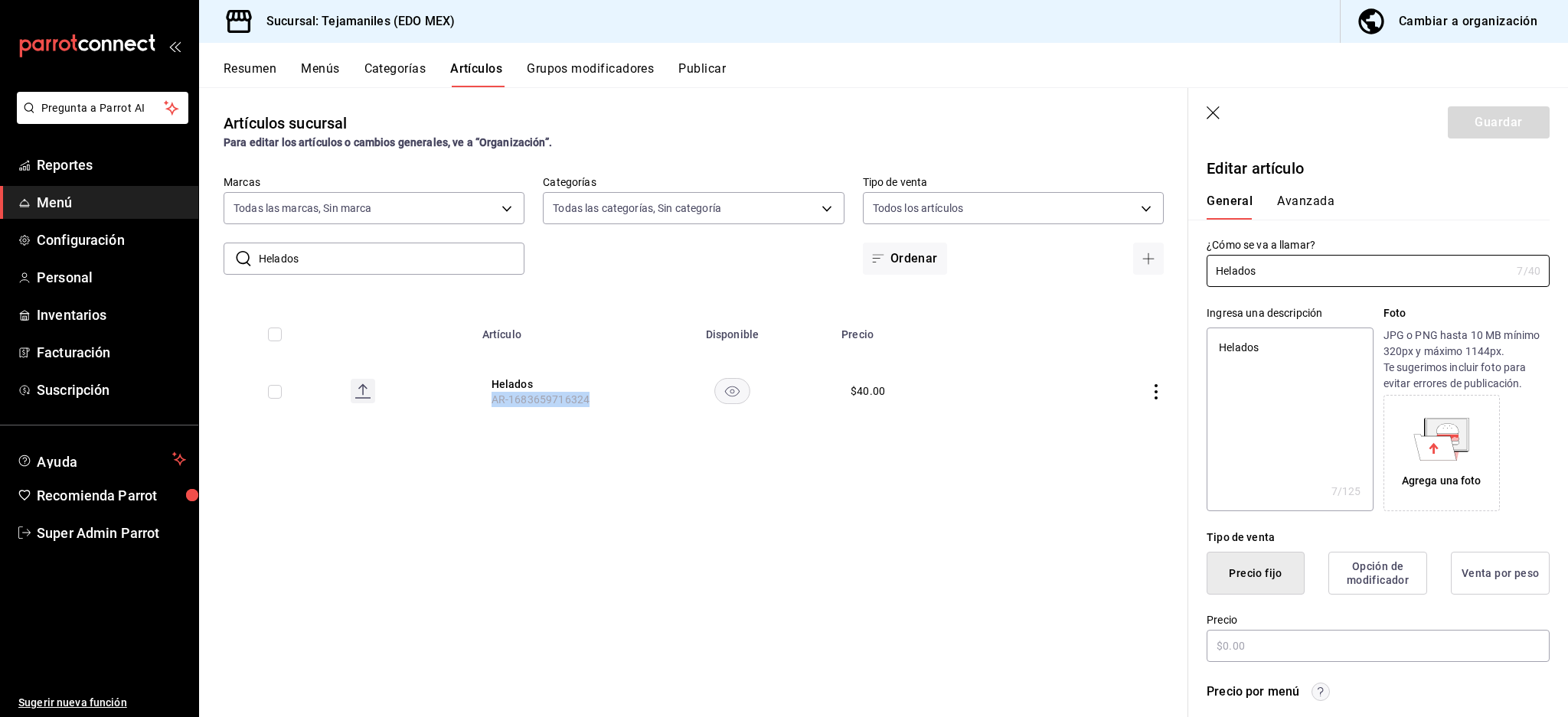
type textarea "x"
type input "$40.00"
type input "E48"
type input "90101500"
radio input "true"
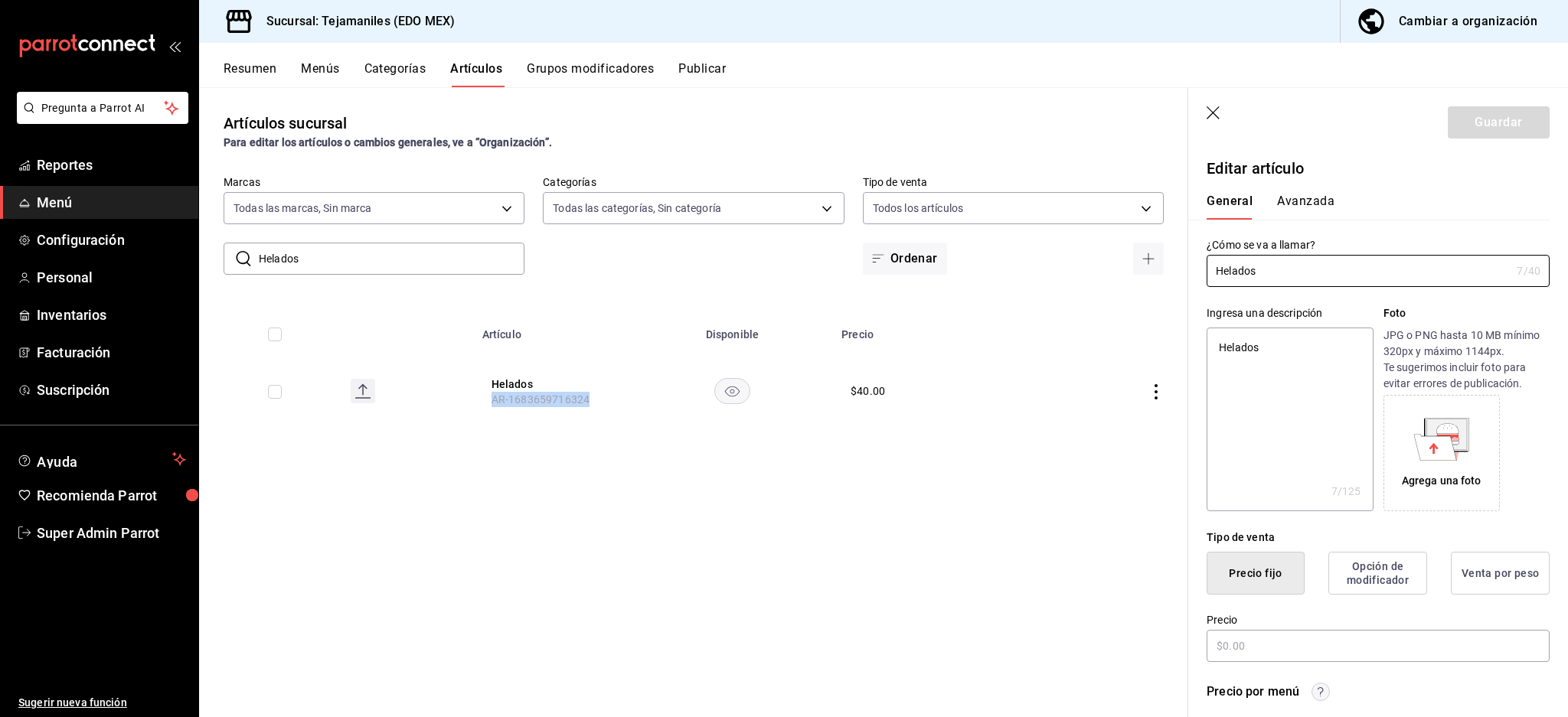
radio input "true"
type input "aabd68cf-8efe-4577-a320-18896dfdb04c"
click at [1293, 196] on button "Avanzada" at bounding box center [1305, 207] width 57 height 26
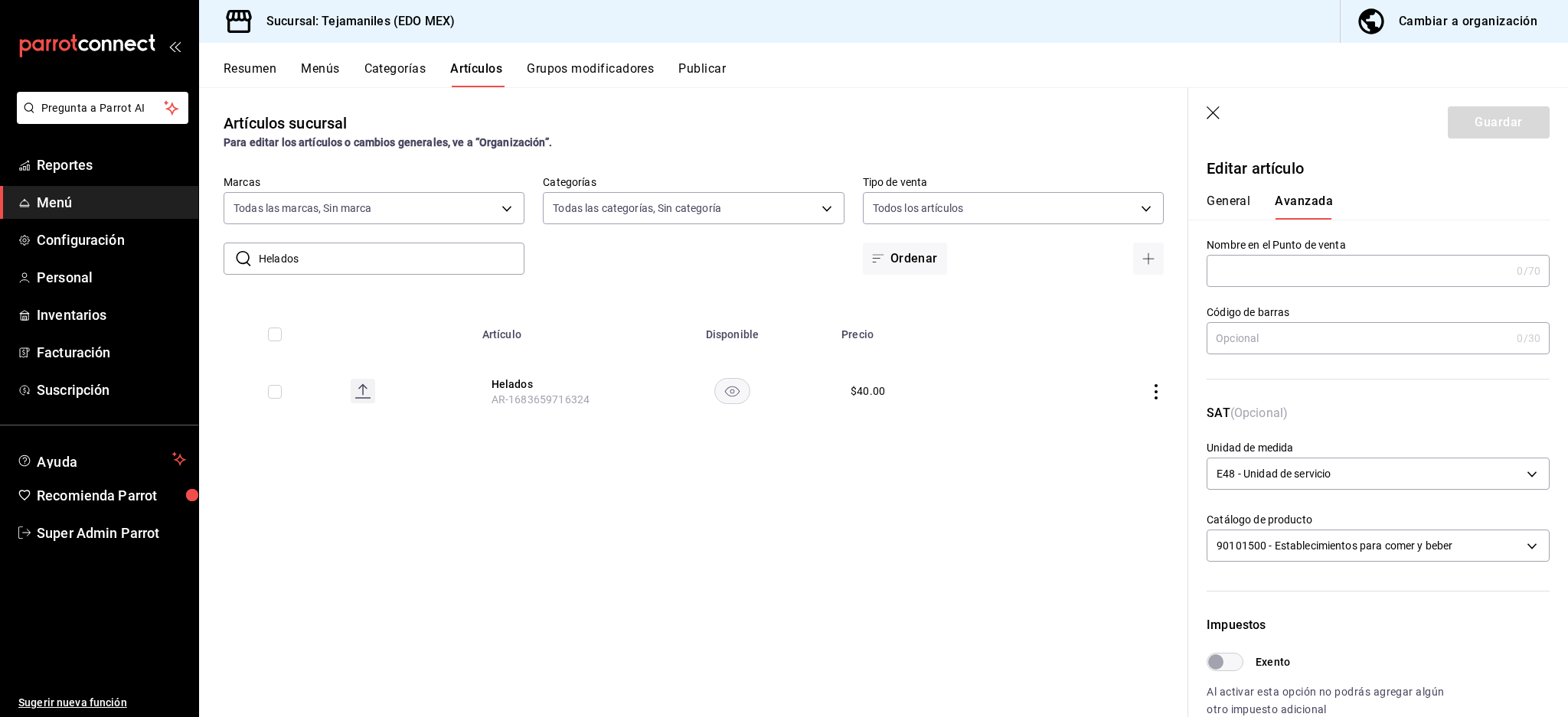
scroll to position [364, 0]
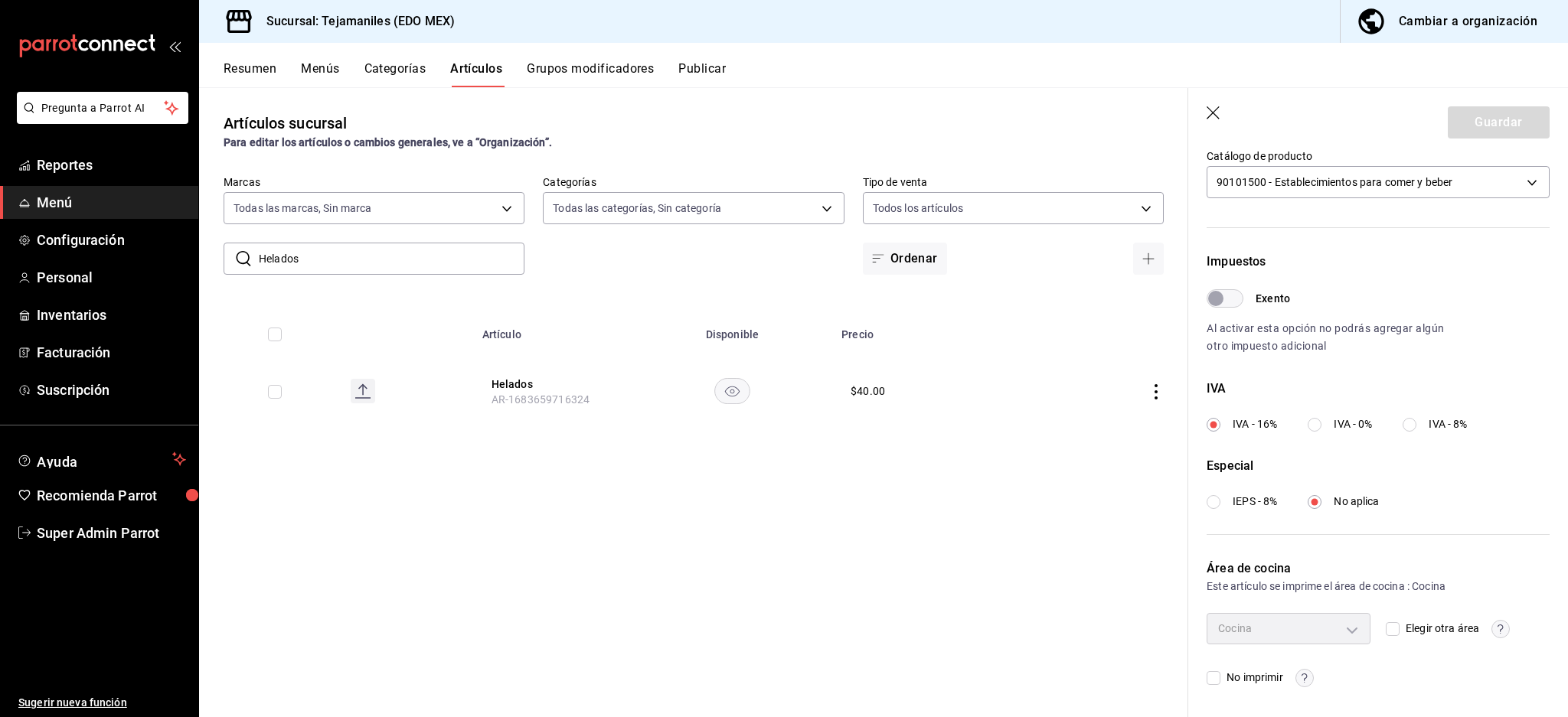
click at [1242, 675] on span "No imprimir" at bounding box center [1251, 678] width 62 height 16
click at [1220, 675] on input "No imprimir" at bounding box center [1214, 679] width 14 height 14
checkbox input "true"
click at [1486, 114] on button "Guardar" at bounding box center [1499, 122] width 102 height 32
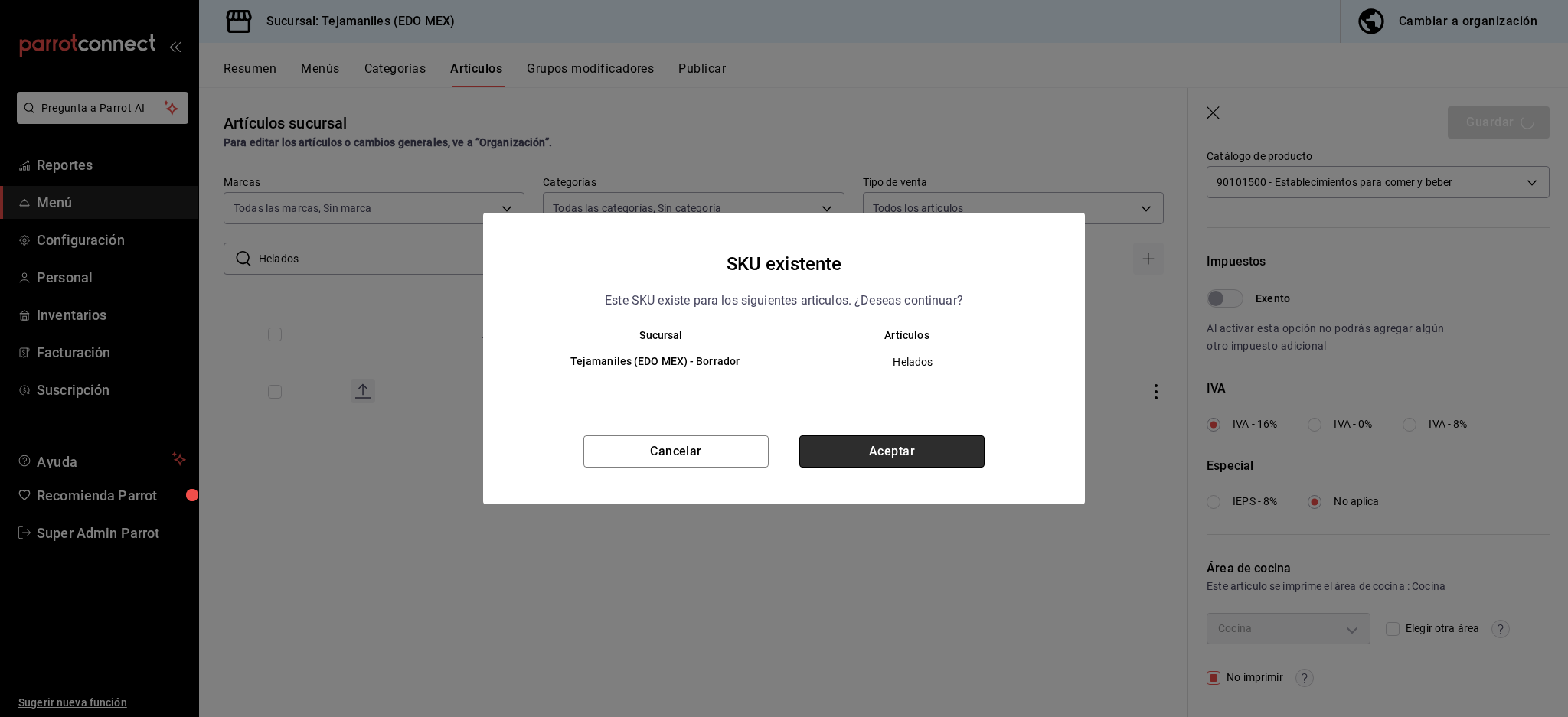
click at [860, 457] on button "Aceptar" at bounding box center [892, 451] width 185 height 32
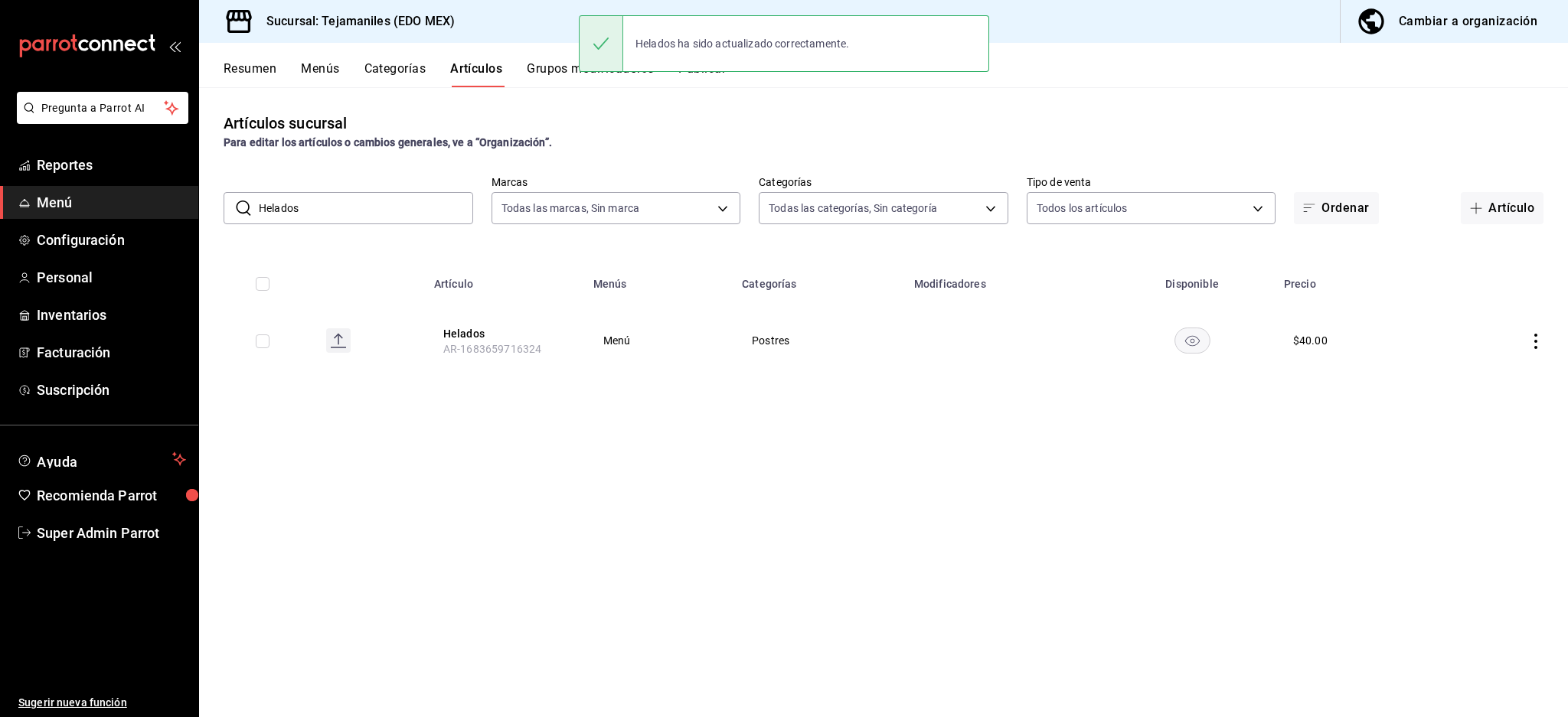
click at [464, 330] on button "Helados" at bounding box center [504, 333] width 123 height 15
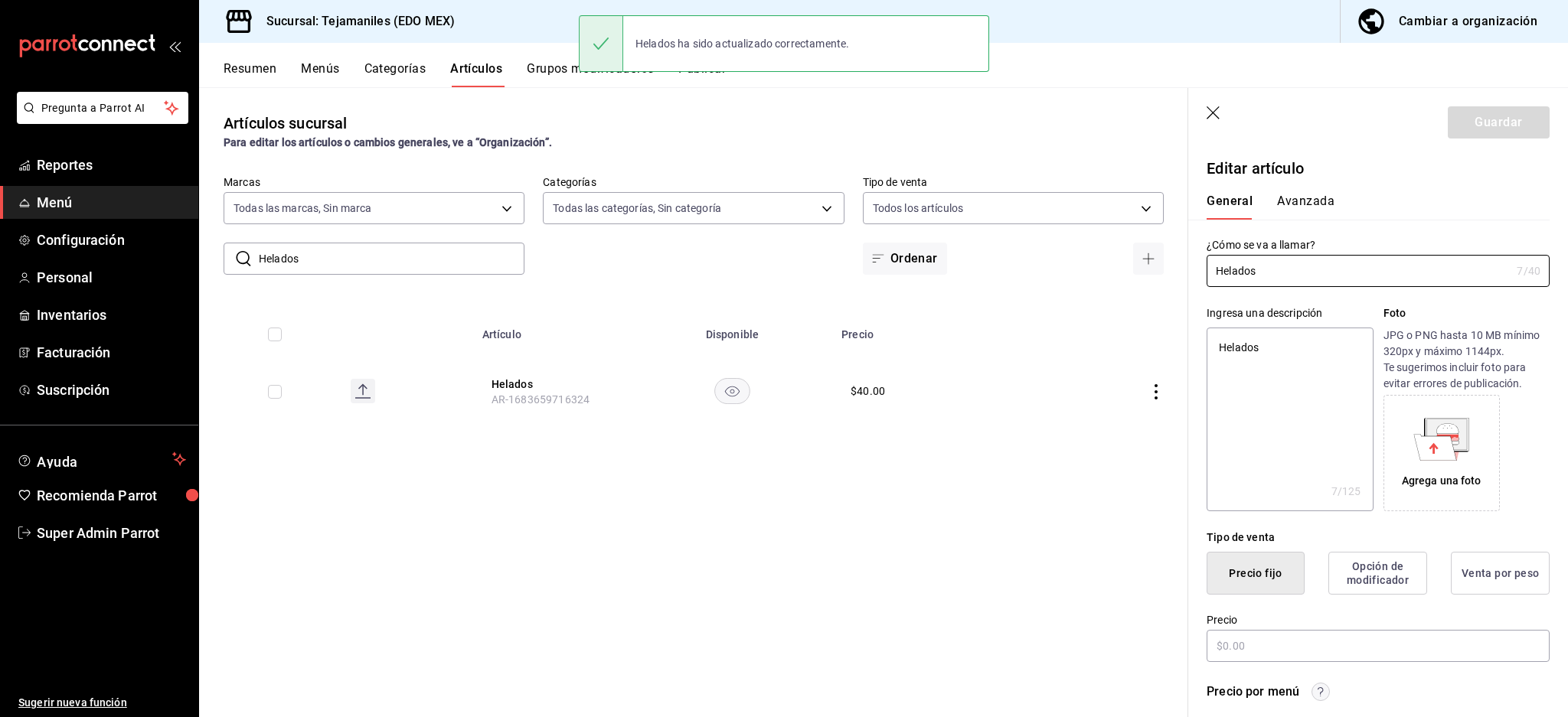
type textarea "x"
type input "$40.00"
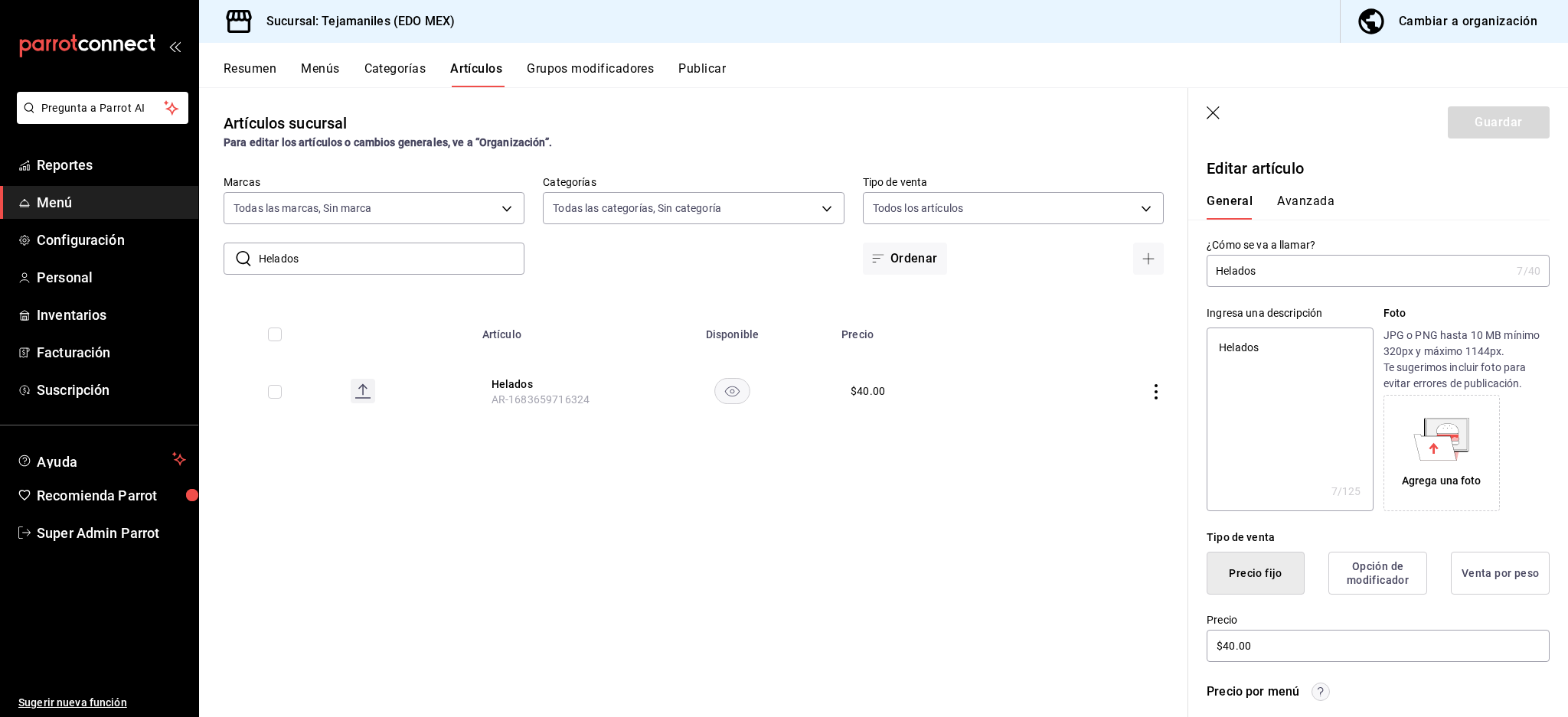
click at [1328, 203] on button "Avanzada" at bounding box center [1305, 207] width 57 height 26
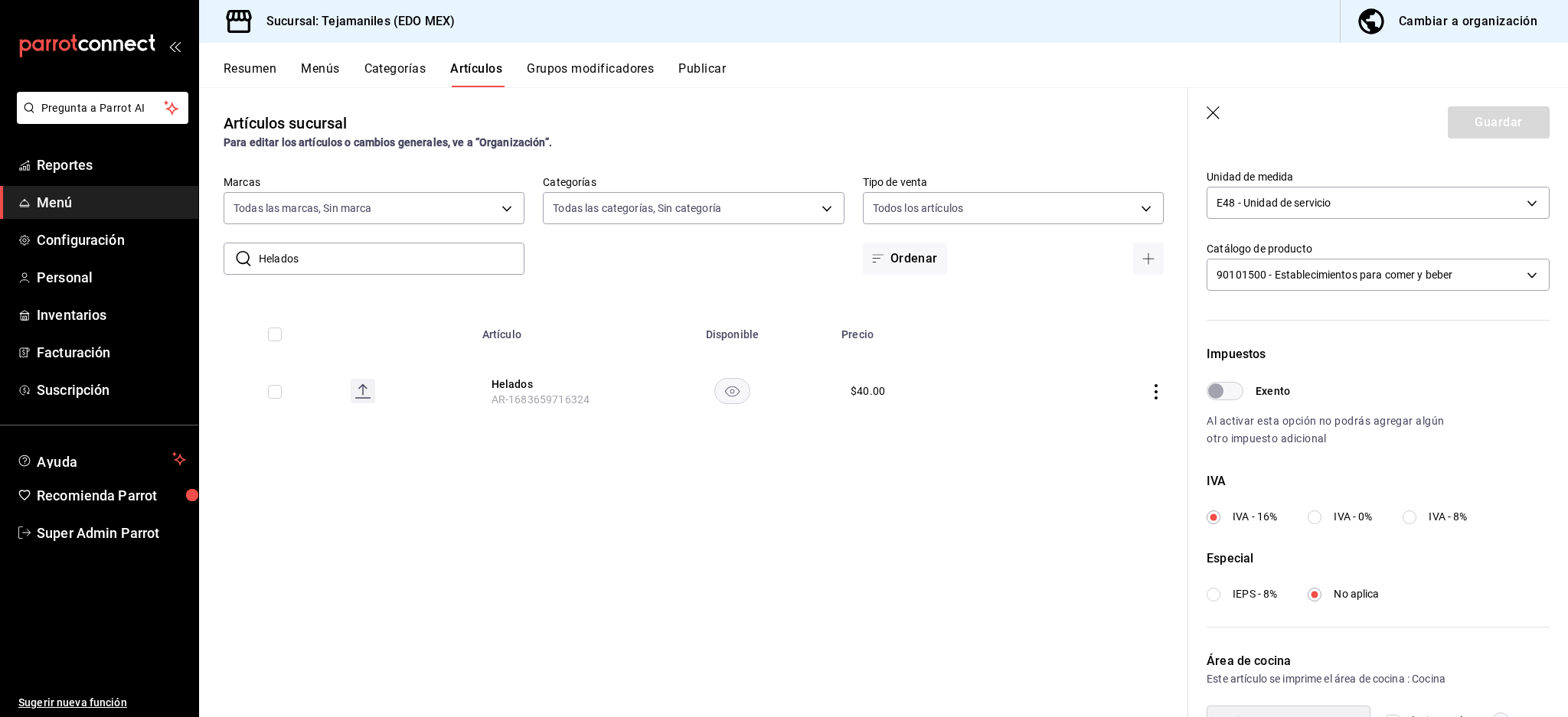
scroll to position [364, 0]
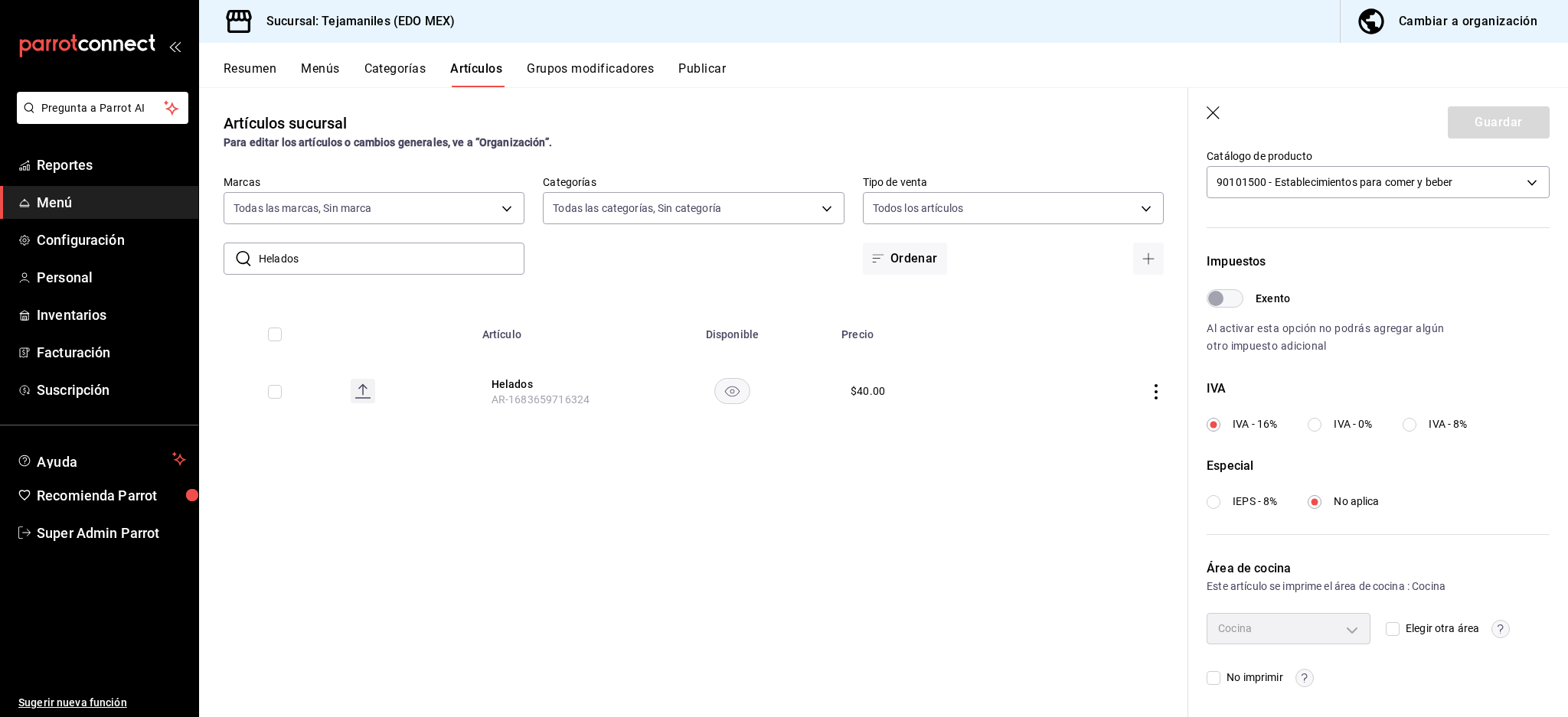
click at [315, 244] on input "Helados" at bounding box center [391, 258] width 266 height 31
click at [325, 257] on input "Helados" at bounding box center [391, 258] width 266 height 31
type input "Duraz"
drag, startPoint x: 610, startPoint y: 397, endPoint x: 489, endPoint y: 397, distance: 121.0
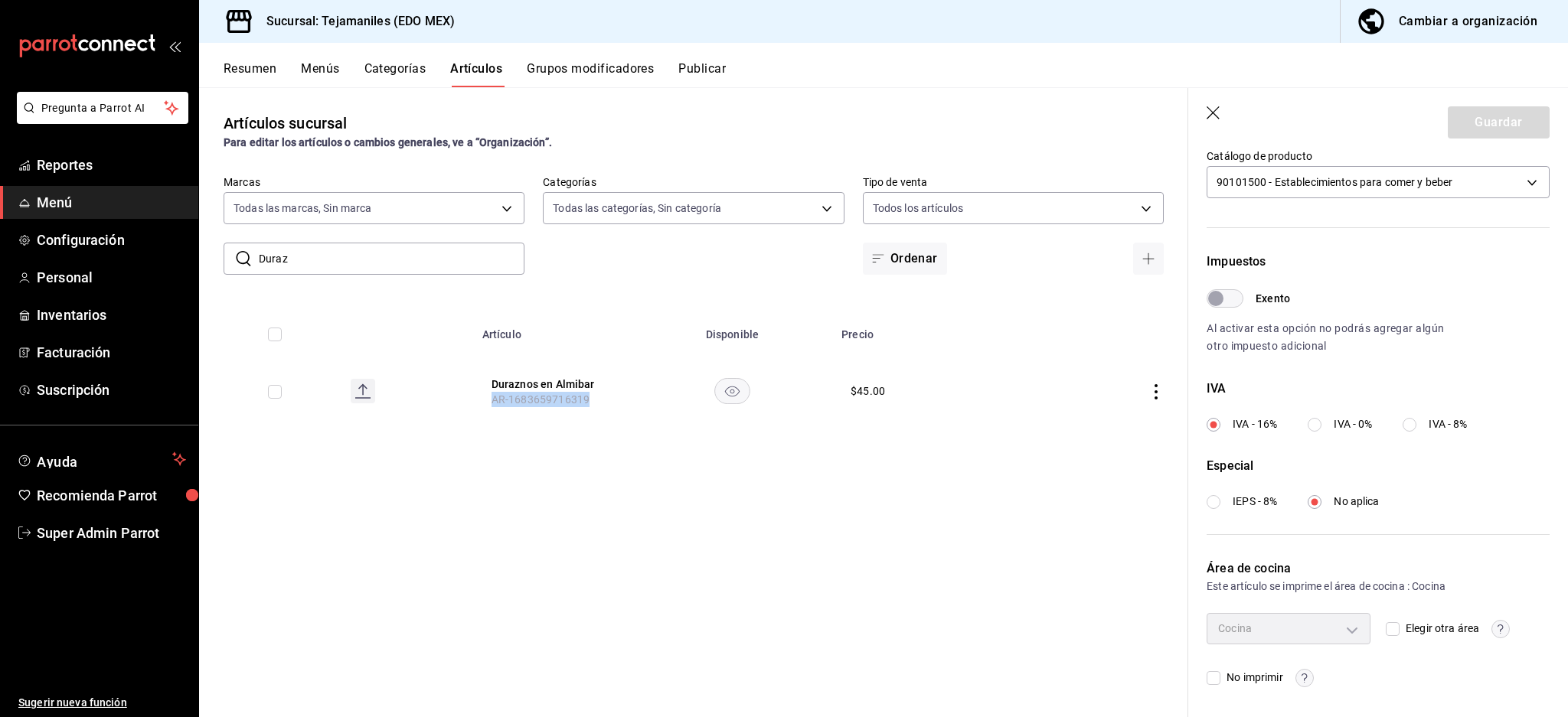
click at [489, 397] on th "Duraznos en Almibar AR-1683659716319" at bounding box center [552, 391] width 159 height 74
copy span "AR-1683659716319"
click at [800, 530] on div "Artículos sucursal Para editar los artículos o cambios generales, ve a “Organiz…" at bounding box center [693, 401] width 989 height 629
click at [196, 527] on link "Super Admin Parrot" at bounding box center [99, 533] width 198 height 33
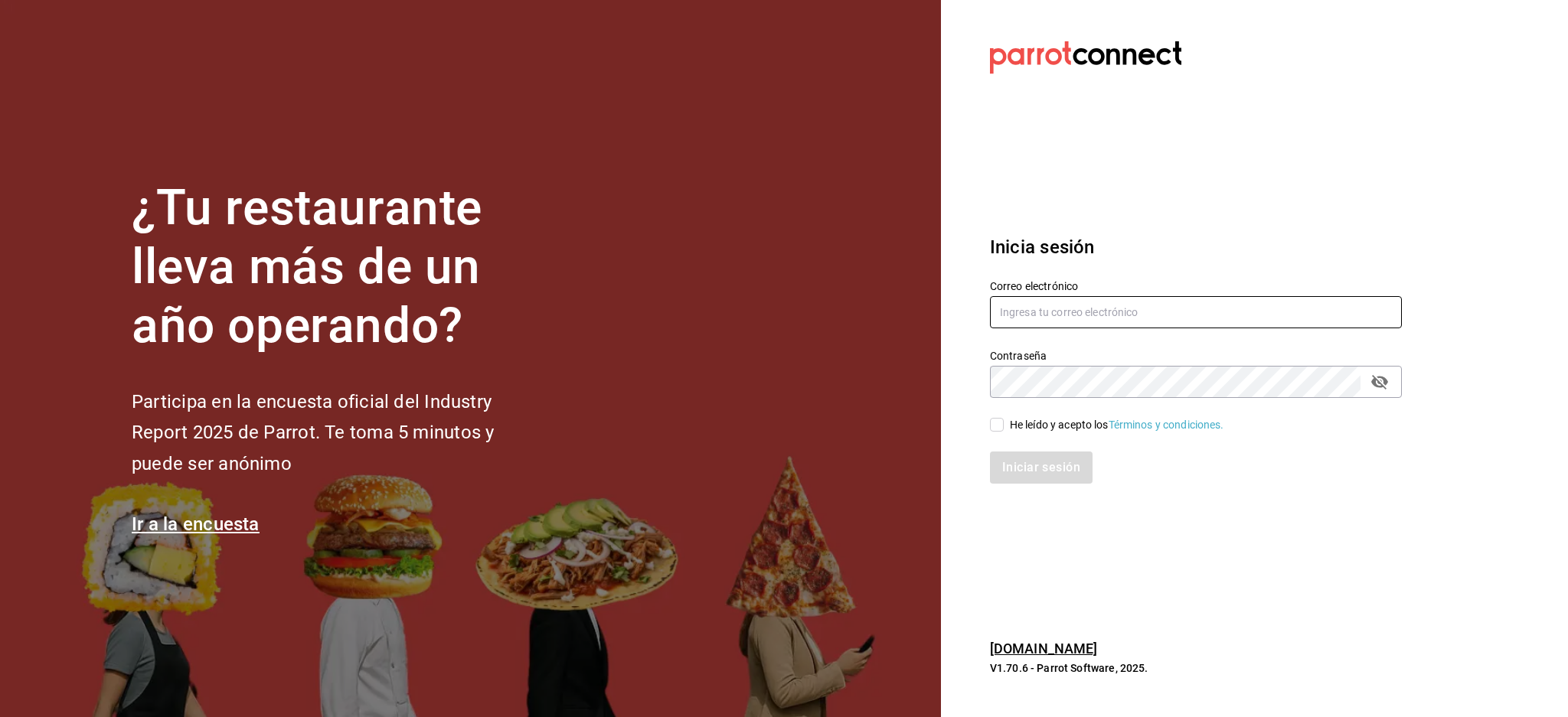
click at [1130, 315] on input "text" at bounding box center [1196, 312] width 412 height 32
paste input "tejamaniles@texcoco.com"
type input "tejamaniles@texcoco.com"
click at [1054, 423] on div "He leído y acepto los Términos y condiciones." at bounding box center [1116, 425] width 214 height 16
click at [1004, 423] on input "He leído y acepto los Términos y condiciones." at bounding box center [997, 425] width 14 height 14
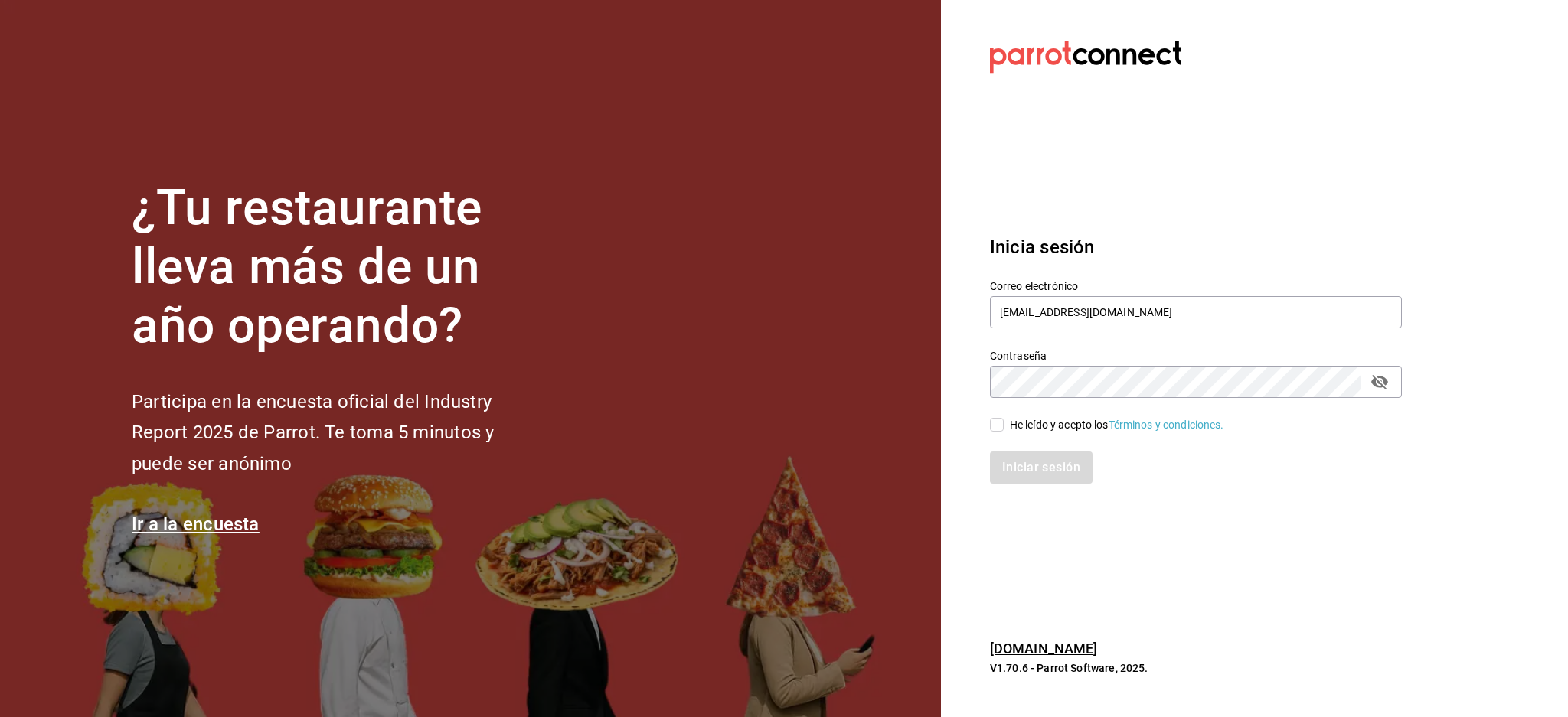
checkbox input "true"
drag, startPoint x: 1046, startPoint y: 463, endPoint x: 1068, endPoint y: 476, distance: 25.6
click at [1046, 465] on button "Iniciar sesión" at bounding box center [1042, 467] width 104 height 32
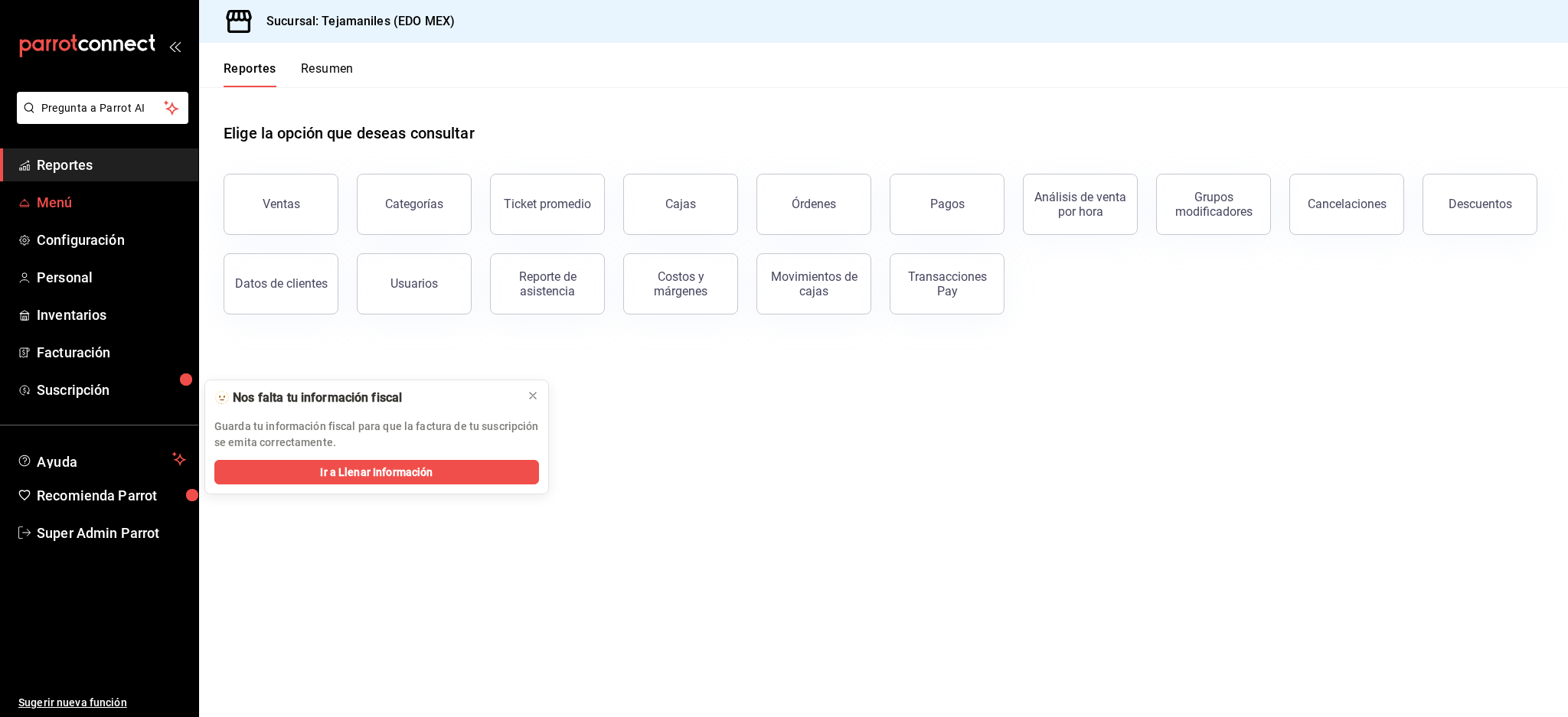
click at [94, 209] on span "Menú" at bounding box center [112, 203] width 149 height 20
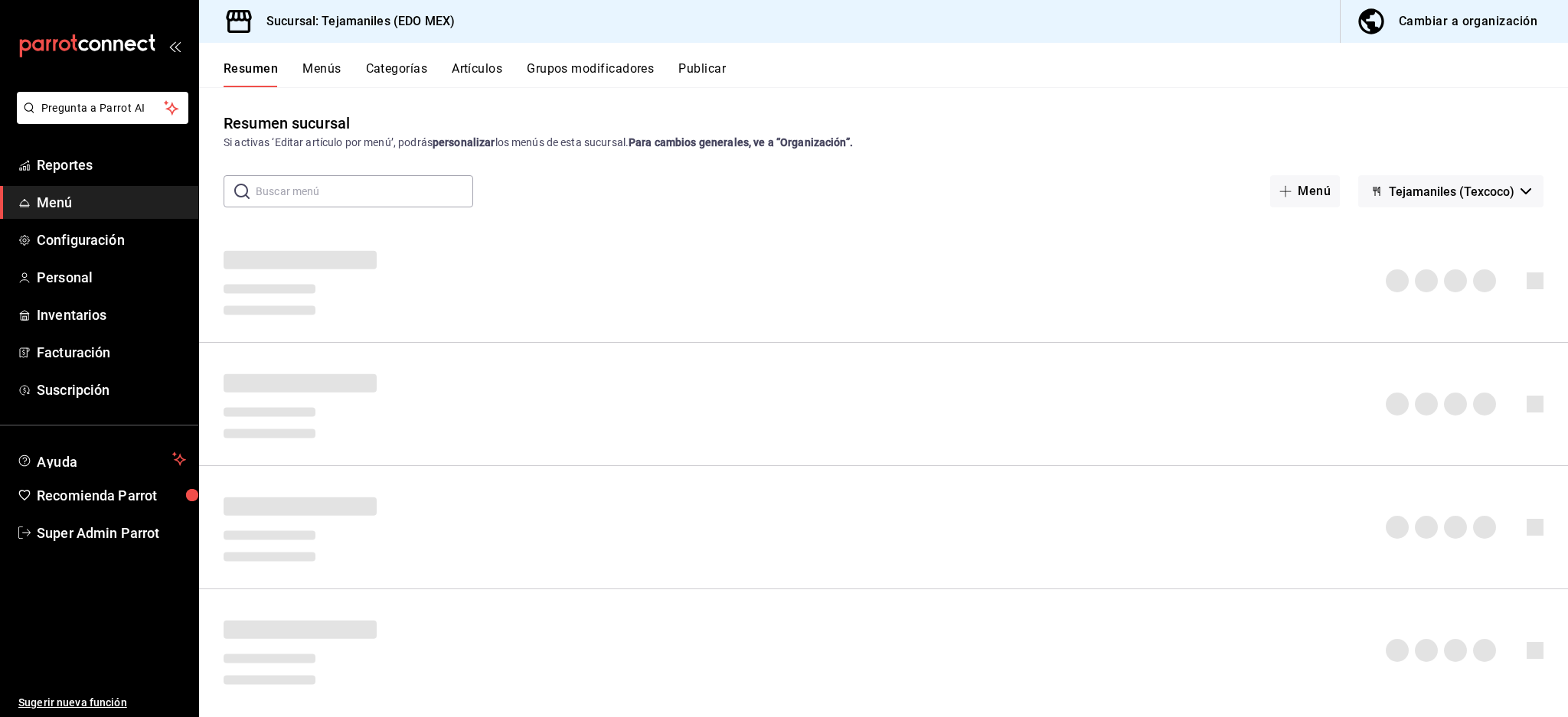
click at [531, 70] on button "Grupos modificadores" at bounding box center [590, 74] width 127 height 26
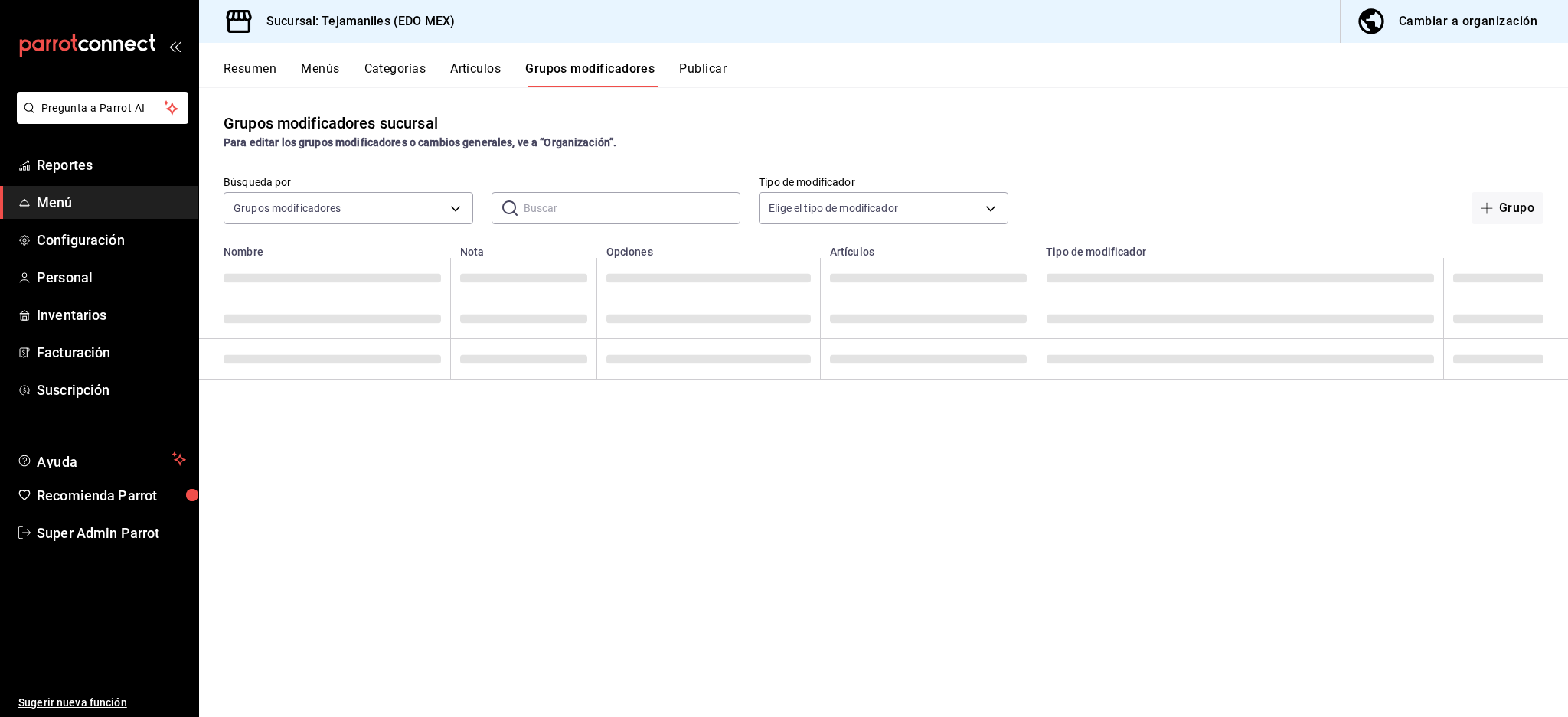
click at [464, 68] on button "Artículos" at bounding box center [475, 74] width 50 height 26
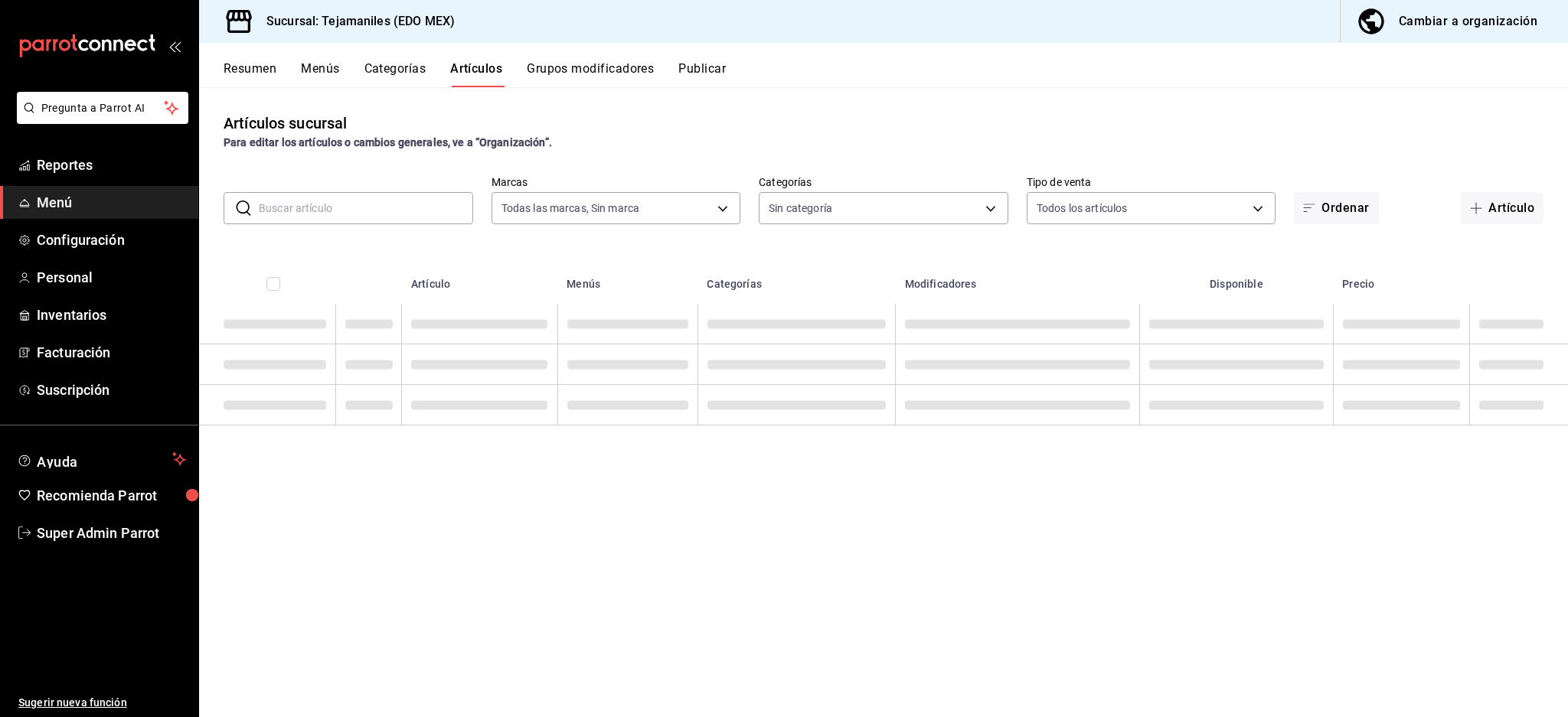
type input "b6d95df6-1f89-4812-8286-d298742ea2cc"
click at [328, 208] on input "text" at bounding box center [365, 208] width 214 height 31
type input "dc152119-3d98-4644-b714-0bf709a32f9c,cc1062b4-930a-479e-bc49-62771057f2ed,ea985…"
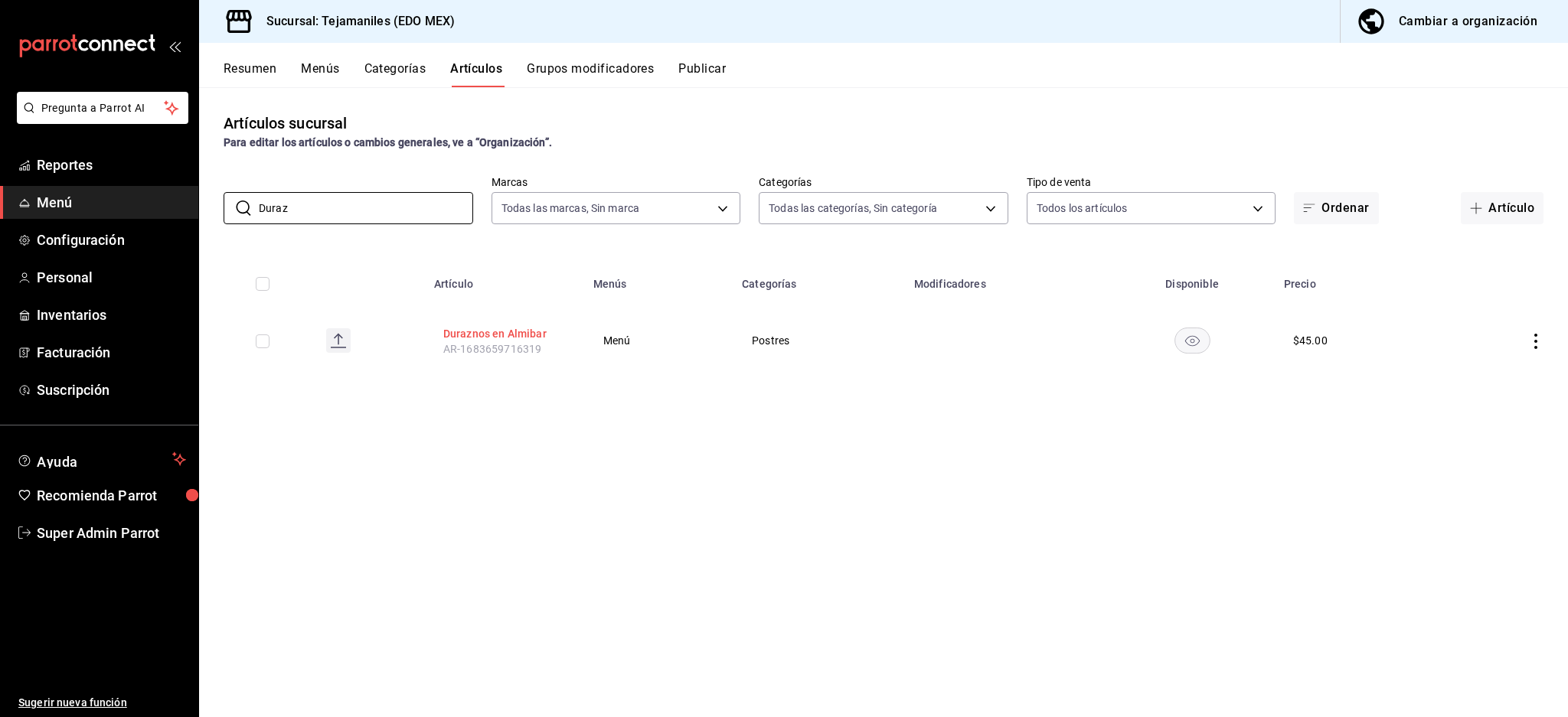
type input "Duraz"
drag, startPoint x: 482, startPoint y: 324, endPoint x: 533, endPoint y: 337, distance: 52.6
click at [482, 326] on button "Duraznos en Almibar" at bounding box center [504, 333] width 123 height 15
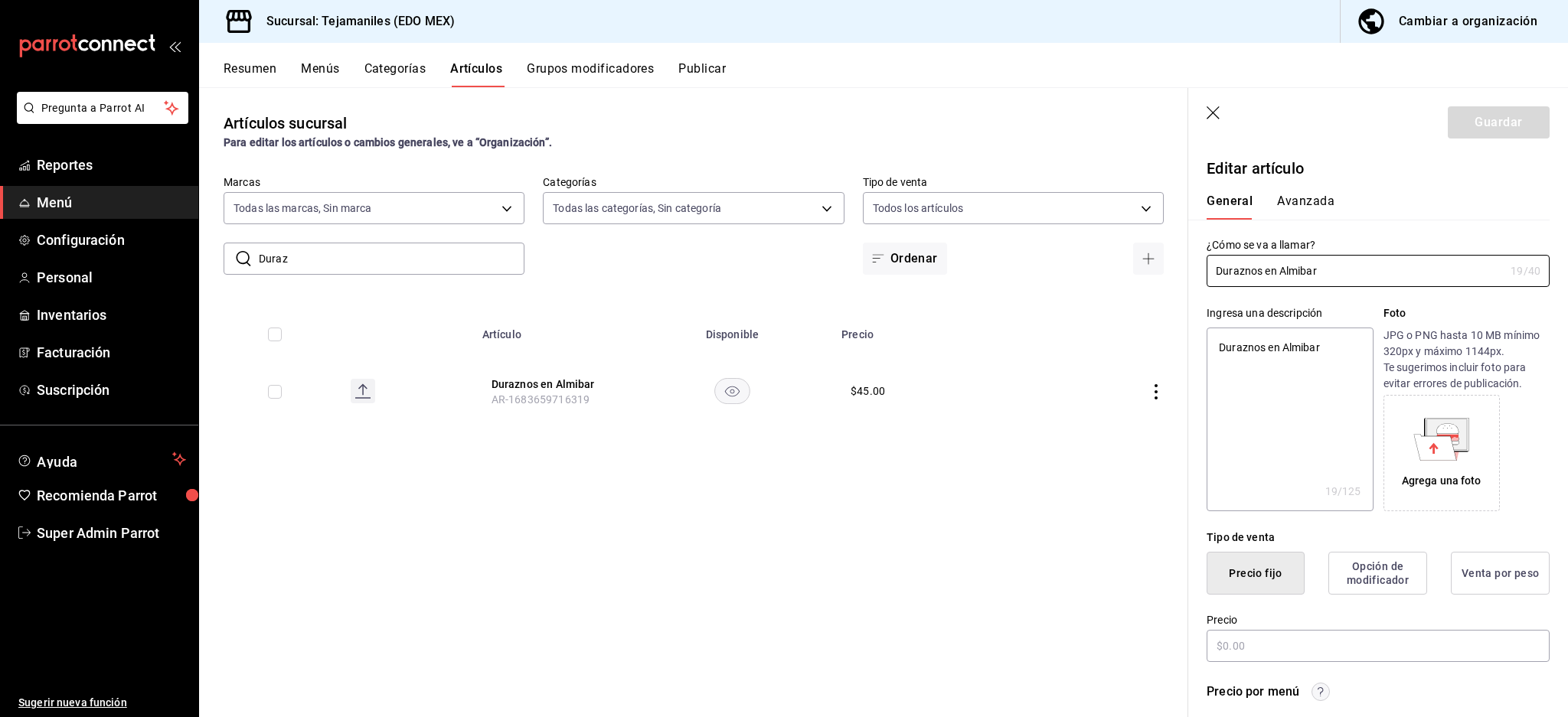
type textarea "x"
type input "$45.00"
type input "E48"
type input "90101500"
radio input "true"
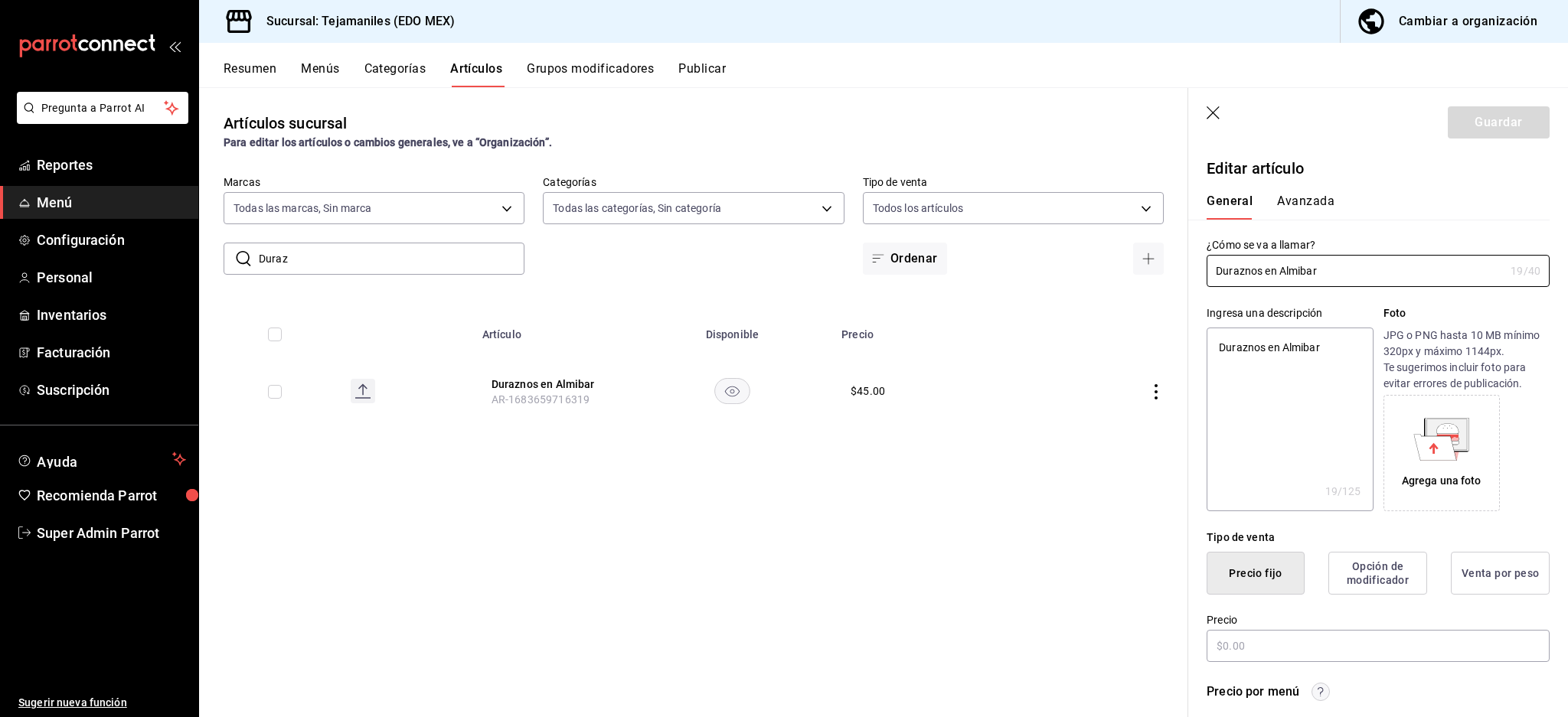
radio input "true"
type input "aabd68cf-8efe-4577-a320-18896dfdb04c"
click at [1328, 194] on button "Avanzada" at bounding box center [1305, 207] width 57 height 26
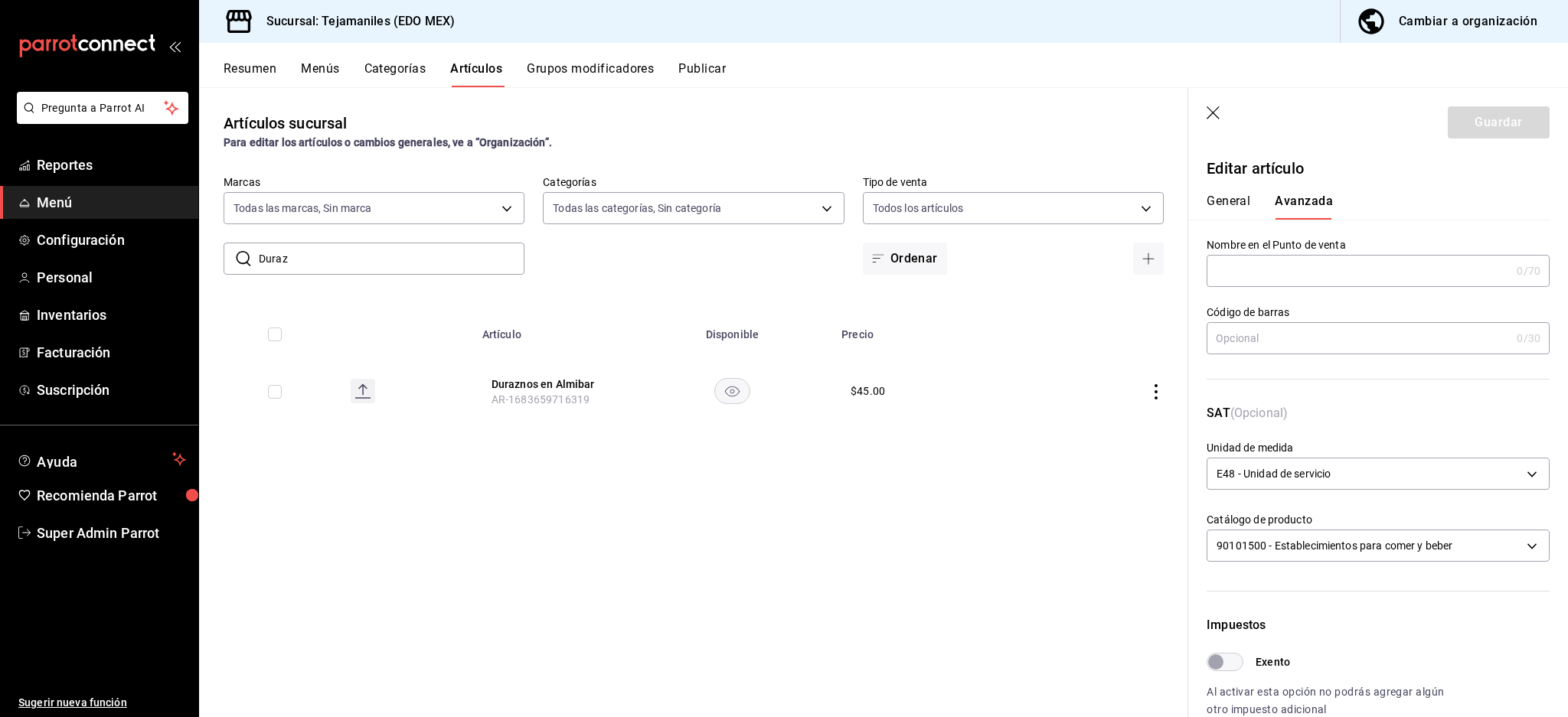
scroll to position [364, 0]
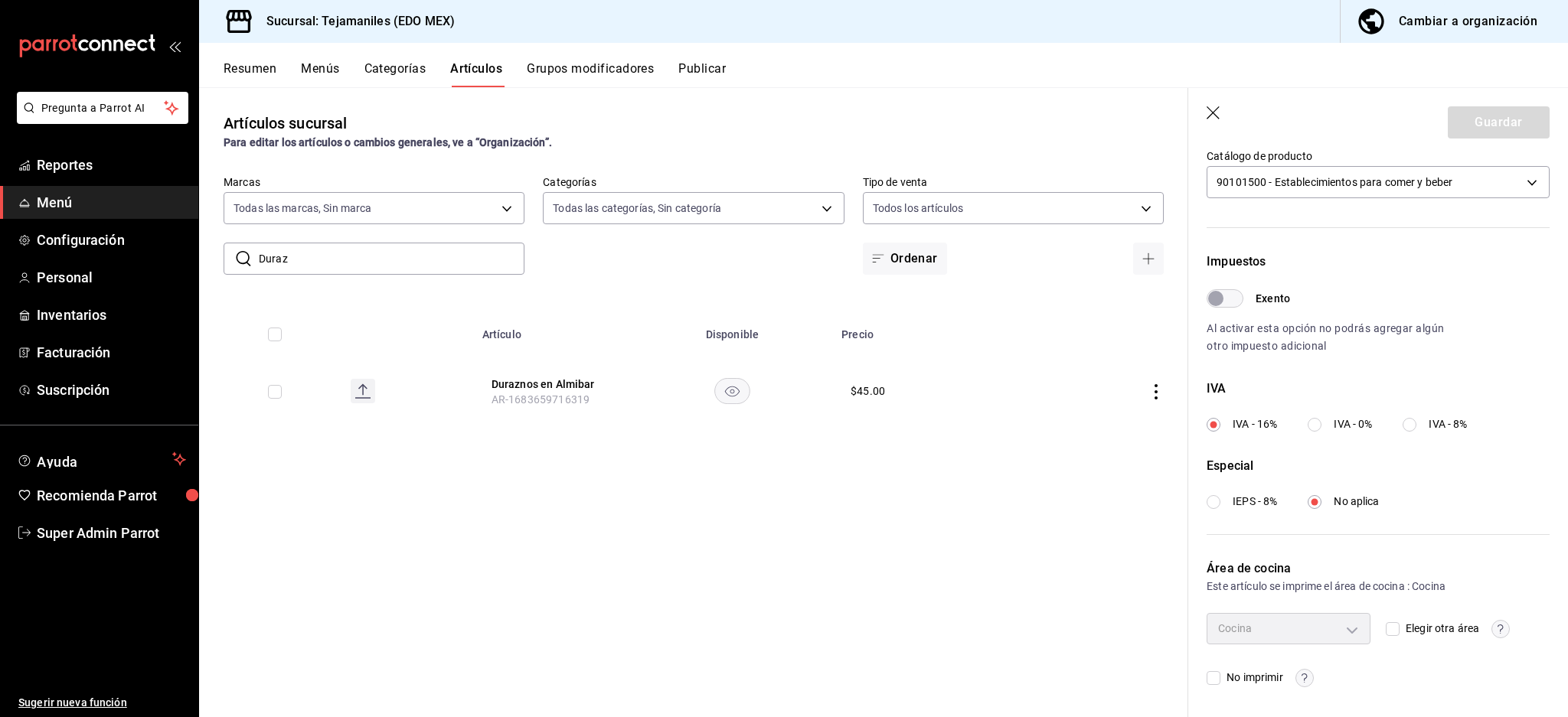
click at [1228, 675] on span "No imprimir" at bounding box center [1251, 678] width 62 height 16
click at [1220, 675] on input "No imprimir" at bounding box center [1214, 679] width 14 height 14
checkbox input "true"
drag, startPoint x: 1497, startPoint y: 121, endPoint x: 1323, endPoint y: 210, distance: 195.4
click at [1497, 121] on button "Guardar" at bounding box center [1499, 122] width 102 height 32
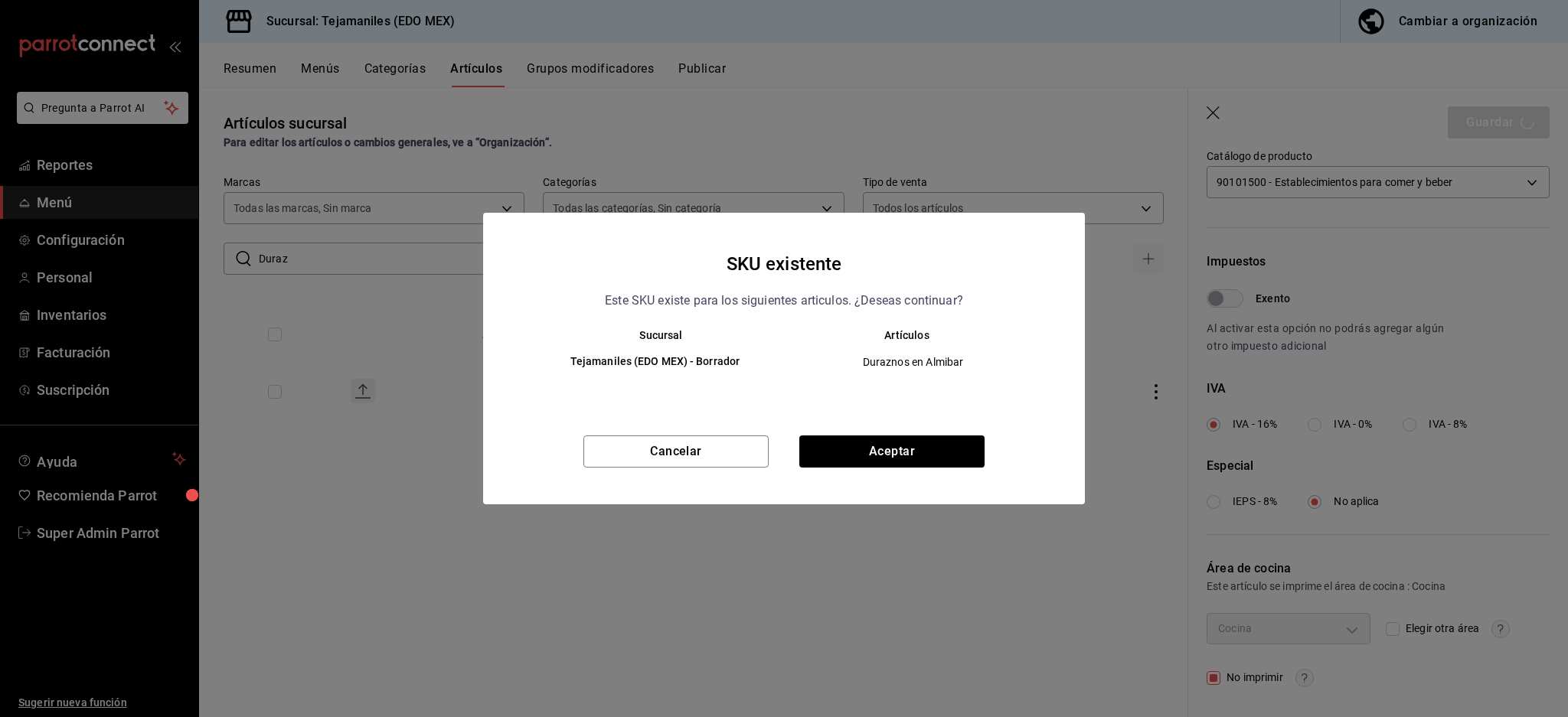
drag, startPoint x: 702, startPoint y: 298, endPoint x: 813, endPoint y: 360, distance: 127.1
click at [702, 298] on p "Este SKU existe para los siguientes articulos. ¿Deseas continuar?" at bounding box center [784, 300] width 358 height 20
click at [921, 446] on button "Aceptar" at bounding box center [892, 451] width 185 height 32
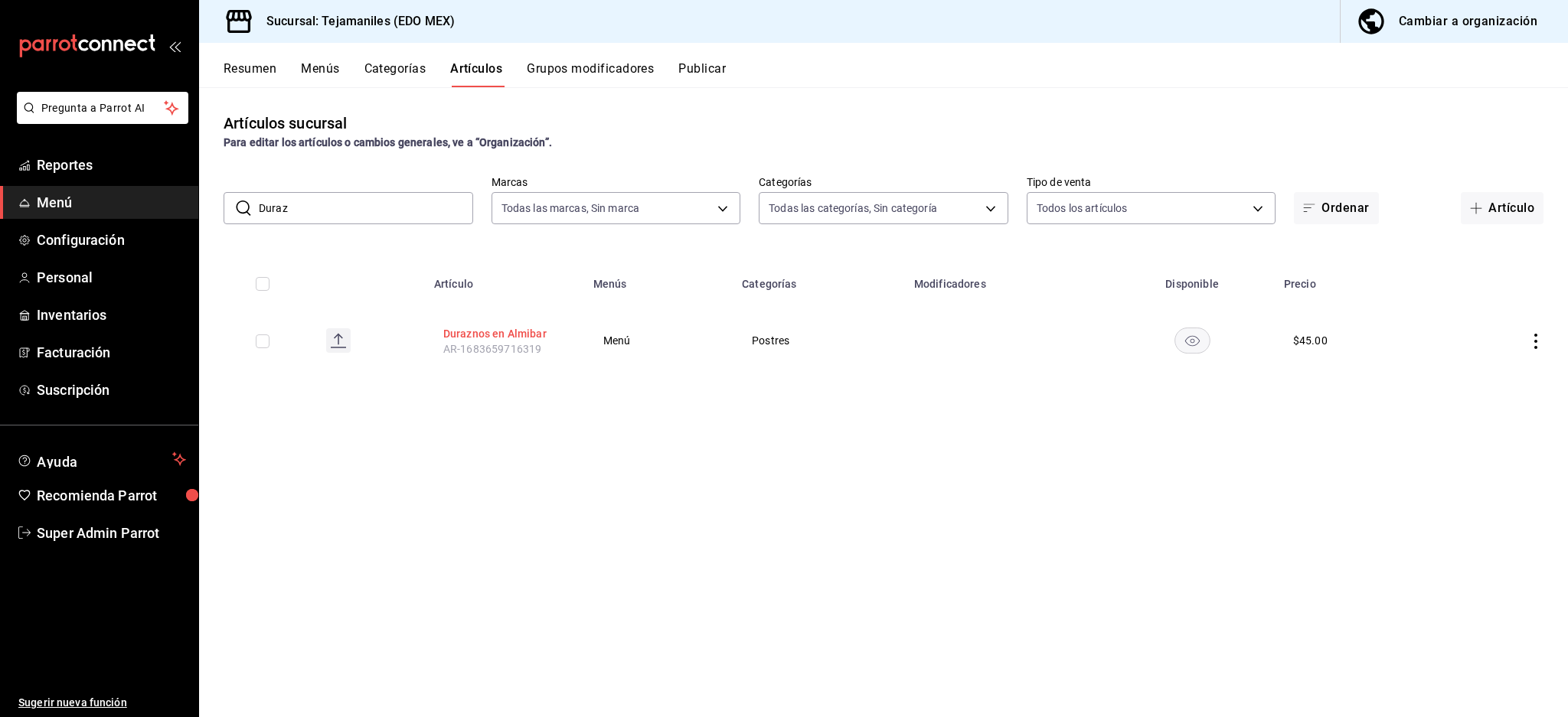
click at [526, 330] on button "Duraznos en Almibar" at bounding box center [504, 333] width 123 height 15
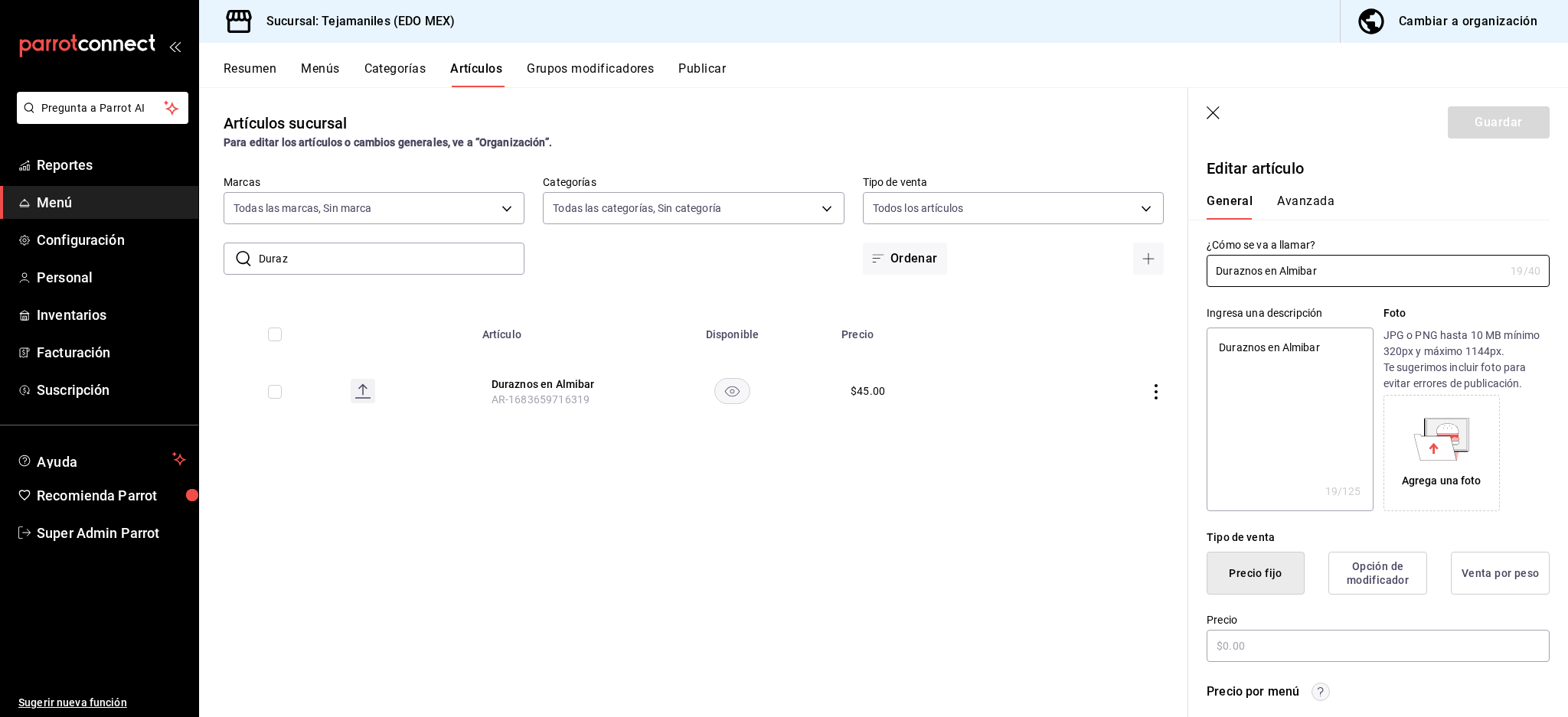
type textarea "x"
type input "$45.00"
type input "E48"
type input "90101500"
radio input "true"
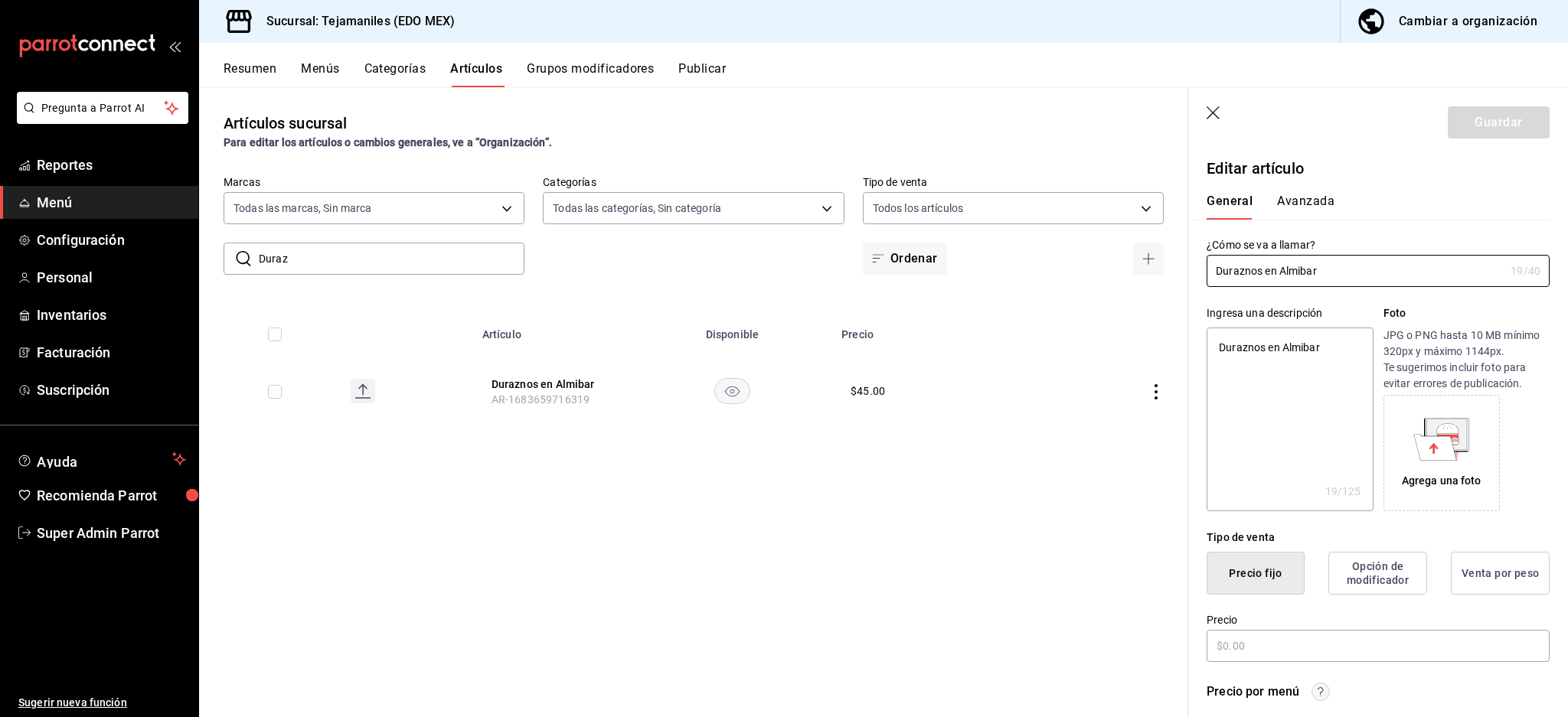
radio input "true"
type input "aabd68cf-8efe-4577-a320-18896dfdb04c"
click at [1318, 189] on div "General Avanzada" at bounding box center [1368, 199] width 361 height 40
click at [1316, 200] on button "Avanzada" at bounding box center [1305, 207] width 57 height 26
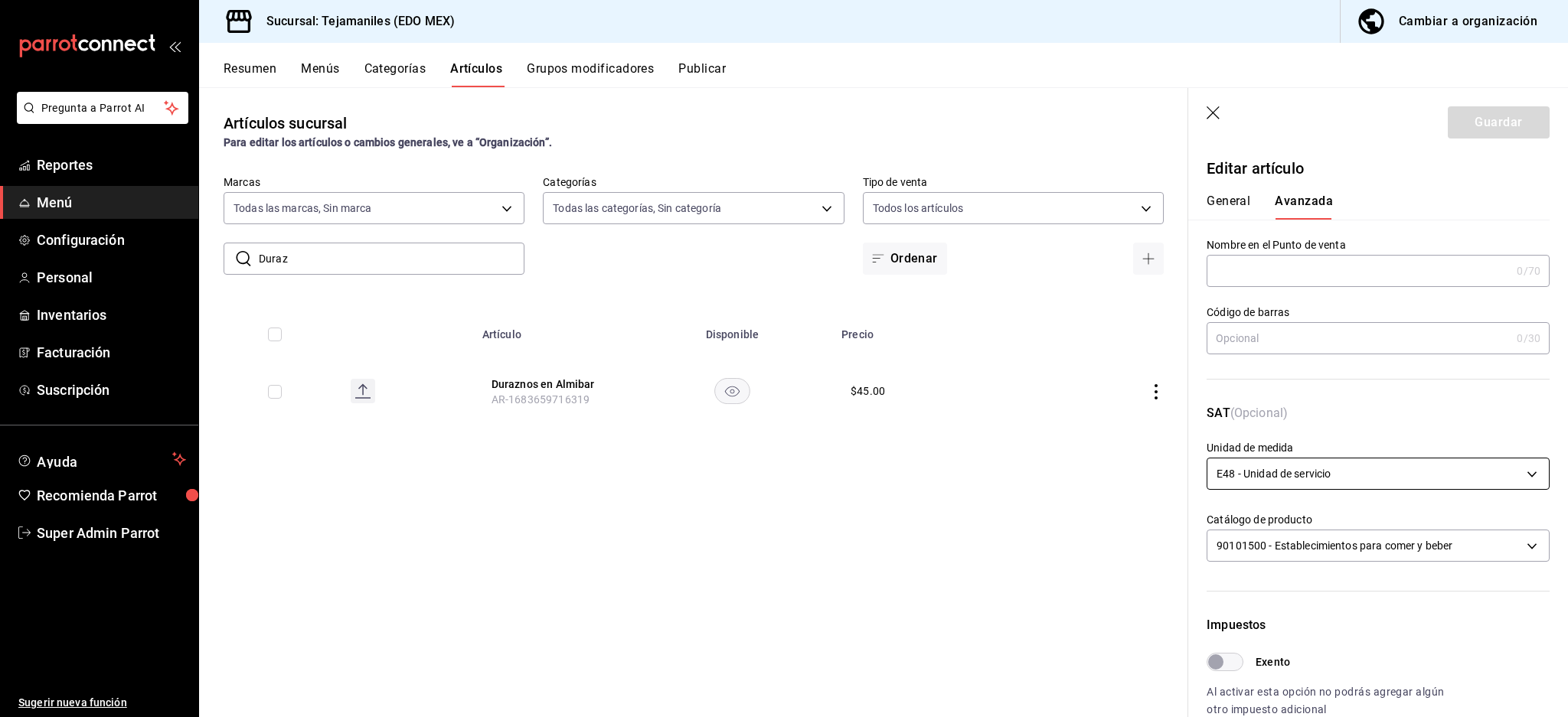
scroll to position [364, 0]
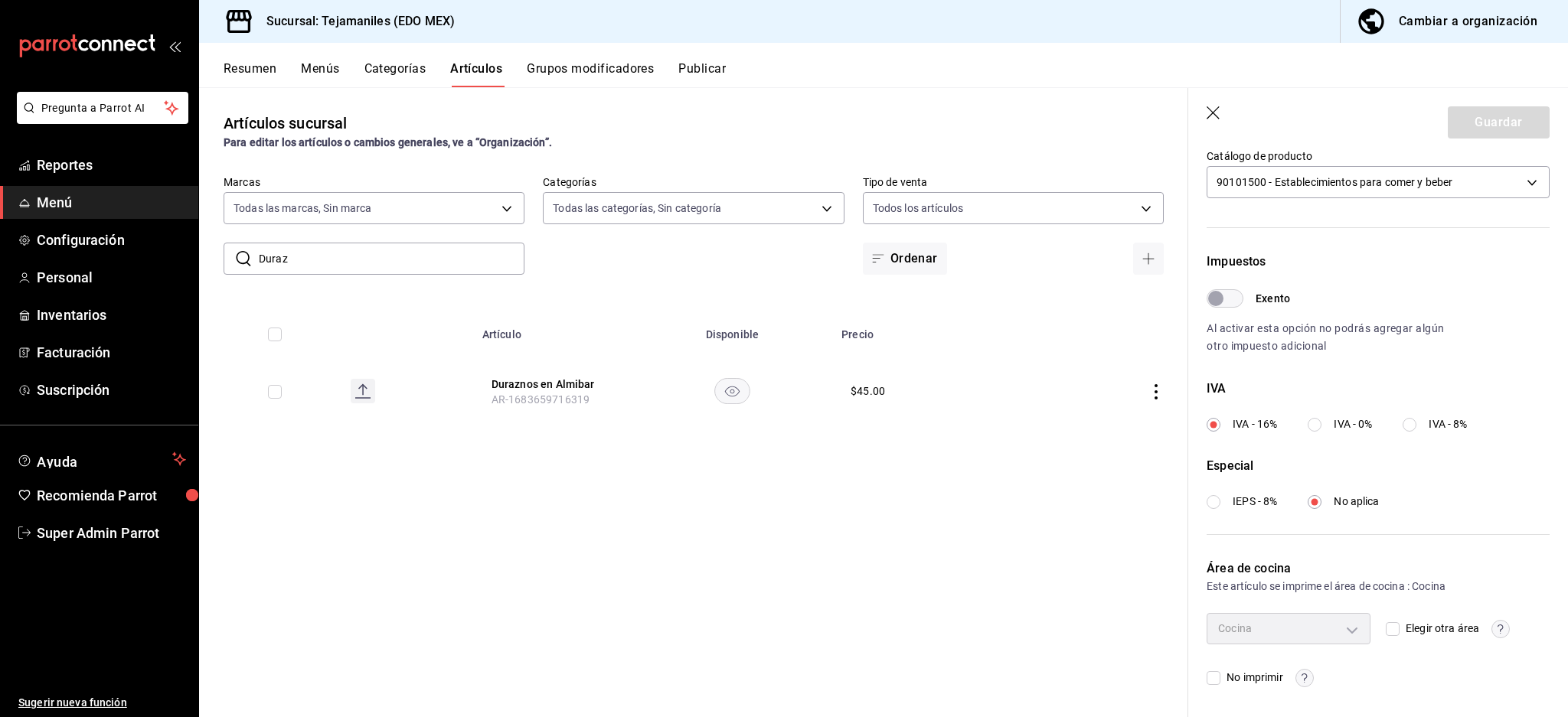
click at [1386, 627] on input "Elegir otra área" at bounding box center [1393, 629] width 14 height 14
checkbox input "true"
click at [1327, 628] on body "Pregunta a Parrot AI Reportes Menú Configuración Personal Inventarios Facturaci…" at bounding box center [784, 358] width 1568 height 717
click at [980, 563] on div at bounding box center [784, 358] width 1568 height 717
click at [1295, 630] on body "Pregunta a Parrot AI Reportes Menú Configuración Personal Inventarios Facturaci…" at bounding box center [784, 358] width 1568 height 717
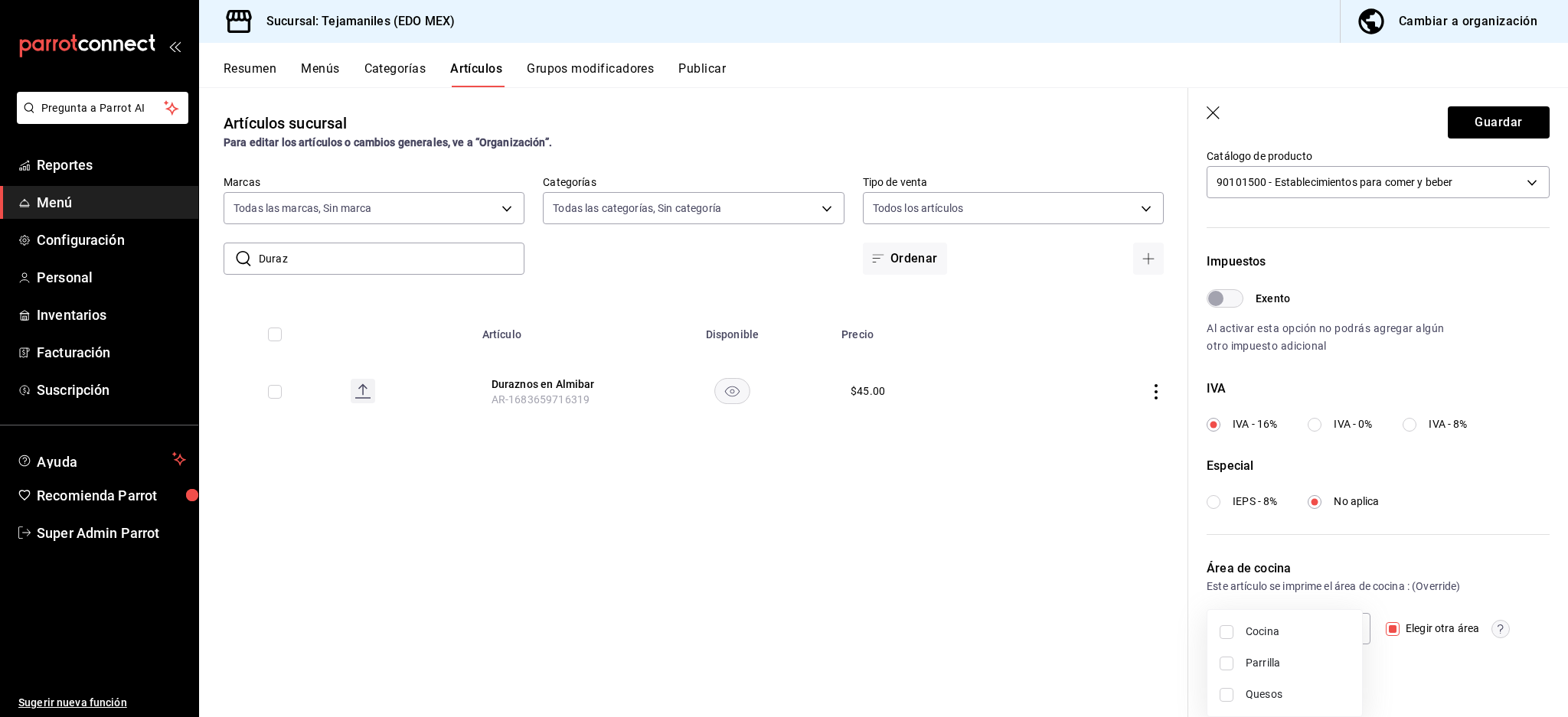
click at [1036, 657] on div at bounding box center [784, 358] width 1568 height 717
click at [1331, 629] on body "Pregunta a Parrot AI Reportes Menú Configuración Personal Inventarios Facturaci…" at bounding box center [784, 358] width 1568 height 717
click at [1078, 609] on div at bounding box center [784, 358] width 1568 height 717
click at [1293, 620] on body "Pregunta a Parrot AI Reportes Menú Configuración Personal Inventarios Facturaci…" at bounding box center [784, 358] width 1568 height 717
click at [1530, 539] on div at bounding box center [784, 358] width 1568 height 717
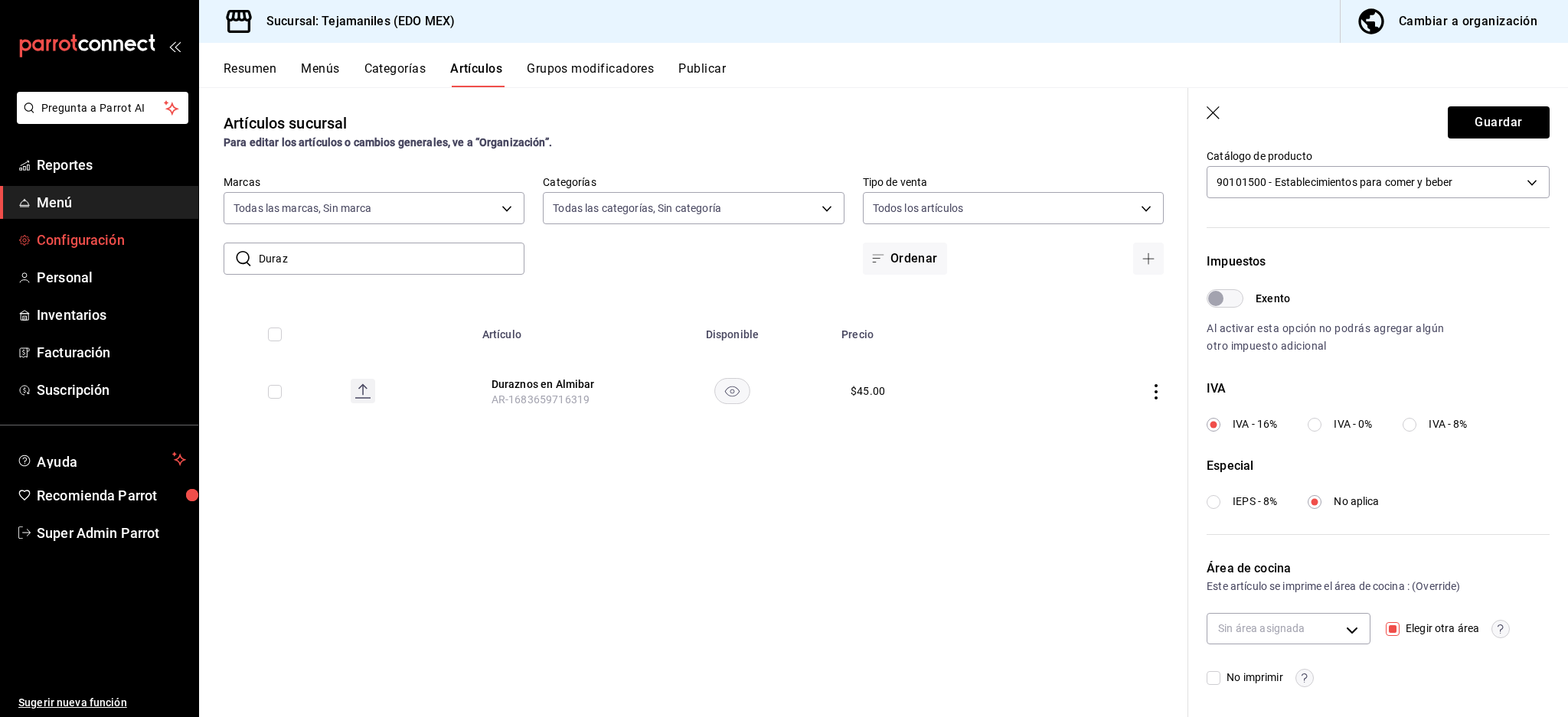
click at [119, 252] on link "Configuración" at bounding box center [99, 240] width 198 height 33
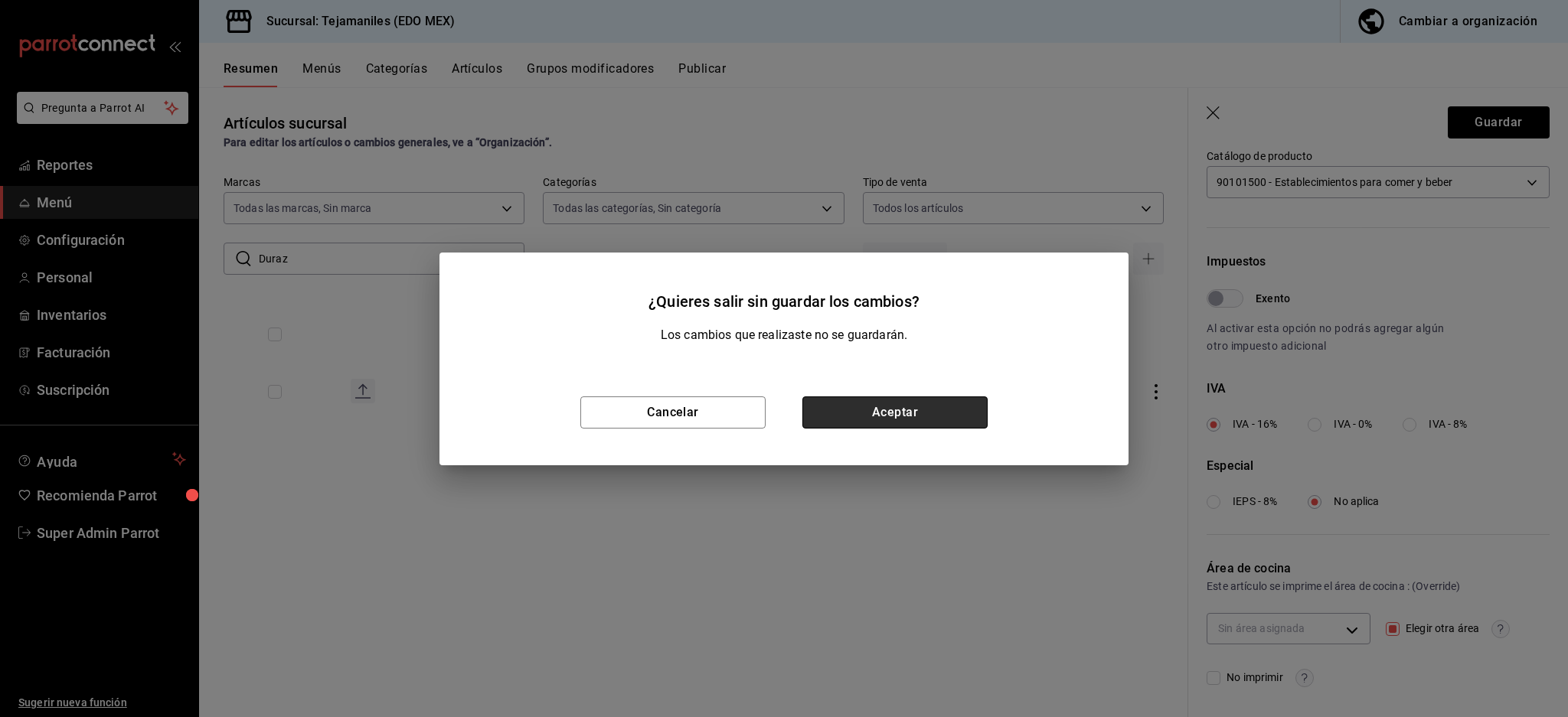
click at [903, 410] on button "Aceptar" at bounding box center [895, 412] width 185 height 32
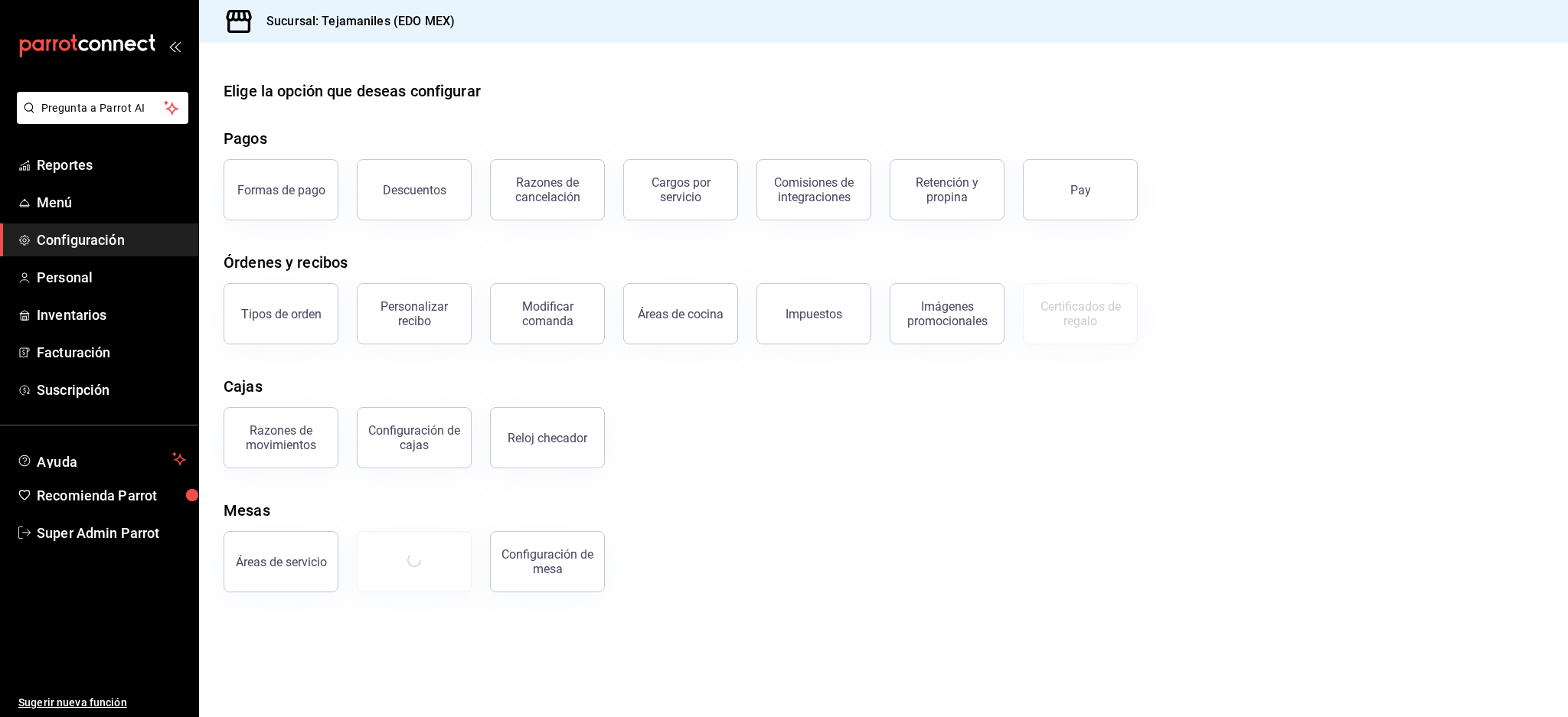
click at [89, 243] on span "Configuración" at bounding box center [112, 240] width 149 height 20
click at [674, 310] on div "Áreas de cocina" at bounding box center [680, 314] width 86 height 15
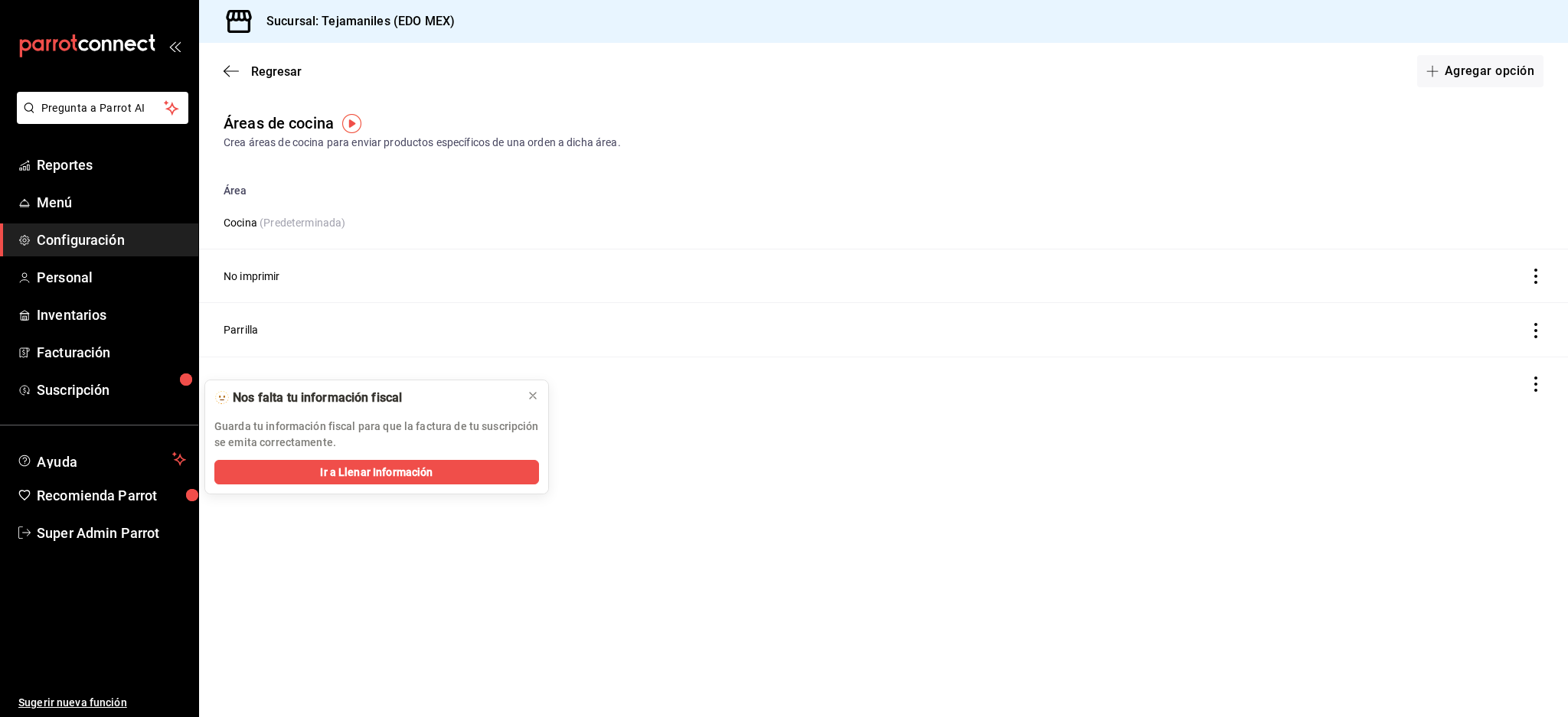
click at [571, 555] on main "Regresar Agregar opción Áreas de cocina Crea áreas de cocina para enviar produc…" at bounding box center [883, 380] width 1368 height 675
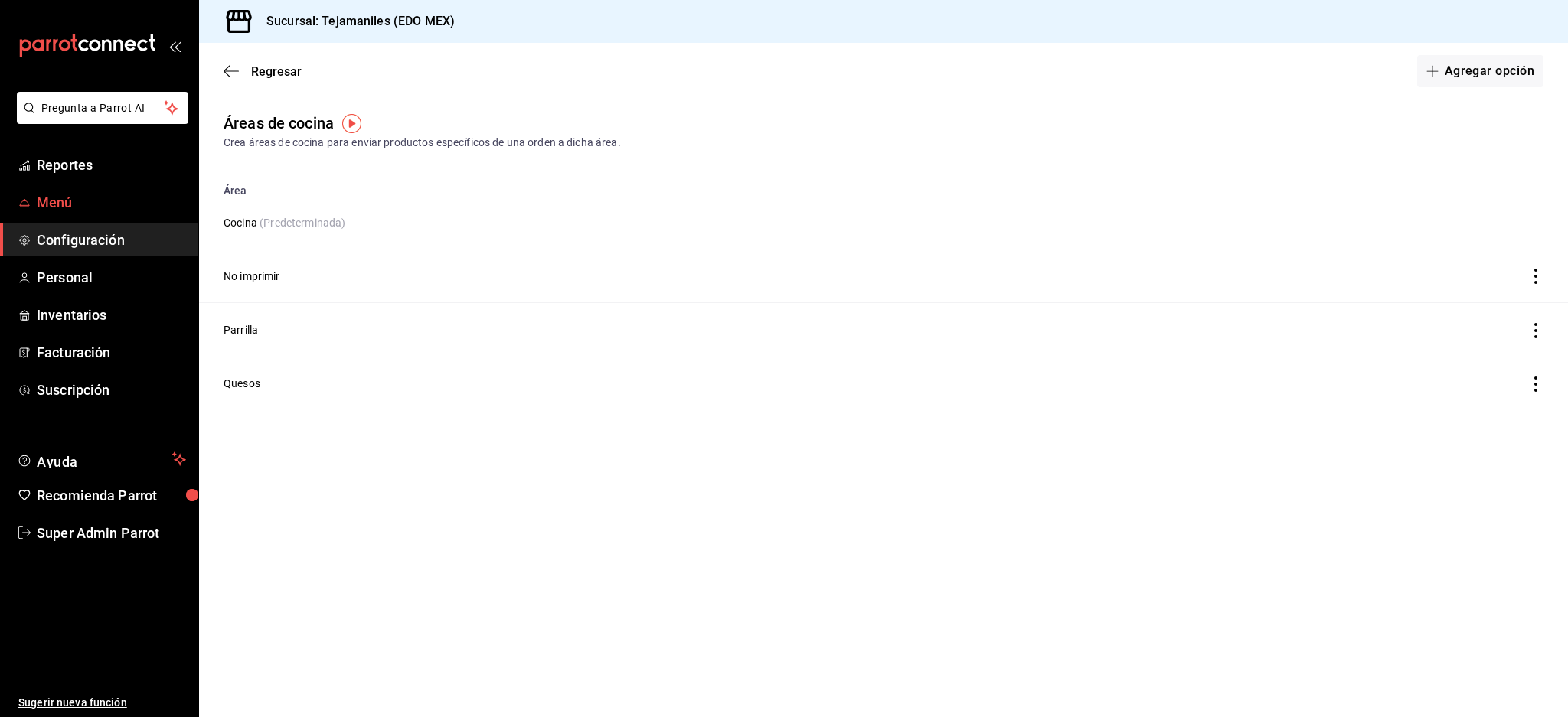
click at [81, 199] on span "Menú" at bounding box center [112, 203] width 149 height 20
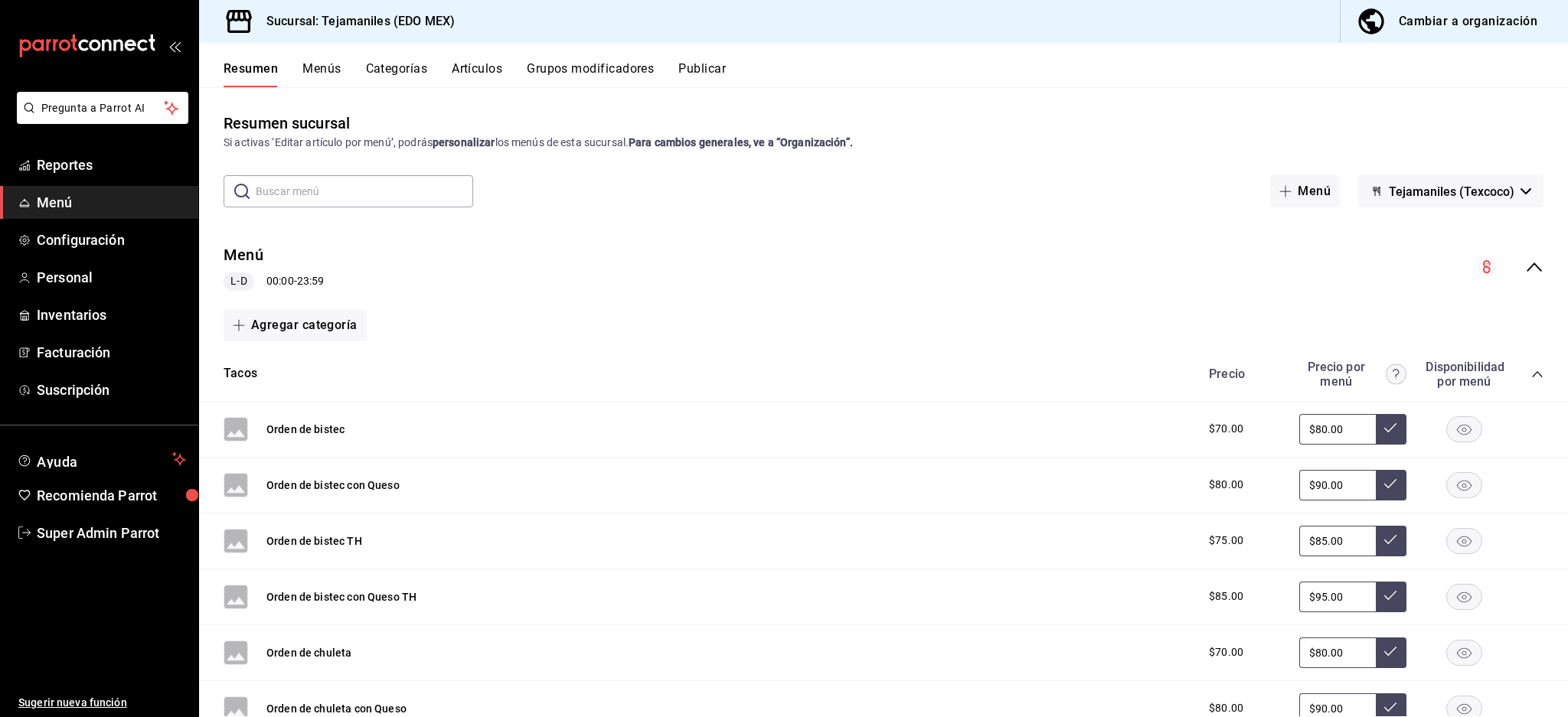
click at [479, 74] on button "Artículos" at bounding box center [477, 74] width 50 height 26
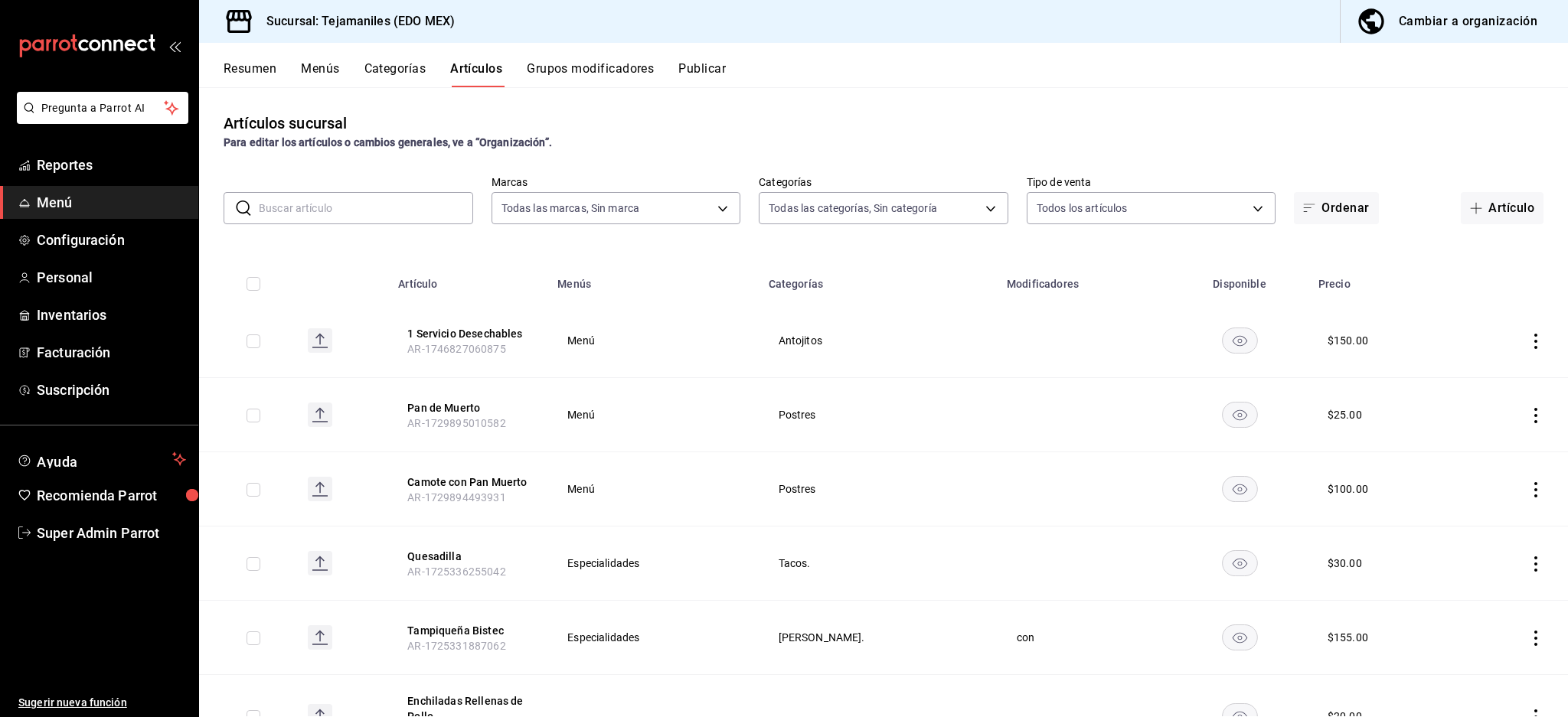
type input "b6d95df6-1f89-4812-8286-d298742ea2cc"
type input "dc152119-3d98-4644-b714-0bf709a32f9c,cc1062b4-930a-479e-bc49-62771057f2ed,ea985…"
click at [375, 201] on input "text" at bounding box center [365, 208] width 214 height 31
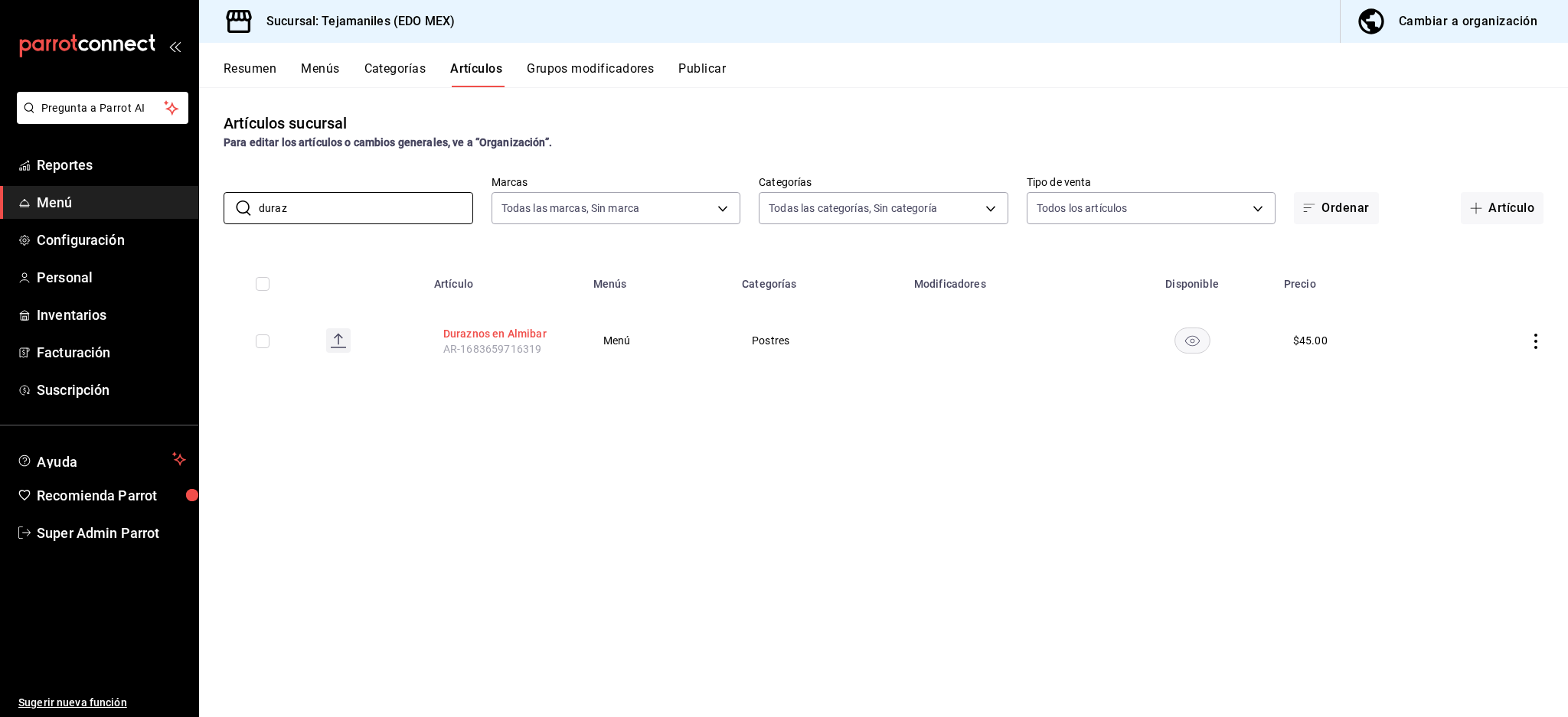
type input "duraz"
click at [531, 332] on button "Duraznos en Almibar" at bounding box center [504, 333] width 123 height 15
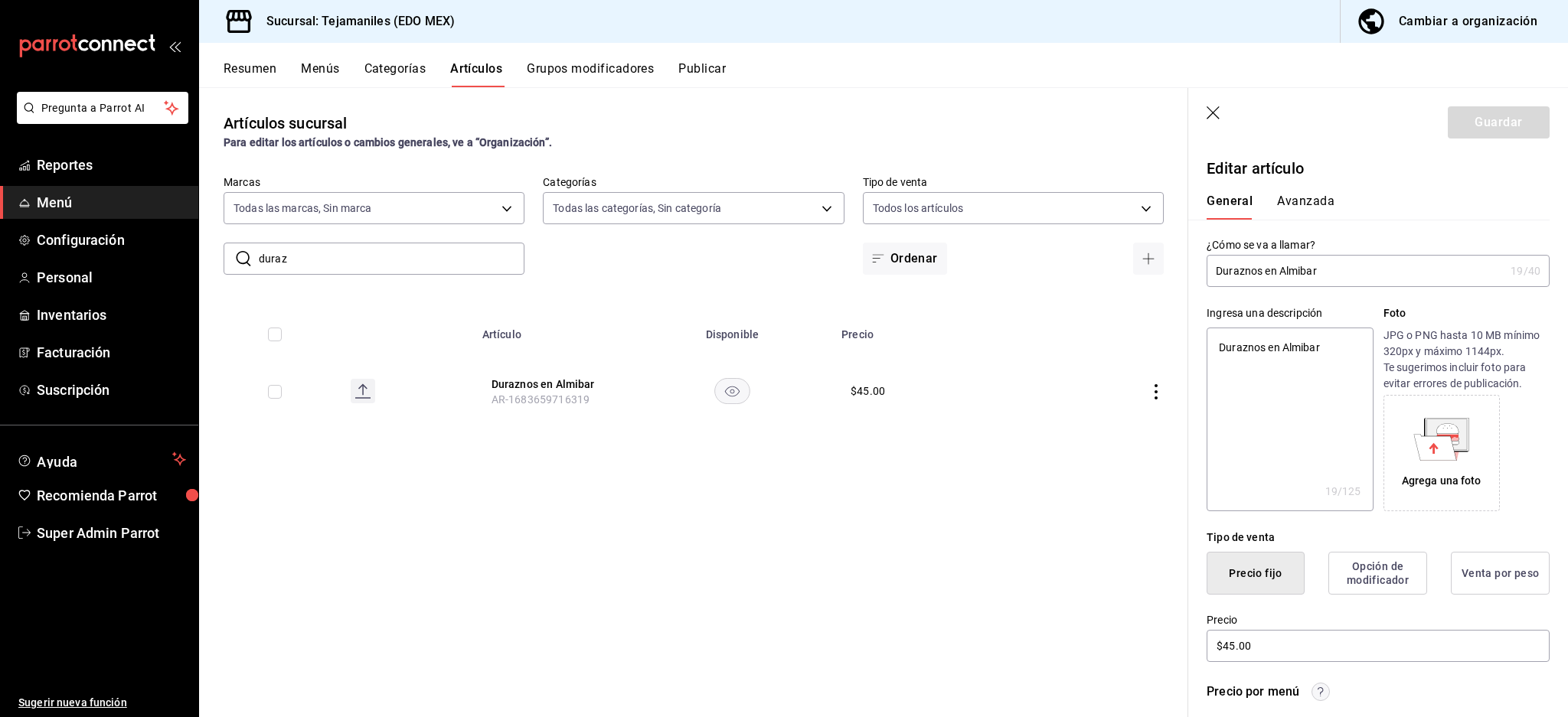
click at [1313, 196] on button "Avanzada" at bounding box center [1305, 207] width 57 height 26
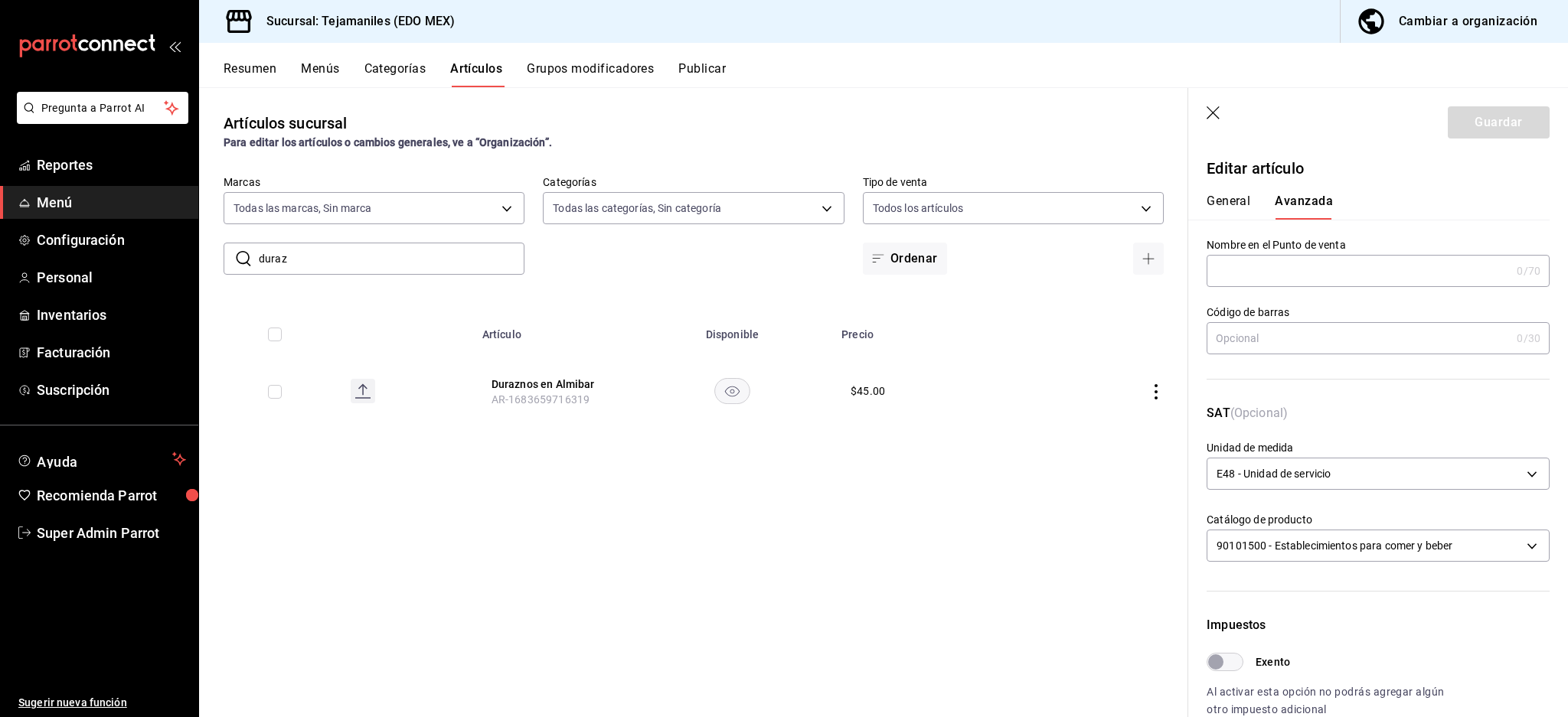
scroll to position [364, 0]
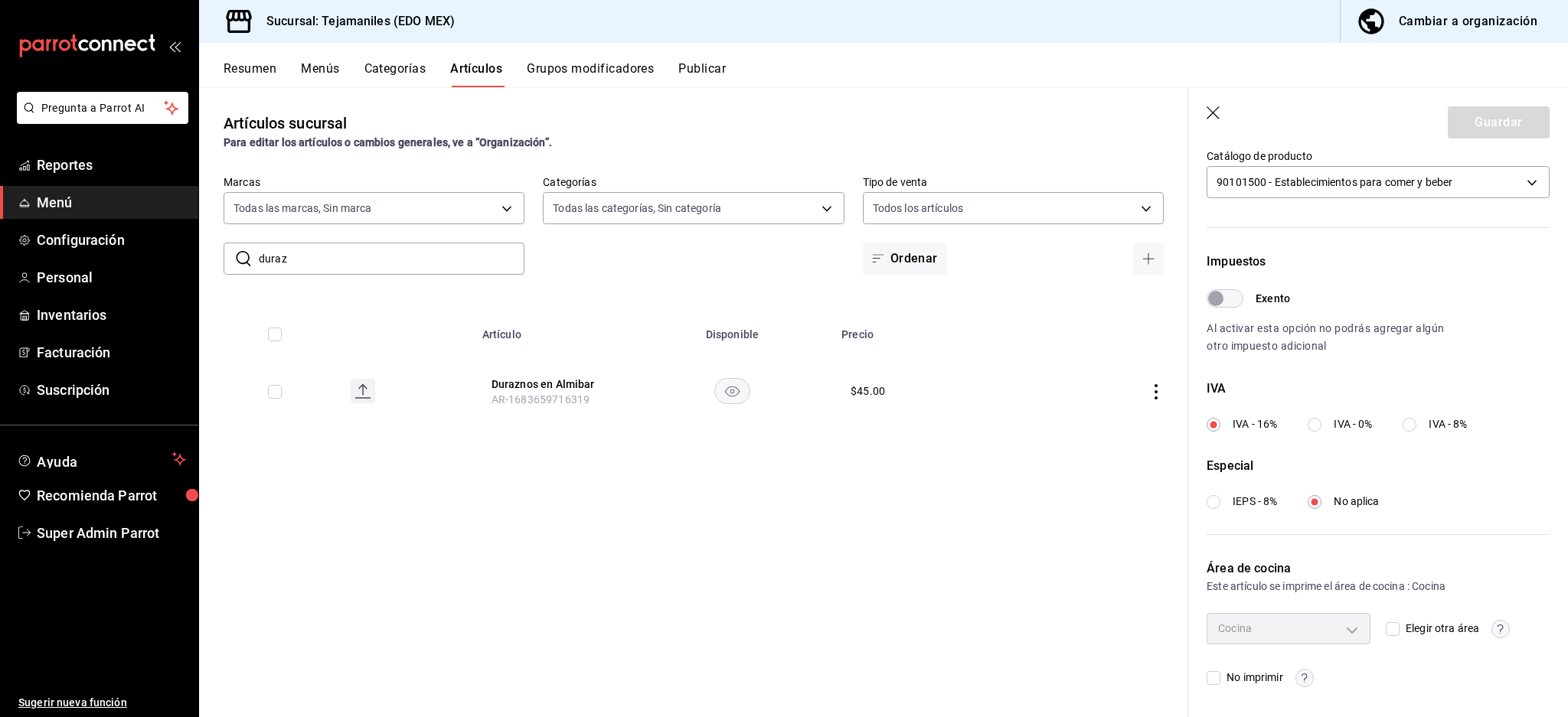
click at [1388, 630] on input "Elegir otra área" at bounding box center [1393, 629] width 14 height 14
checkbox input "true"
click at [1340, 633] on body "Pregunta a Parrot AI Reportes Menú Configuración Personal Inventarios Facturaci…" at bounding box center [784, 358] width 1568 height 717
click at [1244, 626] on li "No imprimir" at bounding box center [1284, 631] width 155 height 31
type input "07d3afaf-48a7-42e9-a283-8f4b46e092ec"
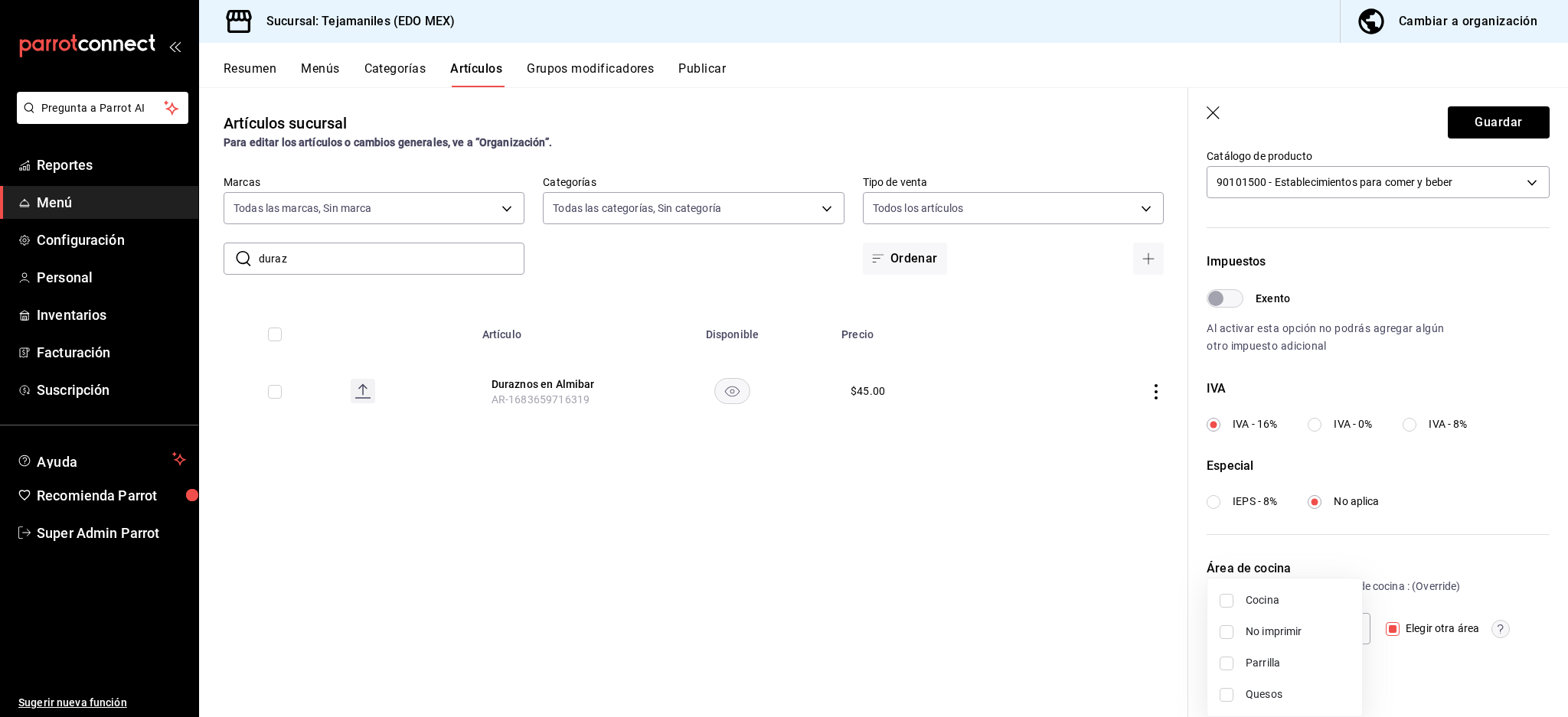
checkbox input "true"
click at [1410, 660] on div at bounding box center [784, 358] width 1568 height 717
click at [1486, 128] on button "Guardar" at bounding box center [1499, 122] width 102 height 32
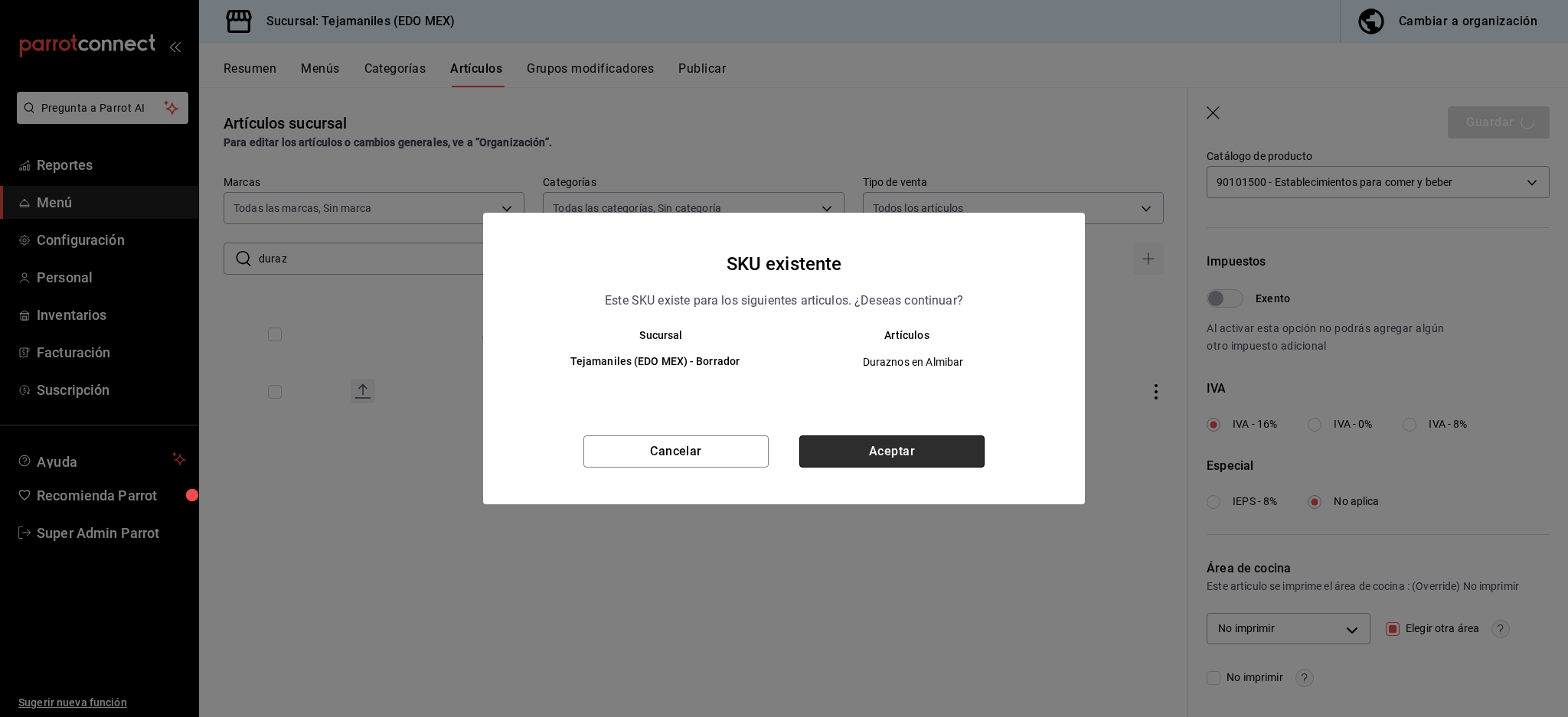
click at [870, 452] on button "Aceptar" at bounding box center [892, 451] width 185 height 32
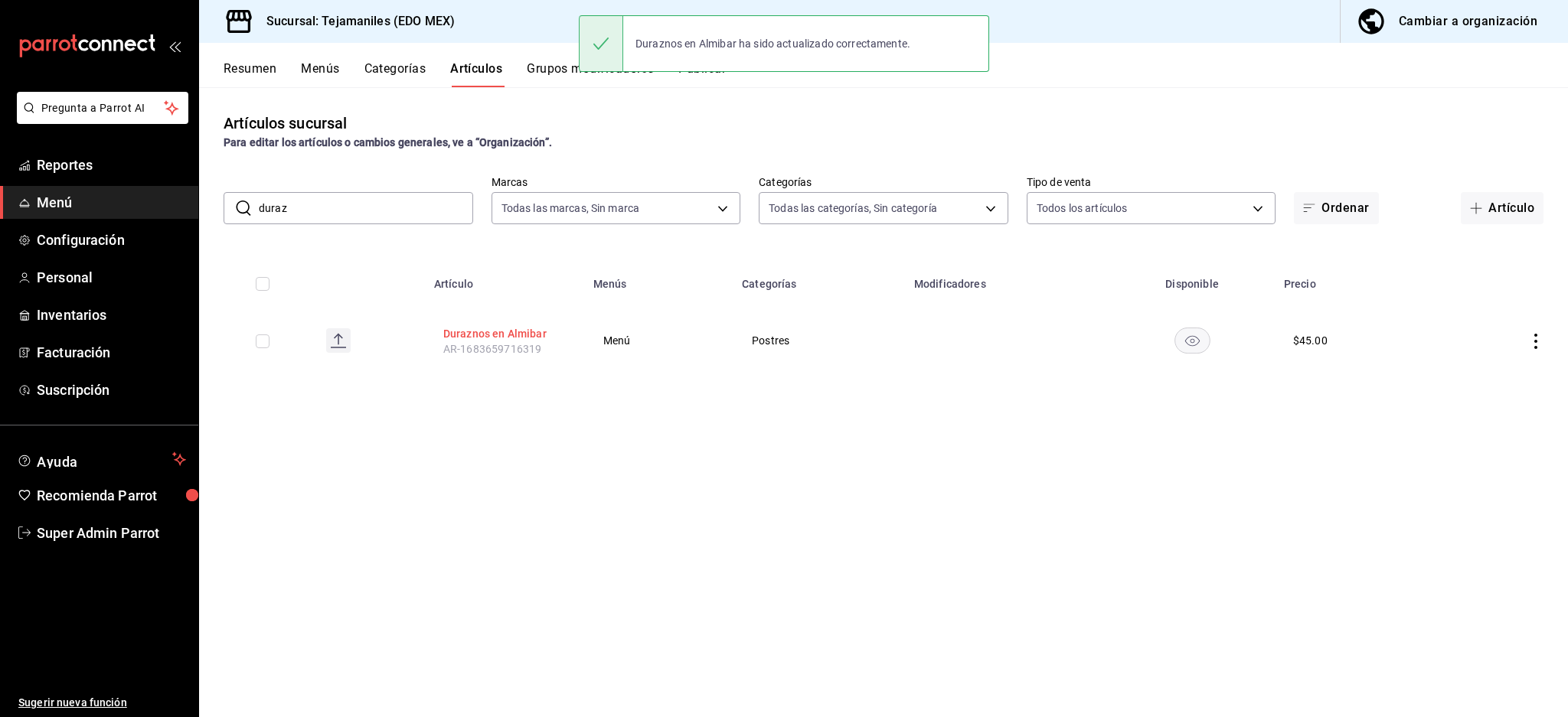
click at [502, 329] on button "Duraznos en Almibar" at bounding box center [504, 333] width 123 height 15
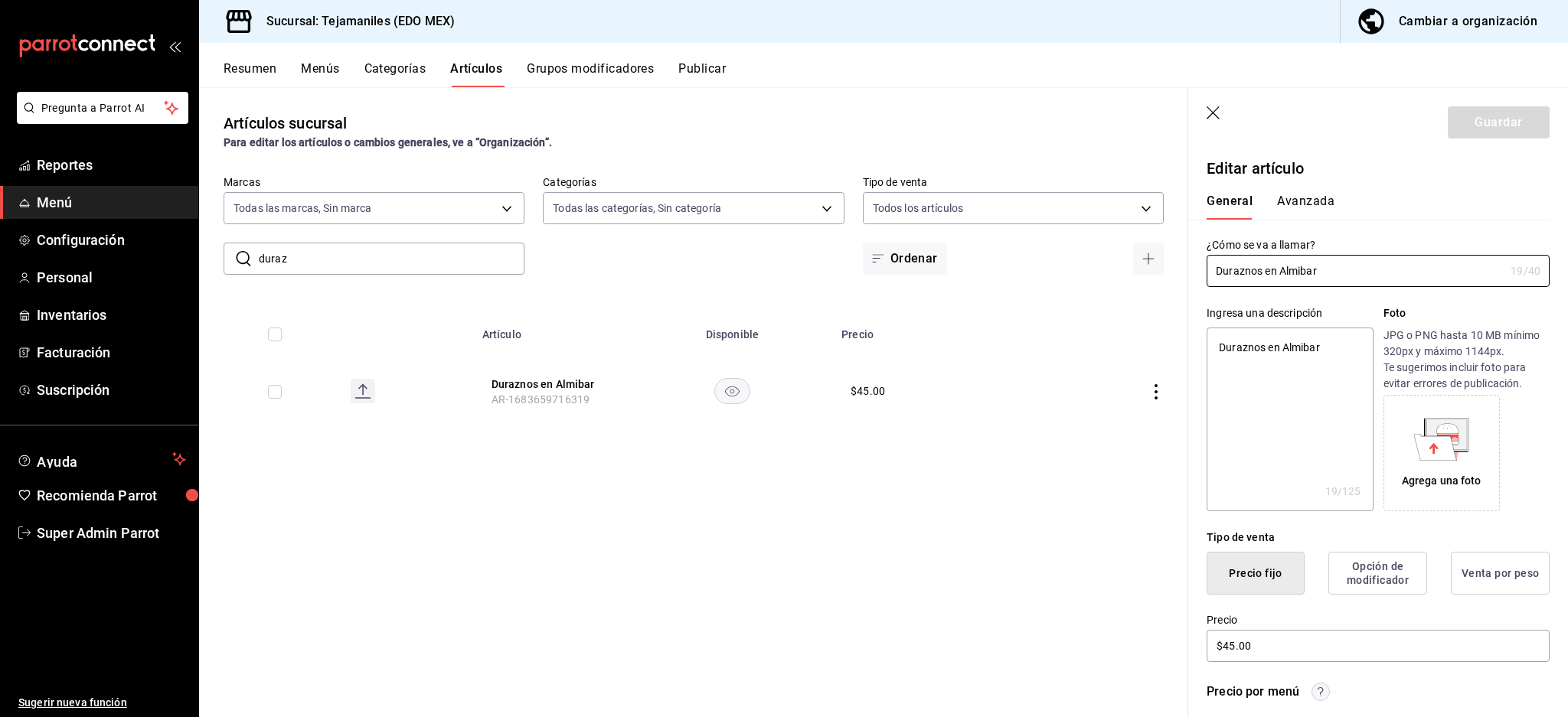
click at [1304, 204] on button "Avanzada" at bounding box center [1305, 207] width 57 height 26
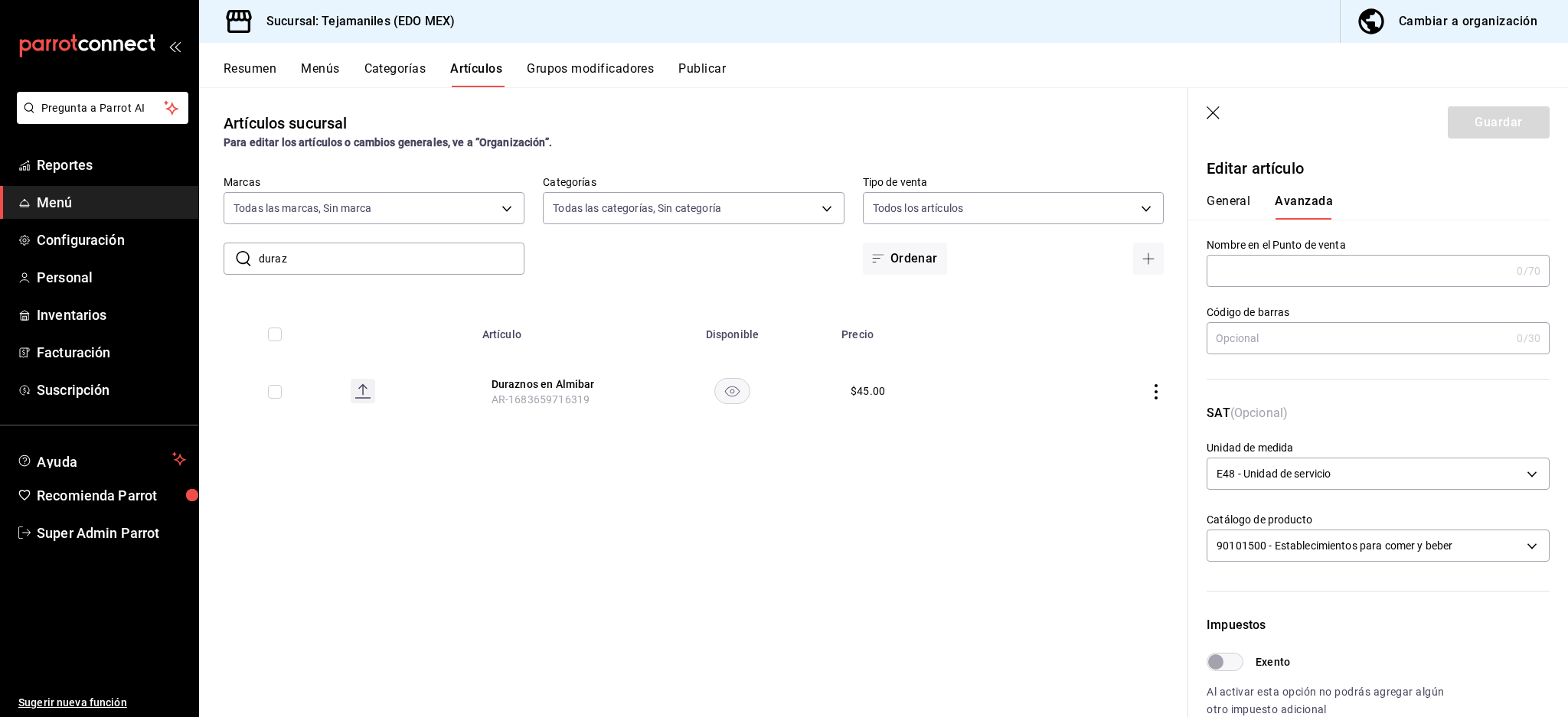
scroll to position [364, 0]
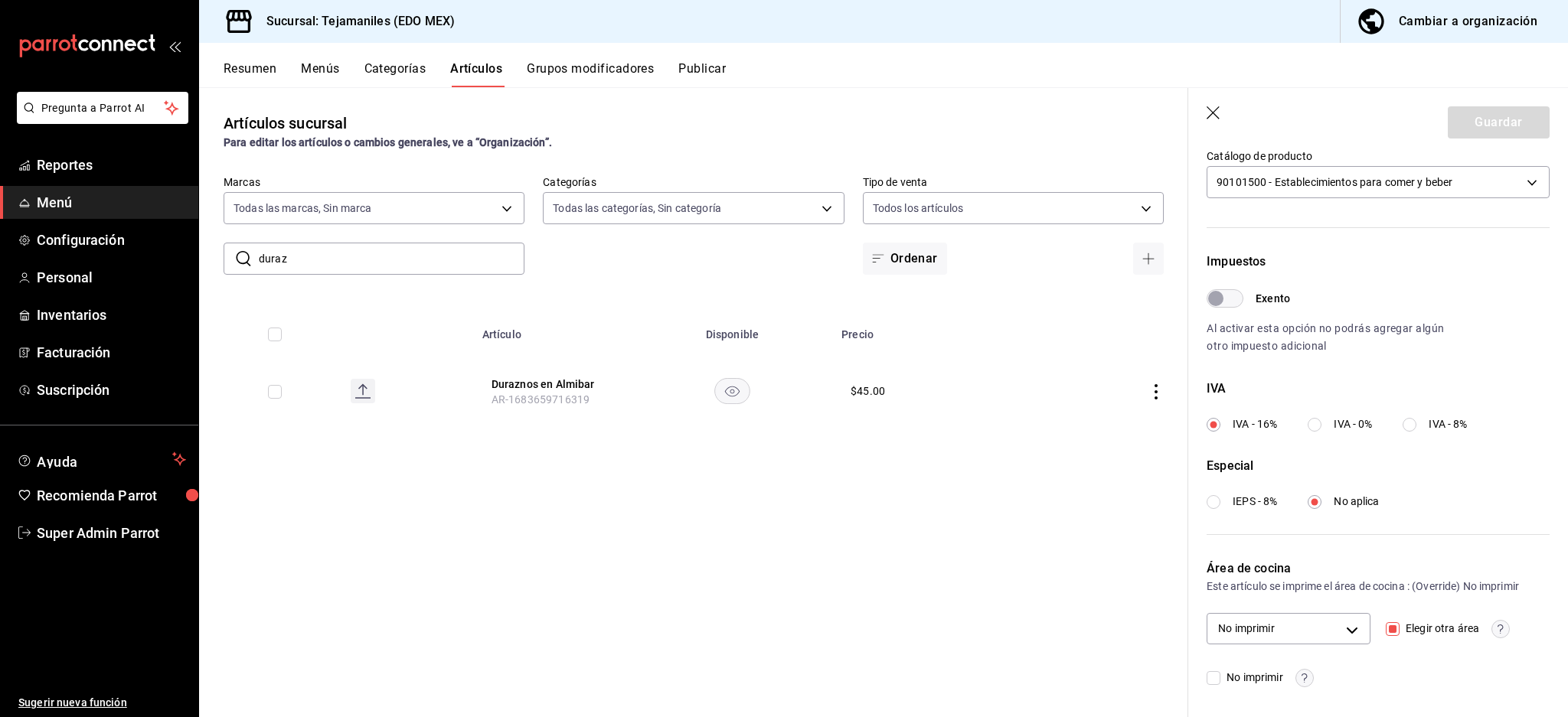
click at [1208, 105] on header "Guardar" at bounding box center [1377, 119] width 379 height 63
click at [1216, 108] on icon "button" at bounding box center [1214, 113] width 15 height 15
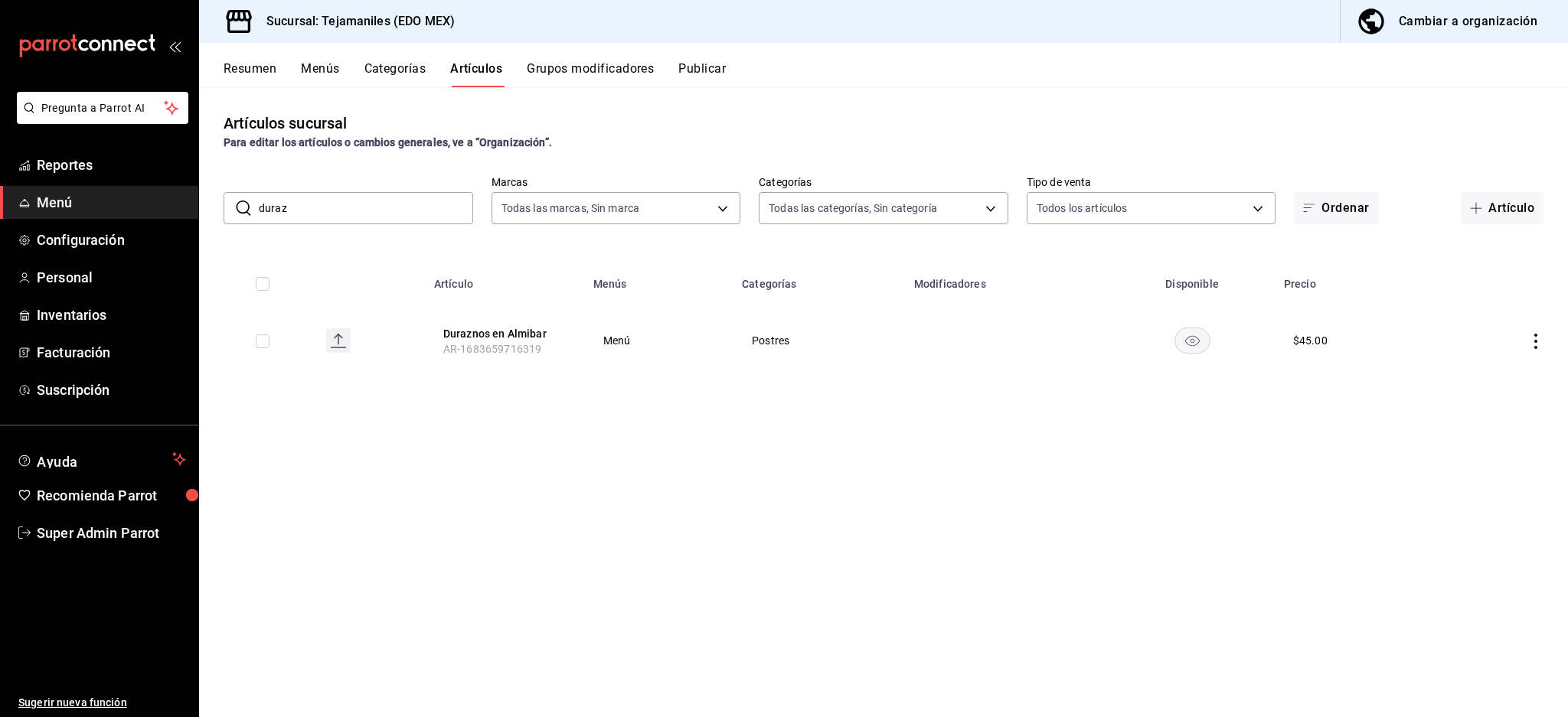
click at [700, 553] on div "Artículos sucursal Para editar los artículos o cambios generales, ve a “Organiz…" at bounding box center [883, 401] width 1368 height 629
click at [369, 213] on input "duraz" at bounding box center [365, 208] width 214 height 31
click at [369, 212] on input "duraz" at bounding box center [365, 208] width 214 height 31
click at [547, 550] on div "Artículos sucursal Para editar los artículos o cambios generales, ve a “Organiz…" at bounding box center [883, 401] width 1368 height 629
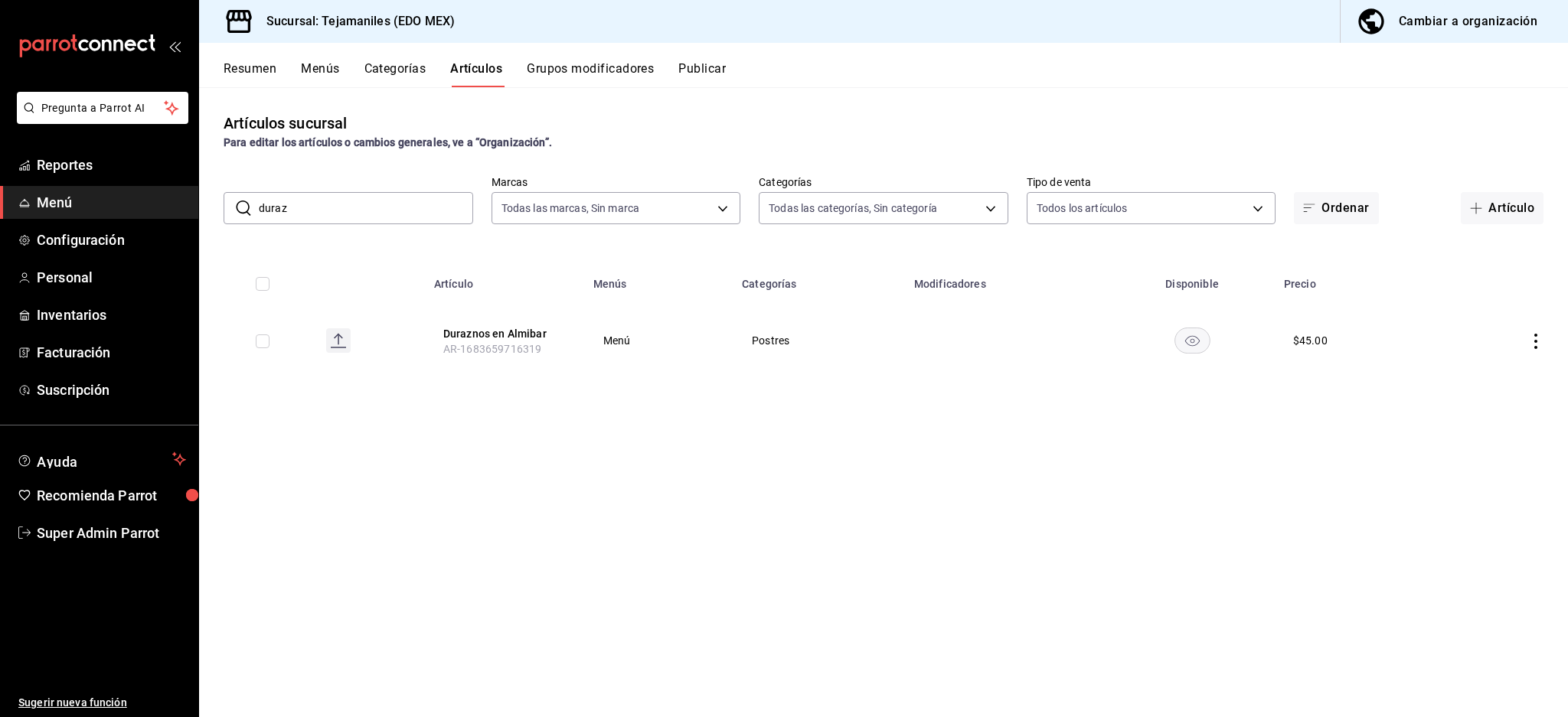
click at [389, 210] on input "duraz" at bounding box center [365, 208] width 214 height 31
click at [1035, 566] on div "Artículos sucursal Para editar los artículos o cambios generales, ve a “Organiz…" at bounding box center [883, 401] width 1368 height 629
click at [714, 67] on button "Publicar" at bounding box center [702, 74] width 47 height 26
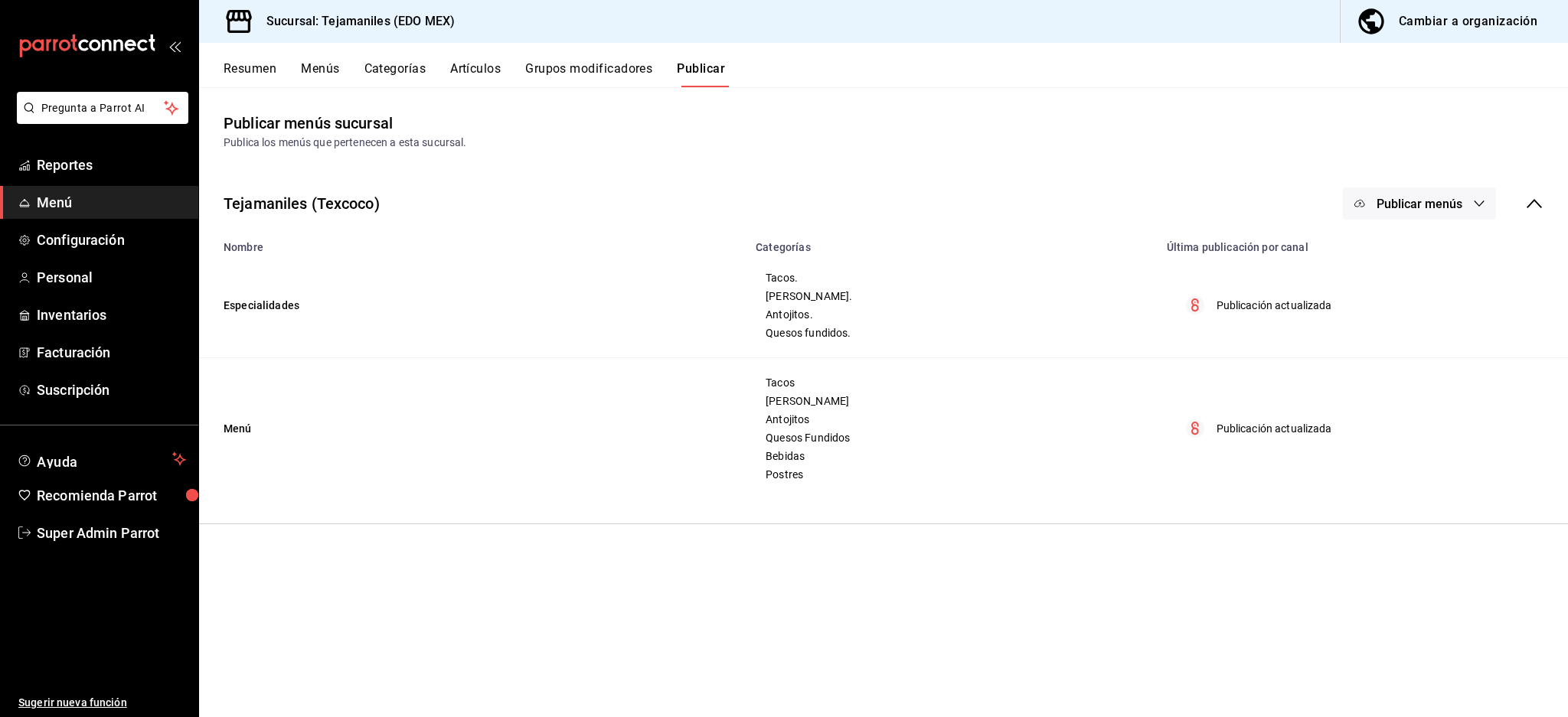
click at [1420, 196] on span "Publicar menús" at bounding box center [1419, 203] width 86 height 15
click at [1440, 254] on span "Punto de venta" at bounding box center [1442, 254] width 74 height 16
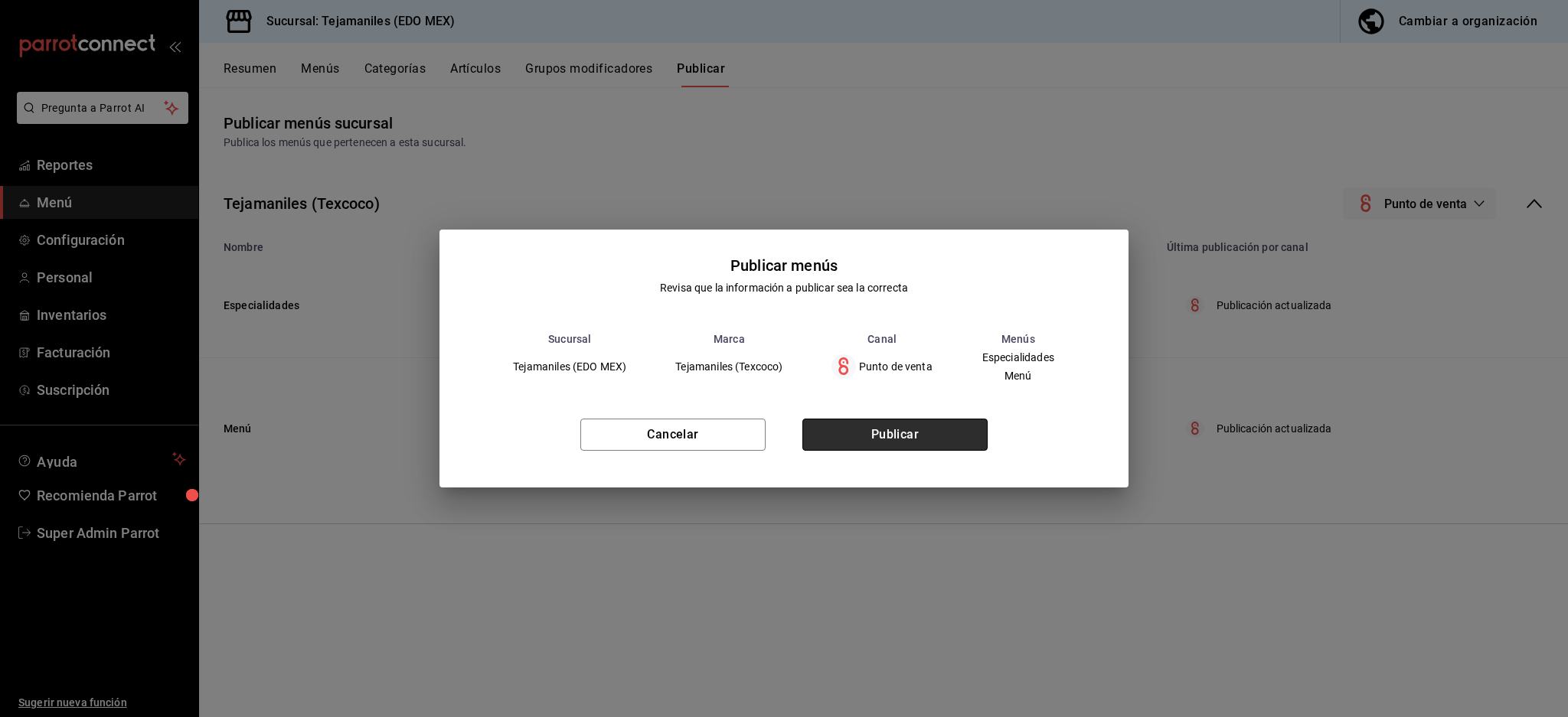
click at [903, 435] on button "Publicar" at bounding box center [895, 434] width 185 height 32
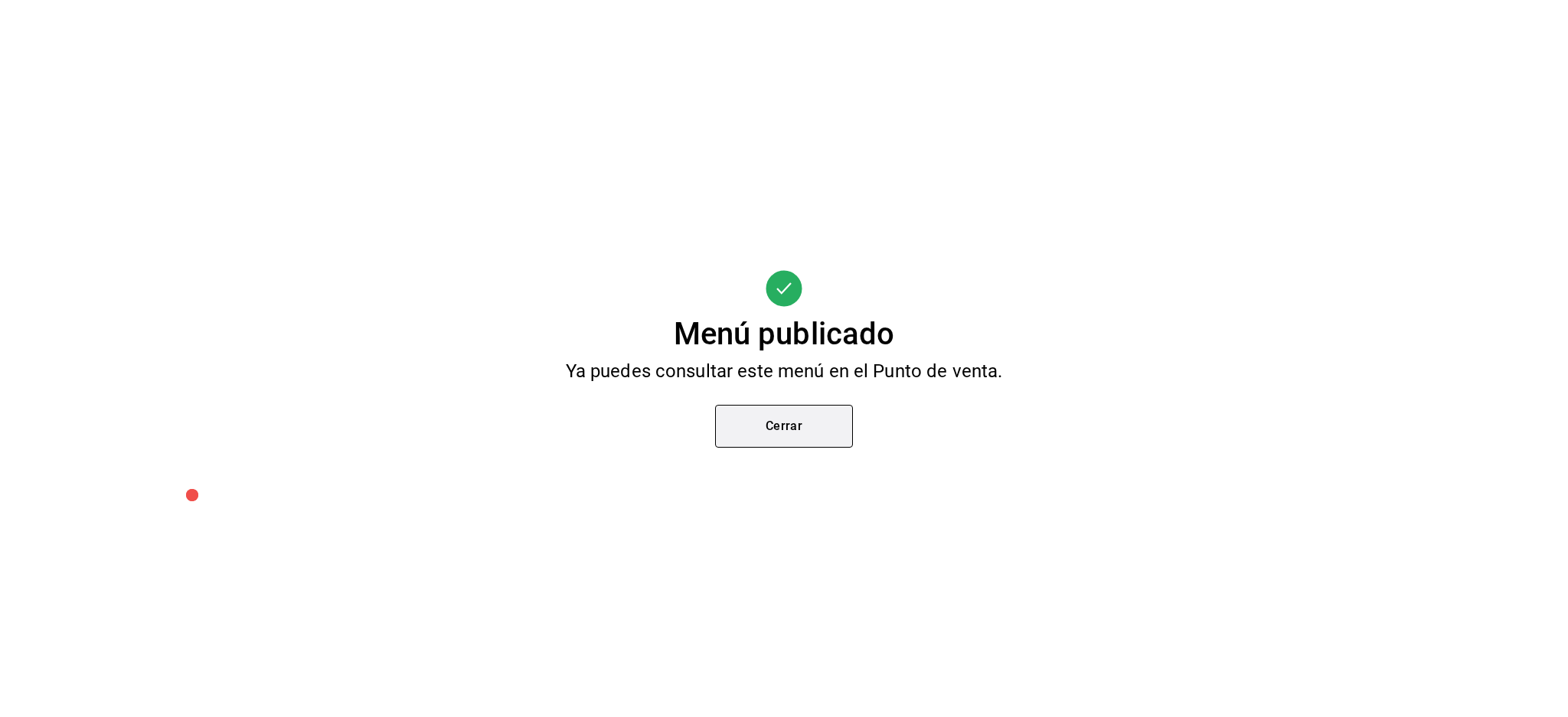
click at [764, 420] on button "Cerrar" at bounding box center [783, 426] width 137 height 43
